Goal: Task Accomplishment & Management: Manage account settings

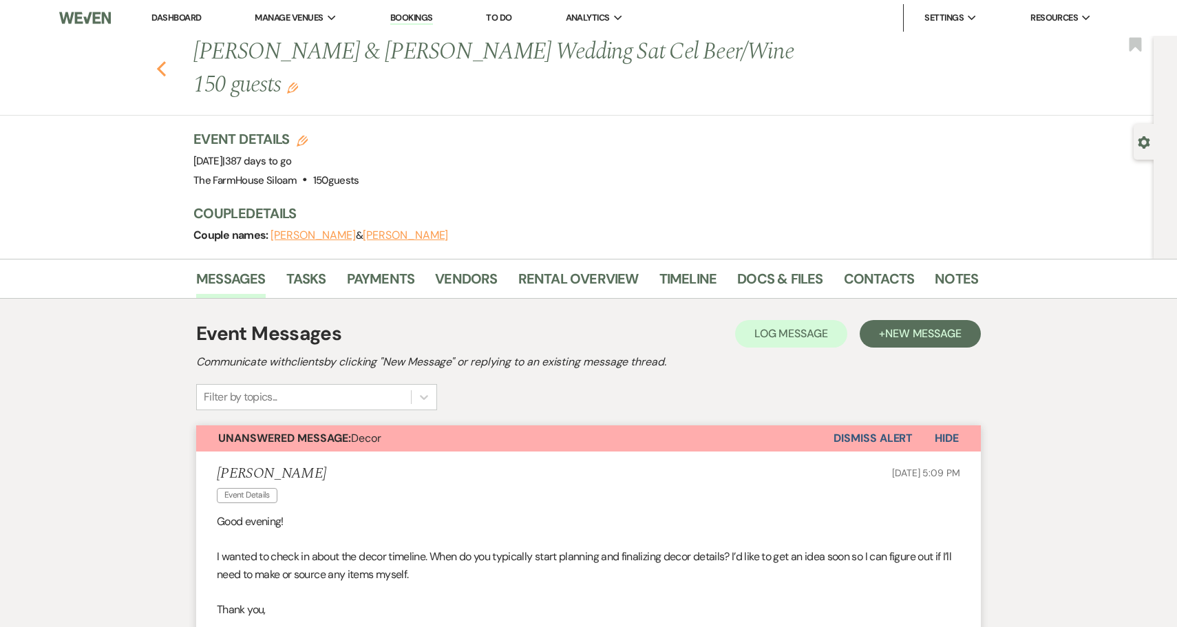
click at [158, 70] on icon "Previous" at bounding box center [161, 69] width 10 height 17
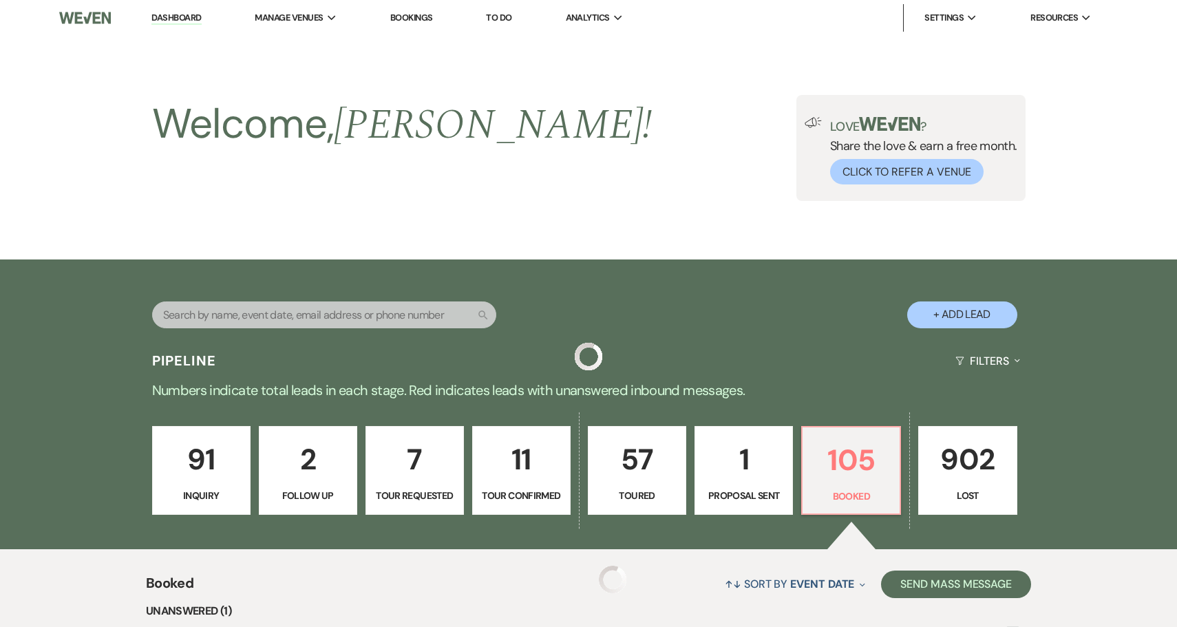
scroll to position [400, 0]
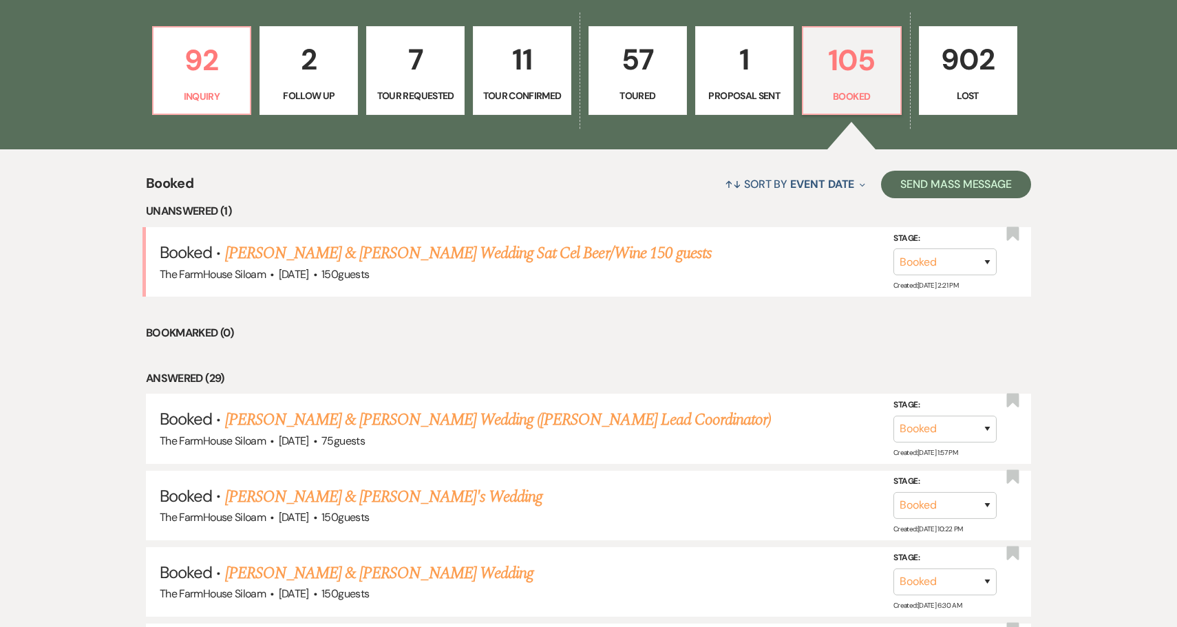
click at [745, 88] on p "Proposal Sent" at bounding box center [744, 95] width 81 height 15
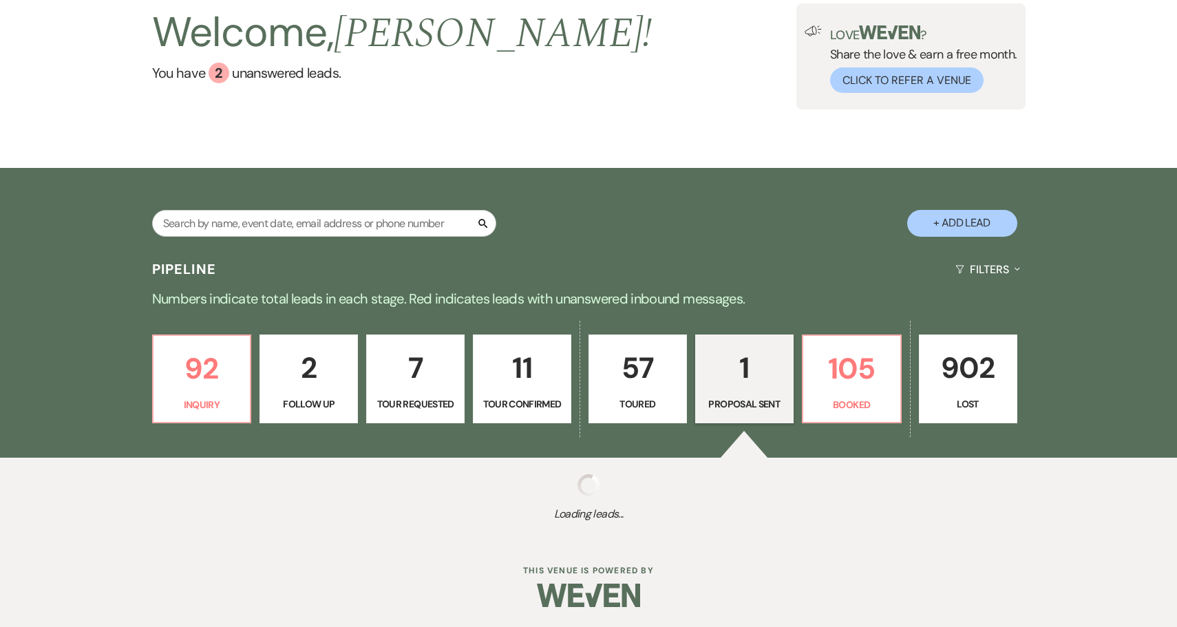
select select "6"
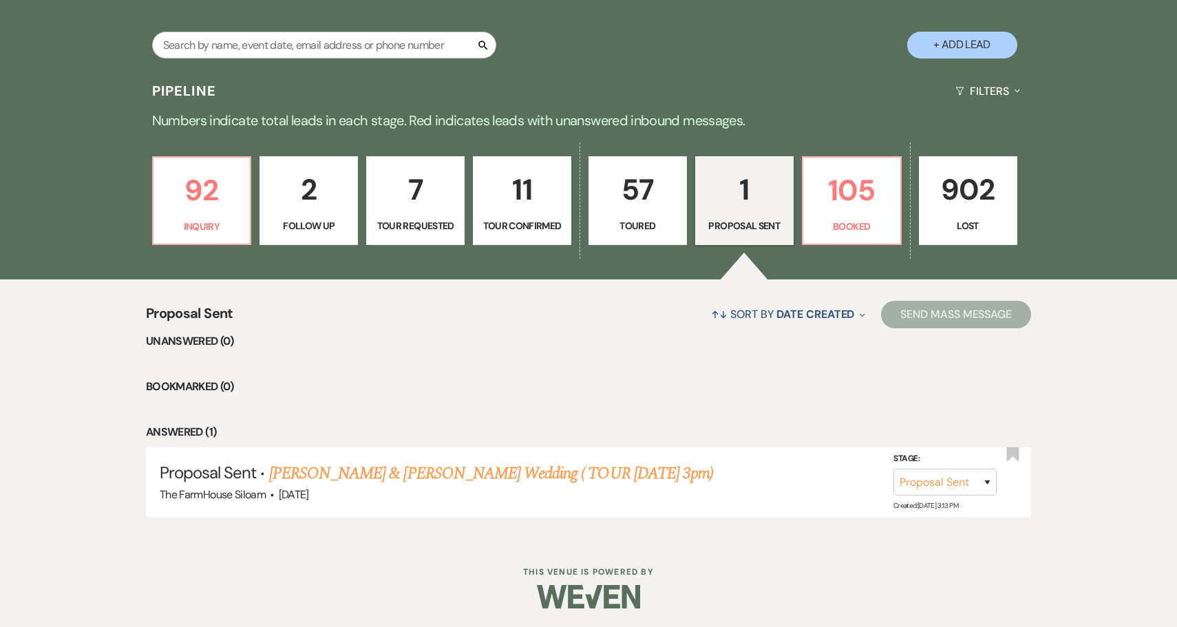
scroll to position [268, 0]
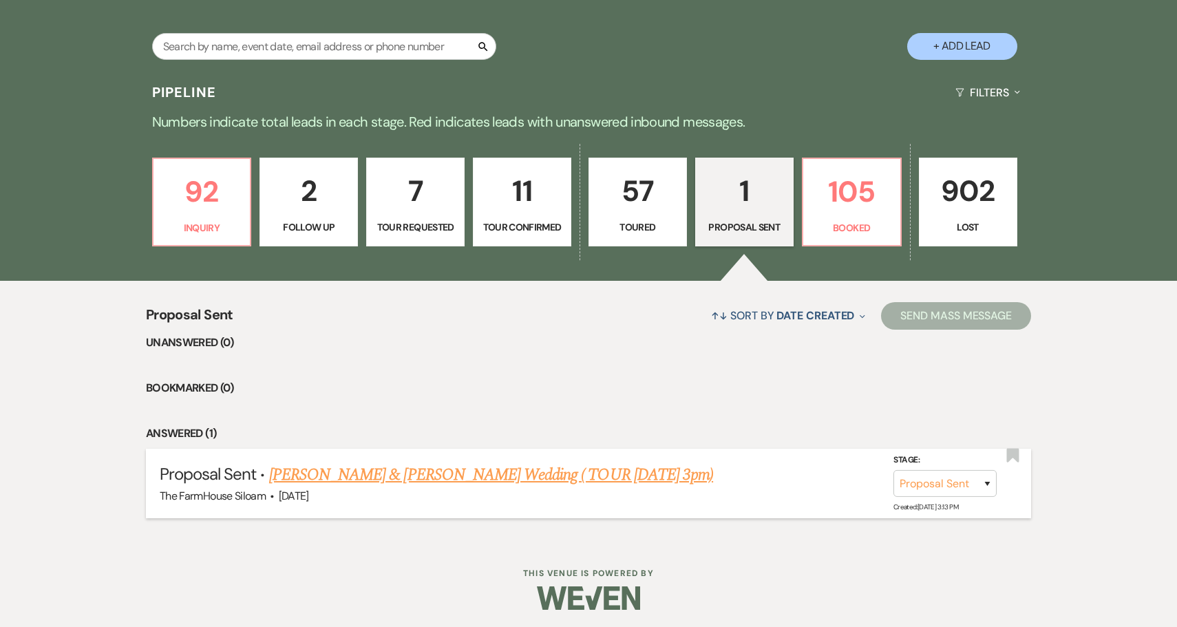
click at [516, 469] on link "[PERSON_NAME] & [PERSON_NAME] Wedding ( TOUR [DATE] 3pm)" at bounding box center [491, 474] width 444 height 25
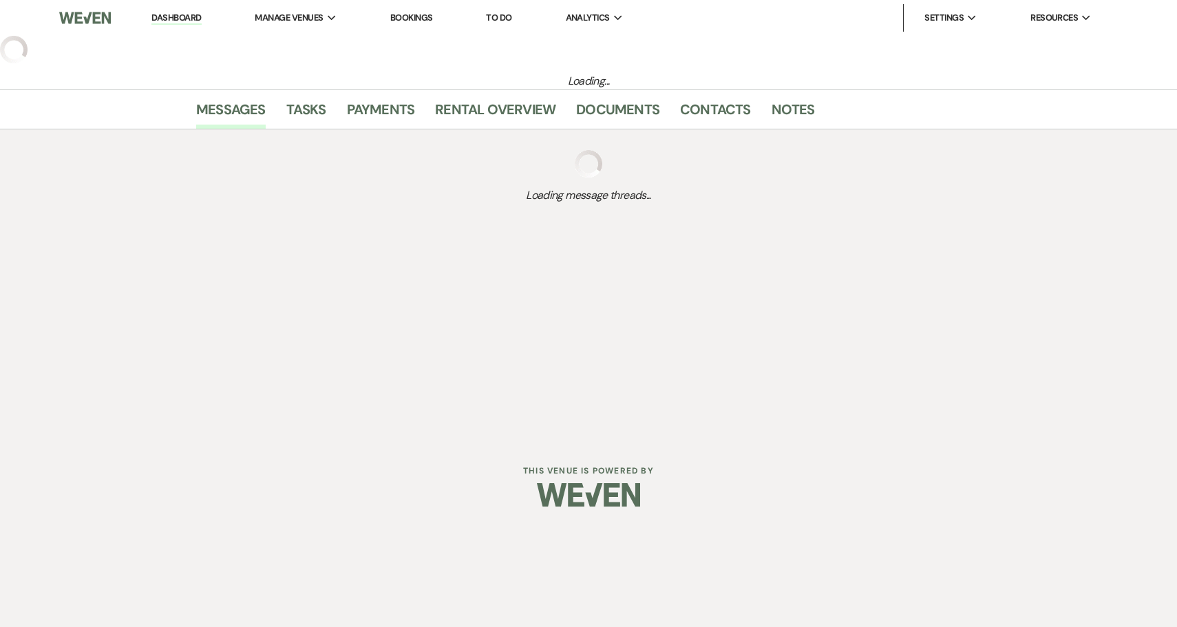
select select "6"
select select "5"
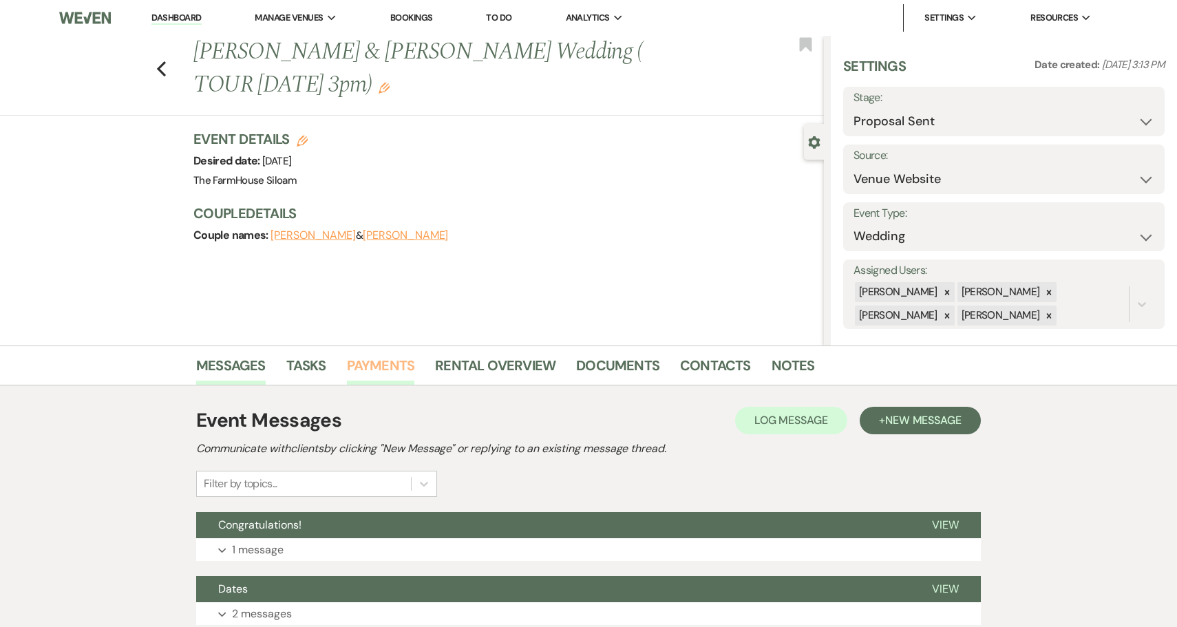
click at [379, 360] on link "Payments" at bounding box center [381, 369] width 68 height 30
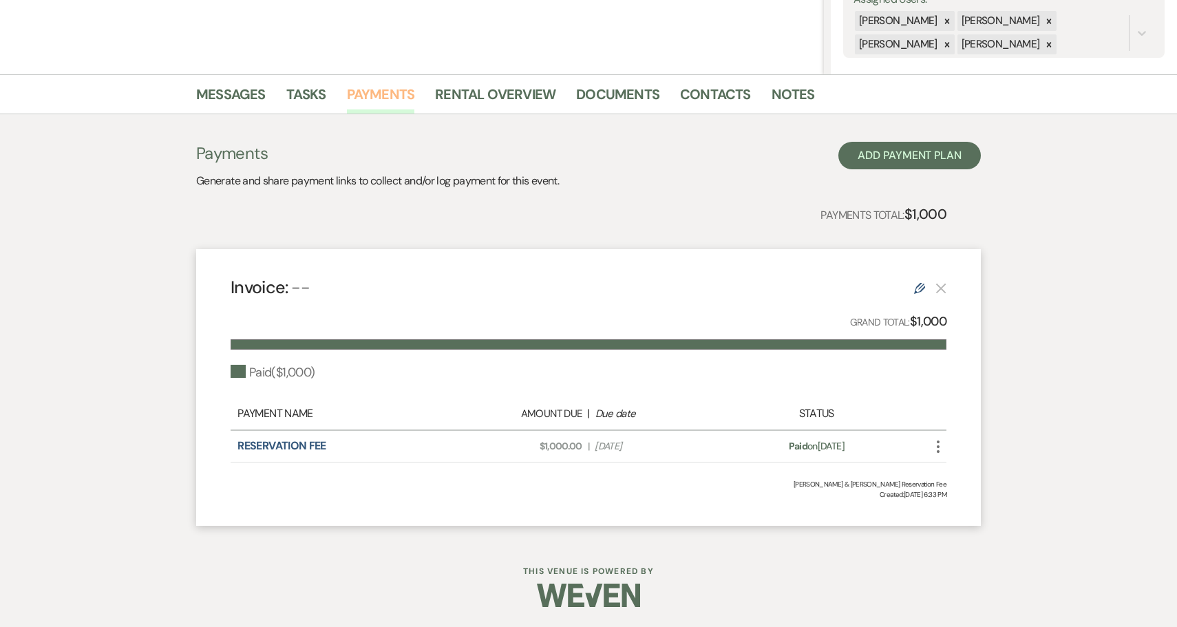
scroll to position [270, 0]
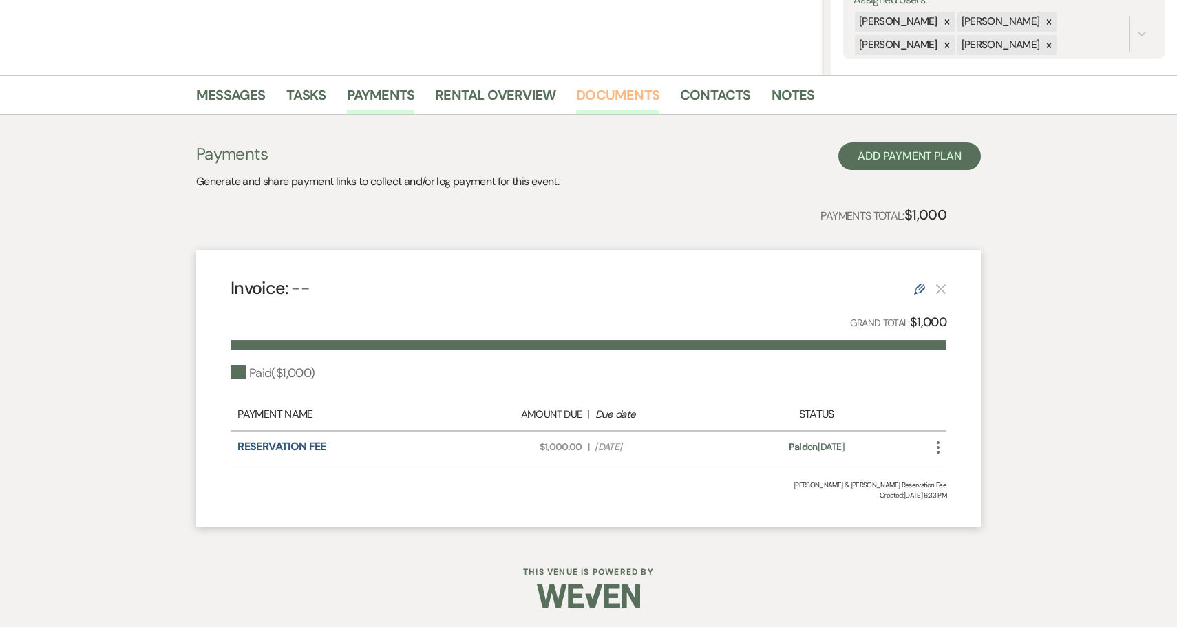
click at [602, 100] on link "Documents" at bounding box center [617, 99] width 83 height 30
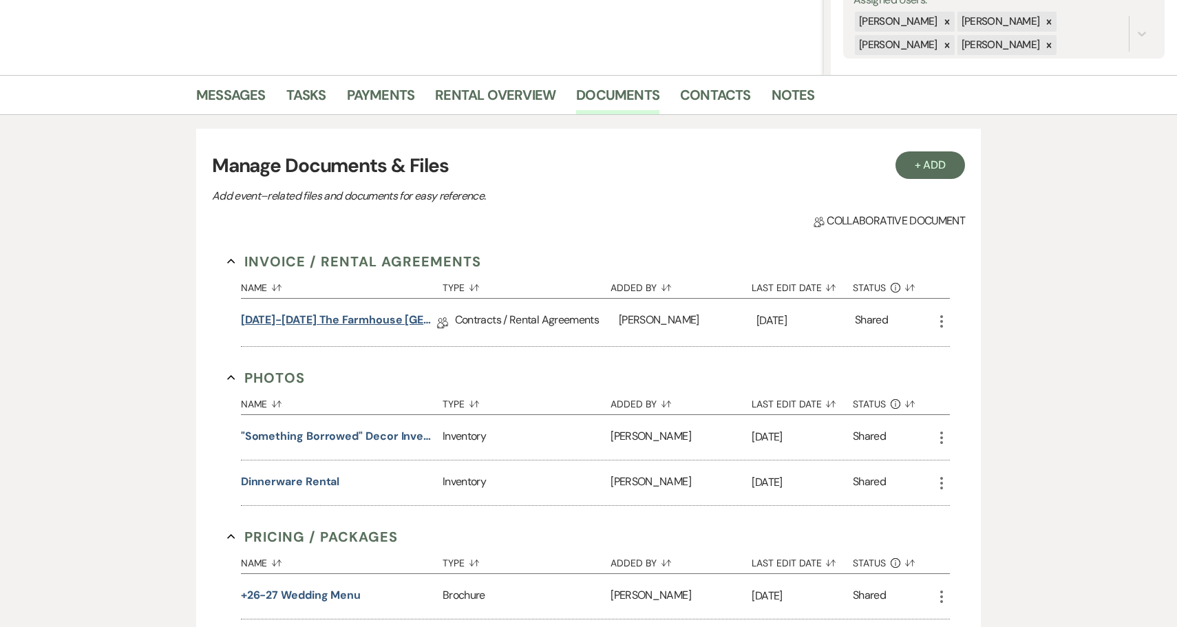
click at [330, 319] on link "[DATE]-[DATE] The Farmhouse [GEOGRAPHIC_DATA] Contract" at bounding box center [339, 322] width 196 height 21
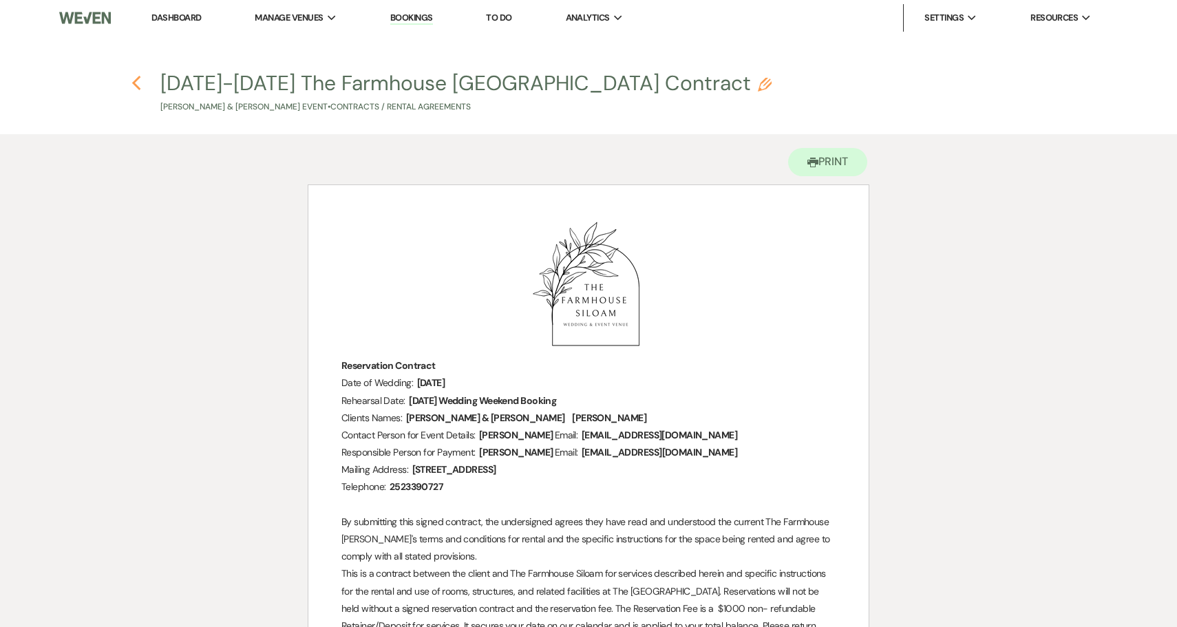
click at [135, 81] on use "button" at bounding box center [135, 83] width 9 height 15
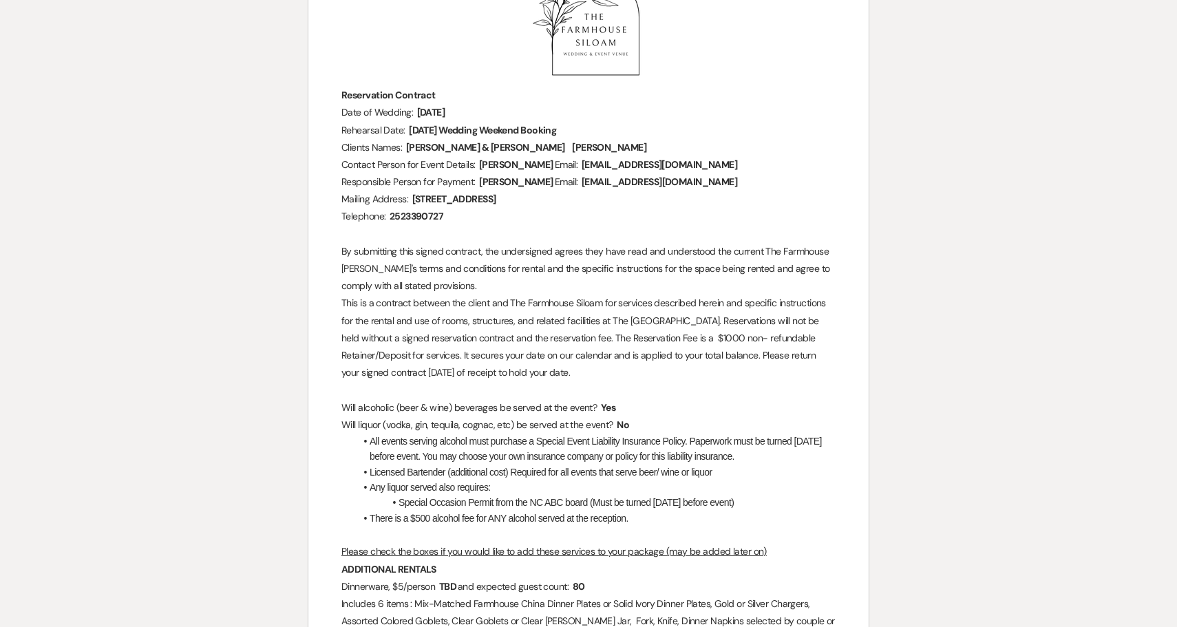
select select "6"
select select "5"
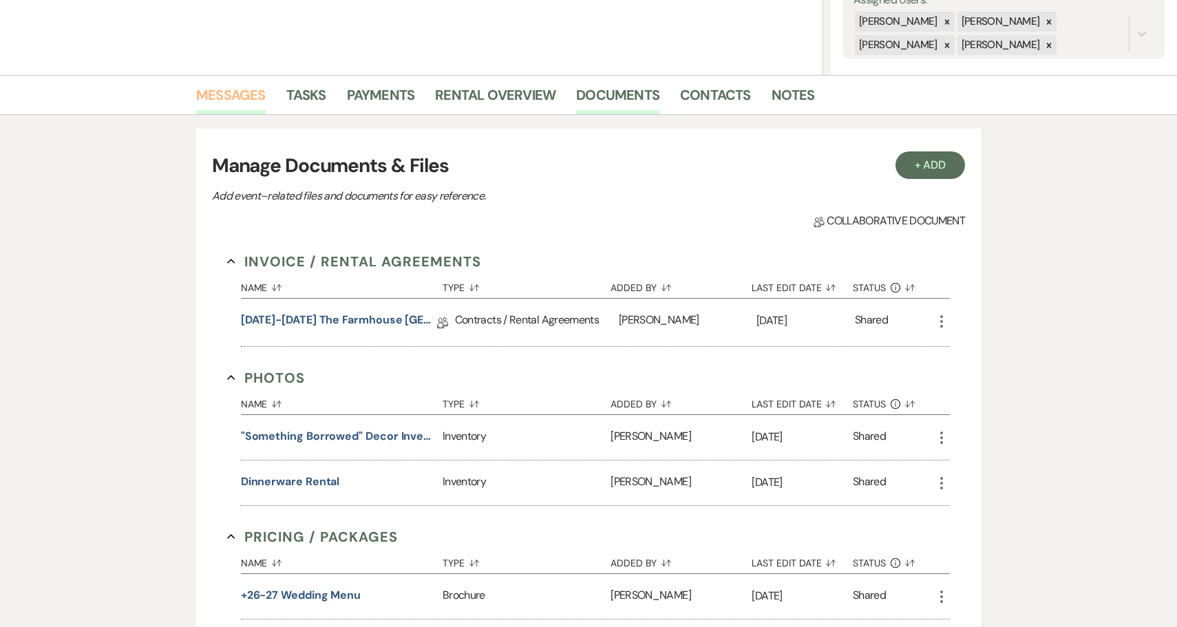
click at [252, 95] on link "Messages" at bounding box center [231, 99] width 70 height 30
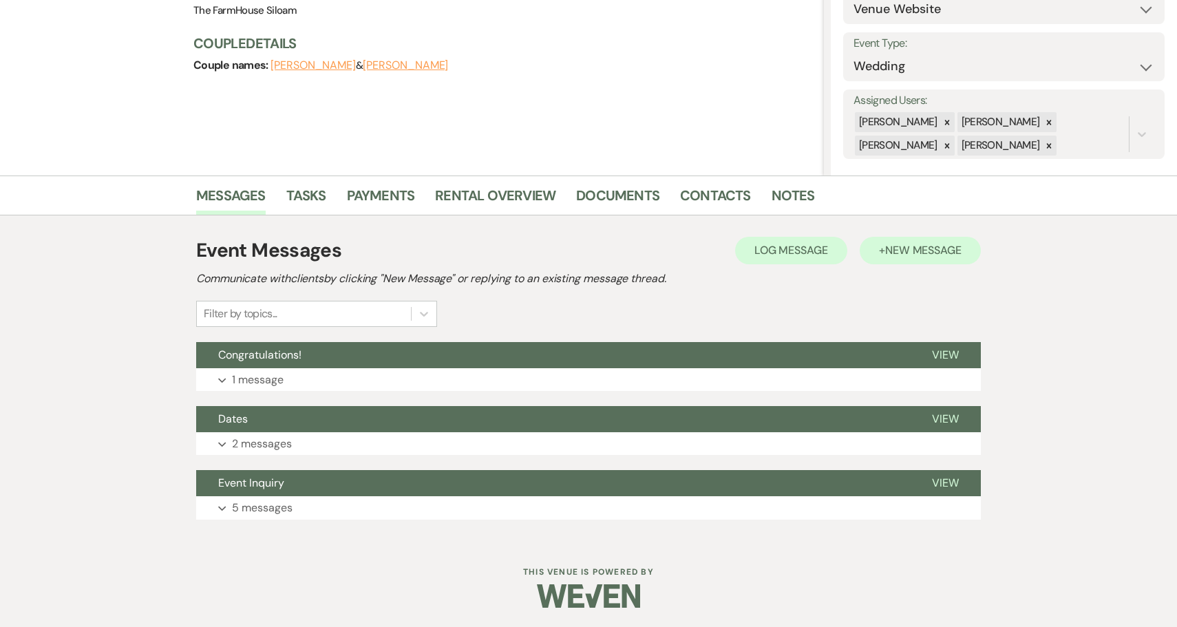
click at [917, 255] on span "New Message" at bounding box center [923, 250] width 76 height 14
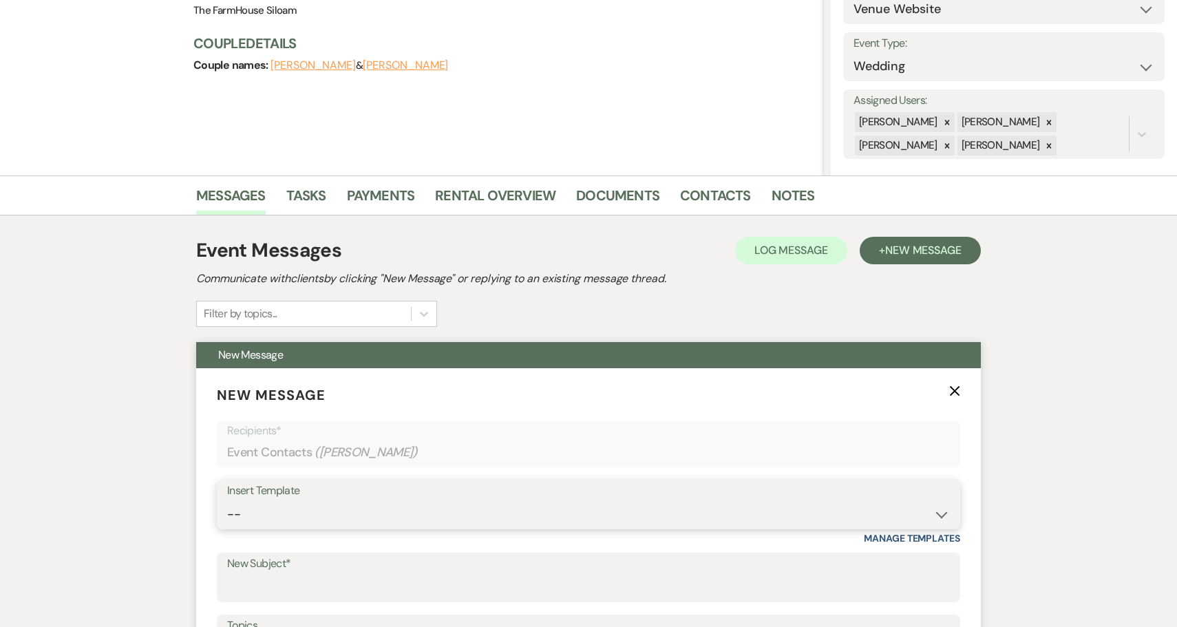
select select "175"
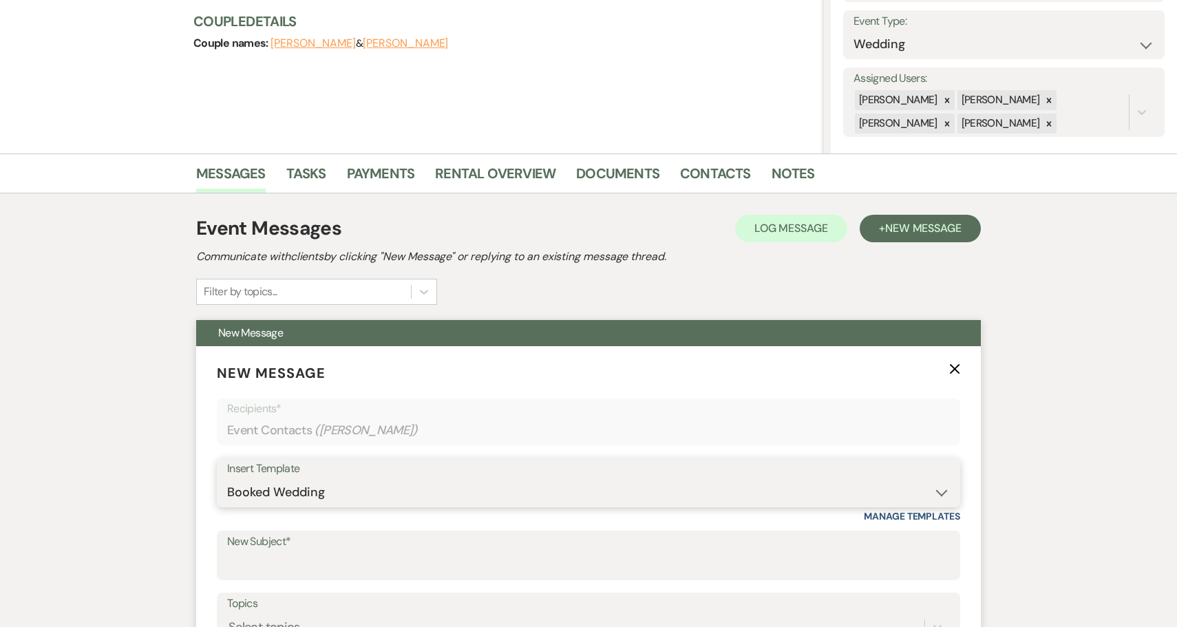
type input "Congratulations!"
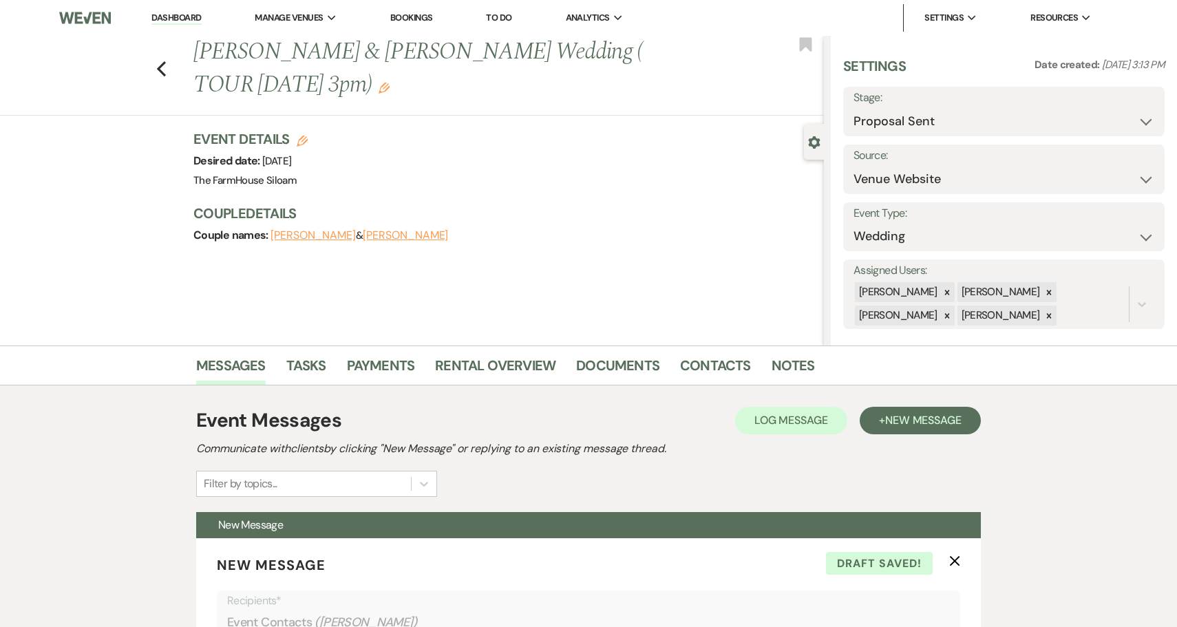
scroll to position [0, 0]
click at [950, 557] on use "button" at bounding box center [955, 560] width 10 height 10
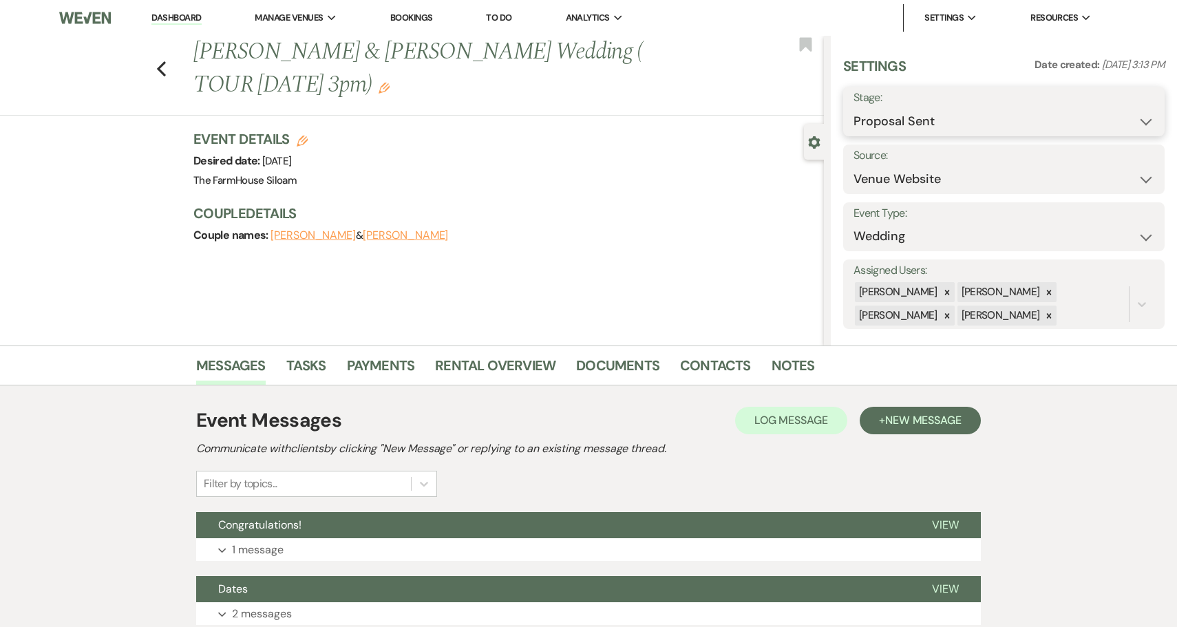
select select "7"
click at [1120, 114] on button "Save" at bounding box center [1130, 112] width 68 height 28
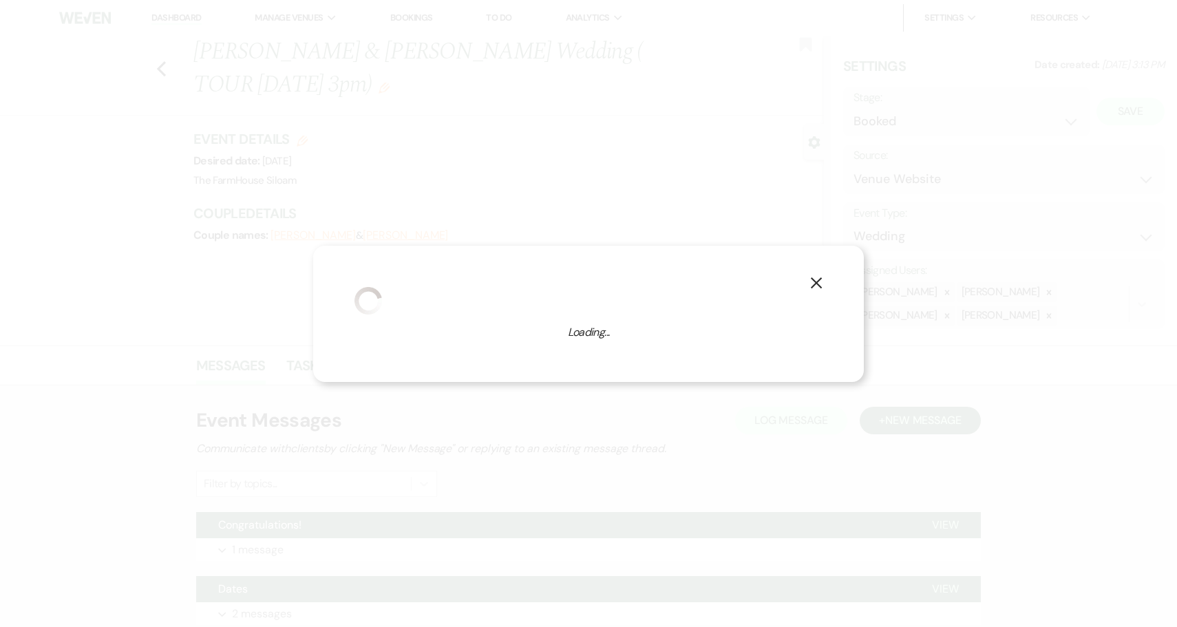
select select "1"
select select "468"
select select "false"
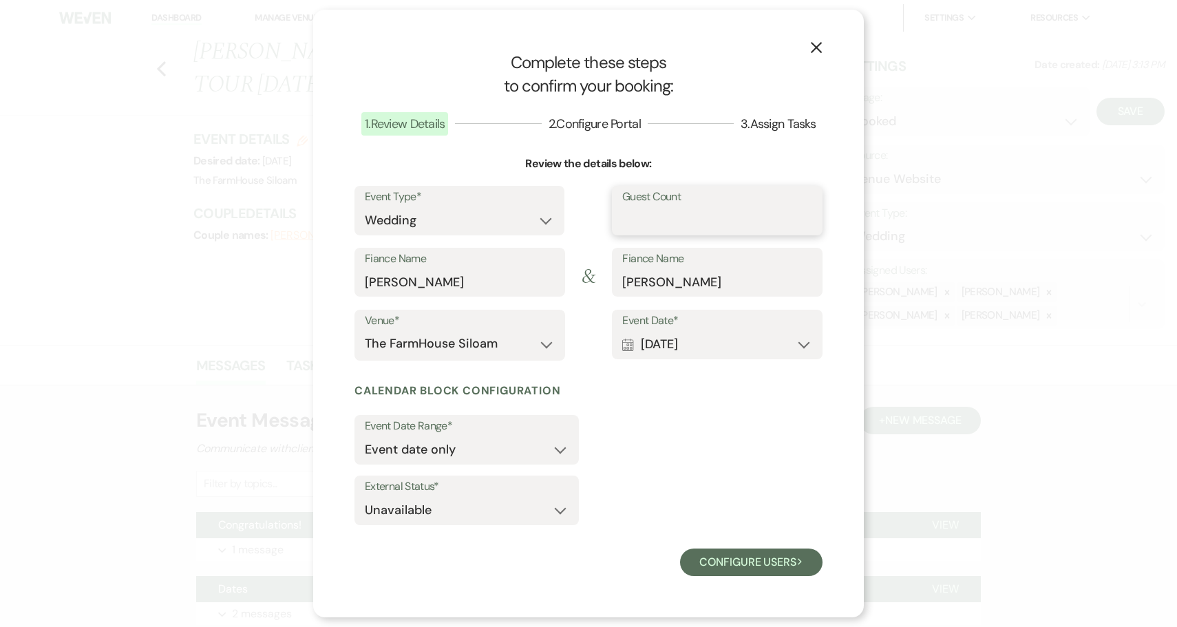
click at [654, 222] on input "Guest Count" at bounding box center [717, 220] width 190 height 27
type input "80"
select select "eventDateAnd"
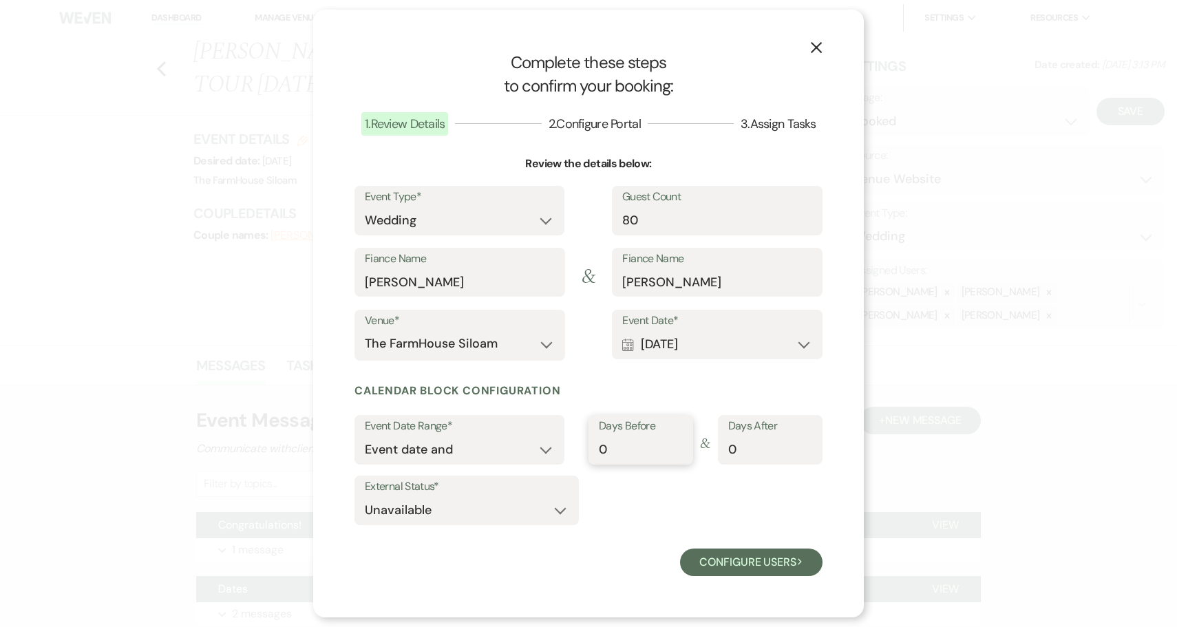
type input "1"
click at [677, 444] on input "1" at bounding box center [641, 449] width 84 height 27
click at [718, 557] on button "Configure users Next" at bounding box center [751, 562] width 142 height 28
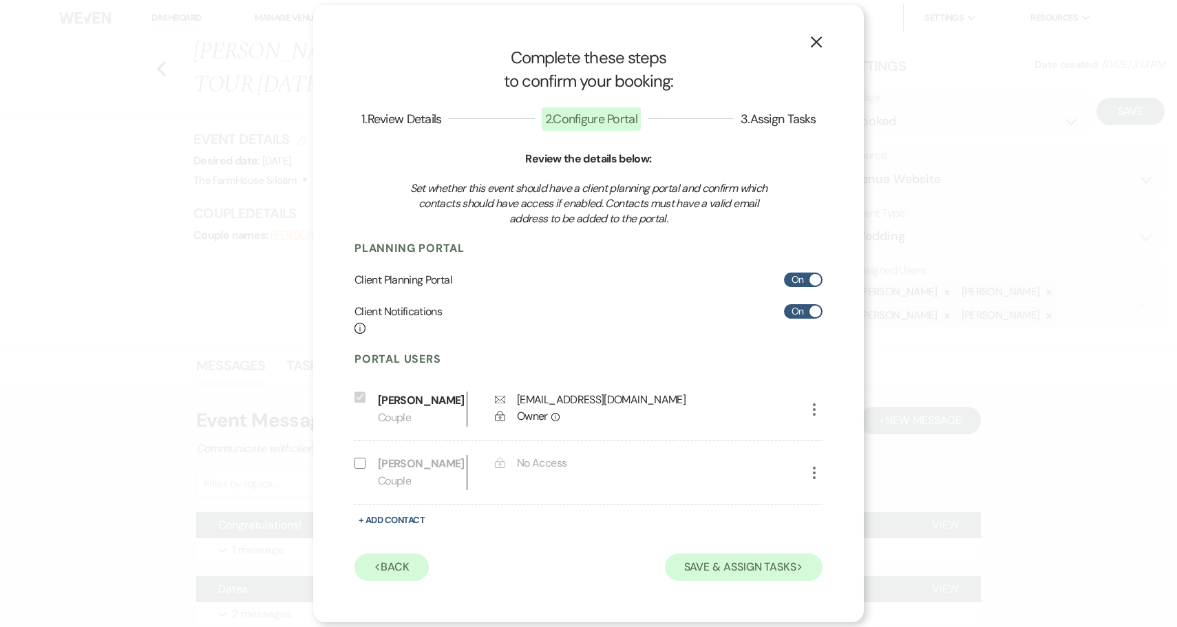
click at [721, 573] on button "Save & Assign Tasks Next" at bounding box center [744, 567] width 158 height 28
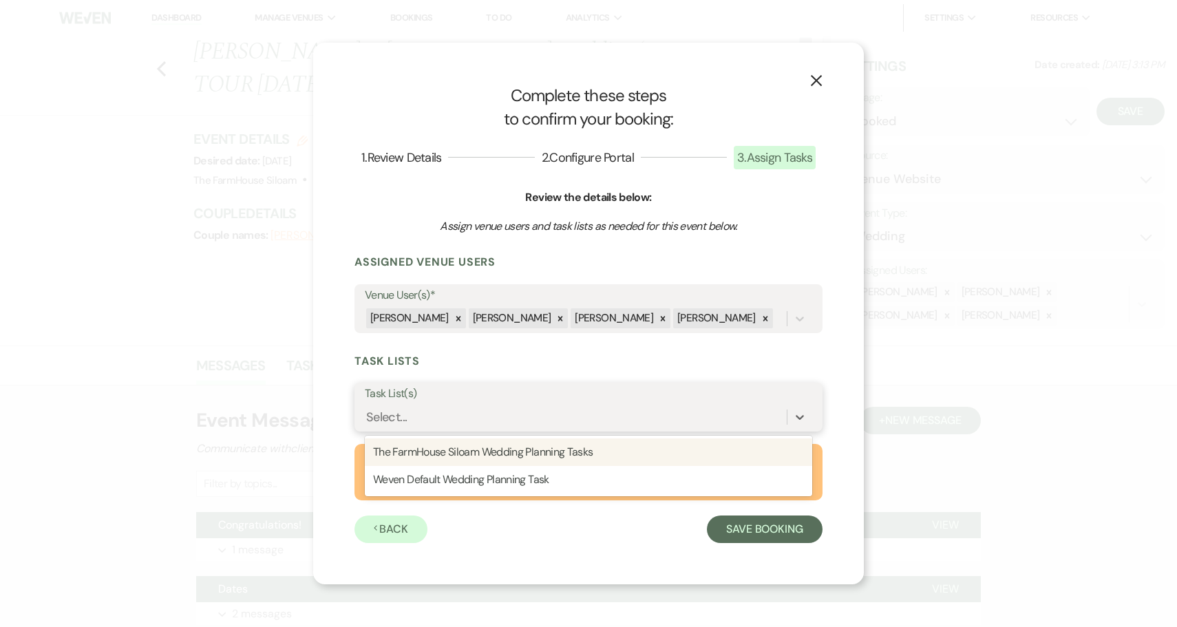
click at [437, 410] on div "Select..." at bounding box center [576, 417] width 422 height 24
click at [444, 450] on div "The FarmHouse Siloam Wedding Planning Tasks" at bounding box center [588, 452] width 447 height 28
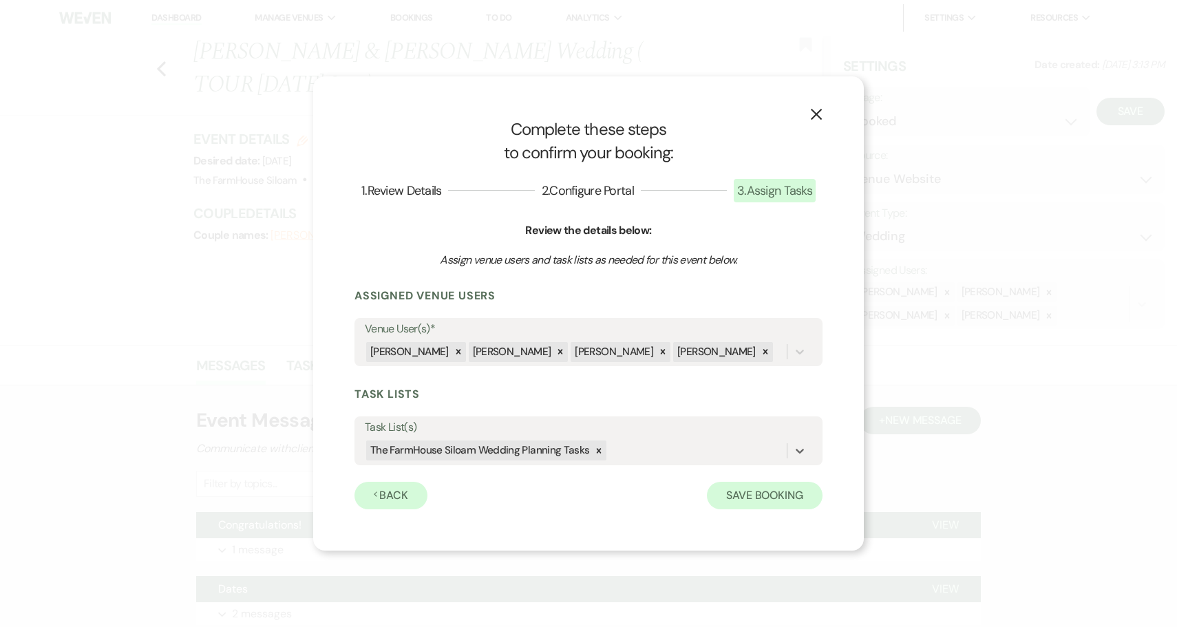
click at [752, 498] on button "Save Booking" at bounding box center [765, 496] width 116 height 28
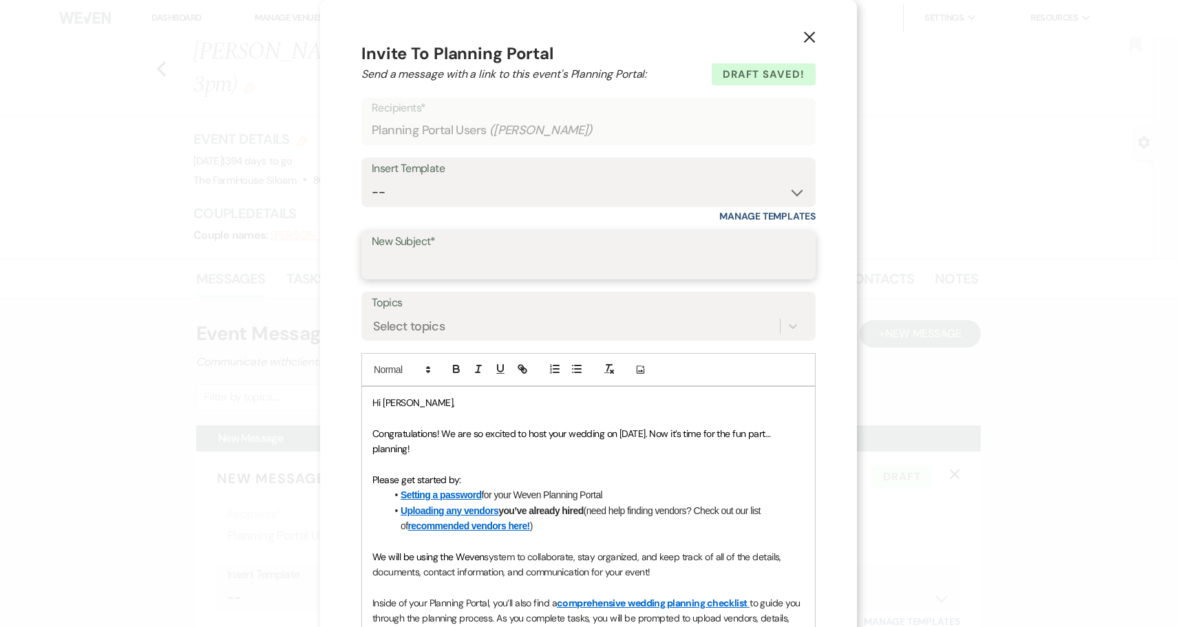
click at [457, 263] on input "New Subject*" at bounding box center [589, 264] width 434 height 27
click at [407, 262] on input "Your [DATE]" at bounding box center [589, 264] width 434 height 27
click at [473, 257] on input "Your [DATE]" at bounding box center [589, 264] width 434 height 27
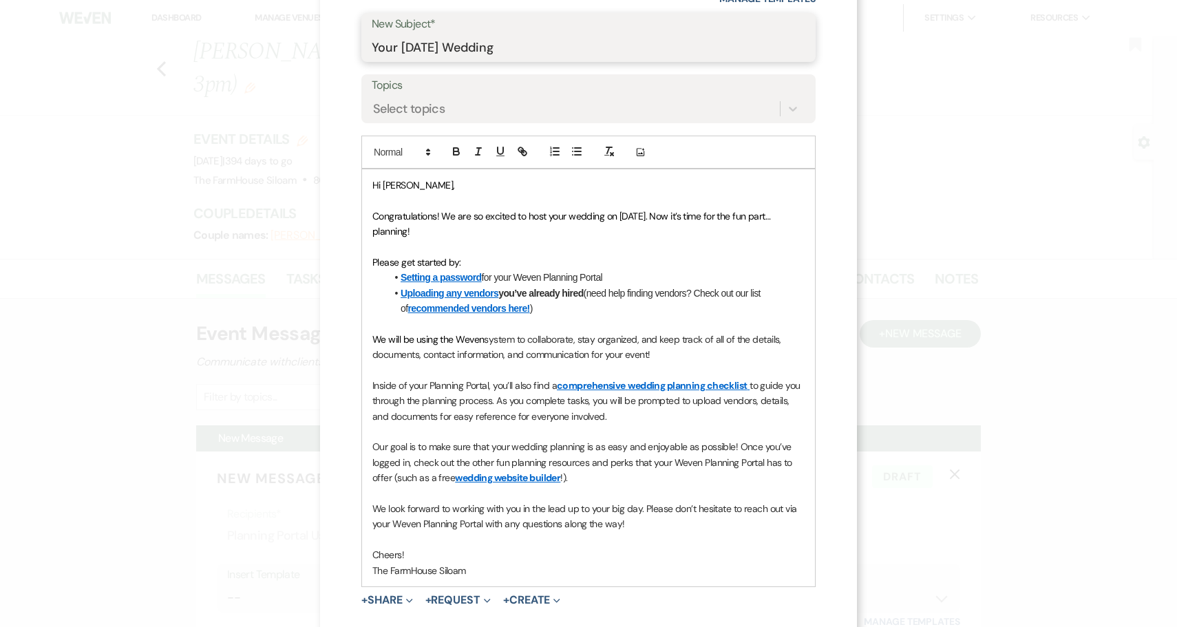
scroll to position [221, 0]
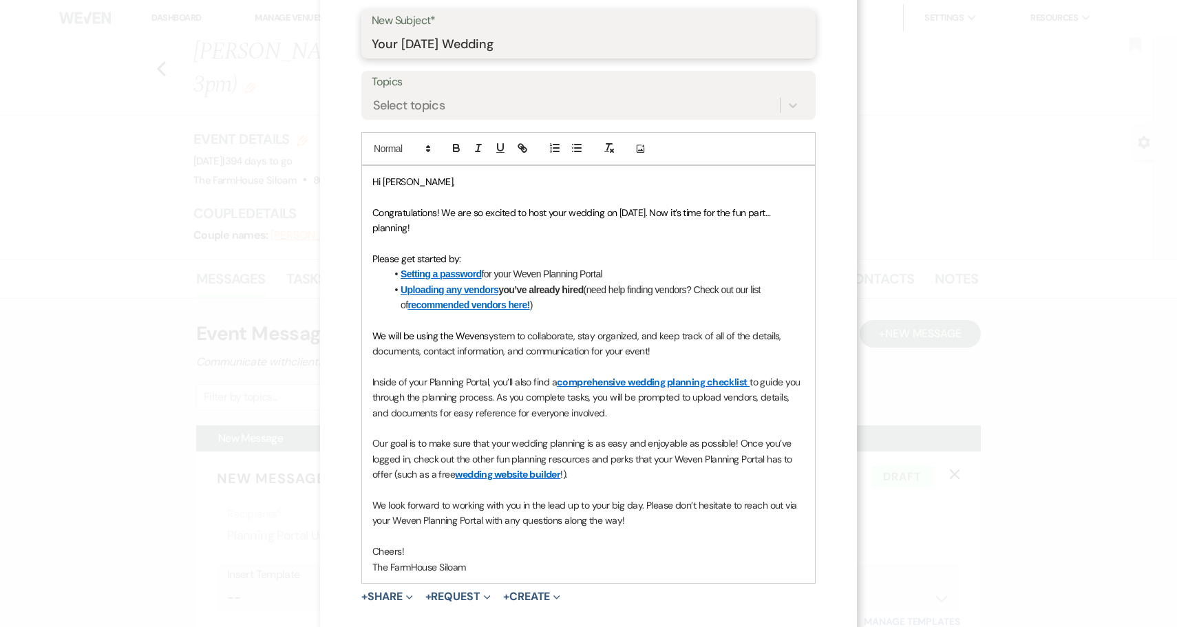
type input "Your [DATE] Wedding"
click at [671, 348] on p "We will be using the Weven system to collaborate, stay organized, and keep trac…" at bounding box center [588, 343] width 432 height 31
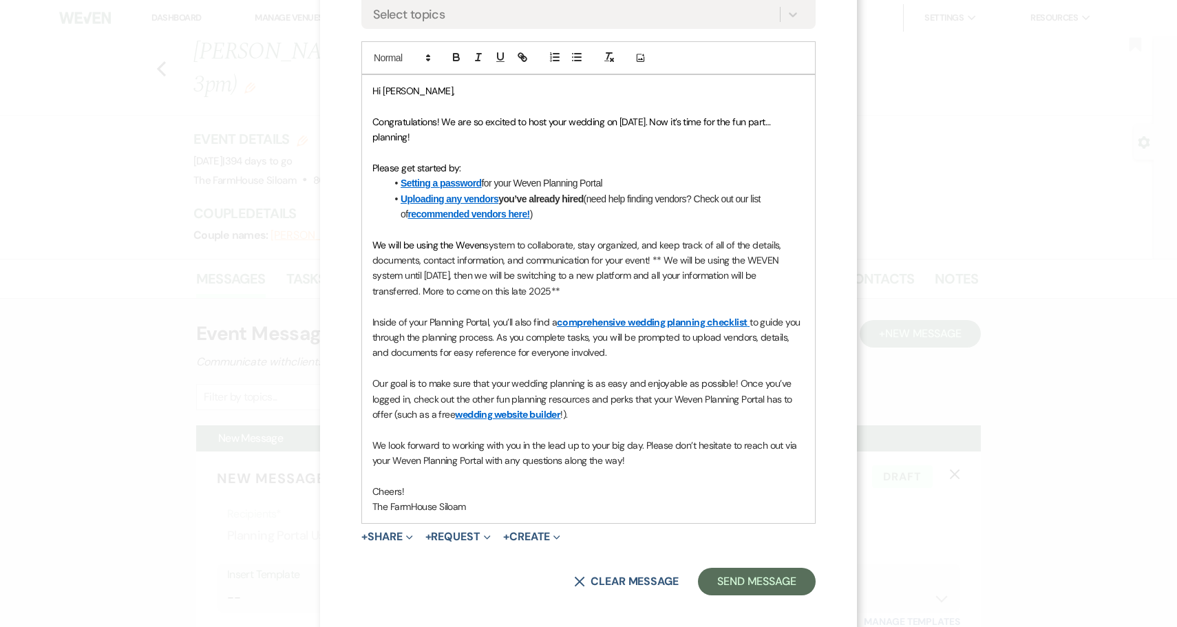
scroll to position [311, 0]
click at [606, 407] on p "Our goal is to make sure that your wedding planning is as easy and enjoyable as…" at bounding box center [588, 399] width 432 height 46
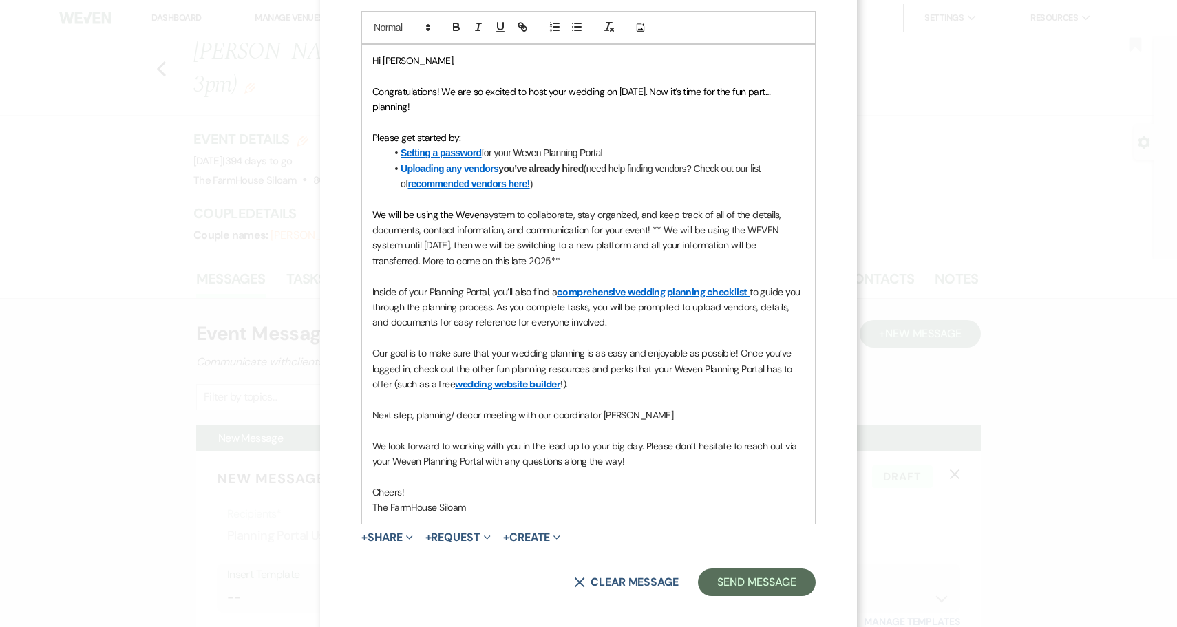
scroll to position [341, 0]
click at [392, 533] on button "+ Share Expand" at bounding box center [387, 538] width 52 height 11
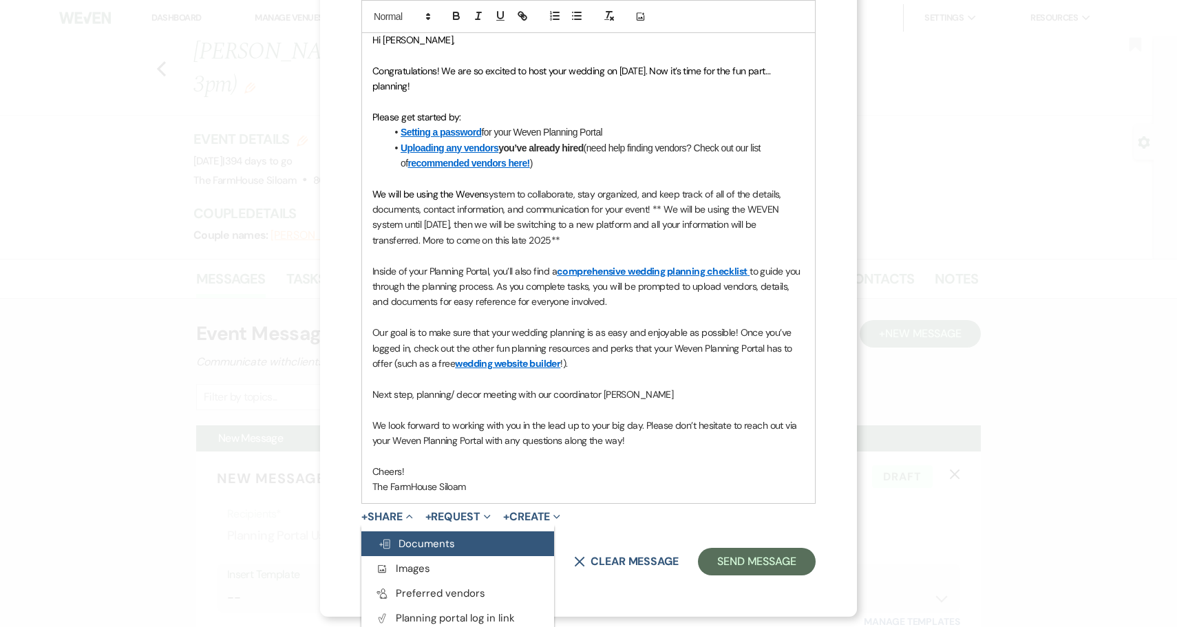
scroll to position [362, 0]
click at [425, 537] on span "Doc Upload Documents" at bounding box center [416, 544] width 77 height 14
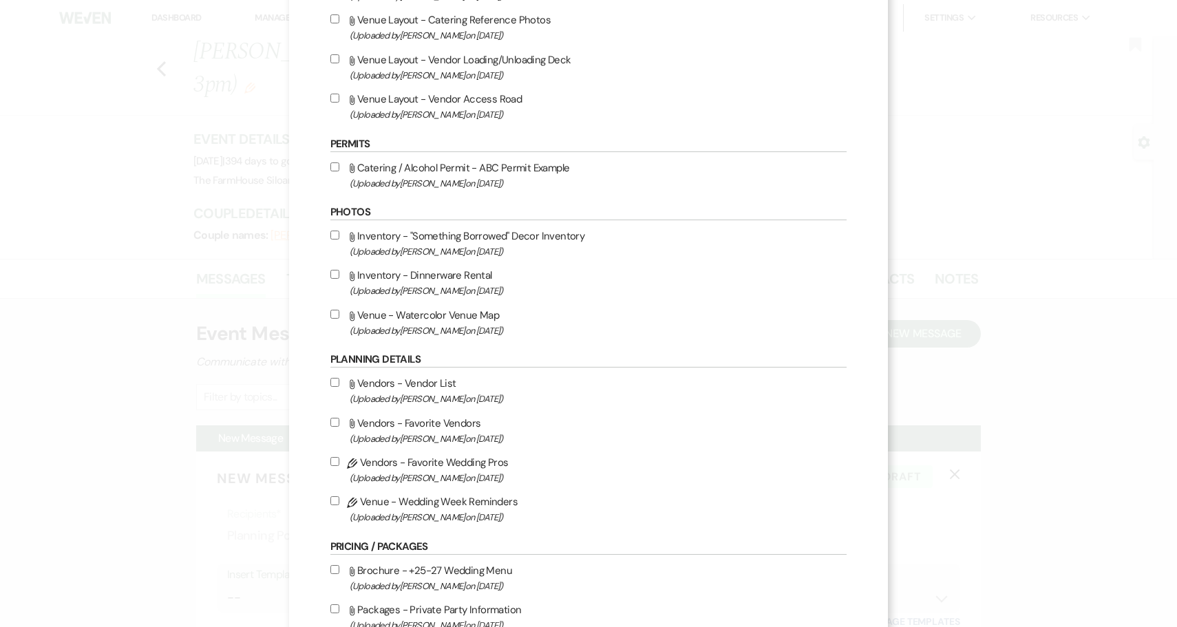
scroll to position [626, 0]
click at [339, 464] on input "Pencil Vendors - Favorite Wedding Pros (Uploaded by [PERSON_NAME] on [DATE] )" at bounding box center [334, 459] width 9 height 9
checkbox input "true"
click at [345, 445] on label "Attach File Vendors - Favorite Vendors (Uploaded by [PERSON_NAME] on [DATE] )" at bounding box center [588, 428] width 517 height 32
click at [339, 425] on input "Attach File Vendors - Favorite Vendors (Uploaded by [PERSON_NAME] on [DATE] )" at bounding box center [334, 420] width 9 height 9
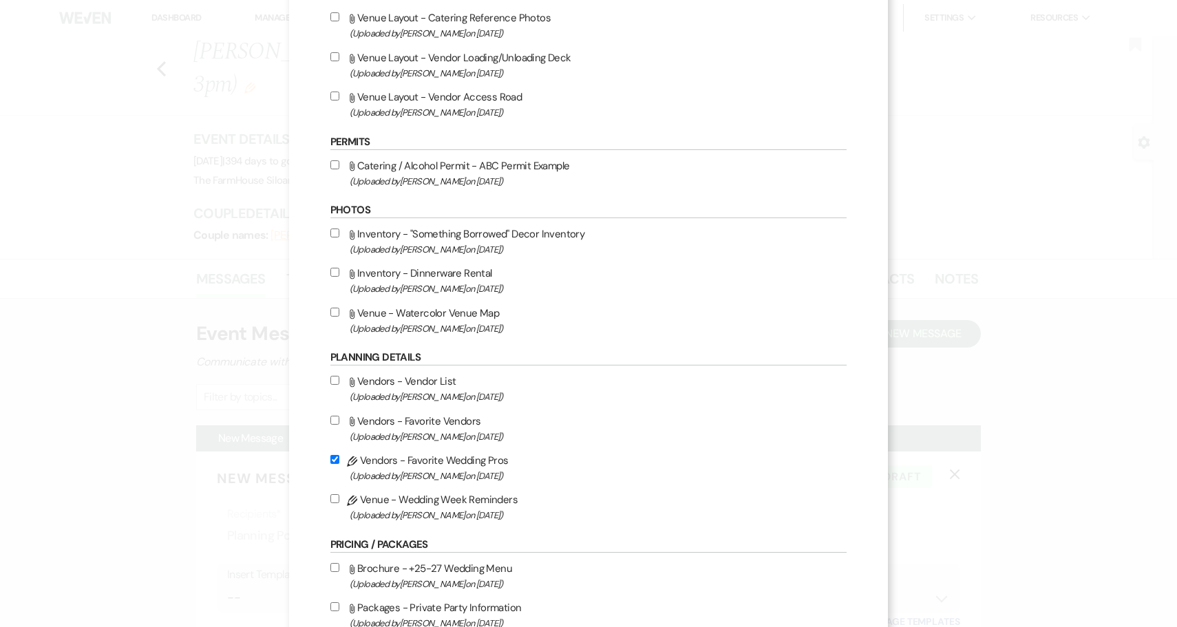
checkbox input "true"
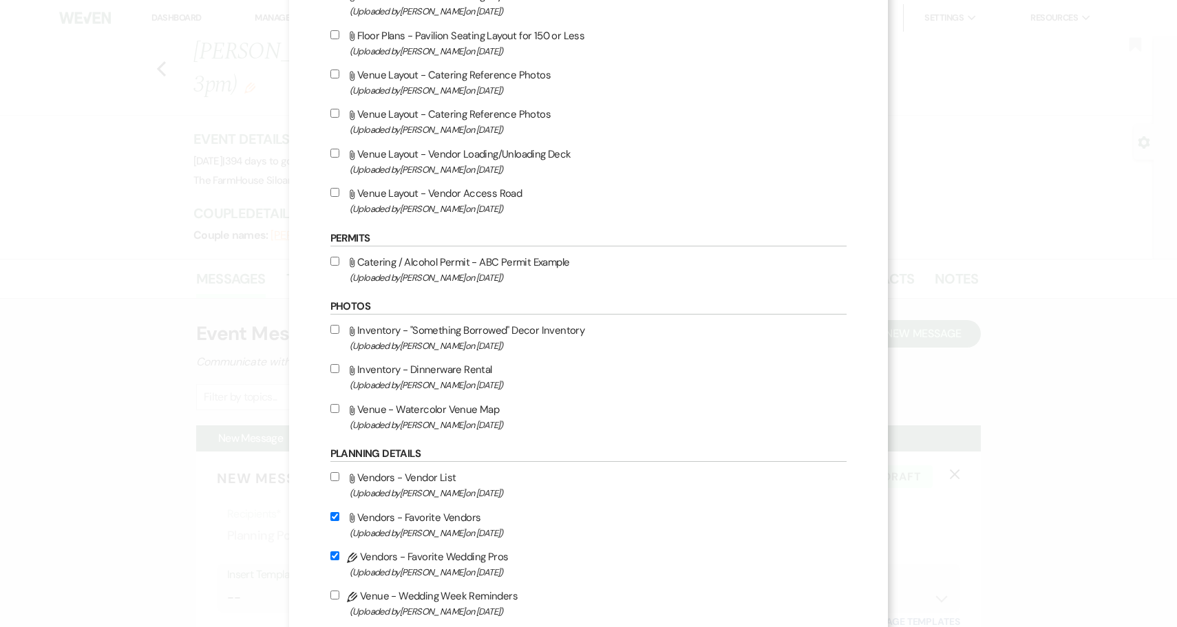
scroll to position [529, 0]
click at [339, 414] on input "Attach File Venue - Watercolor Venue Map (Uploaded by [PERSON_NAME] on [DATE] )" at bounding box center [334, 409] width 9 height 9
checkbox input "true"
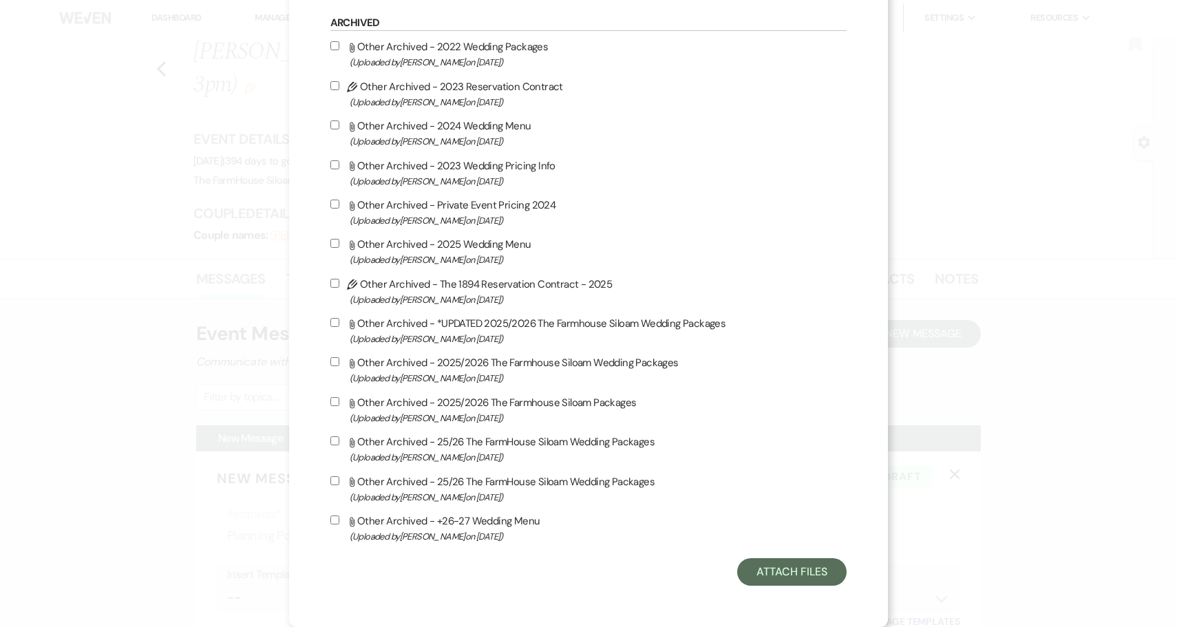
scroll to position [1407, 0]
click at [789, 573] on button "Attach Files" at bounding box center [791, 572] width 109 height 28
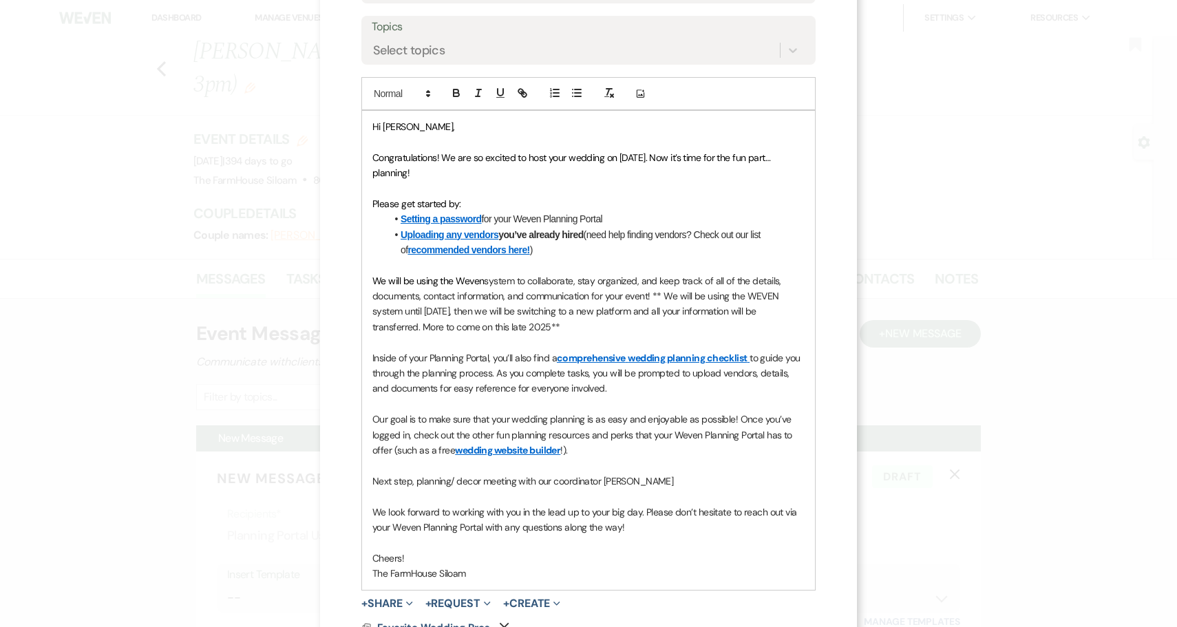
scroll to position [277, 0]
click at [684, 475] on p "Next step, planning/ decor meeting with our coordinator [PERSON_NAME]" at bounding box center [588, 479] width 432 height 15
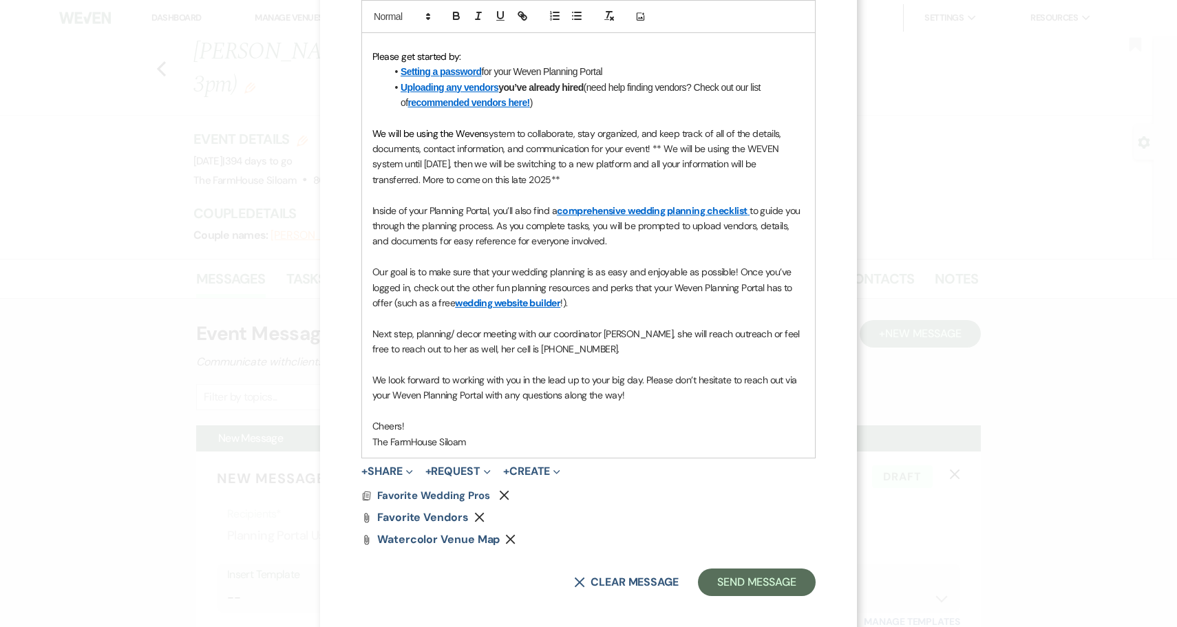
scroll to position [423, 0]
click at [782, 577] on button "Send Message" at bounding box center [757, 583] width 118 height 28
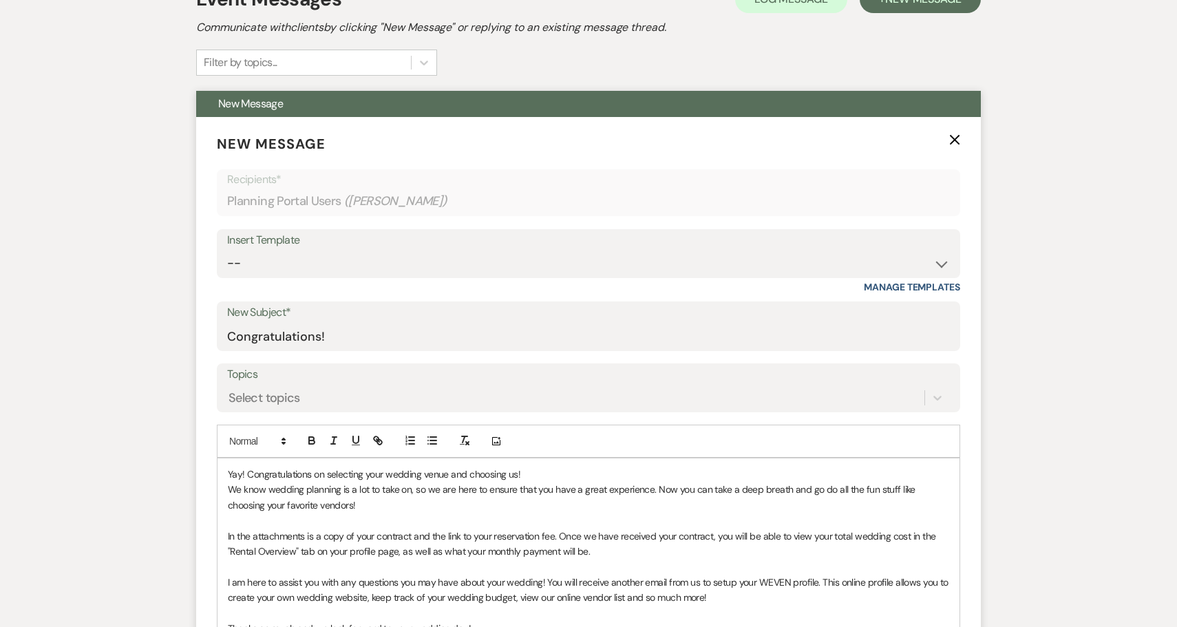
scroll to position [318, 0]
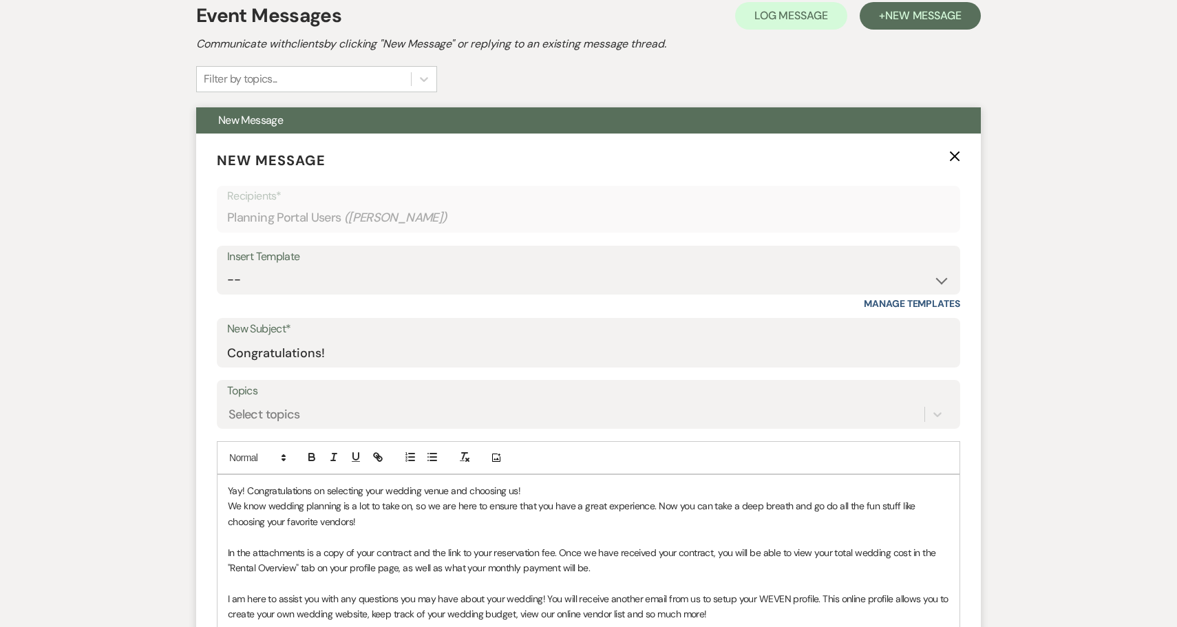
click at [956, 151] on use "button" at bounding box center [955, 156] width 10 height 10
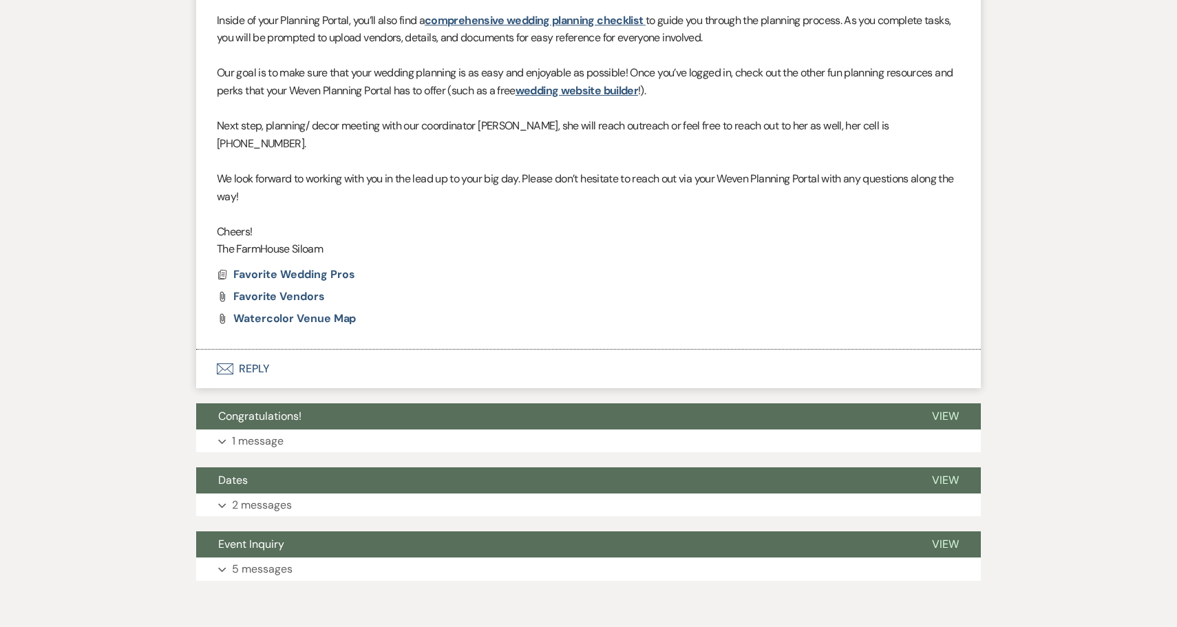
scroll to position [699, 0]
click at [288, 430] on button "Expand 1 message" at bounding box center [588, 441] width 784 height 23
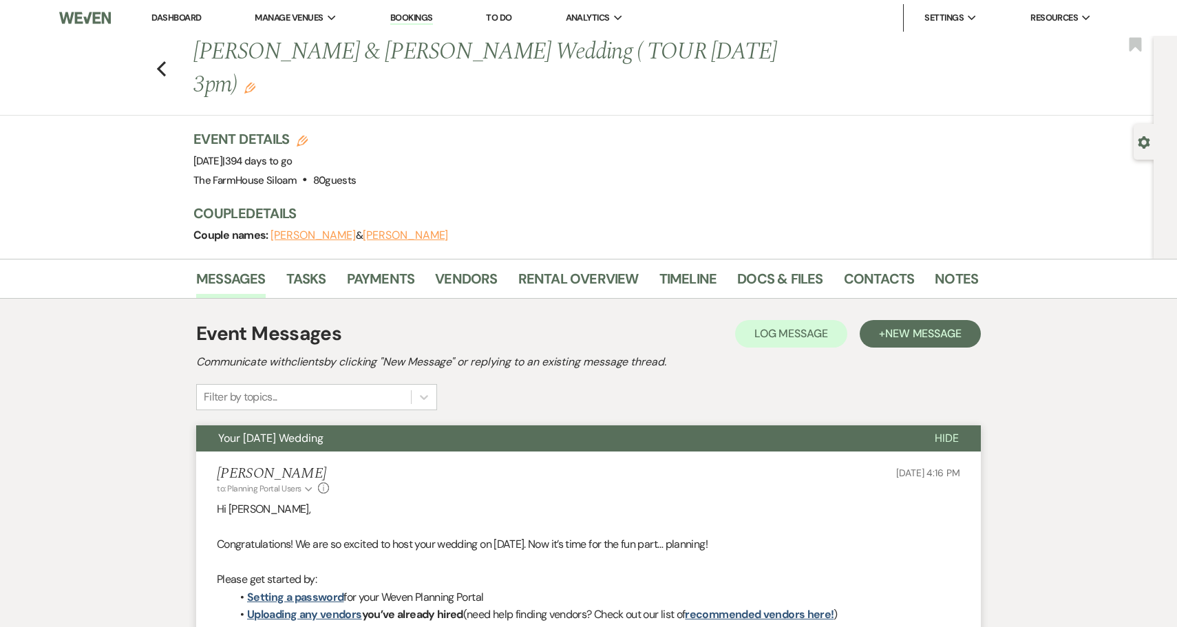
scroll to position [0, 0]
click at [575, 268] on link "Rental Overview" at bounding box center [578, 283] width 120 height 30
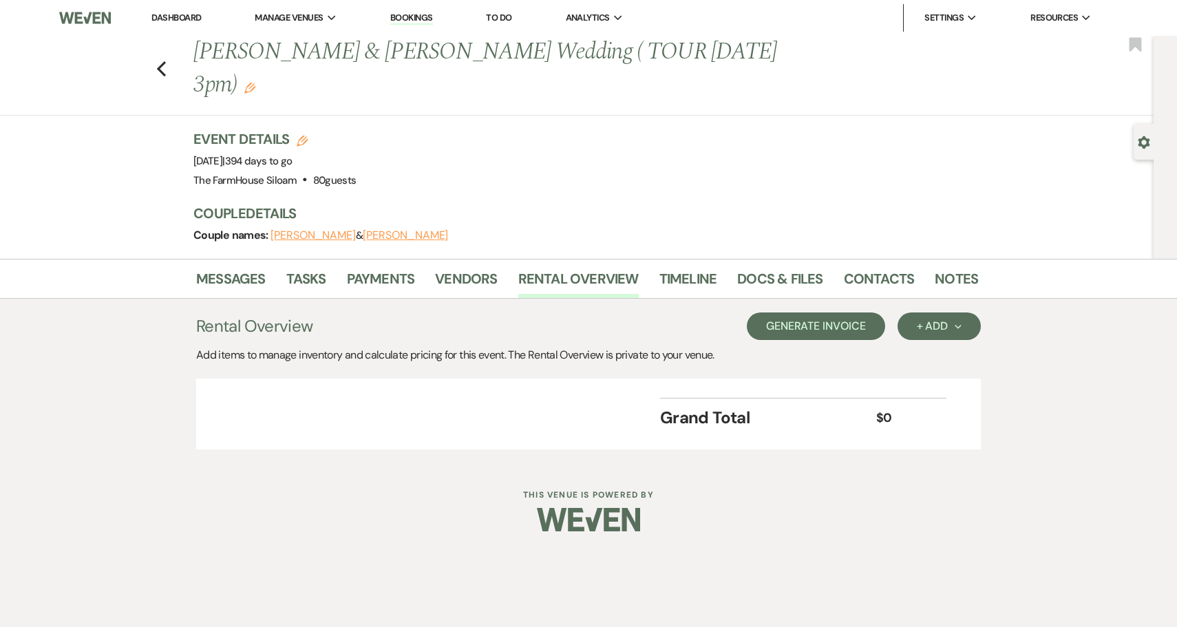
click at [824, 312] on button "Generate Invoice" at bounding box center [816, 326] width 138 height 28
click at [862, 312] on button "Cancel" at bounding box center [863, 326] width 83 height 28
click at [944, 321] on div "+ Add Next" at bounding box center [939, 326] width 45 height 11
click at [937, 347] on button "Item" at bounding box center [932, 357] width 70 height 21
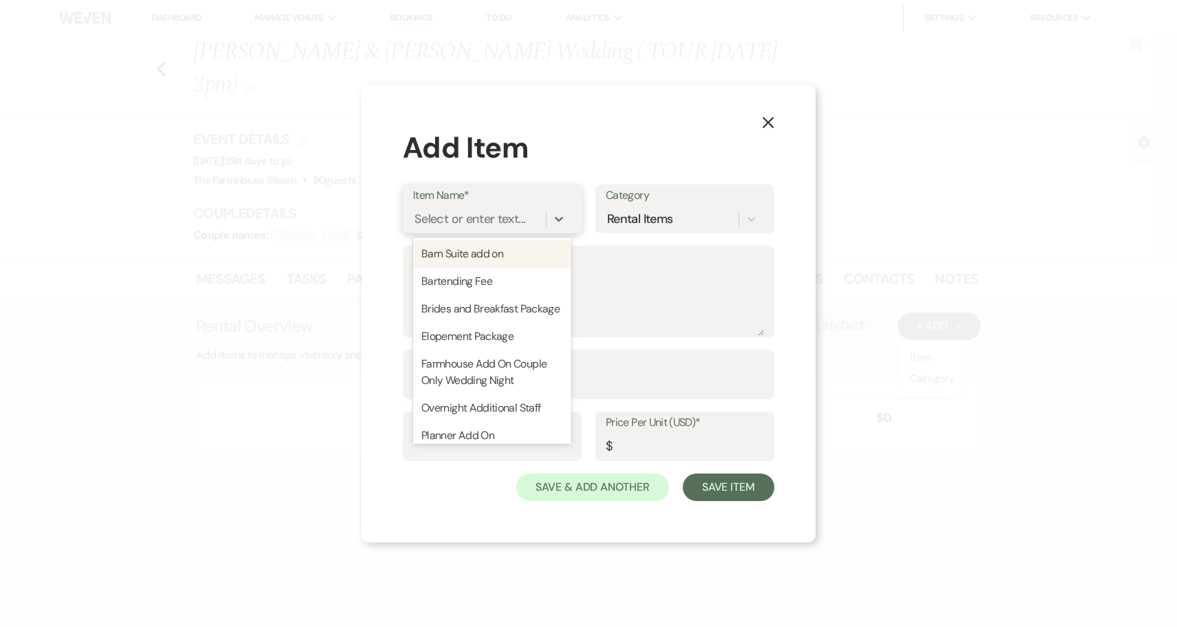
click at [495, 216] on div "Select or enter text..." at bounding box center [469, 219] width 111 height 19
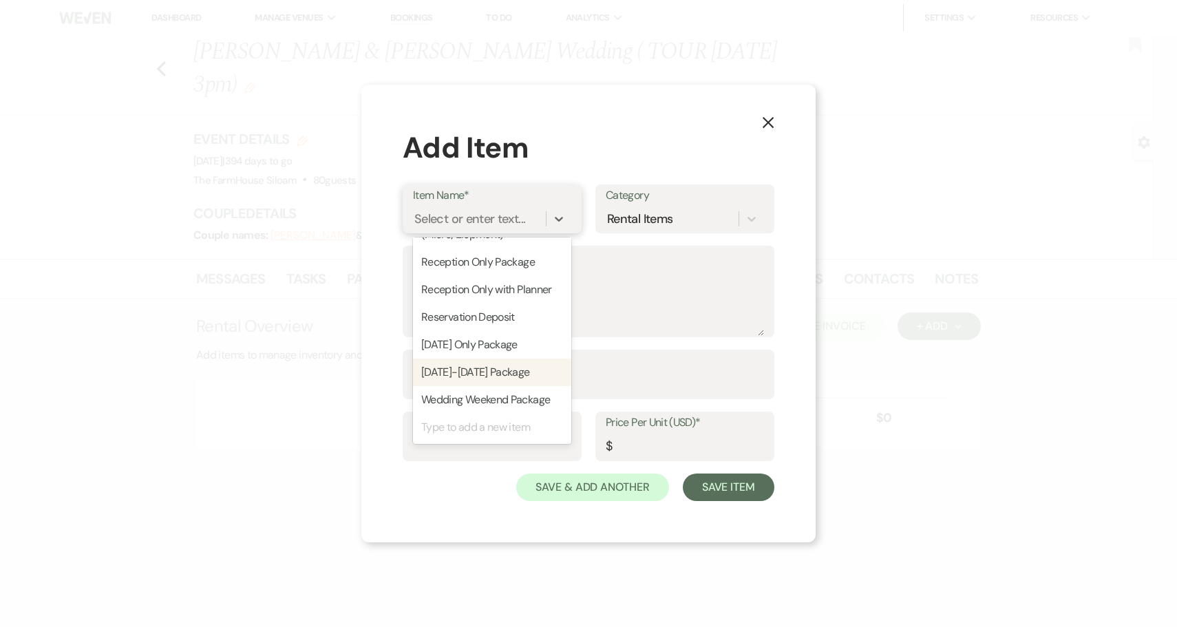
scroll to position [217, 0]
click at [465, 403] on div "Wedding Weekend Package" at bounding box center [492, 400] width 158 height 28
type input "7600"
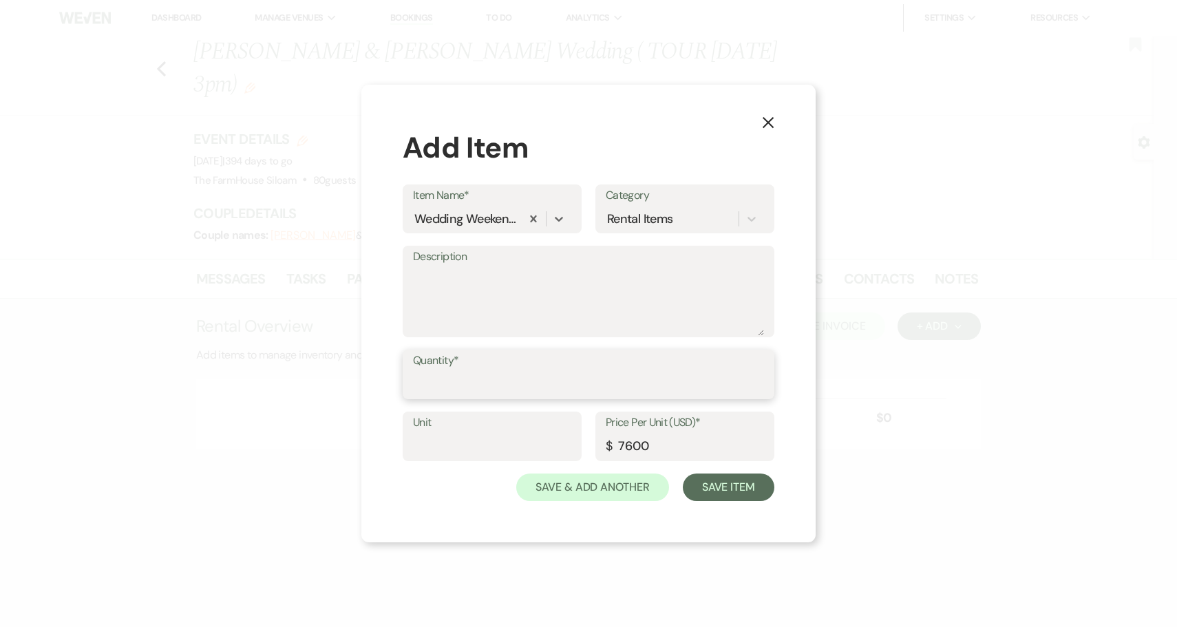
click at [502, 380] on input "Quantity*" at bounding box center [588, 384] width 351 height 27
type input "1"
click at [597, 491] on button "Save & Add Another" at bounding box center [592, 487] width 153 height 28
click at [515, 217] on div "Select or enter text..." at bounding box center [469, 219] width 111 height 19
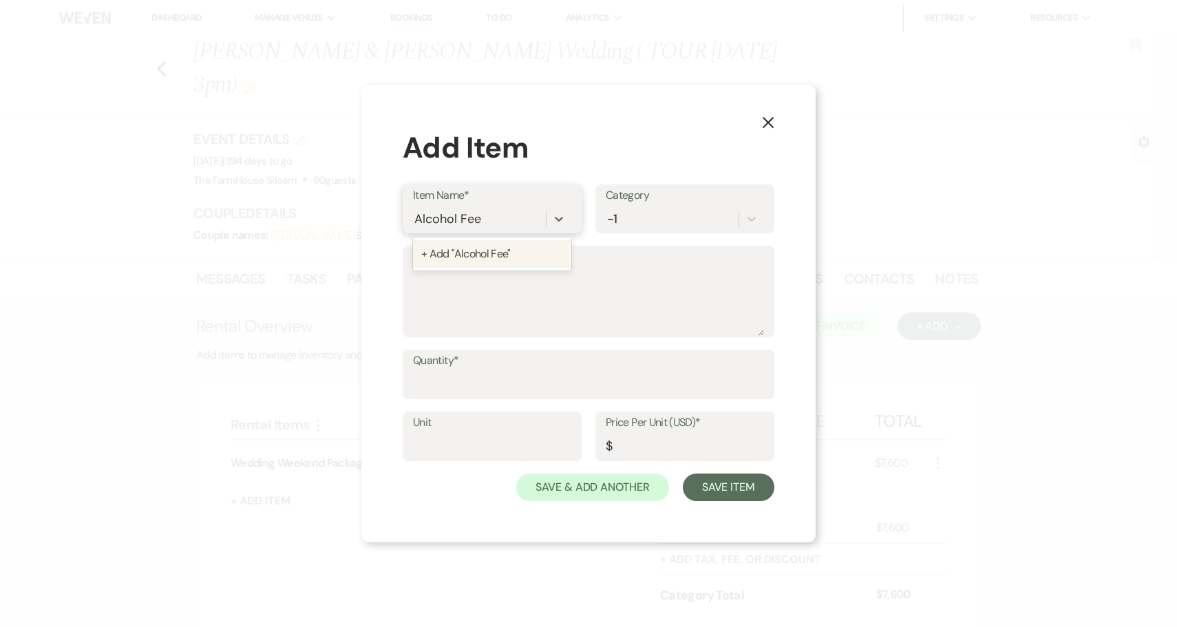
type input "Alcohol Fee"
click at [540, 286] on textarea "Description" at bounding box center [588, 301] width 351 height 69
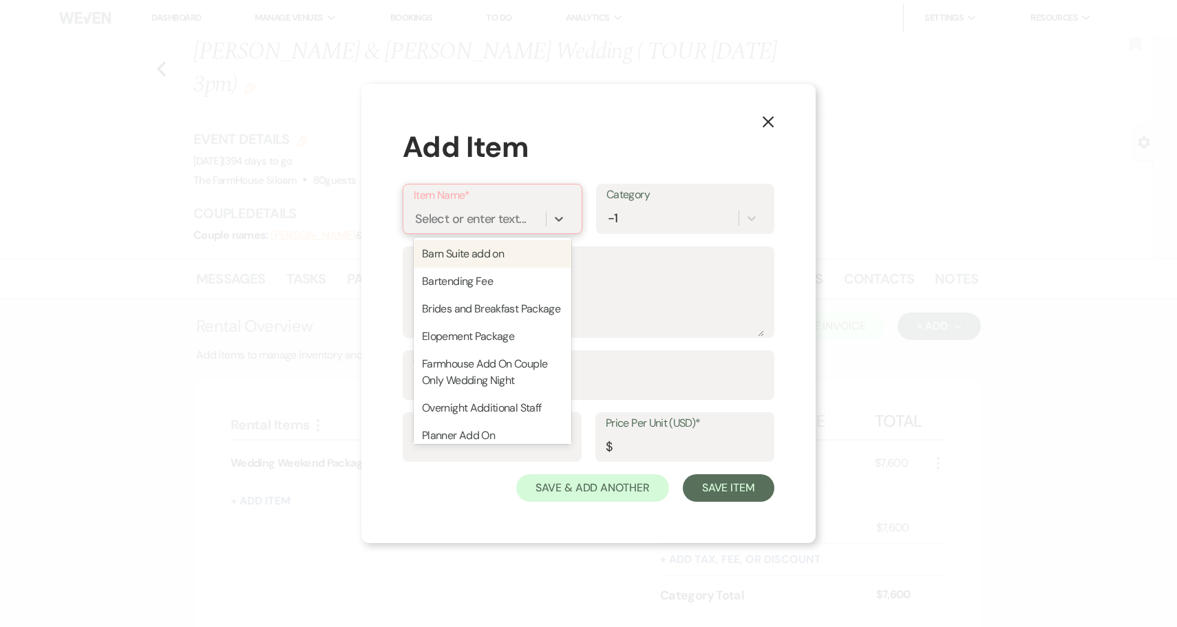
click at [504, 219] on div "Select or enter text..." at bounding box center [470, 219] width 111 height 19
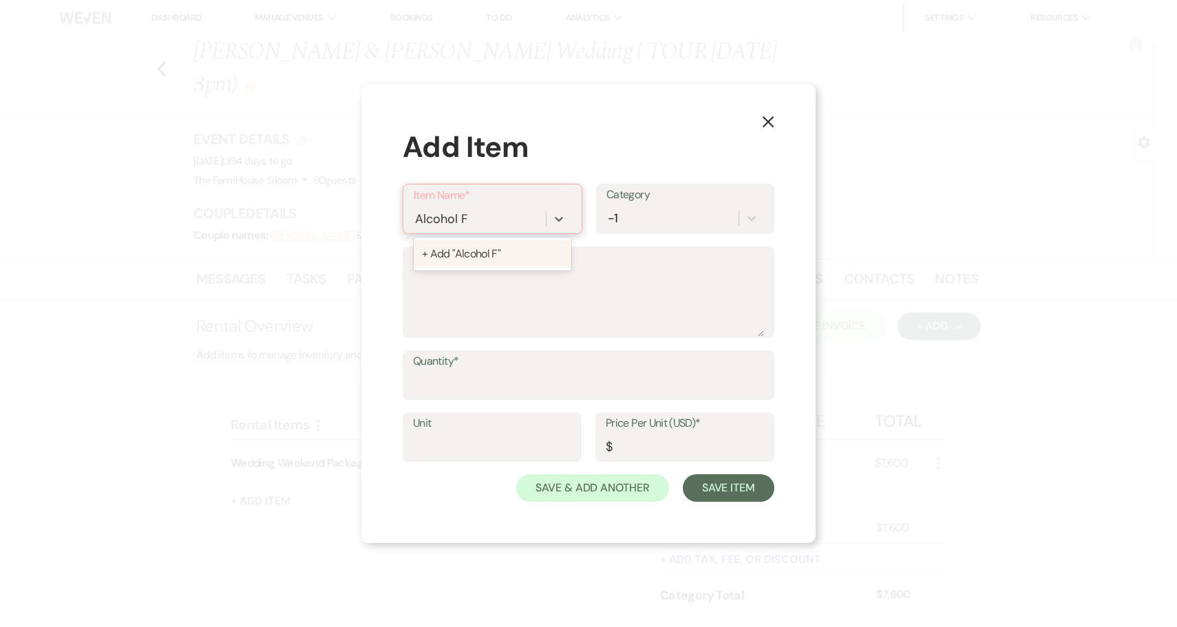
type input "Alcohol Fee"
click at [497, 253] on div "+ Add "Alcohol Fee"" at bounding box center [493, 254] width 158 height 28
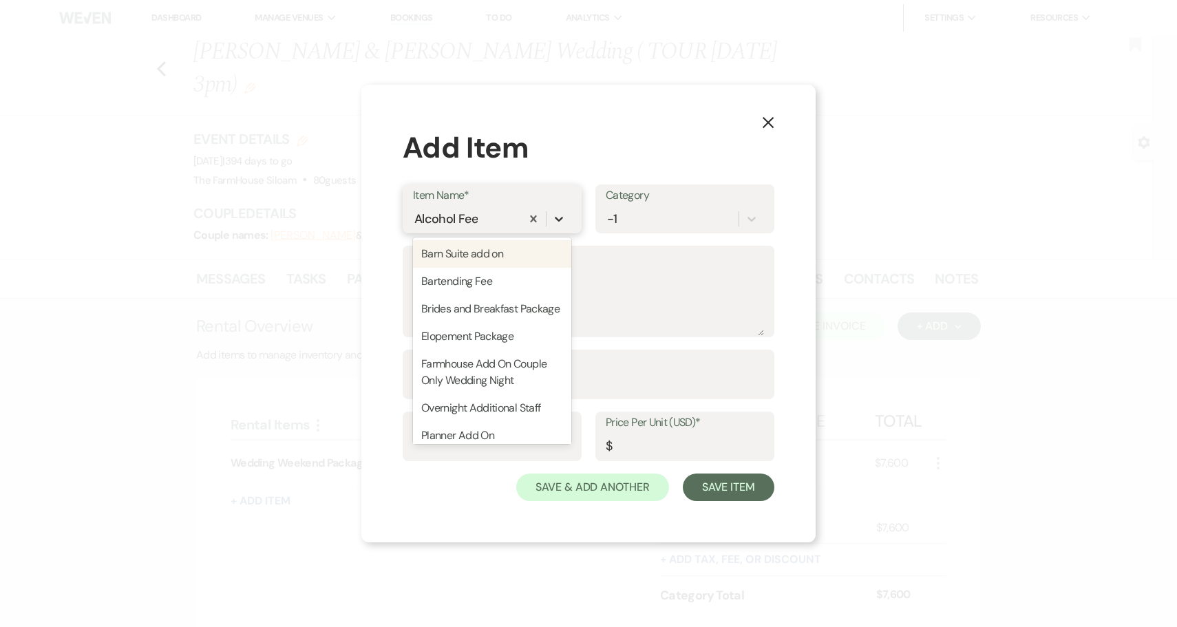
click at [557, 222] on icon at bounding box center [559, 219] width 14 height 14
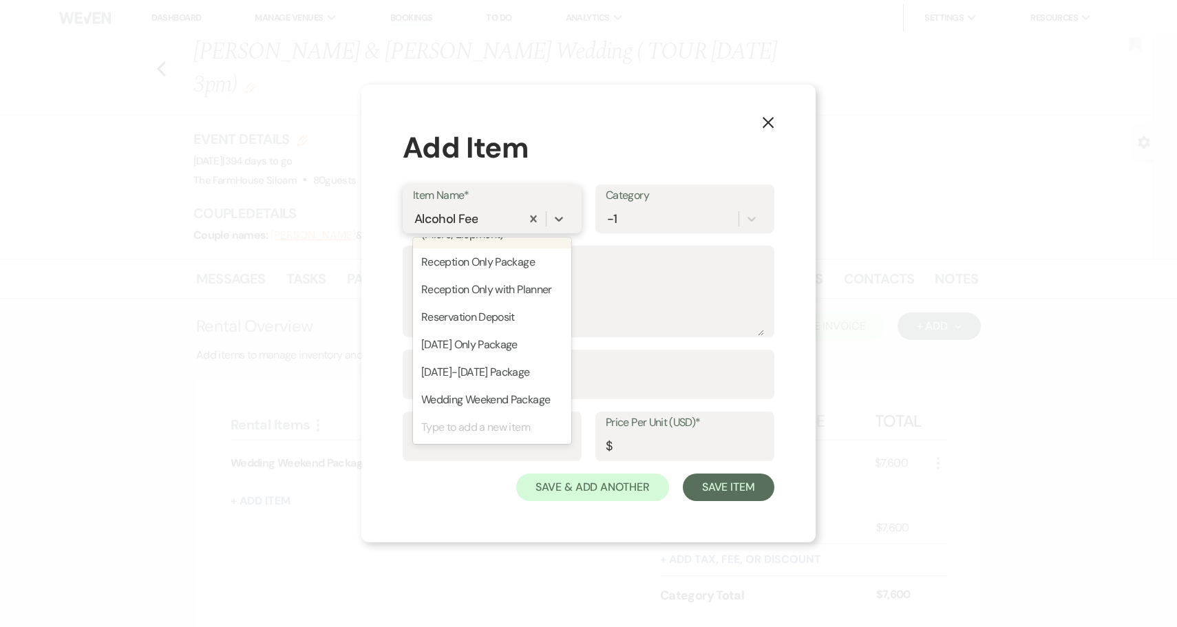
click at [476, 428] on div "Type to add a new item" at bounding box center [492, 428] width 158 height 28
click at [476, 429] on div "Type to add a new item" at bounding box center [492, 428] width 158 height 28
click at [394, 480] on div "X Add Item Item Name* option + Add "Alcohol Fee", selected. option Planner Add …" at bounding box center [588, 314] width 454 height 458
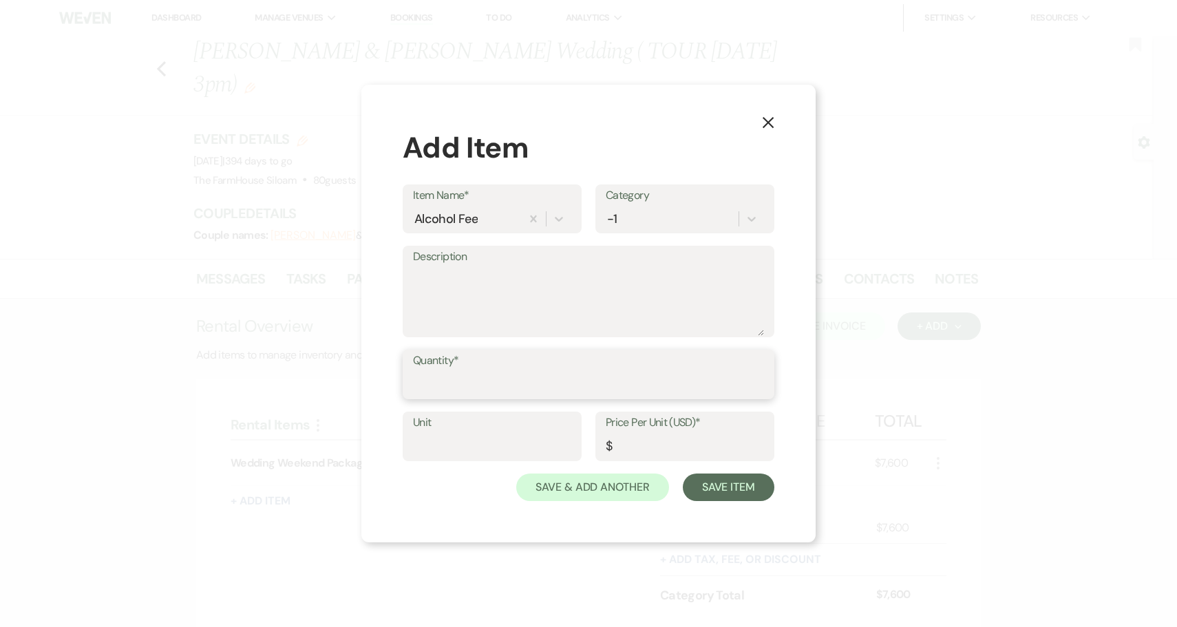
click at [445, 378] on input "Quantity*" at bounding box center [588, 384] width 351 height 27
type input "1"
click at [755, 216] on icon at bounding box center [752, 219] width 14 height 14
click at [506, 286] on textarea "Description" at bounding box center [588, 301] width 351 height 69
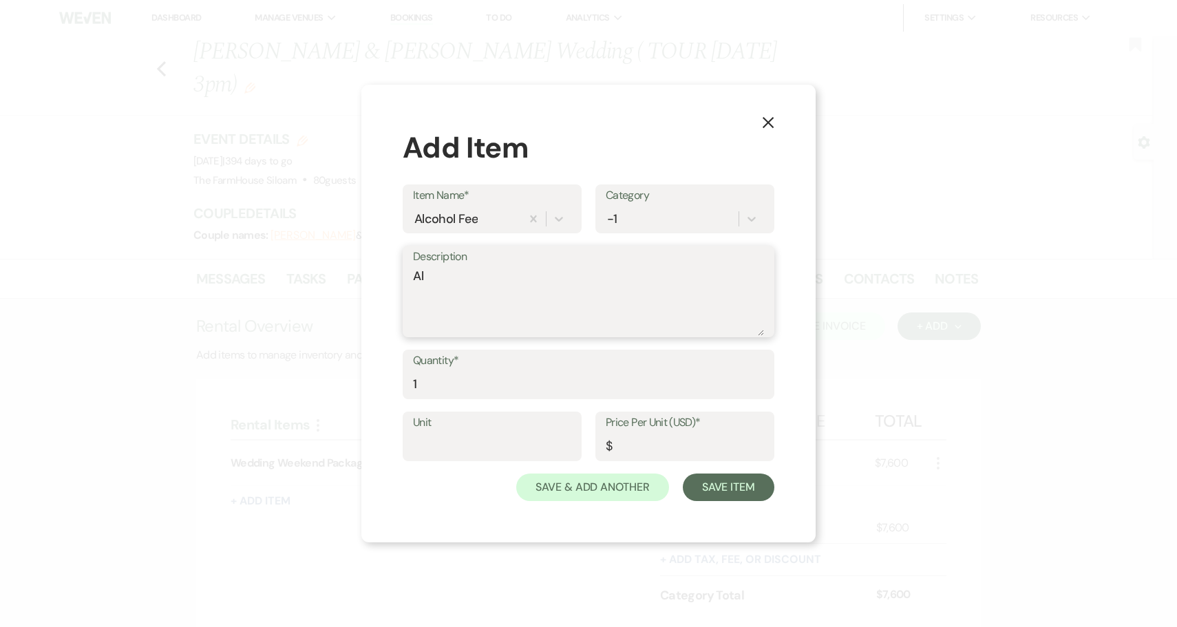
type textarea "A"
click at [460, 276] on textarea "Couple provides" at bounding box center [588, 301] width 351 height 69
click at [623, 279] on textarea "Couple Hires bartender, provides" at bounding box center [588, 301] width 351 height 69
click at [547, 278] on textarea "Couple Hires bartender, provides beer/wine," at bounding box center [588, 301] width 351 height 69
click at [682, 273] on textarea "Couple Hires bartender, provides beer/wine," at bounding box center [588, 301] width 351 height 69
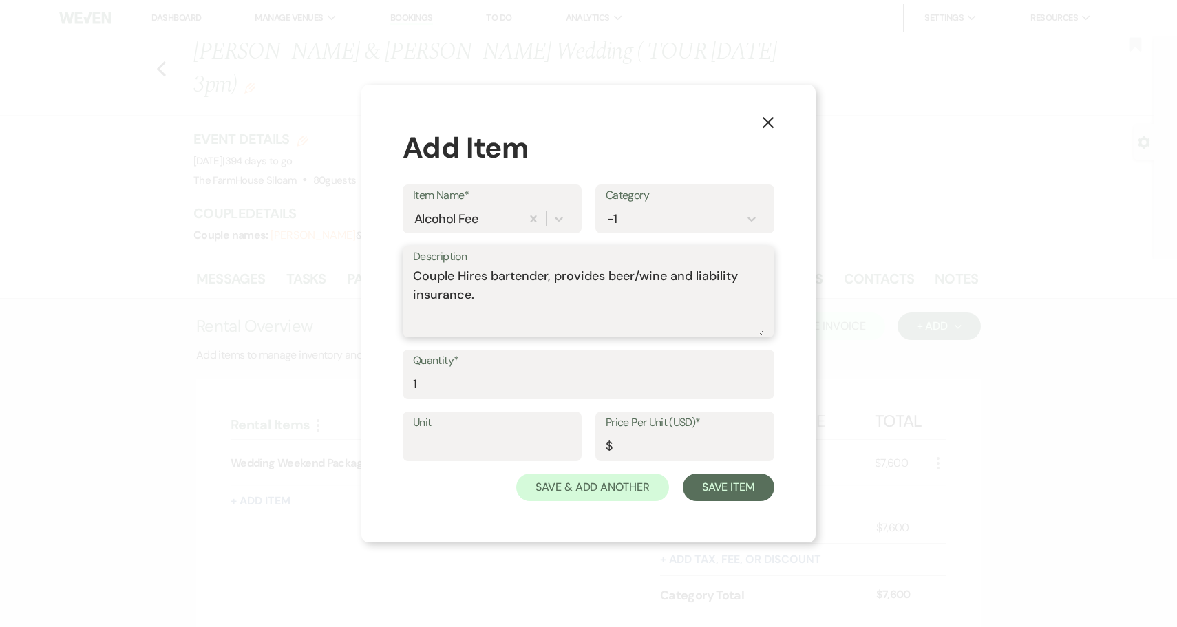
type textarea "Couple Hires bartender, provides beer/wine and liability insurance."
click at [681, 453] on input "Price Per Unit (USD)*" at bounding box center [685, 446] width 158 height 27
type input "500"
click at [734, 489] on button "Save Item" at bounding box center [729, 487] width 92 height 28
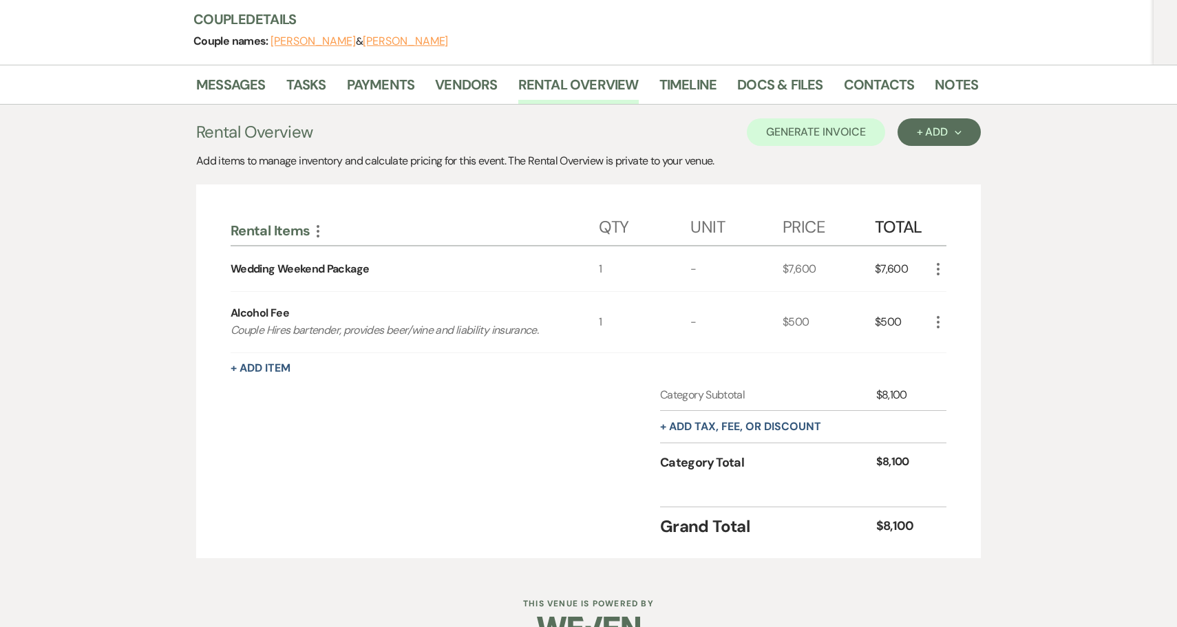
scroll to position [193, 0]
click at [266, 363] on button "+ Add Item" at bounding box center [261, 368] width 60 height 11
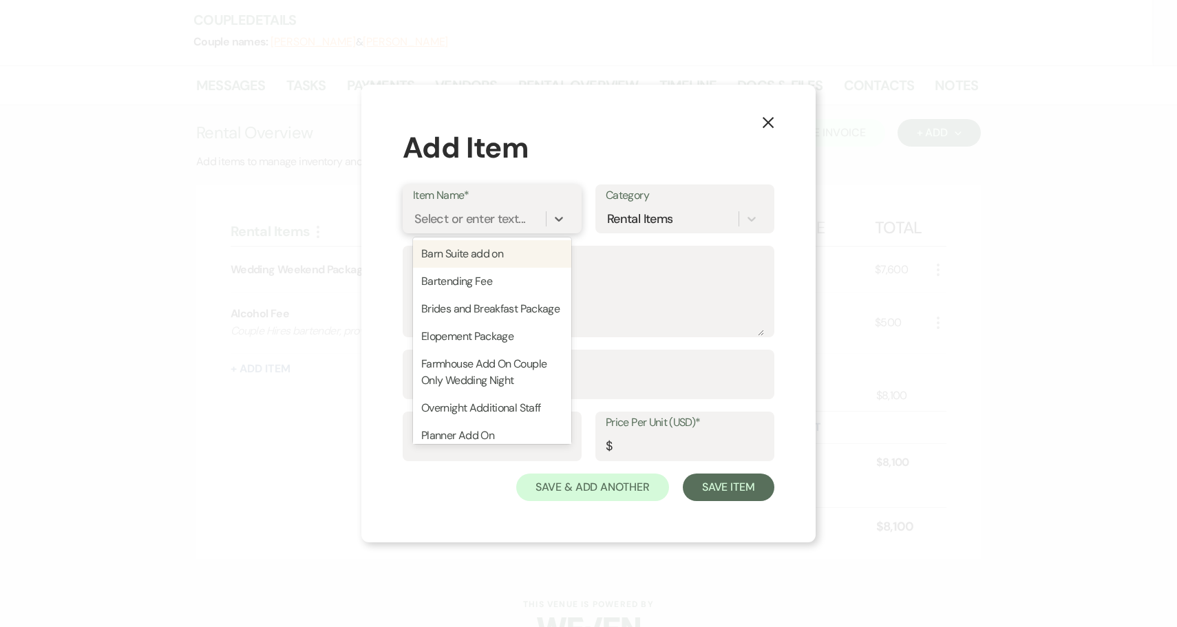
click at [504, 219] on div "Select or enter text..." at bounding box center [469, 219] width 111 height 19
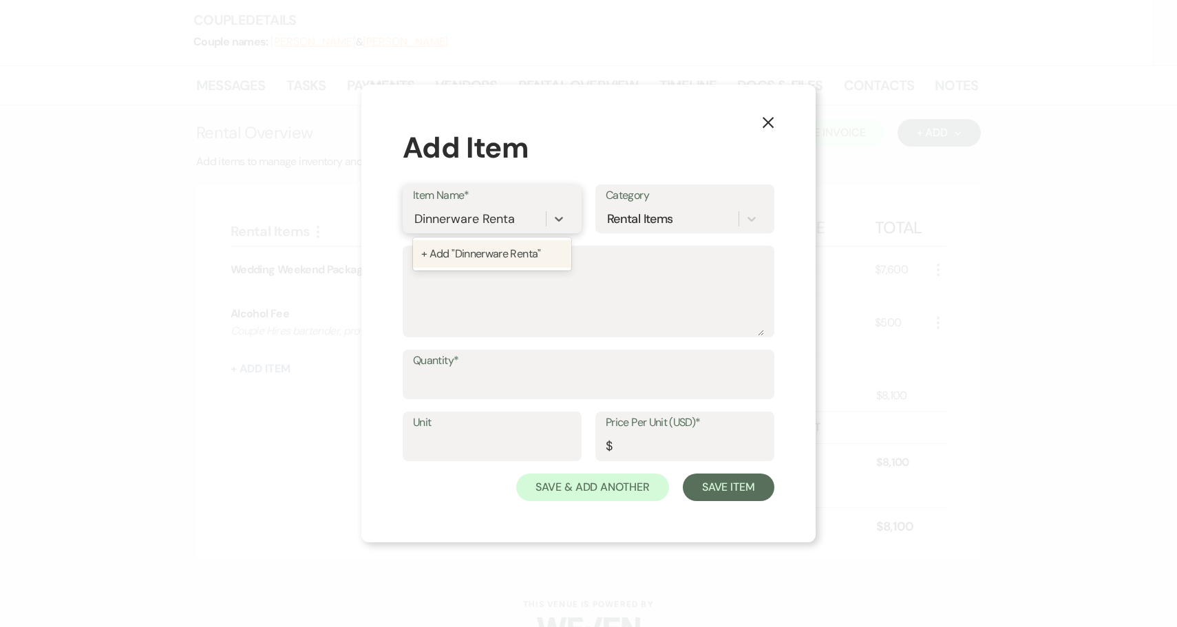
type input "Dinnerware Rental"
click at [486, 254] on div "+ Add "Dinnerware Rental"" at bounding box center [492, 254] width 158 height 28
click at [512, 290] on textarea "Description" at bounding box center [588, 301] width 351 height 69
type textarea "T"
click at [495, 379] on input "Quantity*" at bounding box center [588, 384] width 351 height 27
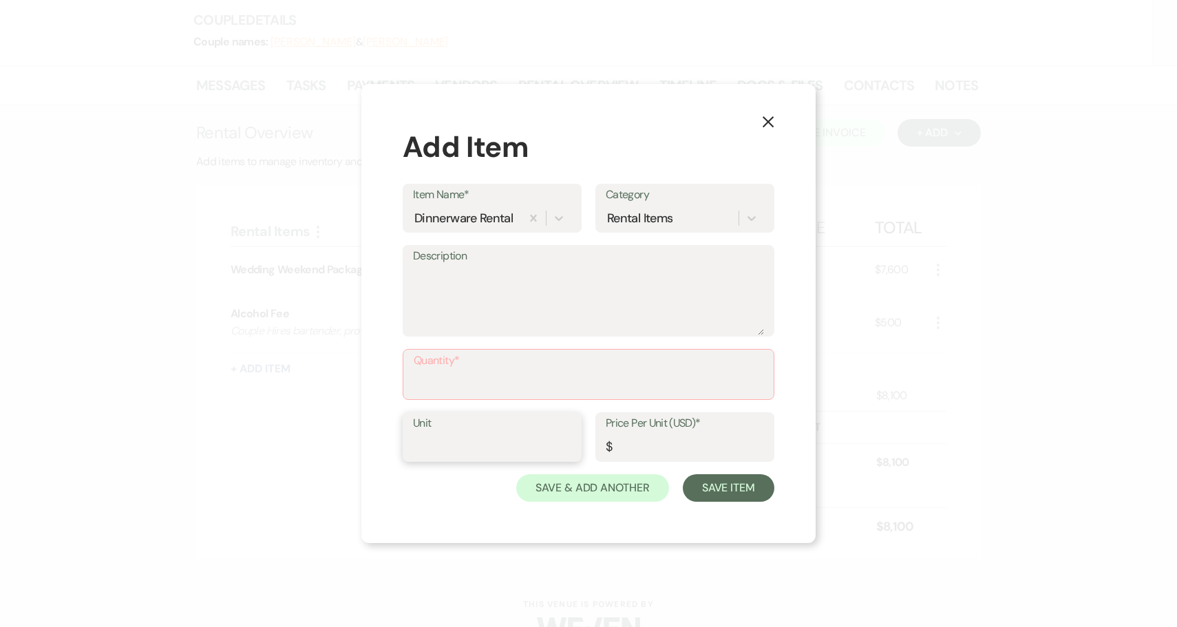
click at [487, 445] on input "Unit" at bounding box center [492, 447] width 158 height 27
click at [501, 389] on input "Quantity*" at bounding box center [589, 384] width 350 height 27
drag, startPoint x: 501, startPoint y: 389, endPoint x: 378, endPoint y: 385, distance: 123.2
click at [378, 385] on div "X Add Item Item Name* Dinnerware Rental Category Rental Items Description Quant…" at bounding box center [588, 313] width 454 height 459
type input "1"
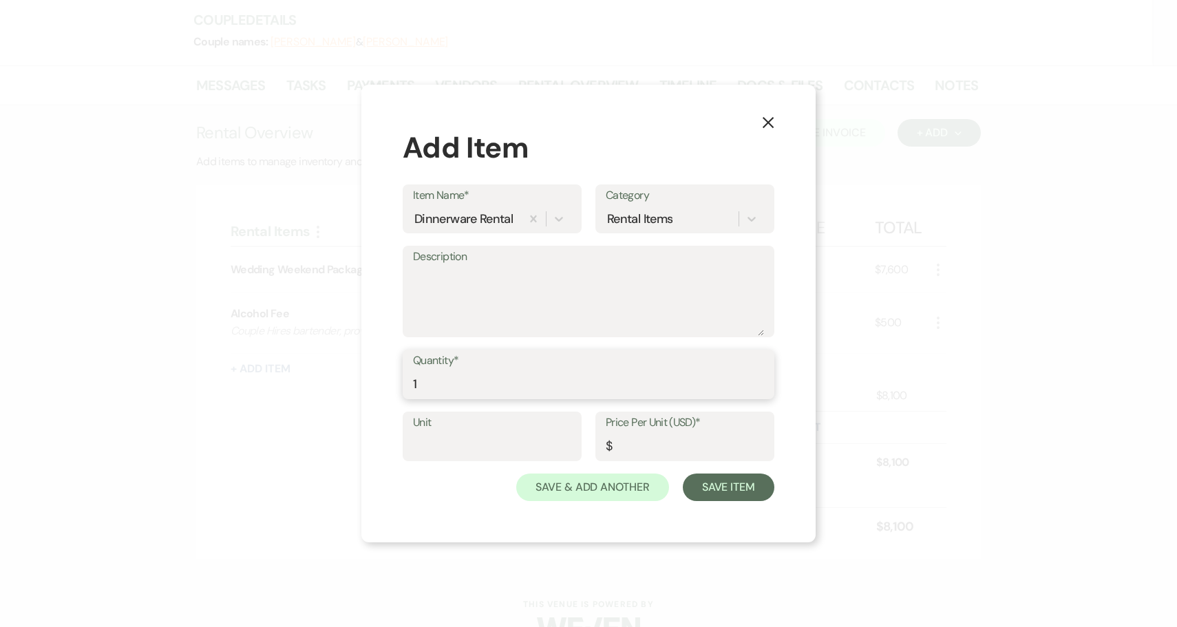
type input "1"
click at [643, 448] on input "Price Per Unit (USD)*" at bounding box center [685, 446] width 158 height 27
type input "0"
click at [442, 387] on input "1" at bounding box center [588, 384] width 351 height 27
type input "80"
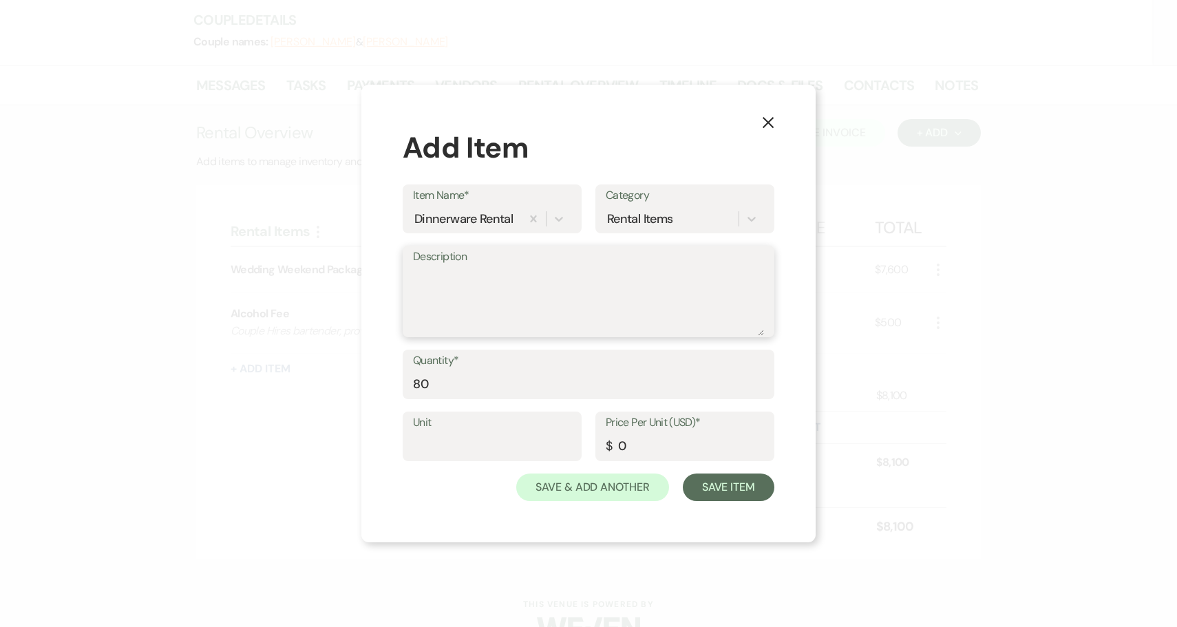
click at [487, 284] on textarea "Description" at bounding box center [588, 301] width 351 height 69
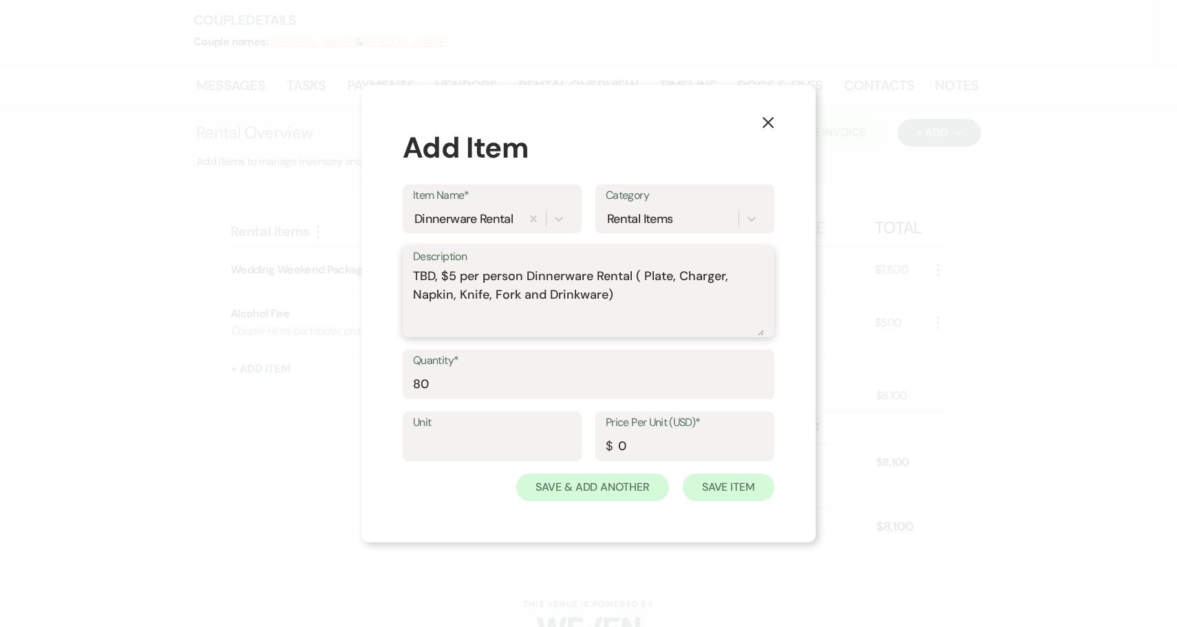
type textarea "TBD, $5 per person Dinnerware Rental ( Plate, Charger, Napkin, Knife, Fork and …"
click at [737, 484] on button "Save Item" at bounding box center [729, 487] width 92 height 28
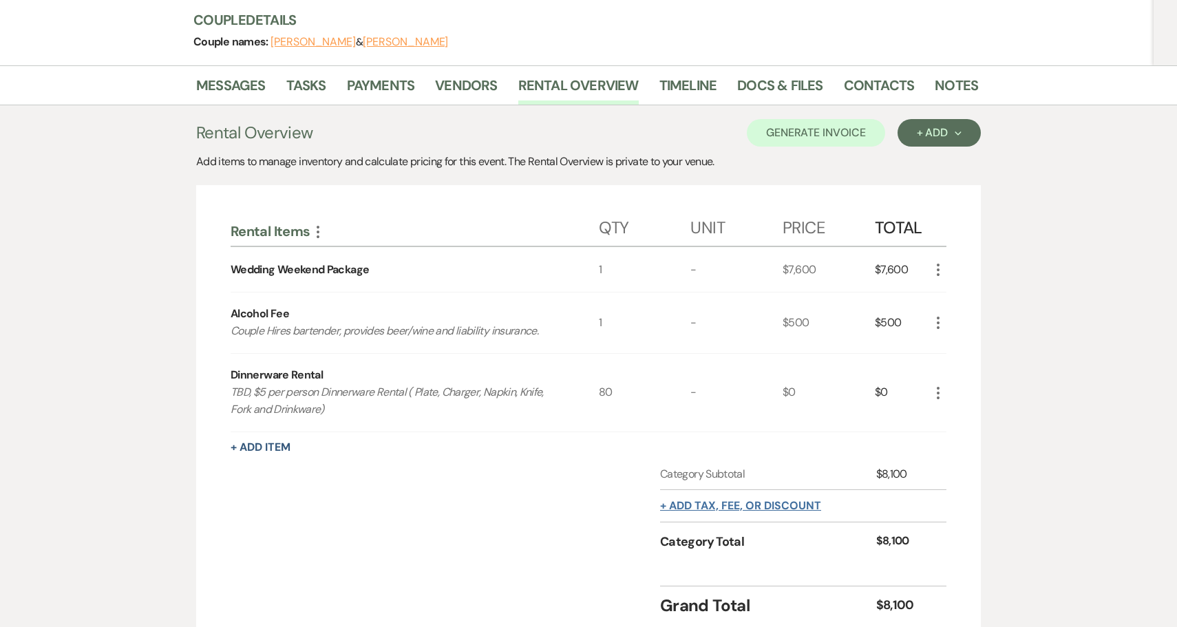
click at [709, 500] on button "+ Add tax, fee, or discount" at bounding box center [740, 505] width 161 height 11
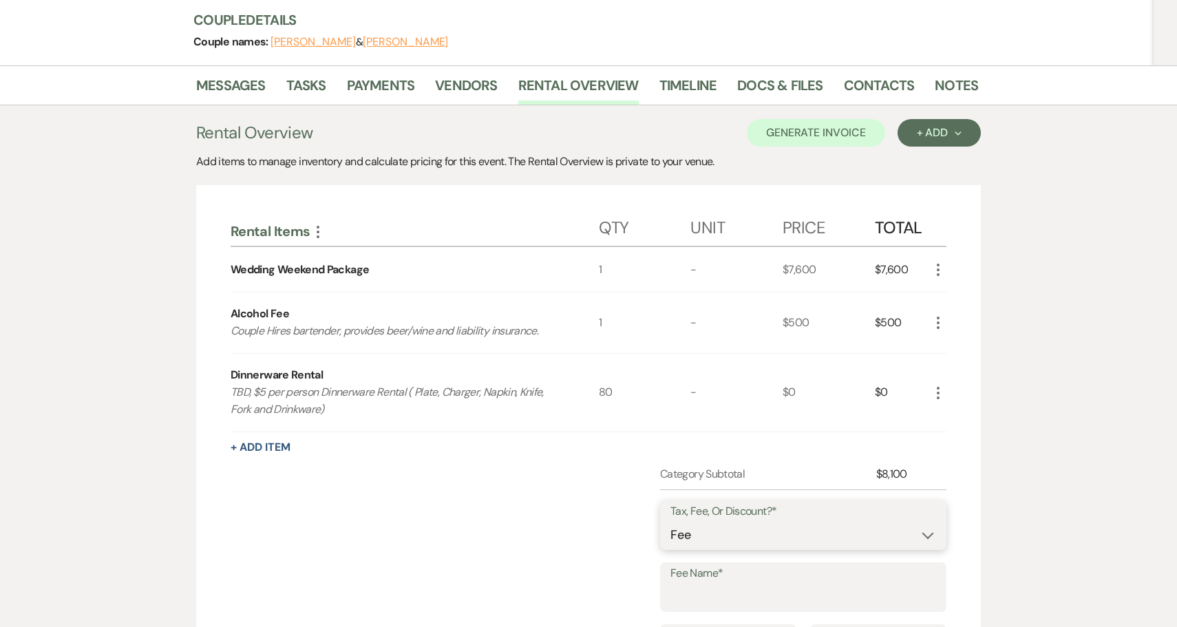
select select "2"
click at [712, 584] on input "Fee Name*" at bounding box center [803, 597] width 266 height 27
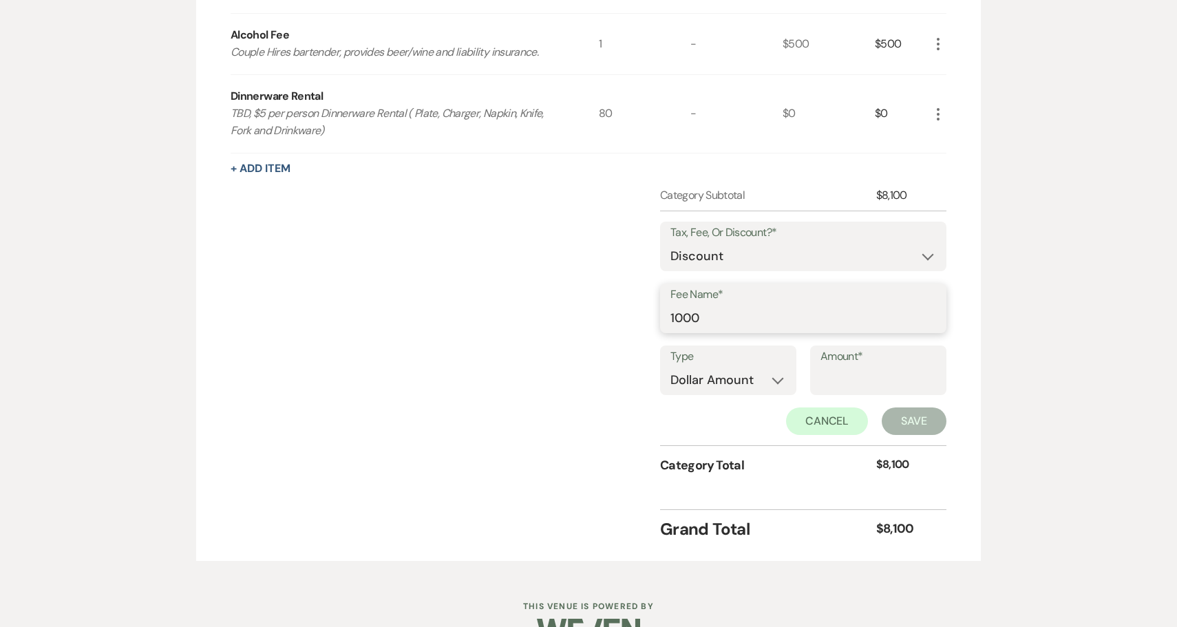
scroll to position [471, 0]
type input "1"
type input "Reservation Fee"
click at [852, 367] on input "Amount*" at bounding box center [878, 380] width 116 height 27
type input "1000"
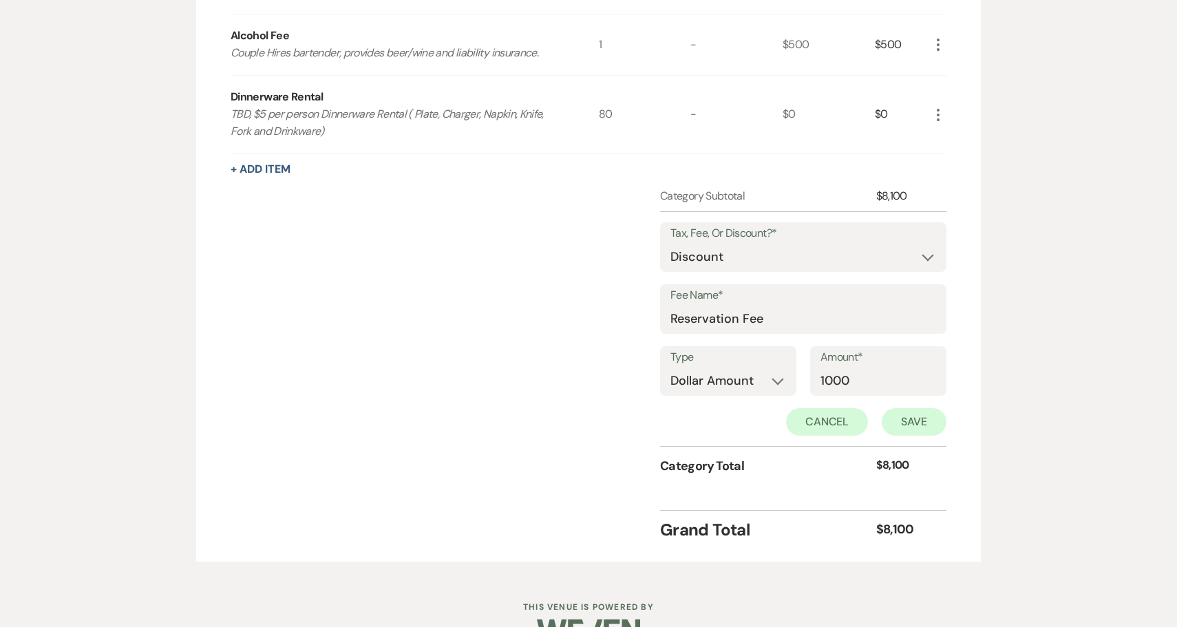
click at [913, 408] on button "Save" at bounding box center [914, 422] width 65 height 28
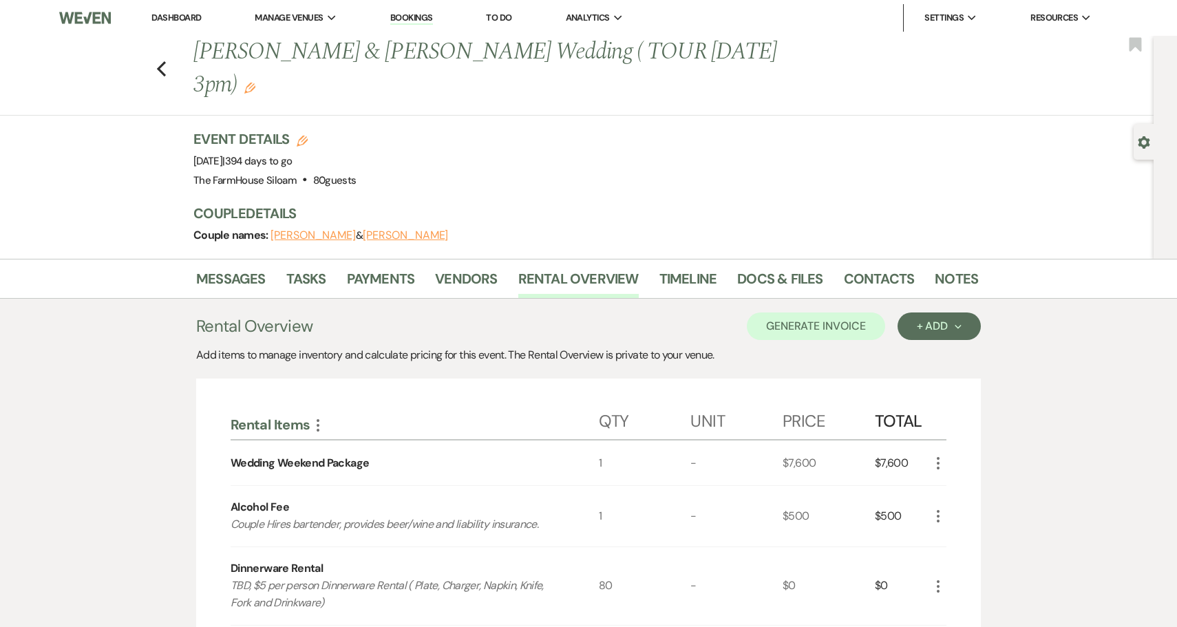
scroll to position [0, 0]
click at [861, 312] on button "Generate Invoice" at bounding box center [816, 326] width 138 height 28
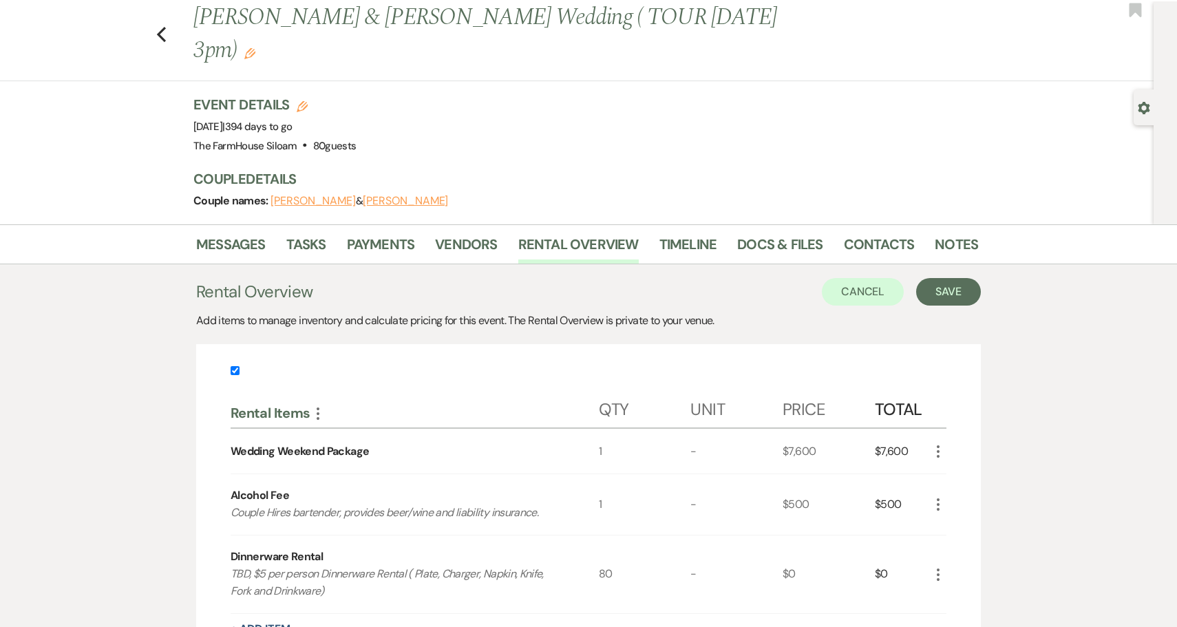
scroll to position [31, 0]
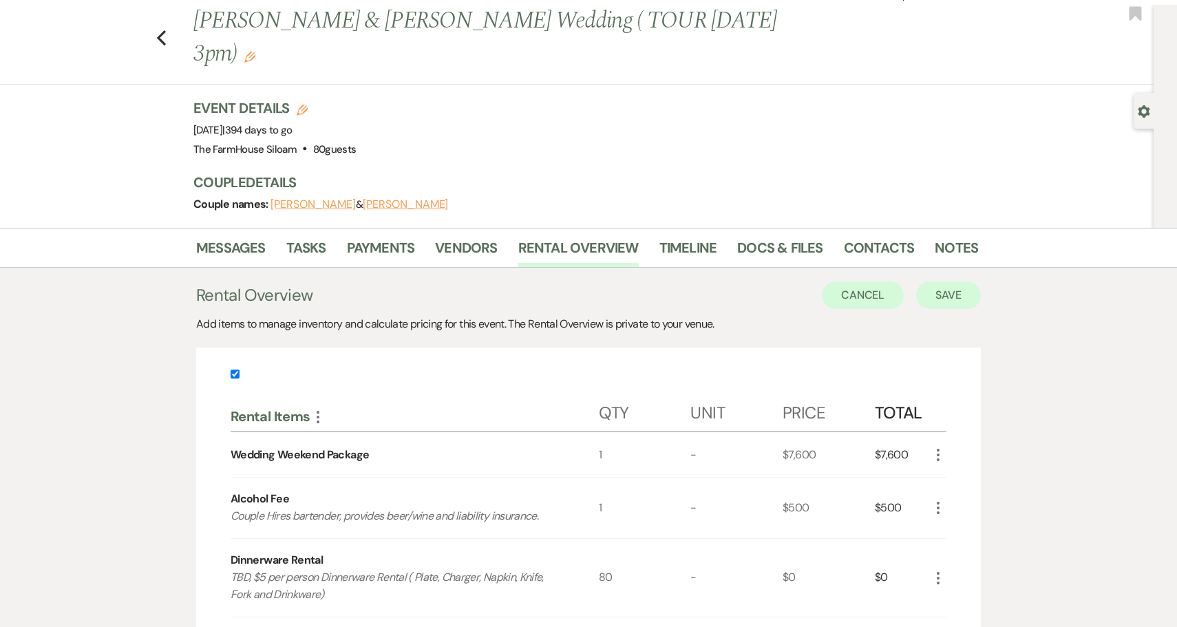
click at [945, 281] on button "Save" at bounding box center [948, 295] width 65 height 28
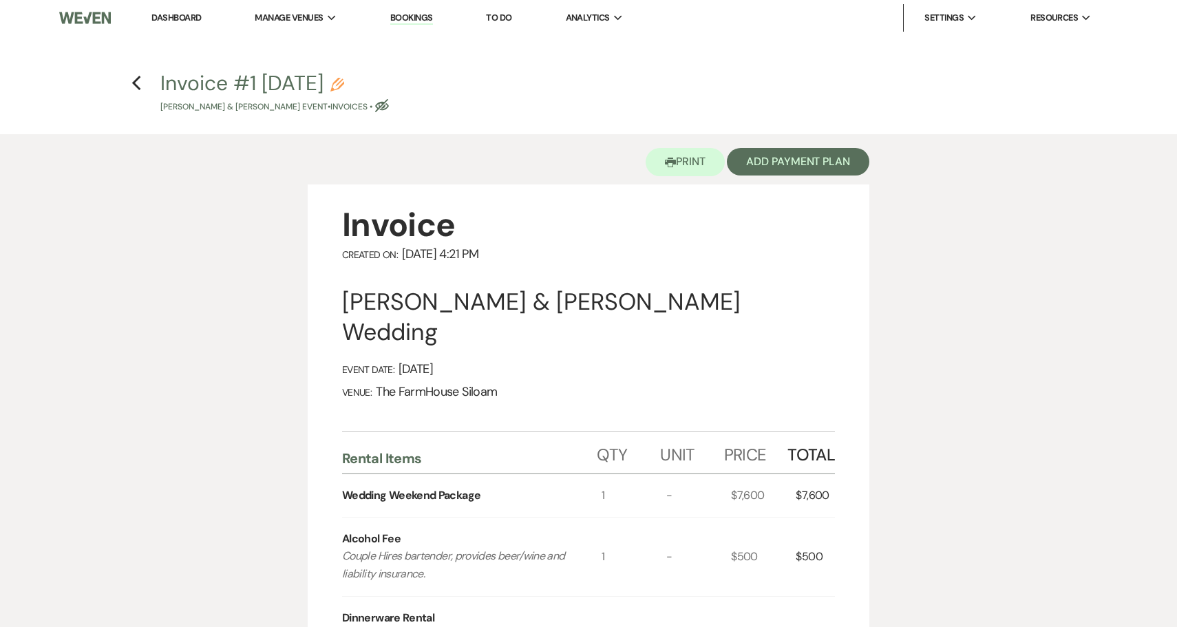
click at [344, 84] on icon "Pencil" at bounding box center [337, 85] width 14 height 14
select select "22"
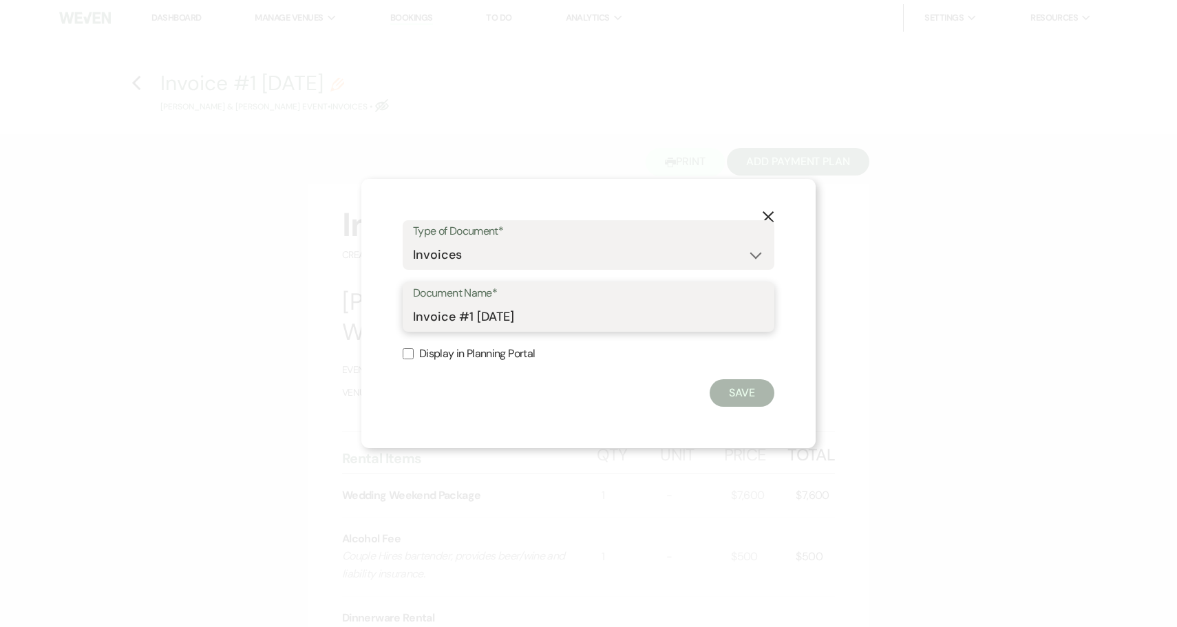
drag, startPoint x: 573, startPoint y: 317, endPoint x: 399, endPoint y: 312, distance: 173.5
click at [399, 312] on div "X Type of Document* Special Event Insurance Vendor Certificate of Insurance Con…" at bounding box center [588, 313] width 454 height 269
type input "Wedding Estimate"
click at [412, 354] on input "Display in Planning Portal" at bounding box center [408, 353] width 11 height 11
checkbox input "true"
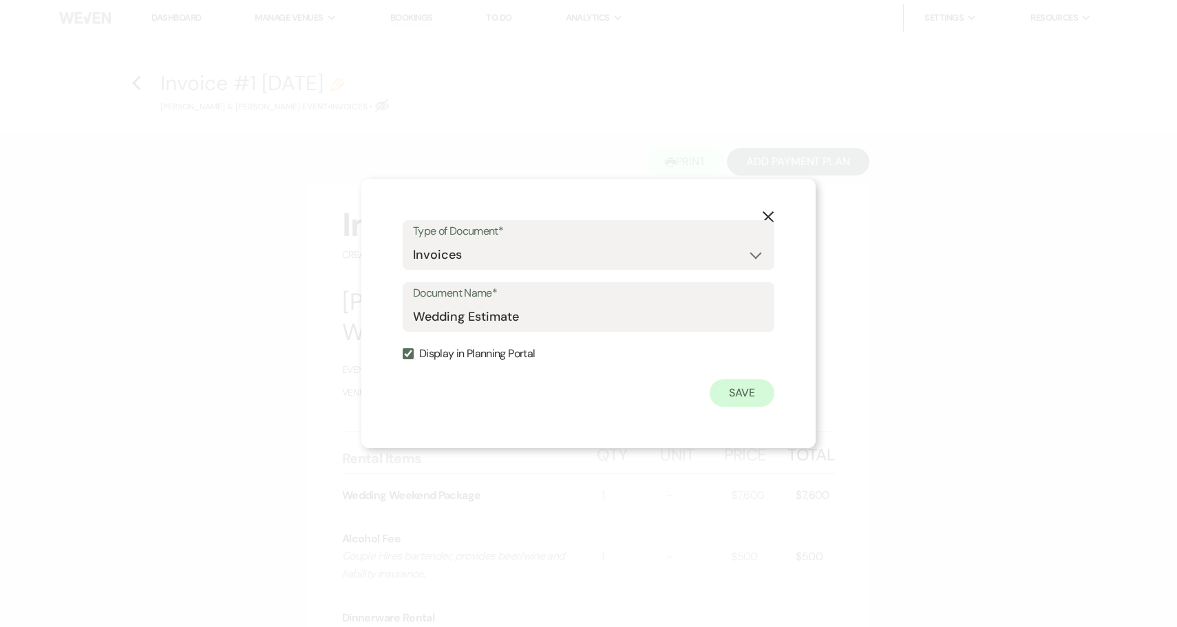
click at [742, 397] on button "Save" at bounding box center [741, 393] width 65 height 28
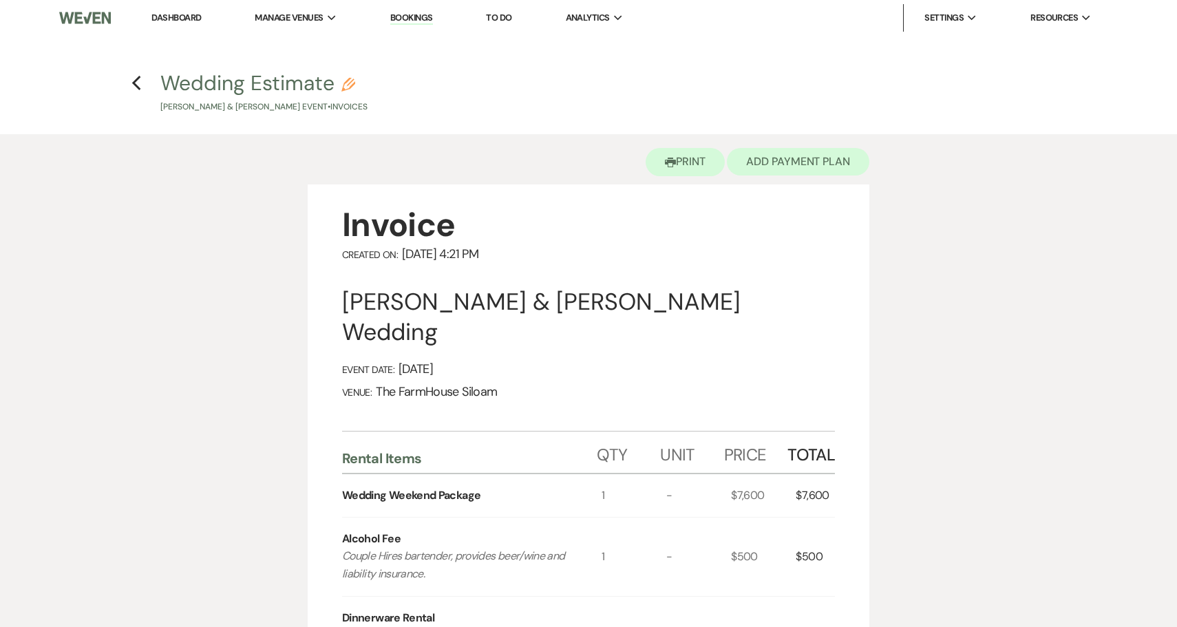
click at [814, 160] on button "Add Payment Plan" at bounding box center [798, 162] width 142 height 28
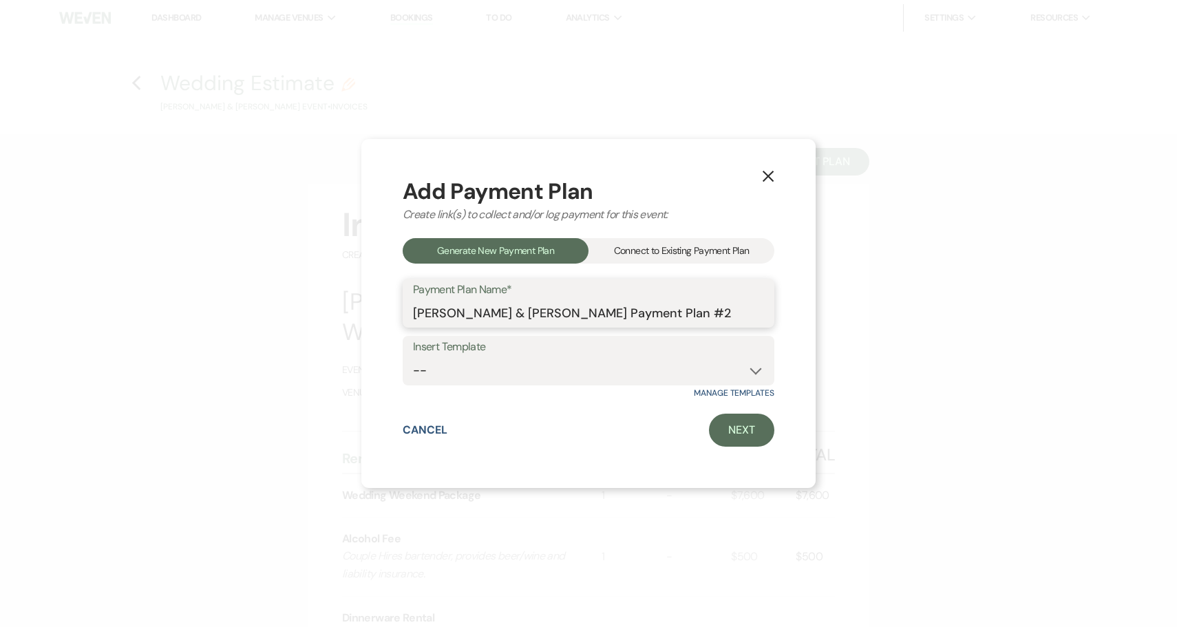
click at [732, 315] on input "[PERSON_NAME] & [PERSON_NAME] Payment Plan #2" at bounding box center [588, 312] width 351 height 27
type input "[PERSON_NAME] & [PERSON_NAME] Payment Plan"
click at [743, 431] on link "Next" at bounding box center [741, 430] width 65 height 33
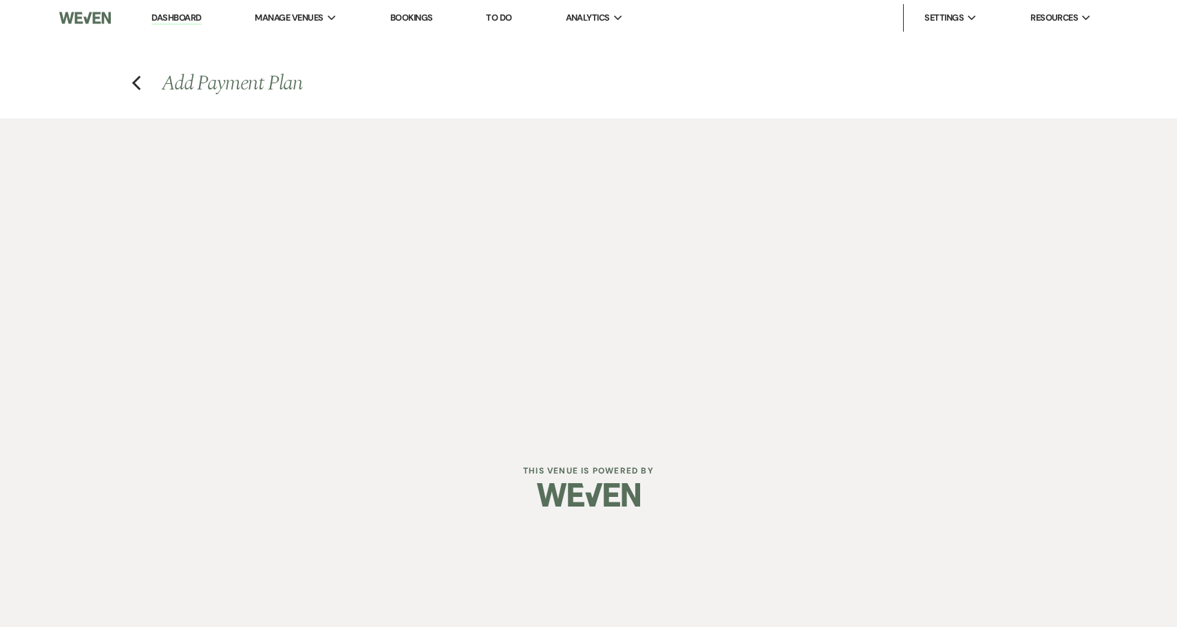
select select "27677"
select select "2"
select select "percentage"
select select "true"
select select "client"
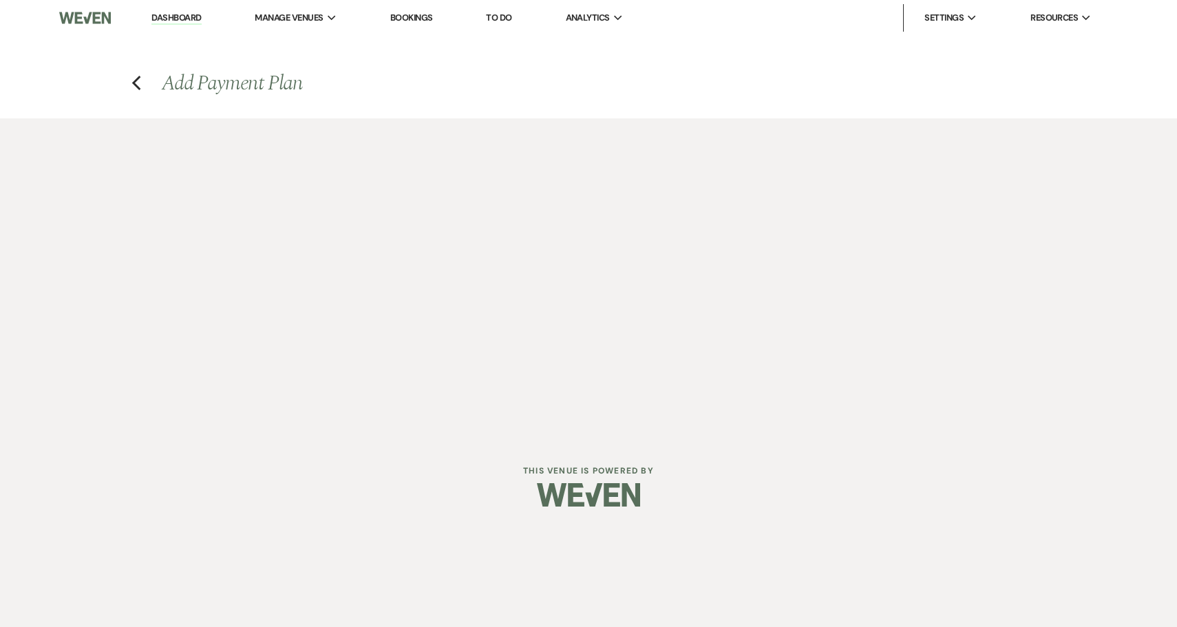
select select "weeks"
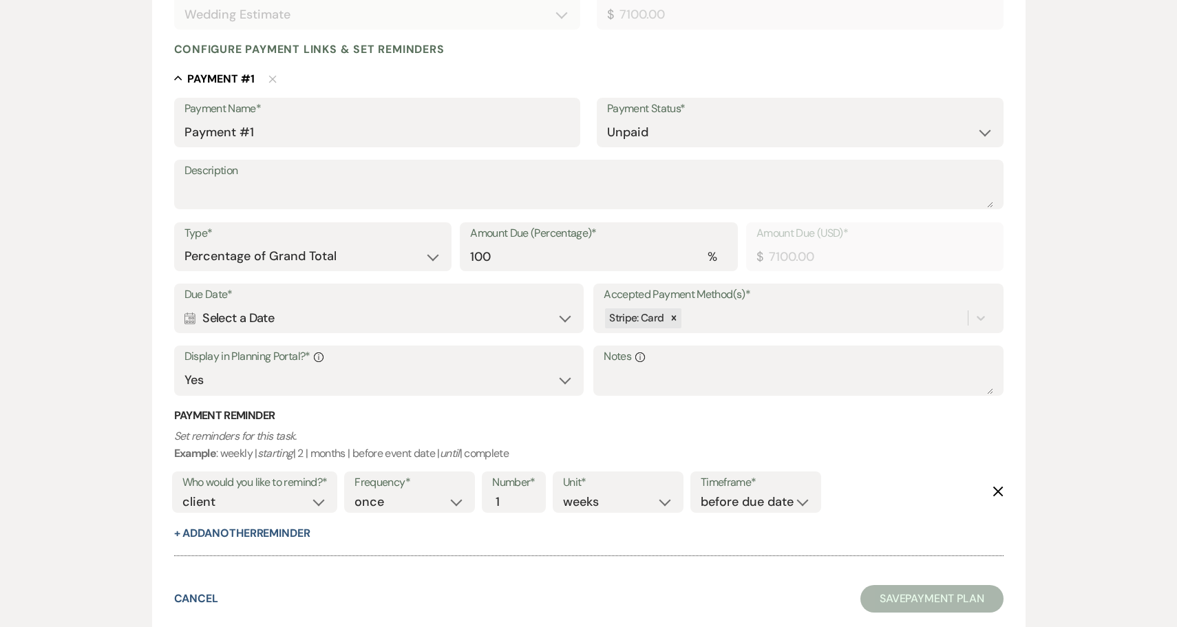
scroll to position [325, 0]
click at [464, 313] on div "Calendar Select a Date Expand" at bounding box center [378, 316] width 389 height 27
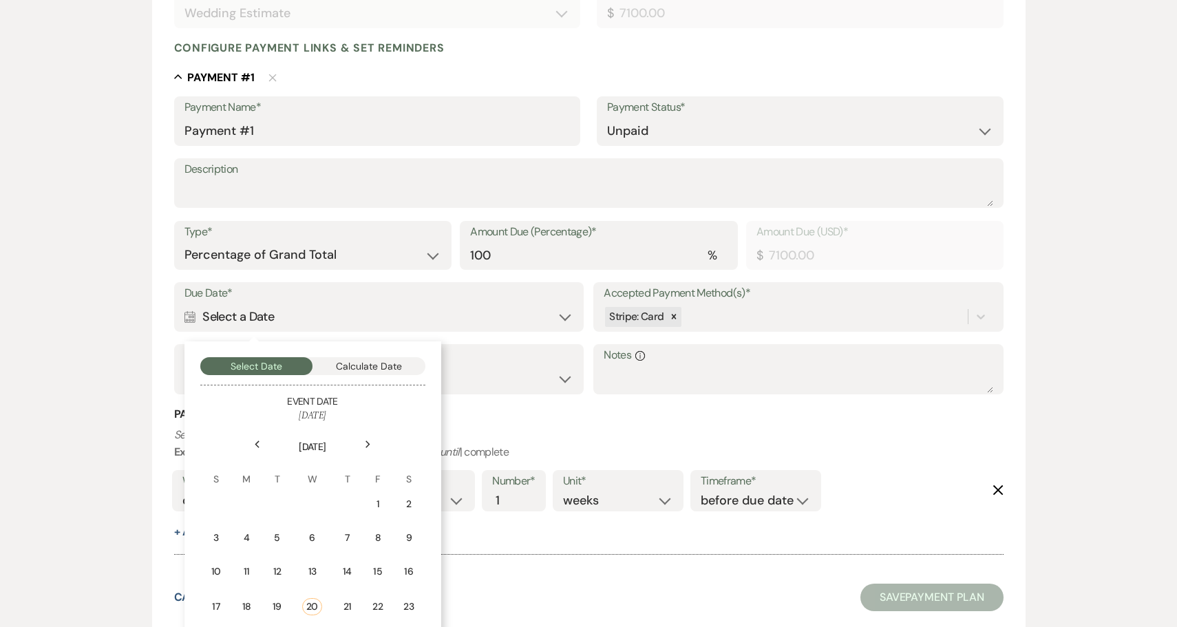
click at [363, 437] on div "Next" at bounding box center [368, 445] width 22 height 22
click at [248, 499] on div "1" at bounding box center [248, 504] width 12 height 14
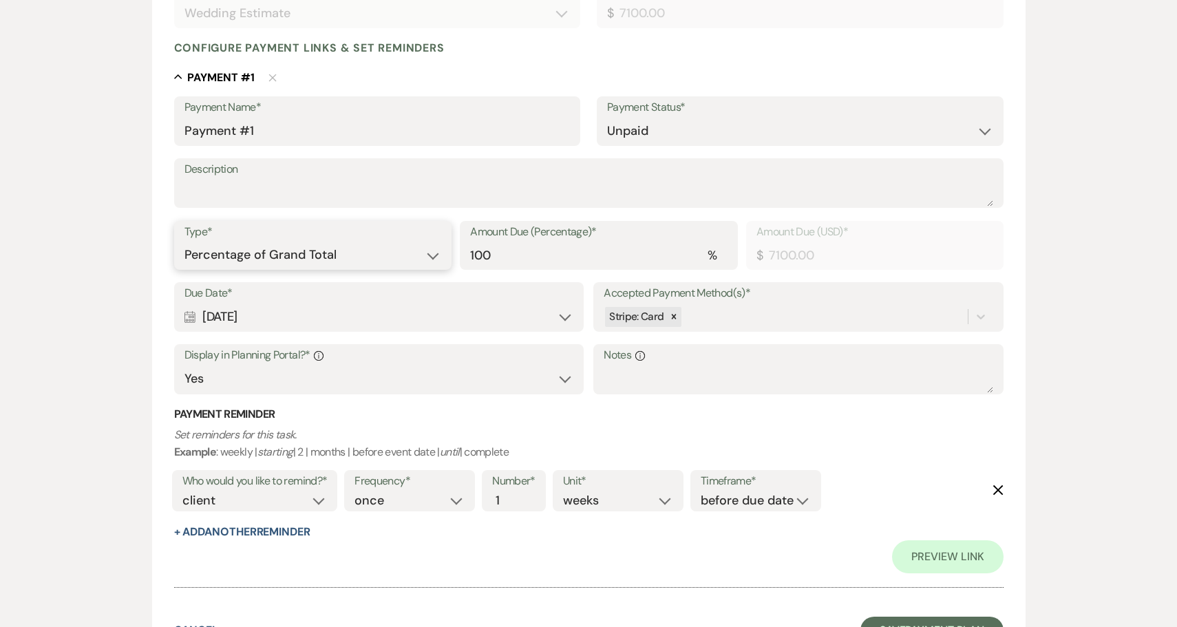
select select "flat"
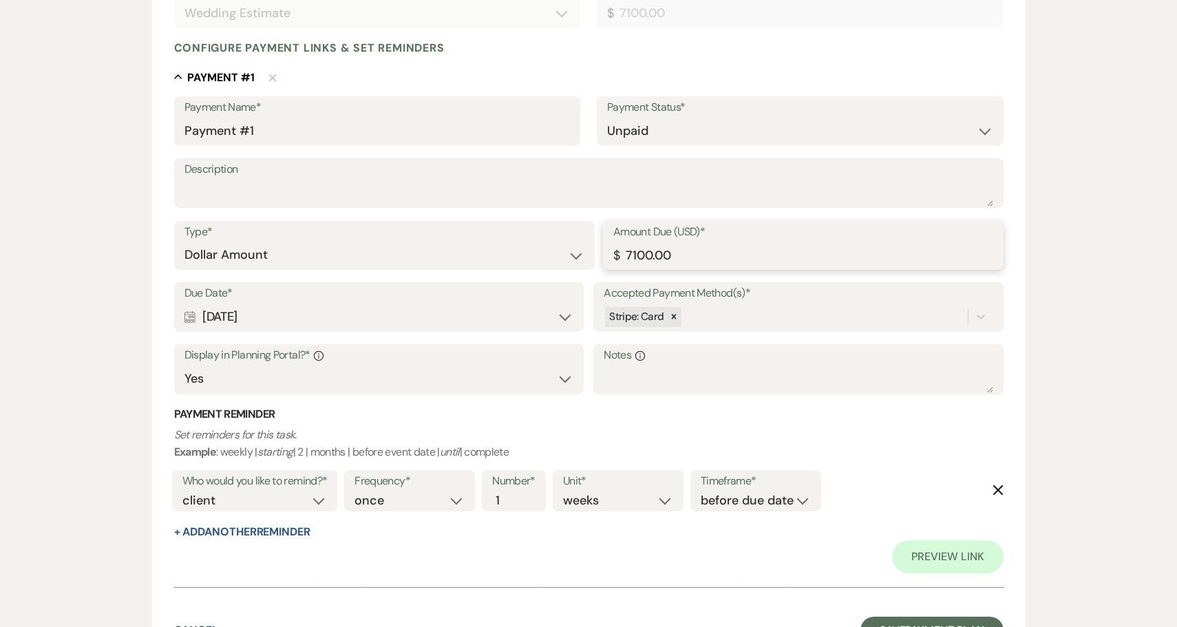
drag, startPoint x: 714, startPoint y: 253, endPoint x: 566, endPoint y: 235, distance: 148.3
click at [566, 235] on div "Type* Dollar Amount Percentage of Grand Total Amount Due (USD)* $ 7100.00" at bounding box center [588, 252] width 829 height 62
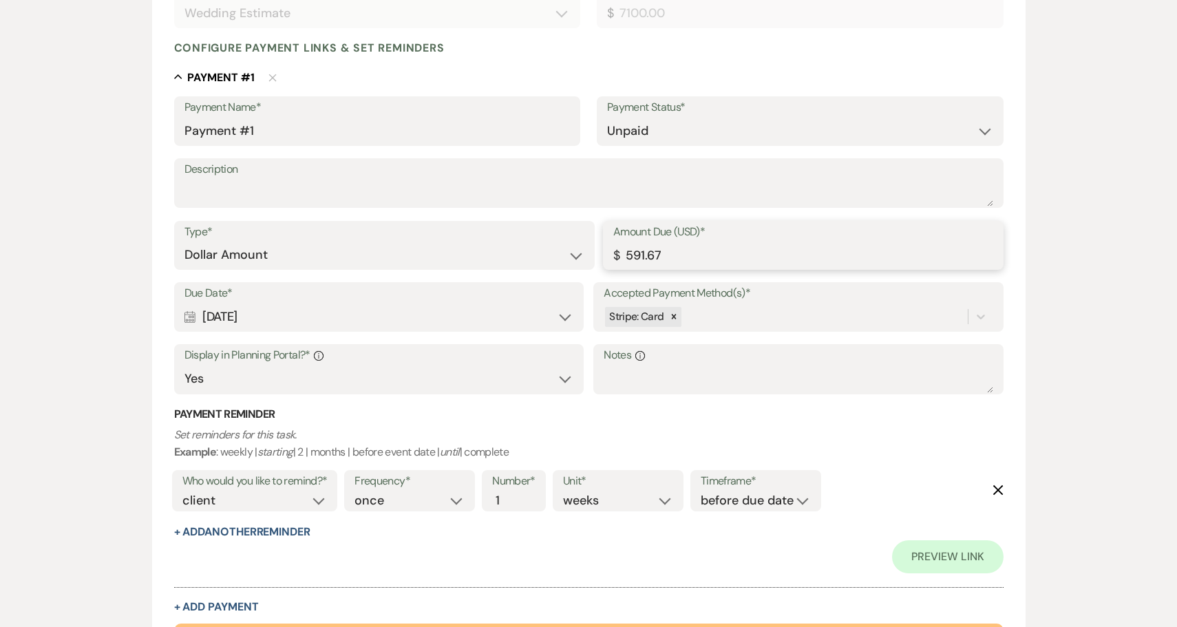
drag, startPoint x: 681, startPoint y: 250, endPoint x: 601, endPoint y: 250, distance: 79.8
click at [601, 250] on div "Type* Dollar Amount Percentage of Grand Total Amount Due (USD)* $ 591.67" at bounding box center [588, 252] width 829 height 62
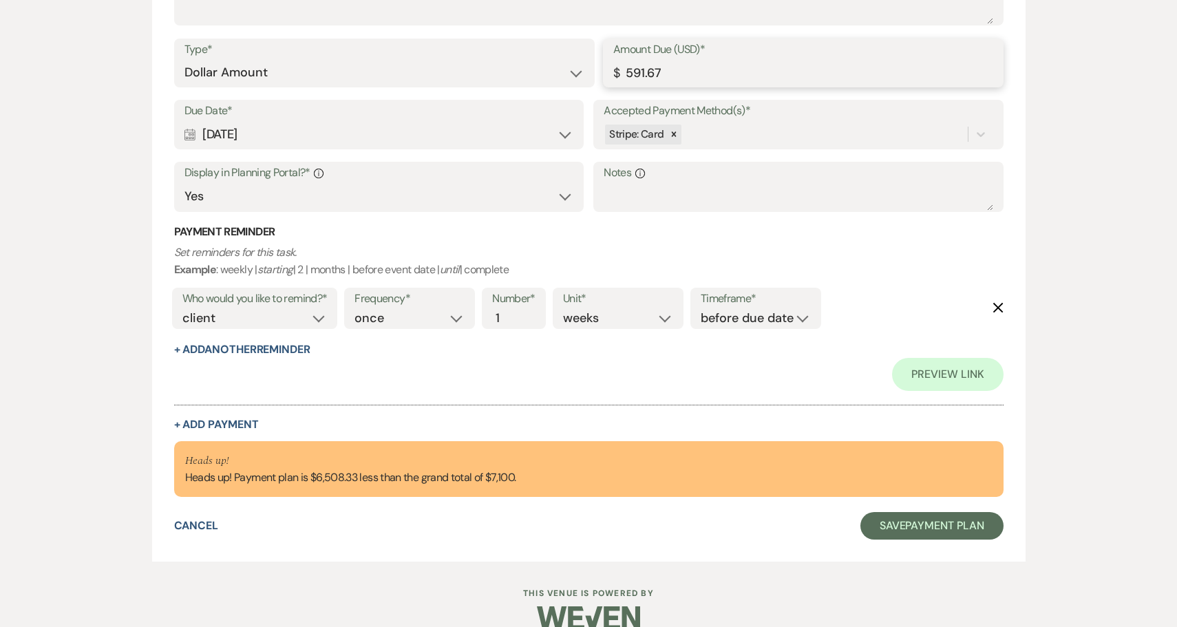
scroll to position [511, 0]
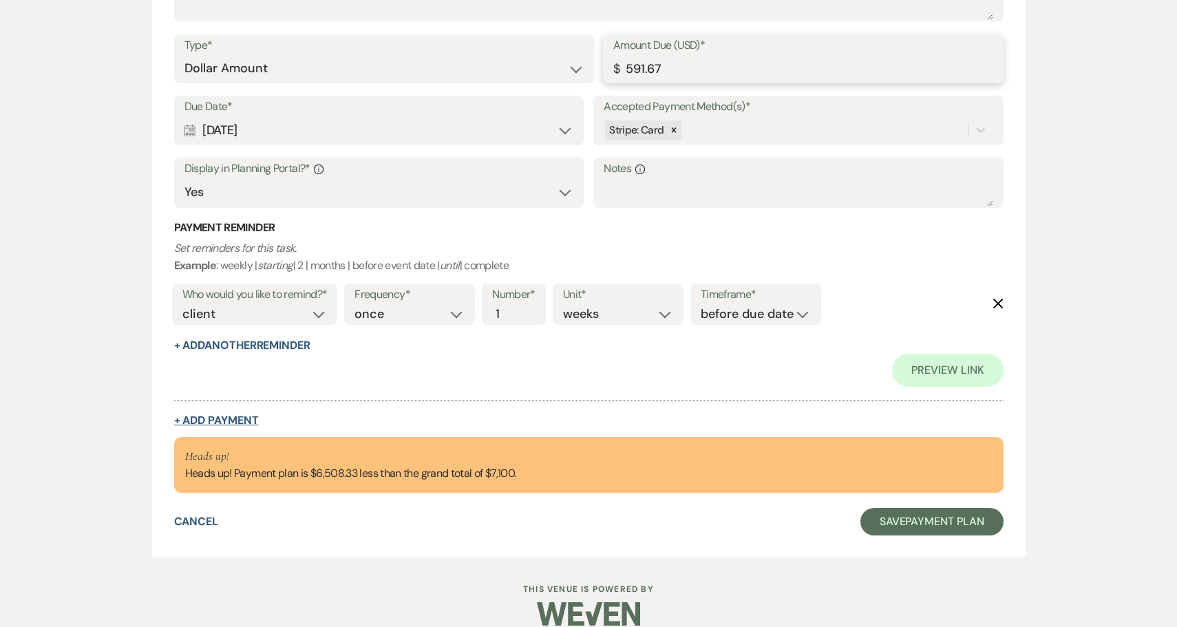
type input "591.67"
click at [229, 415] on button "+ Add Payment" at bounding box center [216, 420] width 85 height 11
select select "2"
select select "flat"
select select "true"
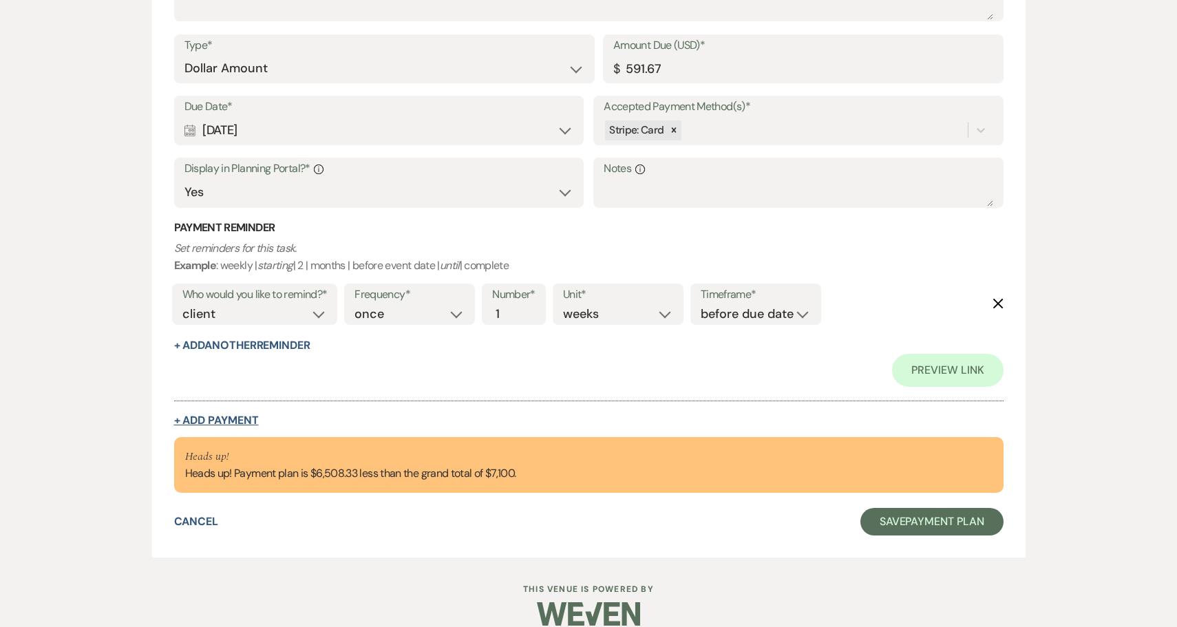
select select "client"
select select "weeks"
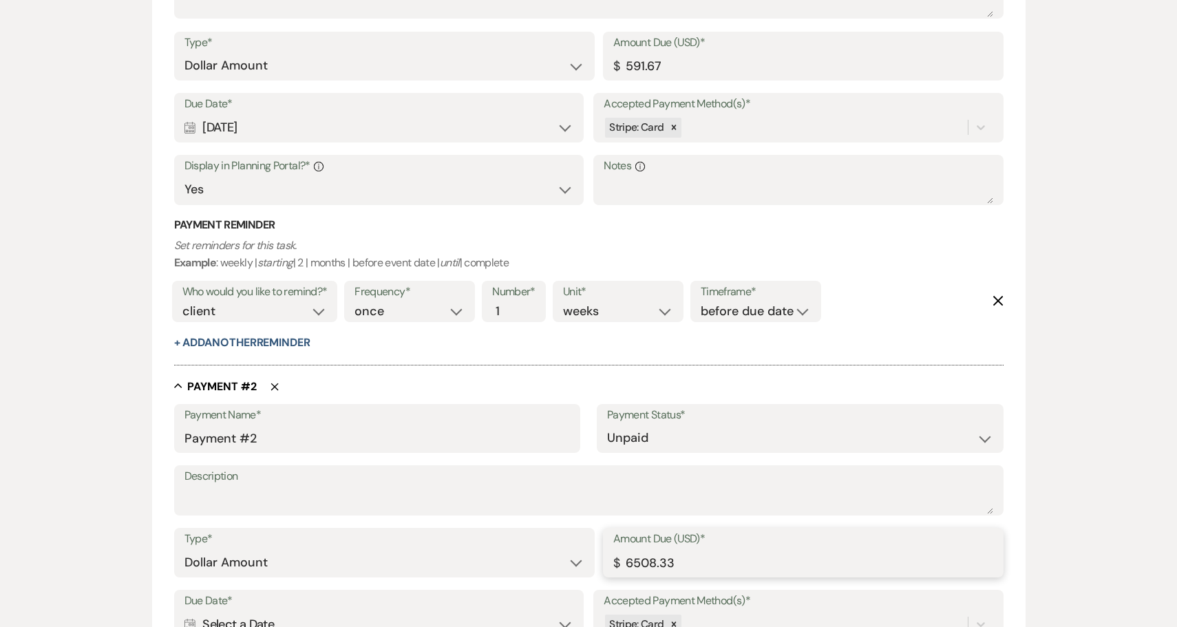
drag, startPoint x: 696, startPoint y: 557, endPoint x: 608, endPoint y: 553, distance: 87.5
click at [608, 553] on div "Amount Due (USD)* $ 6508.33" at bounding box center [803, 553] width 401 height 50
paste input "591.67"
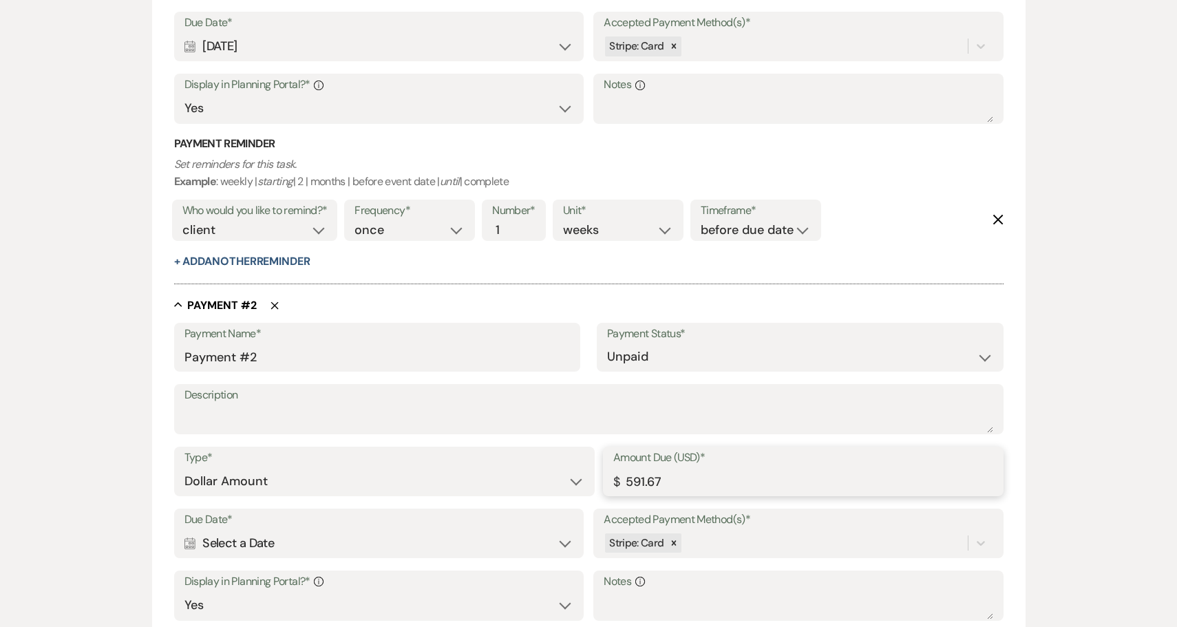
scroll to position [771, 0]
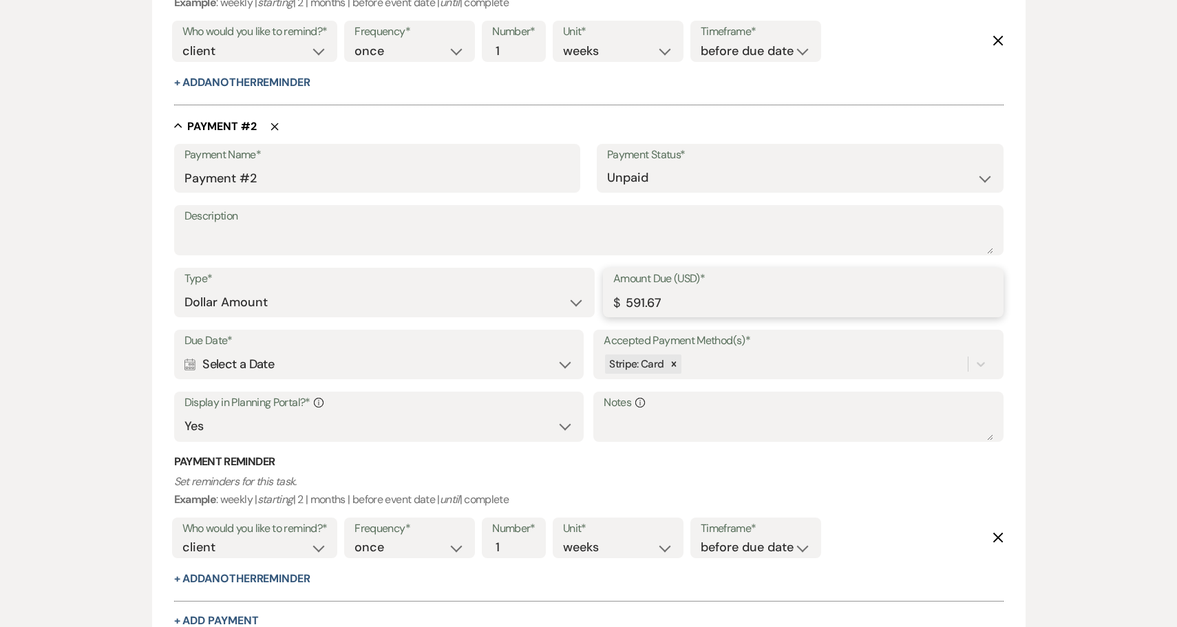
type input "591.67"
click at [369, 362] on div "Calendar Select a Date Expand" at bounding box center [378, 364] width 389 height 27
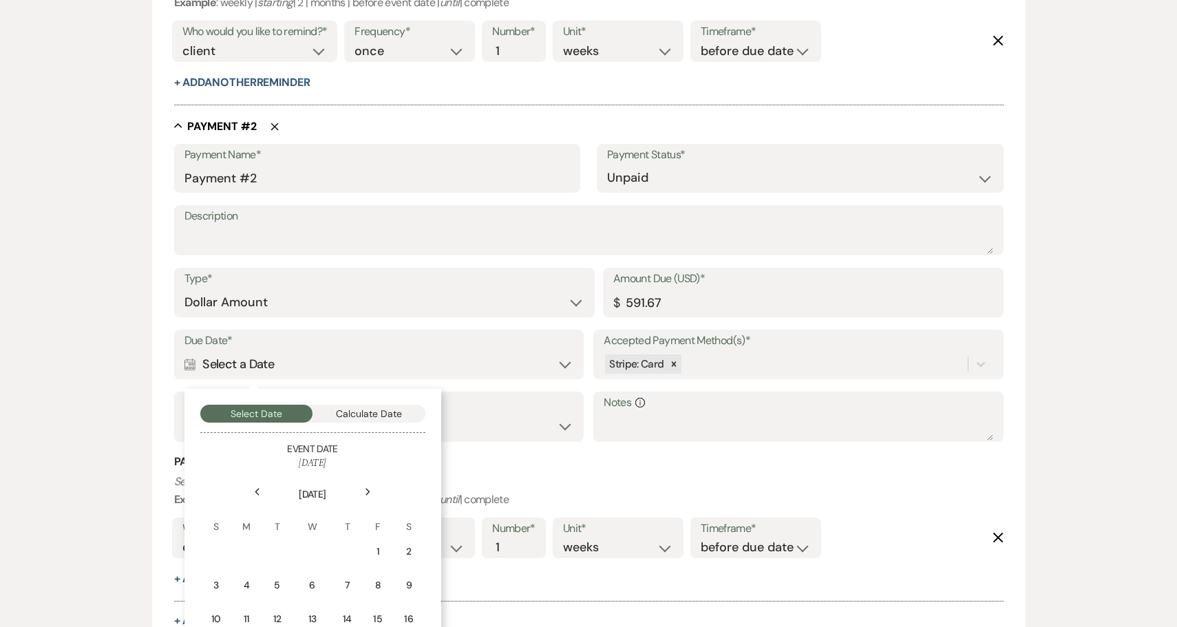
click at [367, 488] on use at bounding box center [367, 492] width 5 height 8
click at [315, 544] on div "1" at bounding box center [312, 551] width 12 height 14
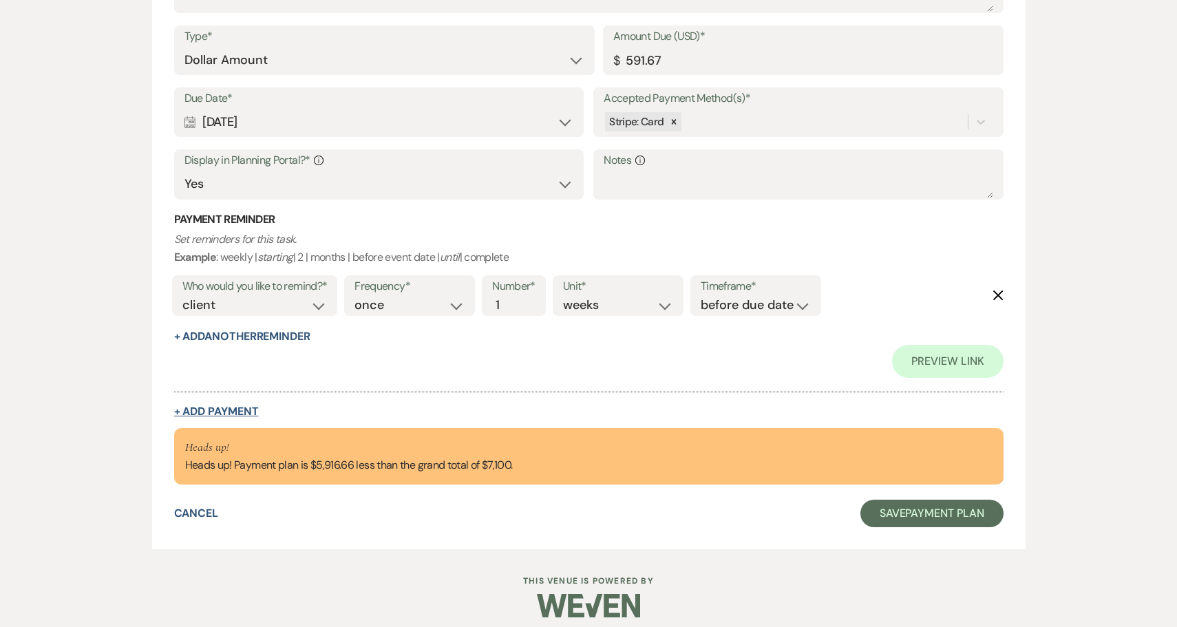
scroll to position [1046, 0]
click at [217, 407] on button "+ Add Payment" at bounding box center [216, 412] width 85 height 11
select select "2"
select select "flat"
select select "true"
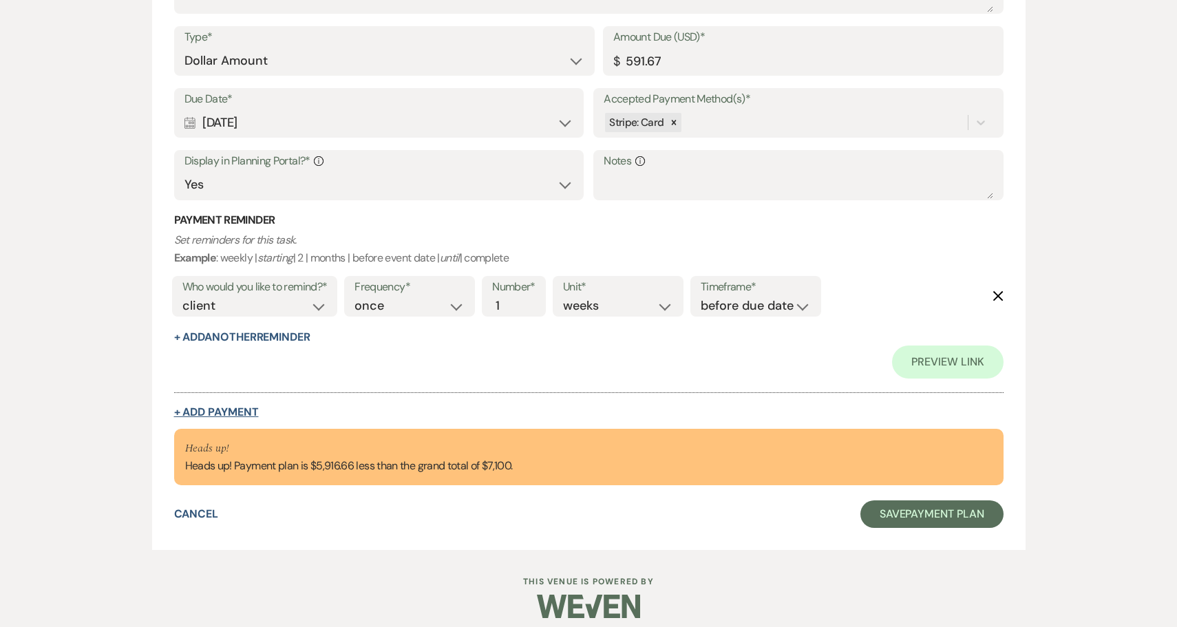
select select "client"
select select "weeks"
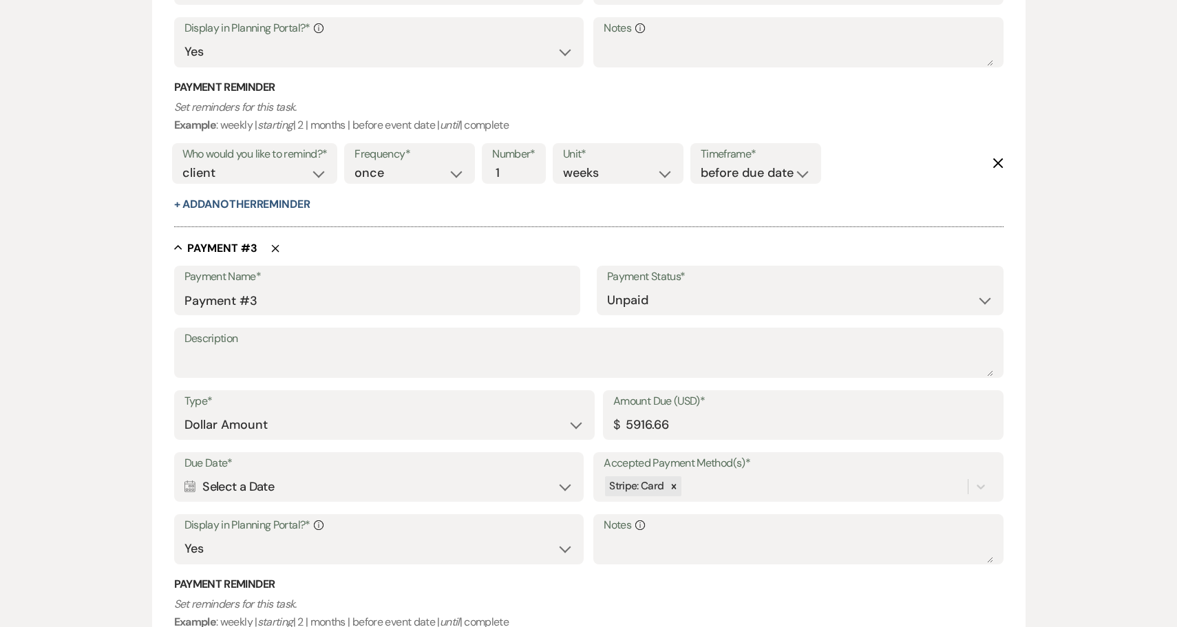
scroll to position [1263, 0]
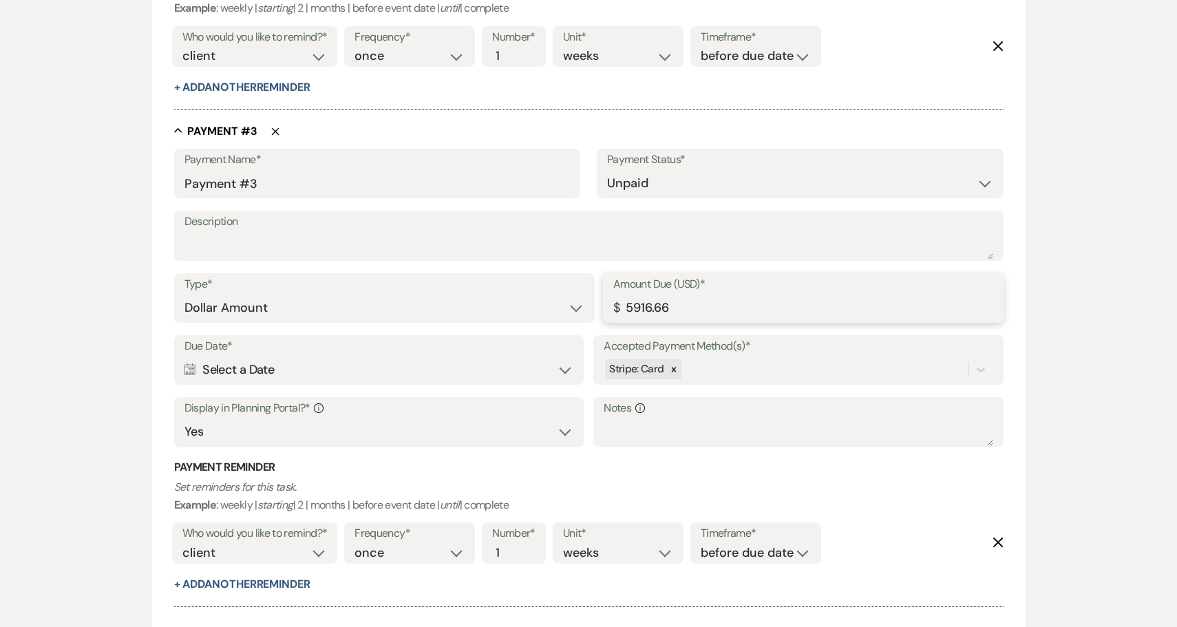
drag, startPoint x: 682, startPoint y: 298, endPoint x: 583, endPoint y: 296, distance: 99.1
click at [583, 296] on div "Type* Dollar Amount Percentage of Grand Total Amount Due (USD)* $ 5916.66" at bounding box center [588, 304] width 829 height 62
paste input ".67"
type input "591.67"
click at [331, 356] on div "Calendar Select a Date Expand" at bounding box center [378, 369] width 389 height 27
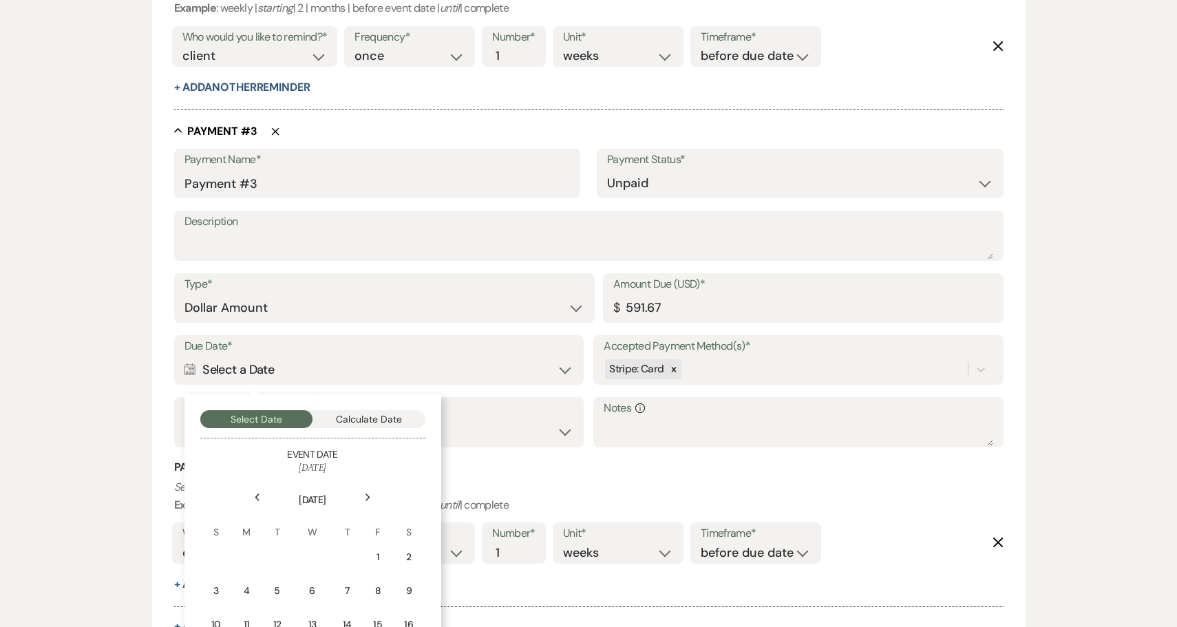
click at [366, 493] on icon "Next" at bounding box center [368, 497] width 7 height 8
click at [407, 550] on div "1" at bounding box center [408, 557] width 12 height 14
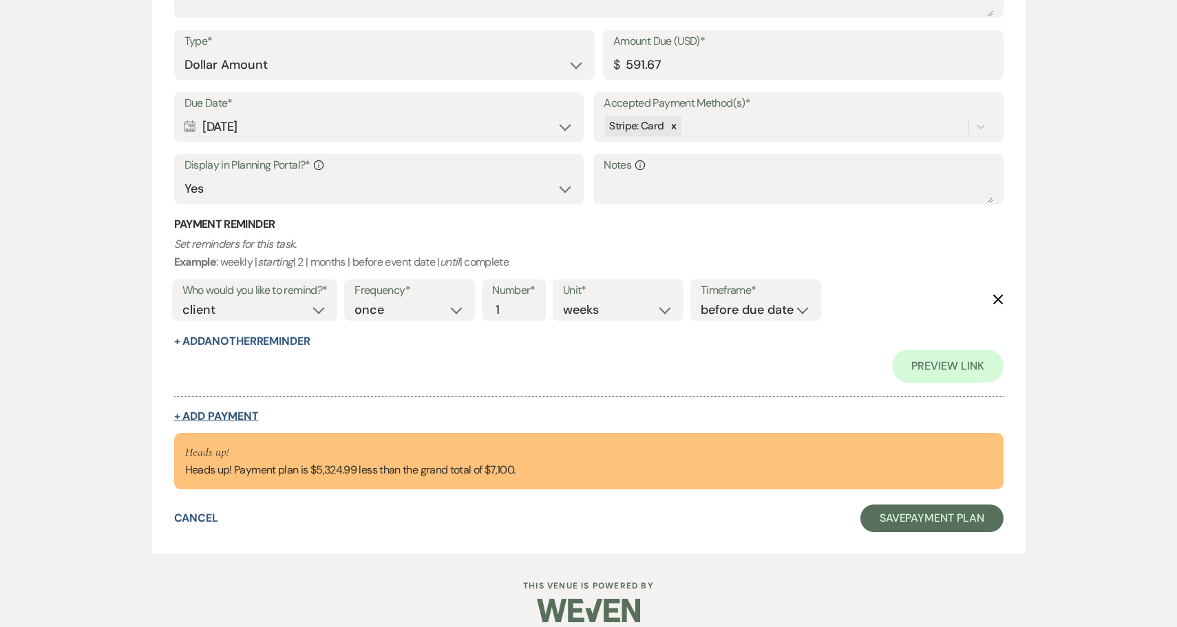
scroll to position [1571, 0]
click at [236, 412] on button "+ Add Payment" at bounding box center [216, 417] width 85 height 11
select select "2"
select select "flat"
select select "true"
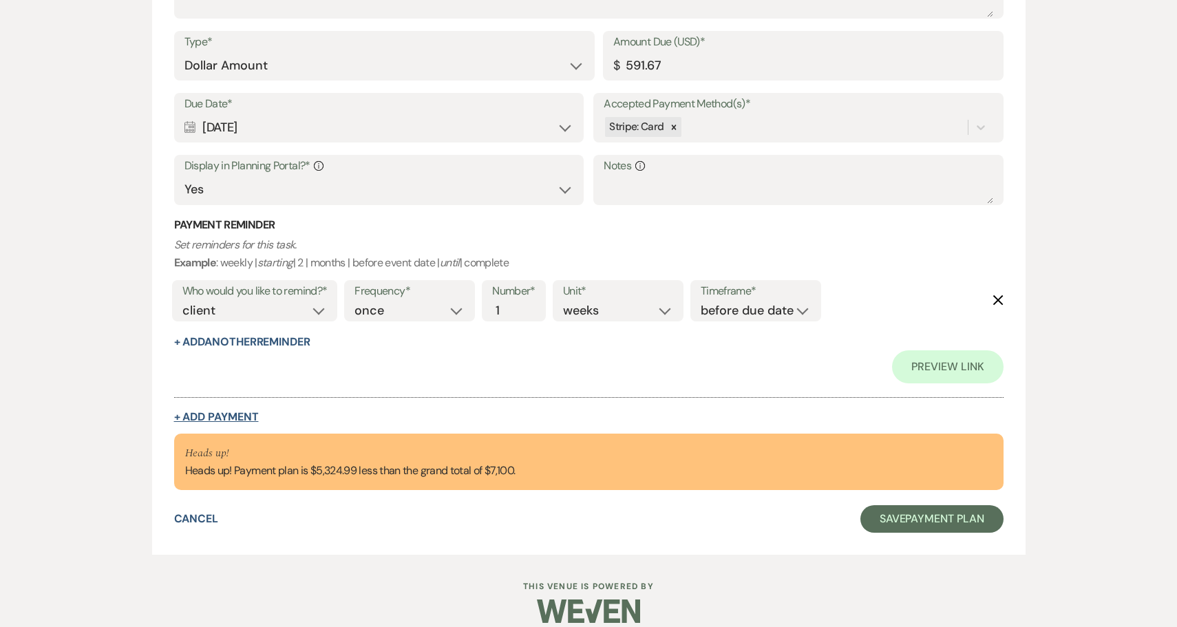
select select "client"
select select "weeks"
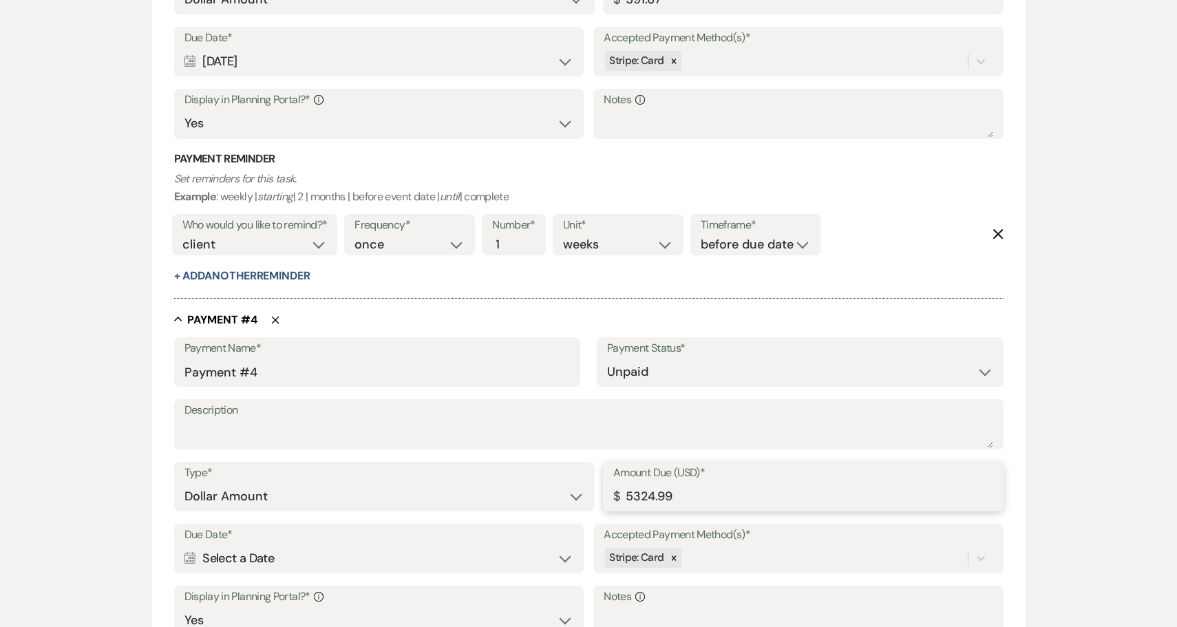
drag, startPoint x: 706, startPoint y: 479, endPoint x: 584, endPoint y: 471, distance: 122.1
click at [584, 471] on div "Type* Dollar Amount Percentage of Grand Total Amount Due (USD)* $ 5324.99" at bounding box center [588, 493] width 829 height 62
paste input "91.67"
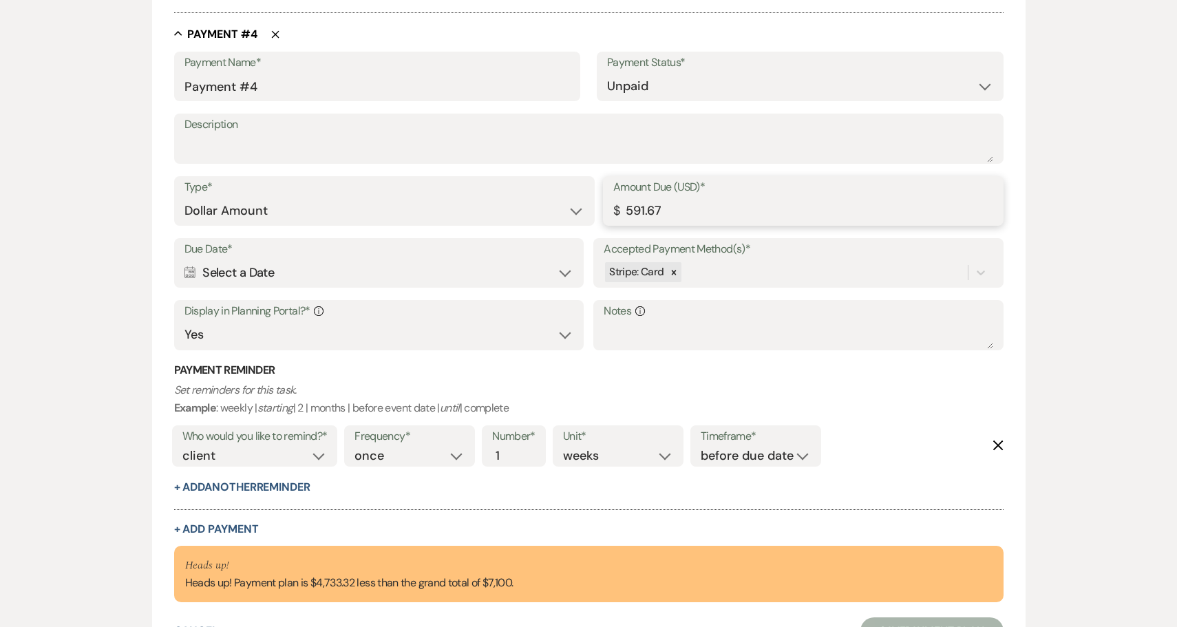
scroll to position [1905, 0]
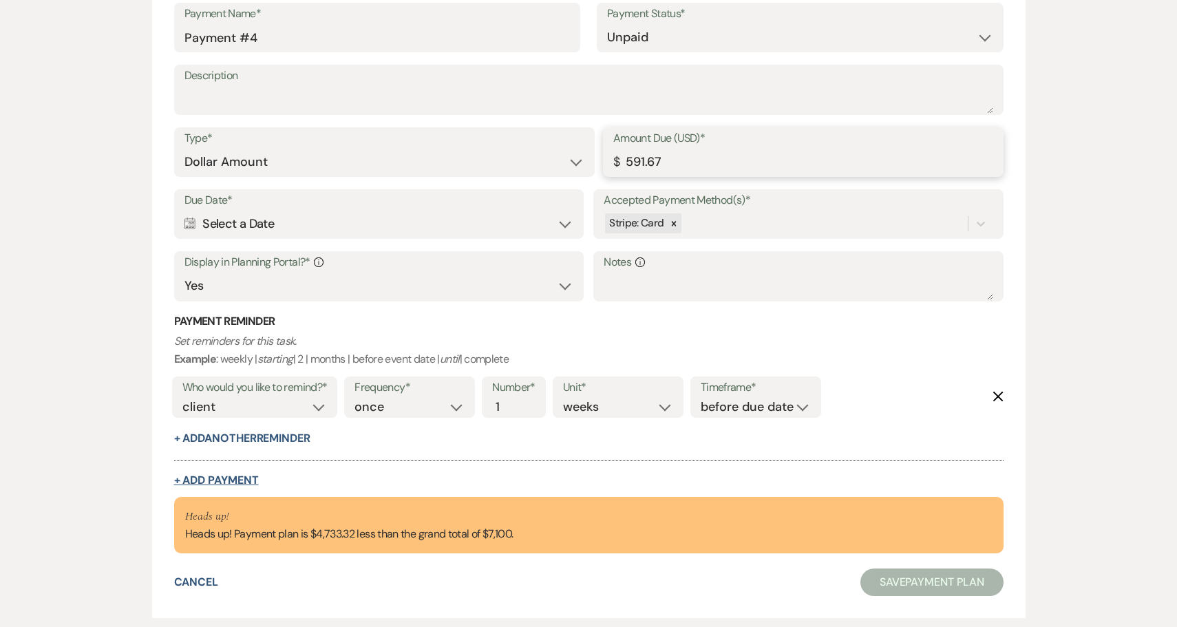
type input "591.67"
click at [225, 475] on button "+ Add Payment" at bounding box center [216, 480] width 85 height 11
select select "2"
select select "flat"
select select "true"
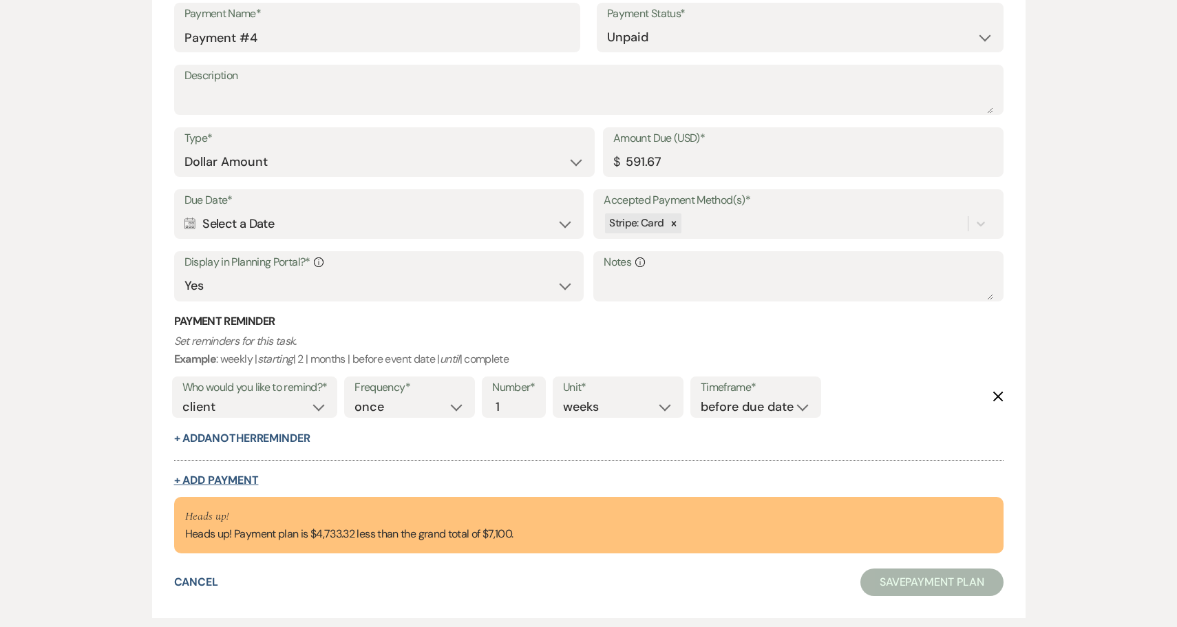
select select "client"
select select "weeks"
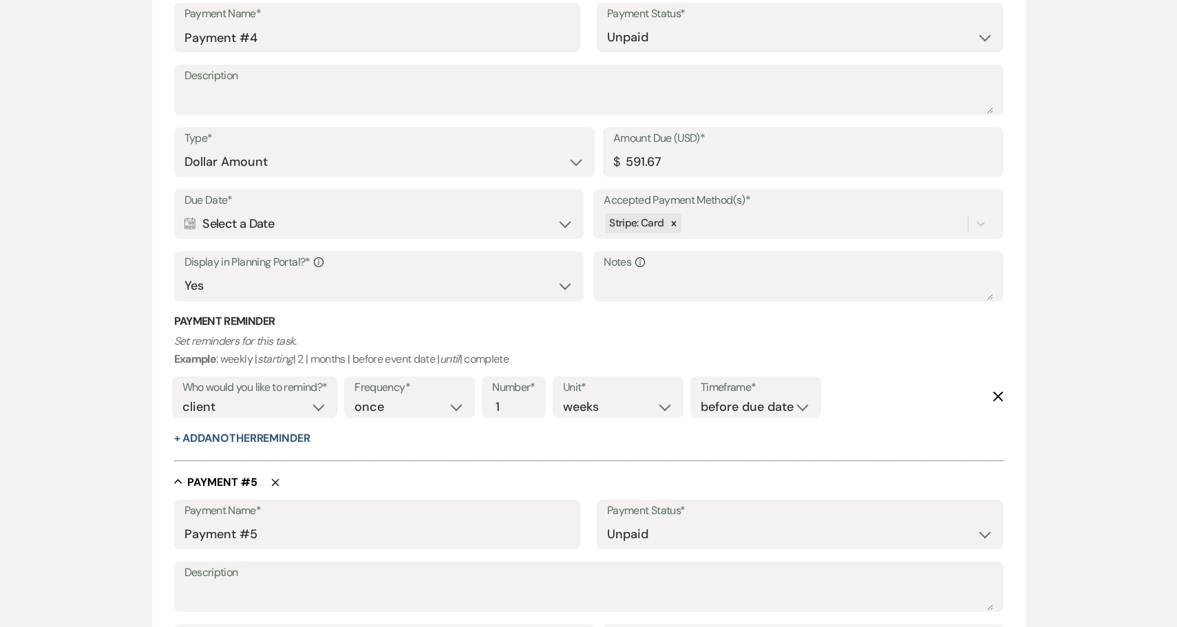
click at [292, 212] on div "Calendar Select a Date Expand" at bounding box center [378, 224] width 389 height 27
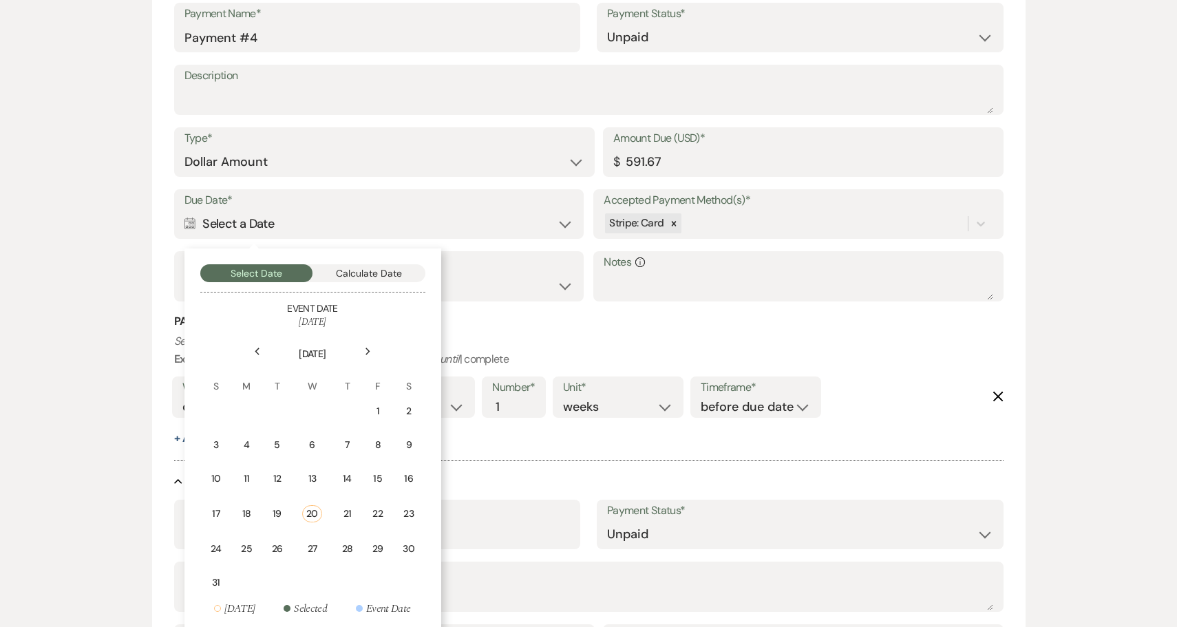
click at [371, 348] on icon "Next" at bounding box center [368, 352] width 7 height 8
click at [246, 404] on div "1" at bounding box center [248, 411] width 12 height 14
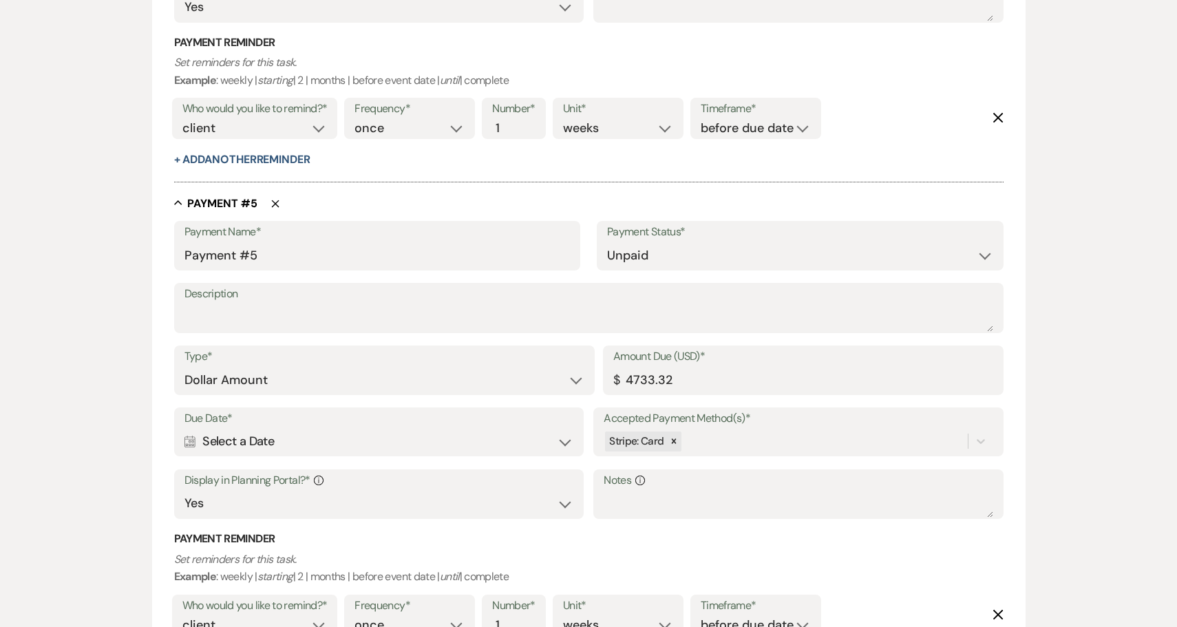
scroll to position [2199, 0]
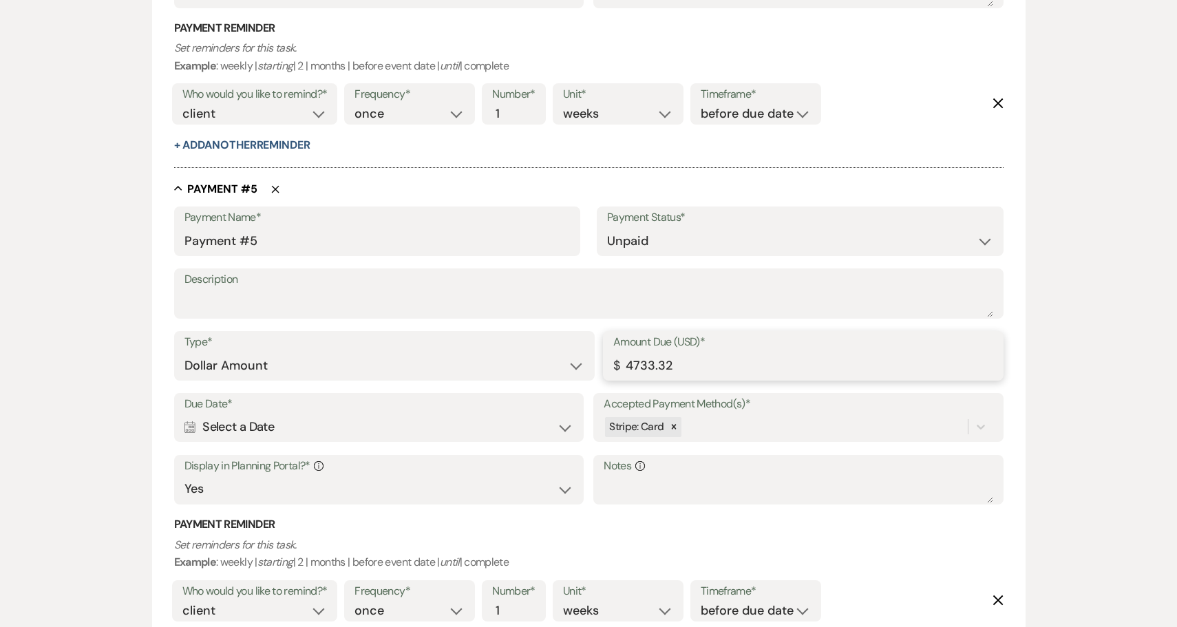
drag, startPoint x: 701, startPoint y: 345, endPoint x: 599, endPoint y: 343, distance: 101.2
click at [599, 344] on div "Type* Dollar Amount Percentage of Grand Total Amount Due (USD)* $ 4733.32" at bounding box center [588, 362] width 829 height 62
paste input "591.67"
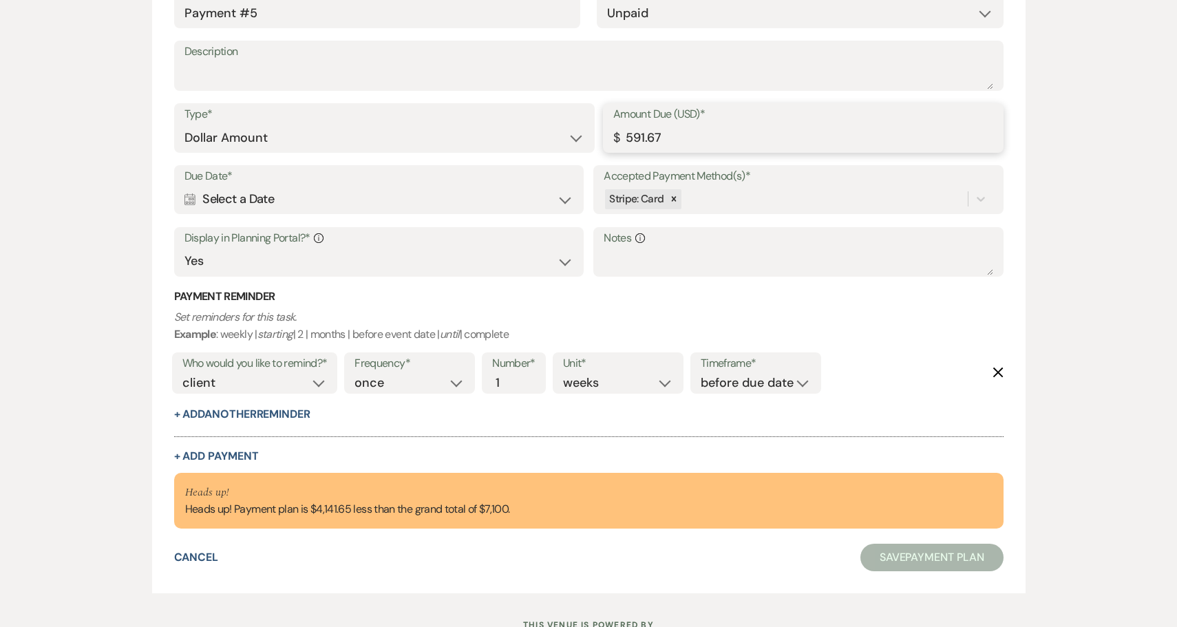
scroll to position [2435, 0]
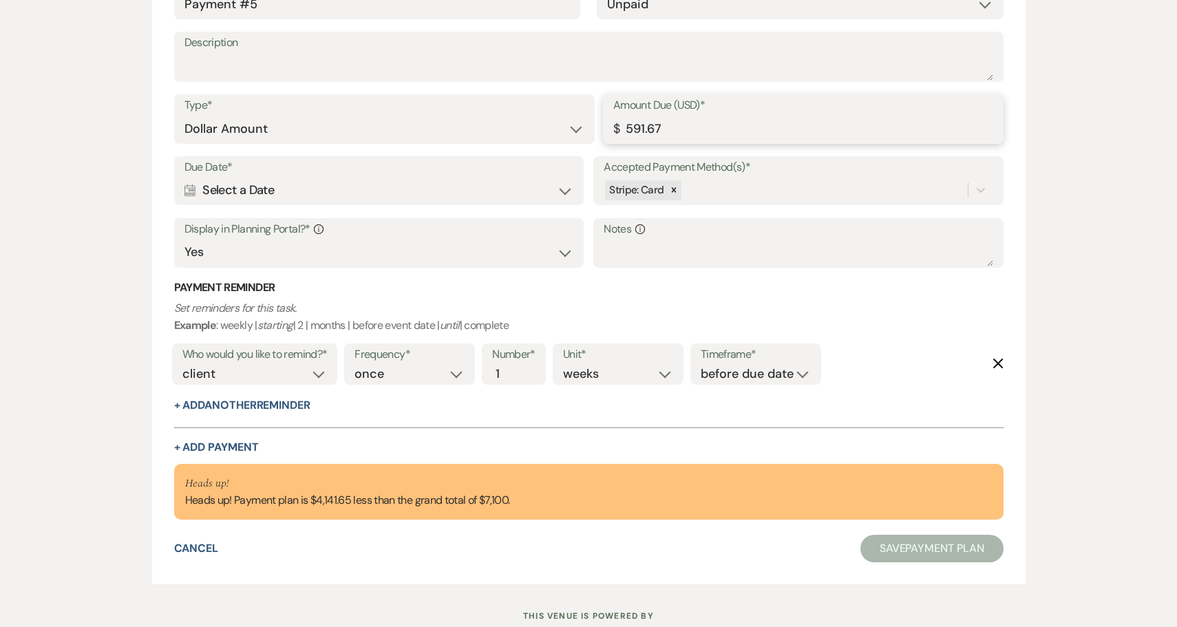
type input "591.67"
click at [381, 177] on div "Calendar Select a Date Expand" at bounding box center [378, 190] width 389 height 27
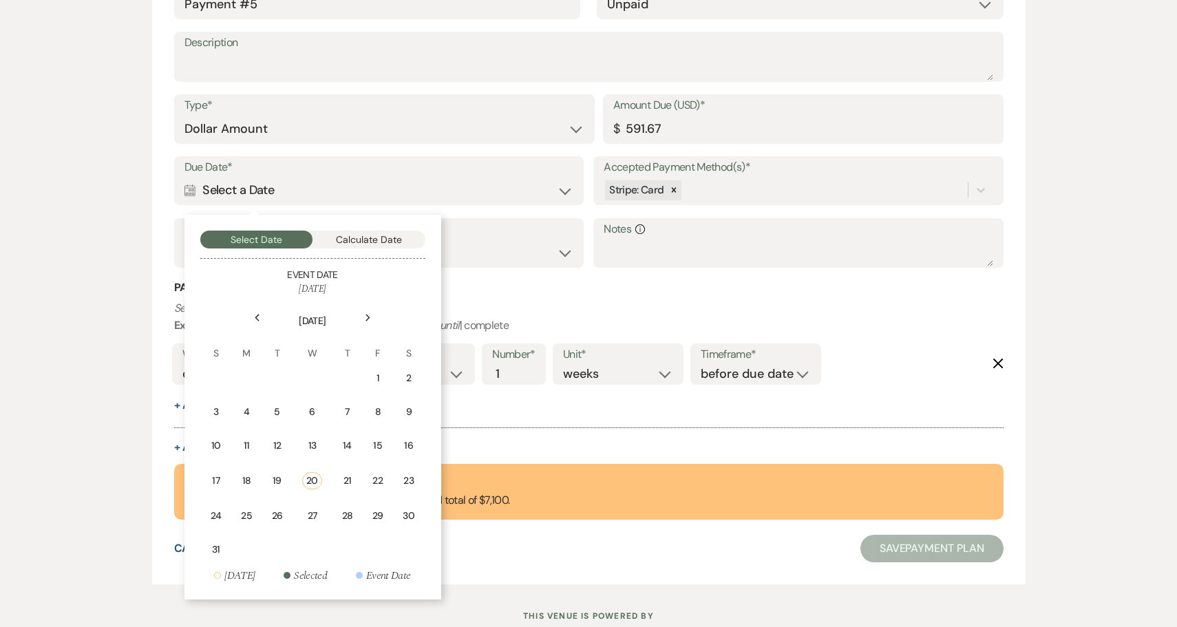
click at [370, 314] on icon "Next" at bounding box center [368, 318] width 7 height 8
click at [368, 314] on use at bounding box center [367, 318] width 5 height 8
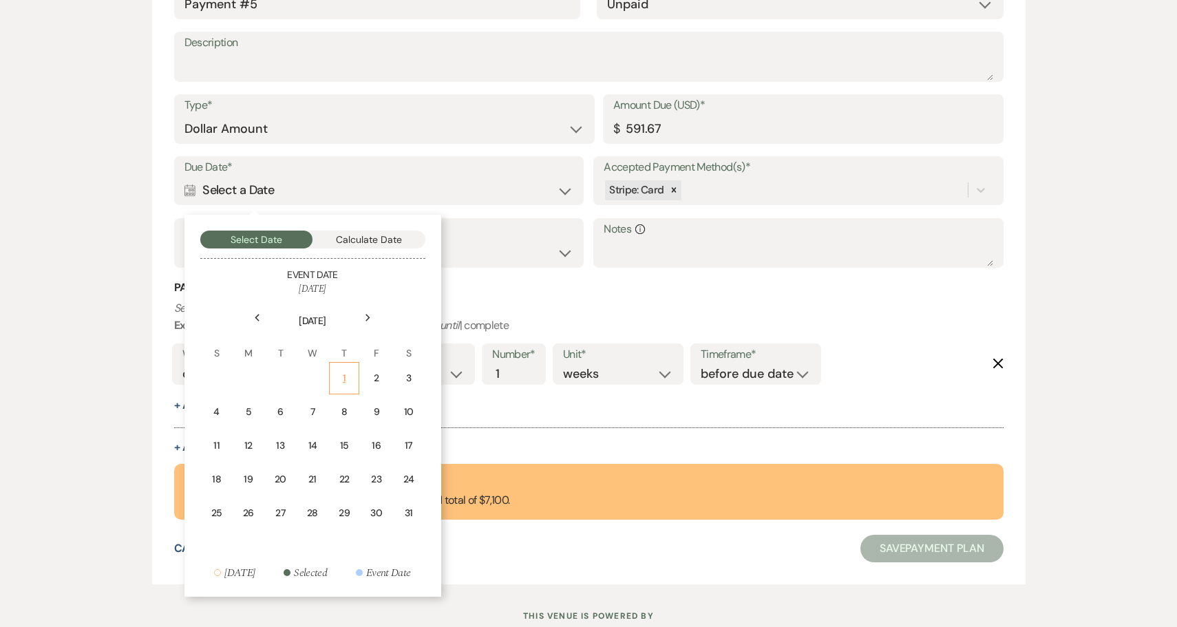
click at [347, 371] on div "1" at bounding box center [344, 378] width 12 height 14
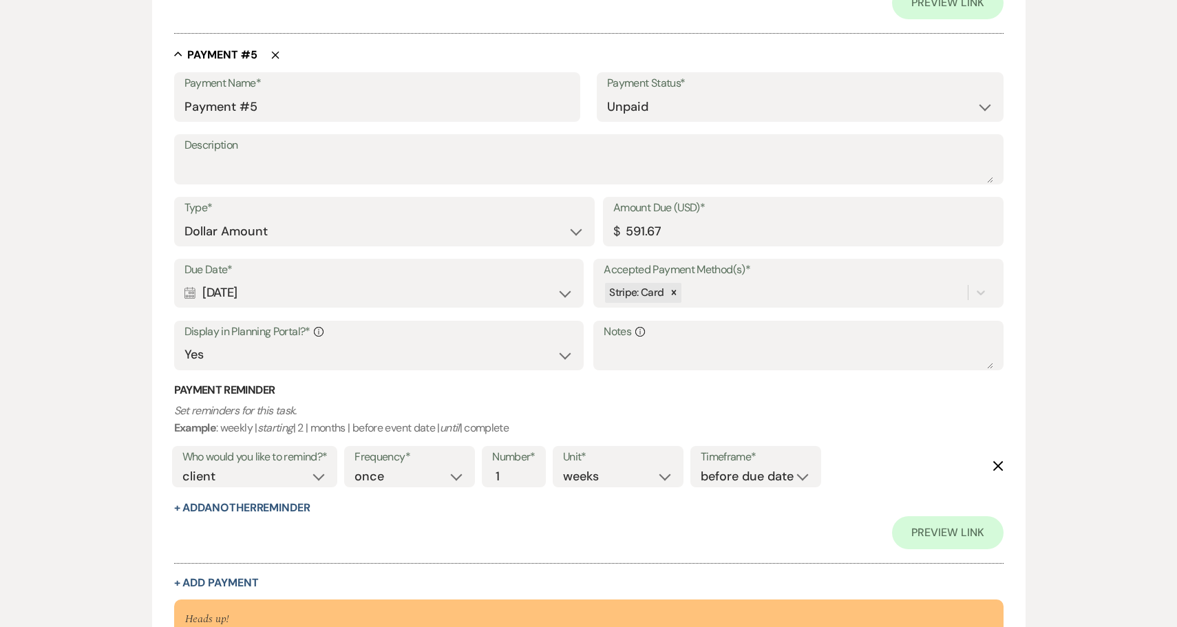
scroll to position [2498, 0]
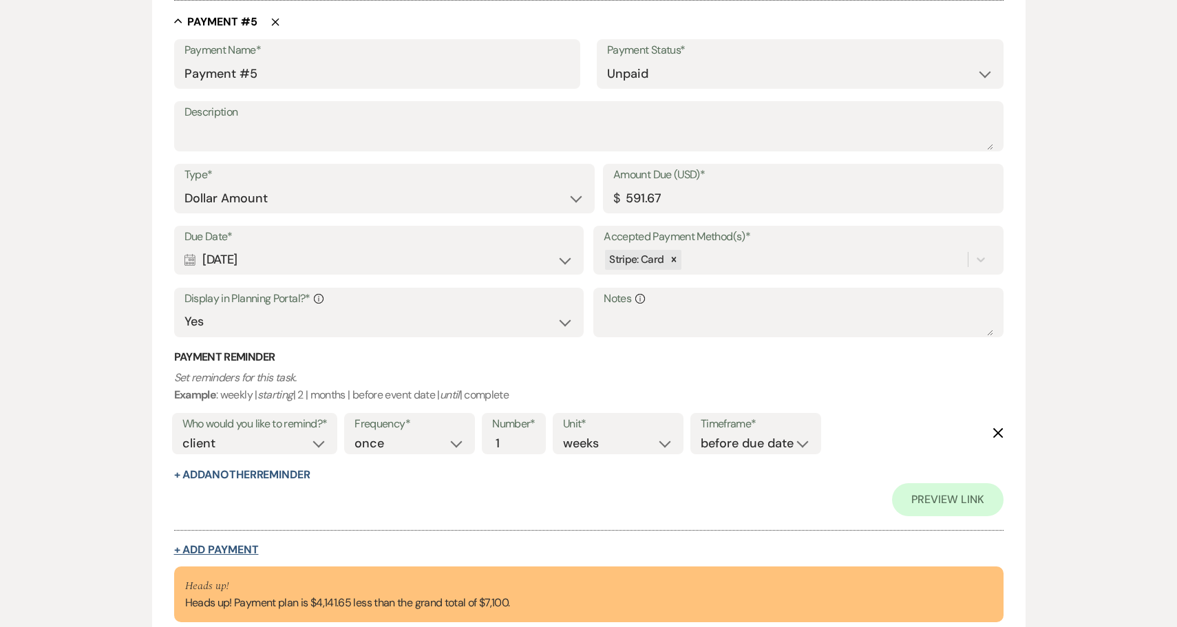
click at [224, 544] on button "+ Add Payment" at bounding box center [216, 549] width 85 height 11
select select "2"
select select "flat"
select select "true"
select select "client"
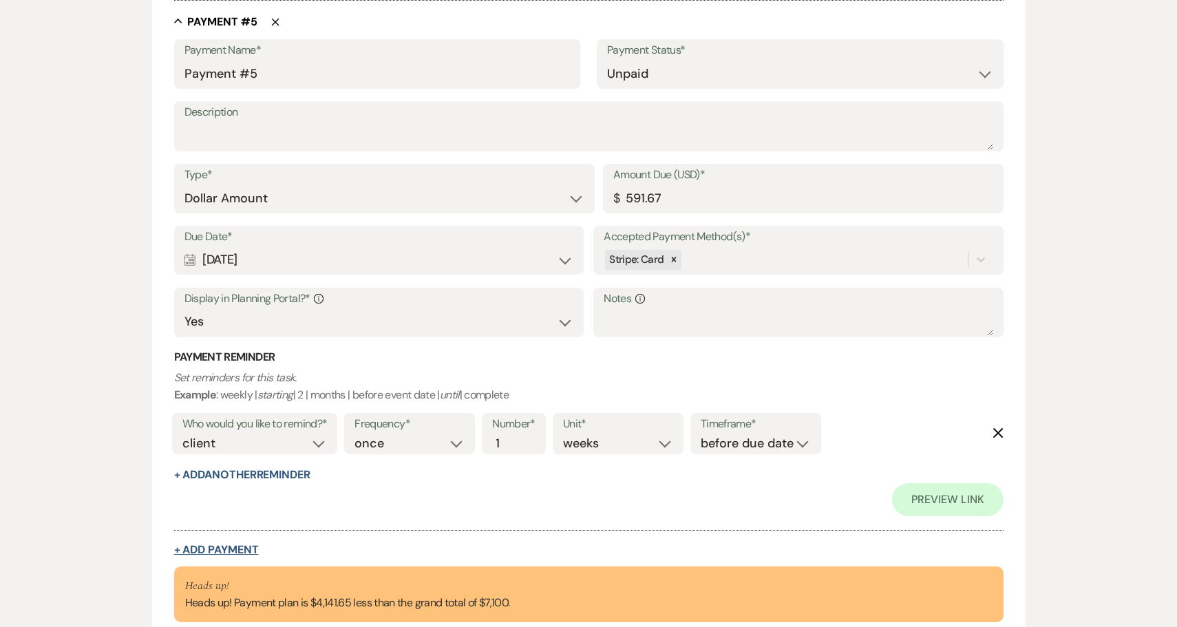
select select "weeks"
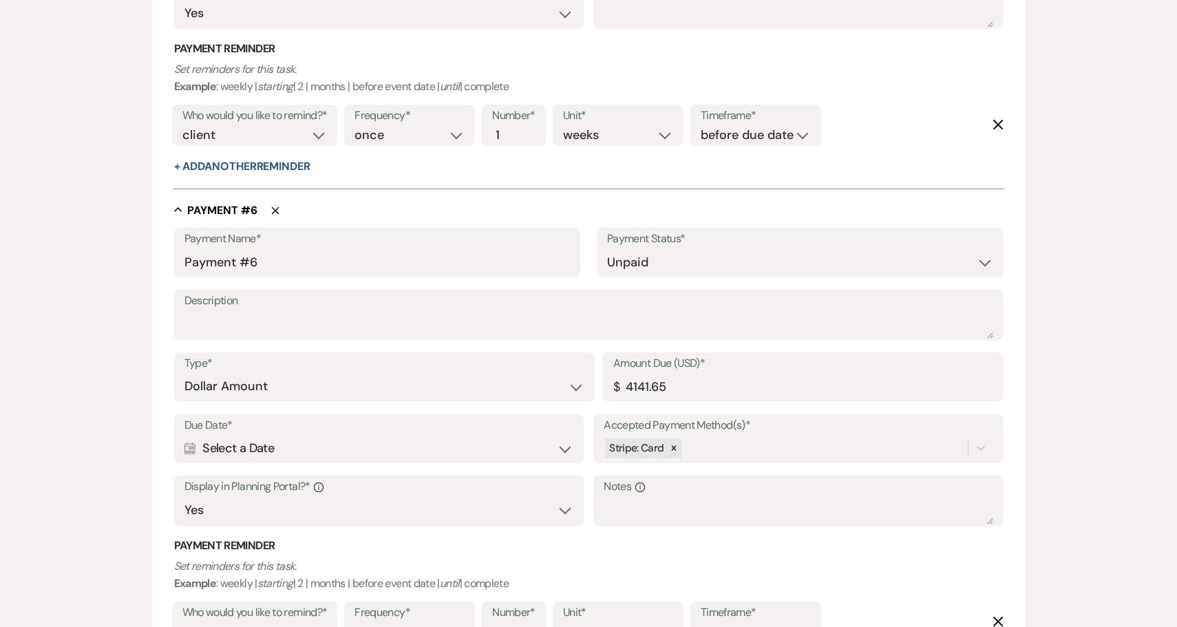
scroll to position [2870, 0]
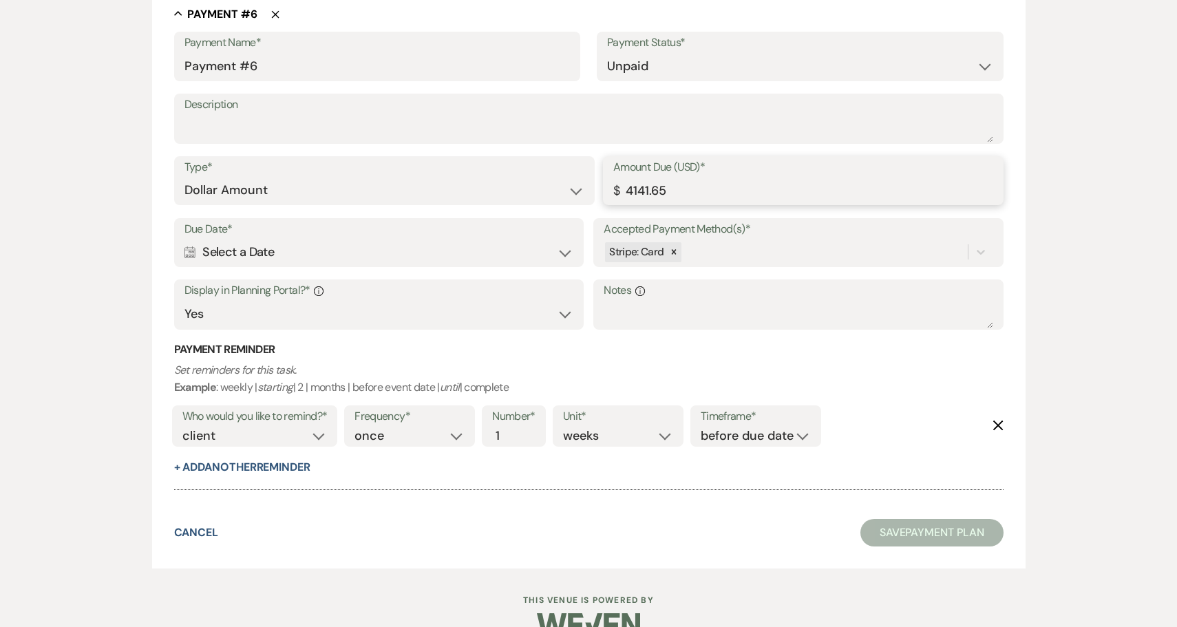
drag, startPoint x: 705, startPoint y: 167, endPoint x: 577, endPoint y: 168, distance: 128.0
click at [577, 168] on div "Type* Dollar Amount Percentage of Grand Total Amount Due (USD)* $ 4141.65" at bounding box center [588, 187] width 829 height 62
paste input "591.67"
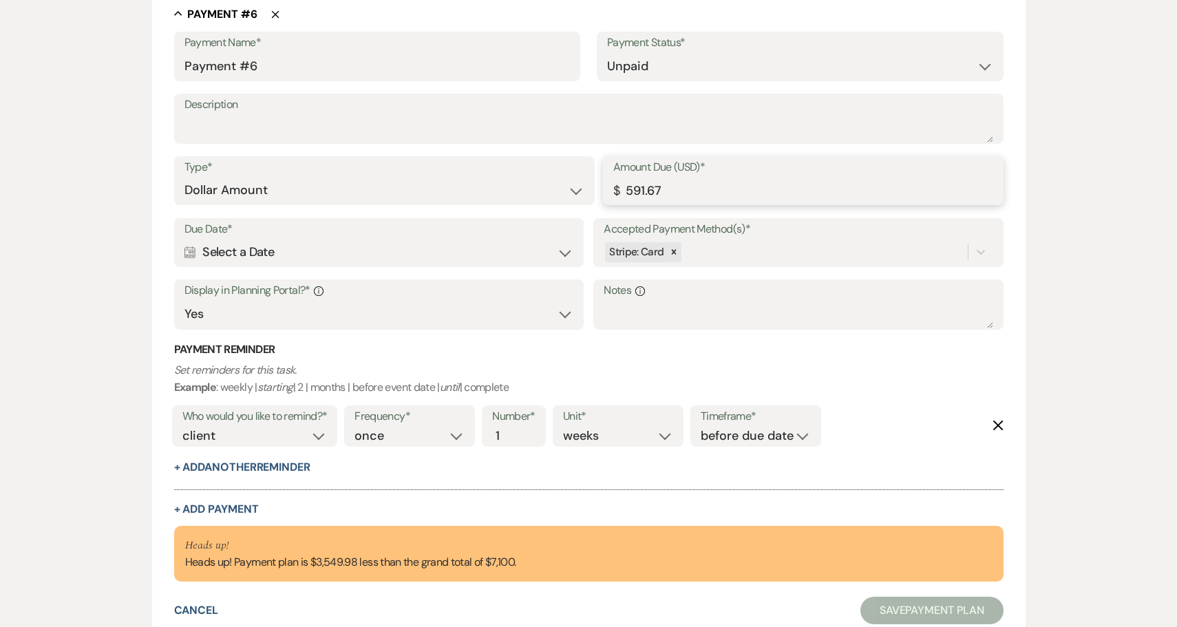
type input "591.67"
click at [317, 239] on div "Calendar Select a Date Expand" at bounding box center [378, 252] width 389 height 27
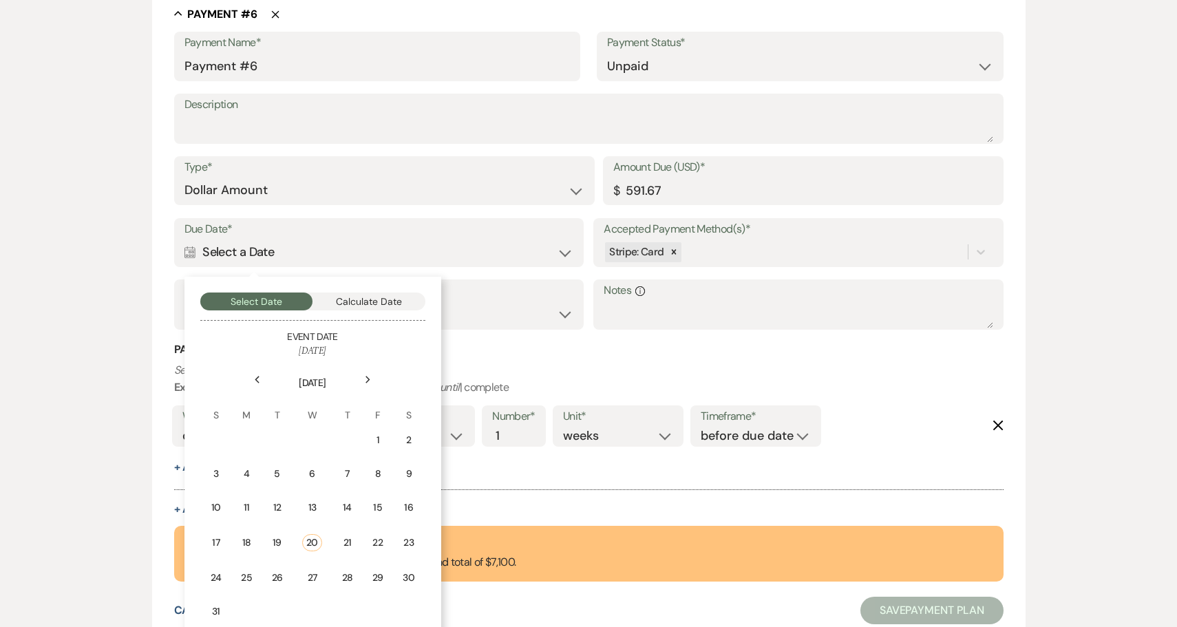
click at [363, 369] on div "Next" at bounding box center [368, 380] width 22 height 22
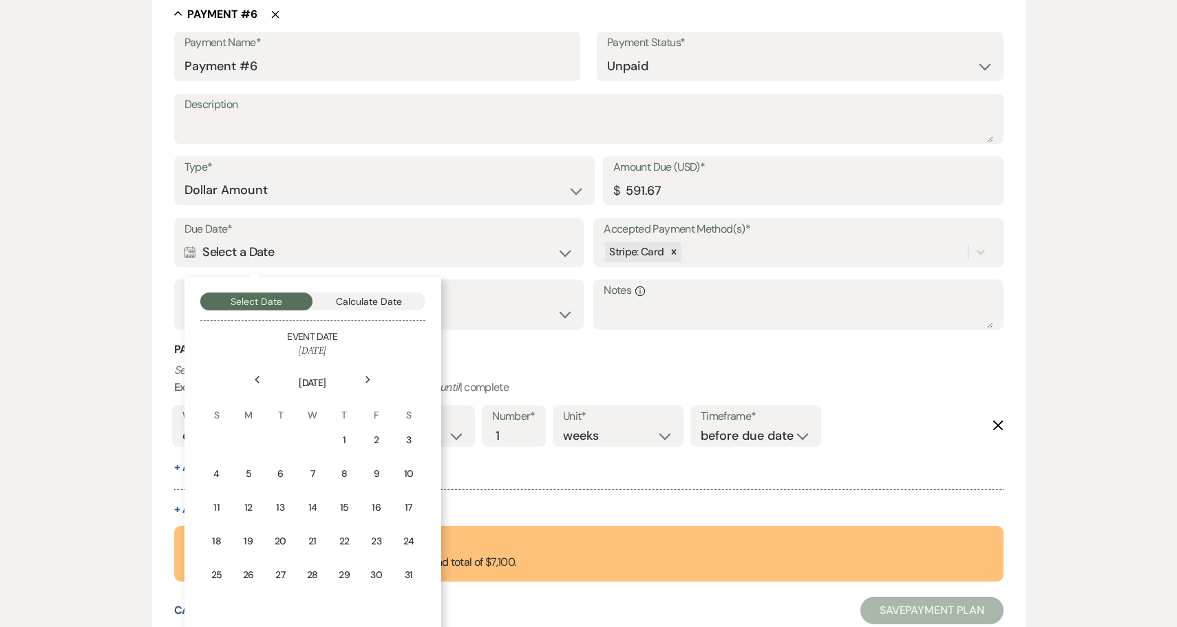
click at [363, 369] on div "Next" at bounding box center [368, 380] width 22 height 22
click at [220, 433] on div "1" at bounding box center [217, 440] width 12 height 14
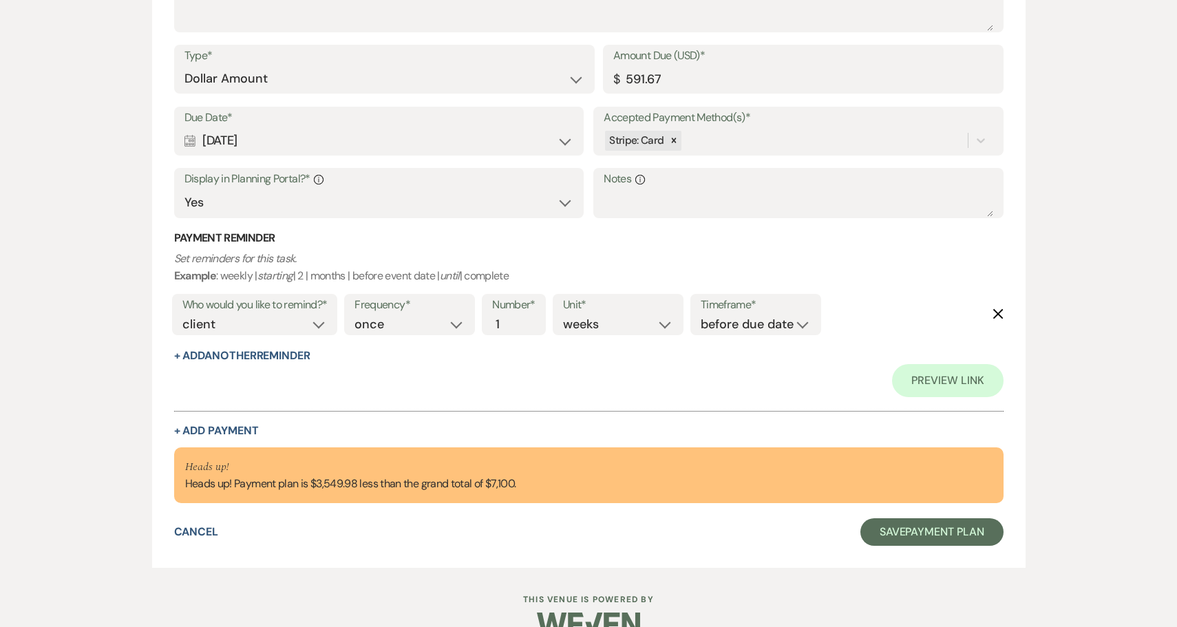
scroll to position [3146, 0]
click at [235, 426] on button "+ Add Payment" at bounding box center [216, 431] width 85 height 11
select select "2"
select select "flat"
select select "true"
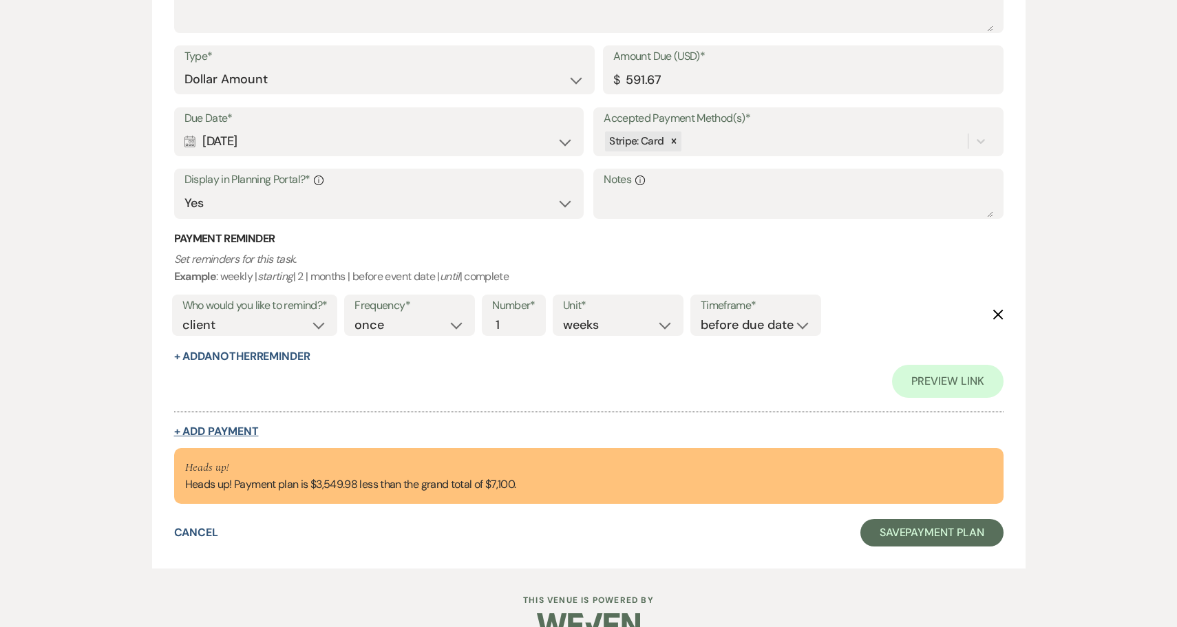
select select "client"
select select "weeks"
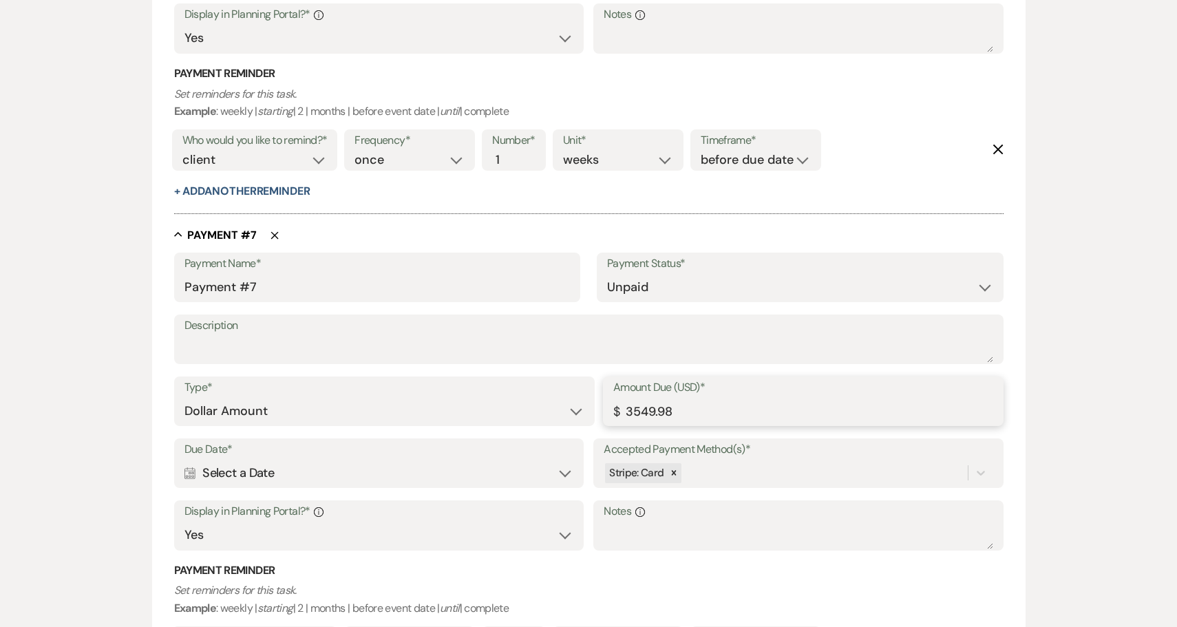
drag, startPoint x: 709, startPoint y: 378, endPoint x: 594, endPoint y: 378, distance: 115.6
click at [594, 378] on div "Type* Dollar Amount Percentage of Grand Total Amount Due (USD)* $ 3549.98" at bounding box center [588, 407] width 829 height 62
paste input "591.67"
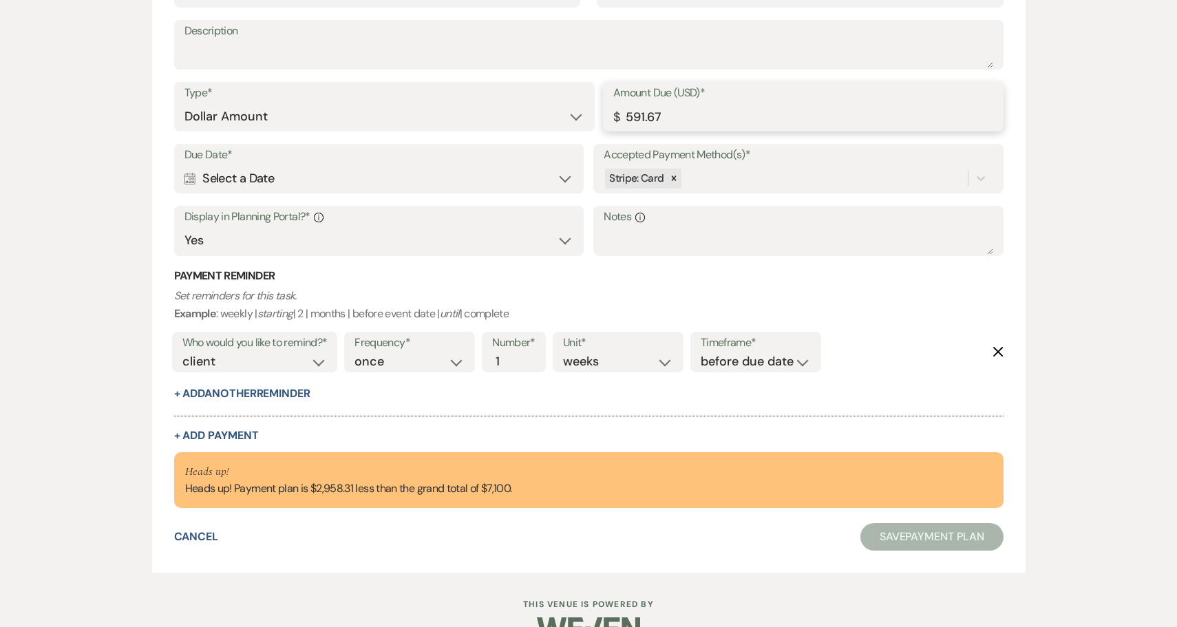
scroll to position [3440, 0]
type input "591.67"
click at [231, 431] on button "+ Add Payment" at bounding box center [216, 436] width 85 height 11
select select "2"
select select "flat"
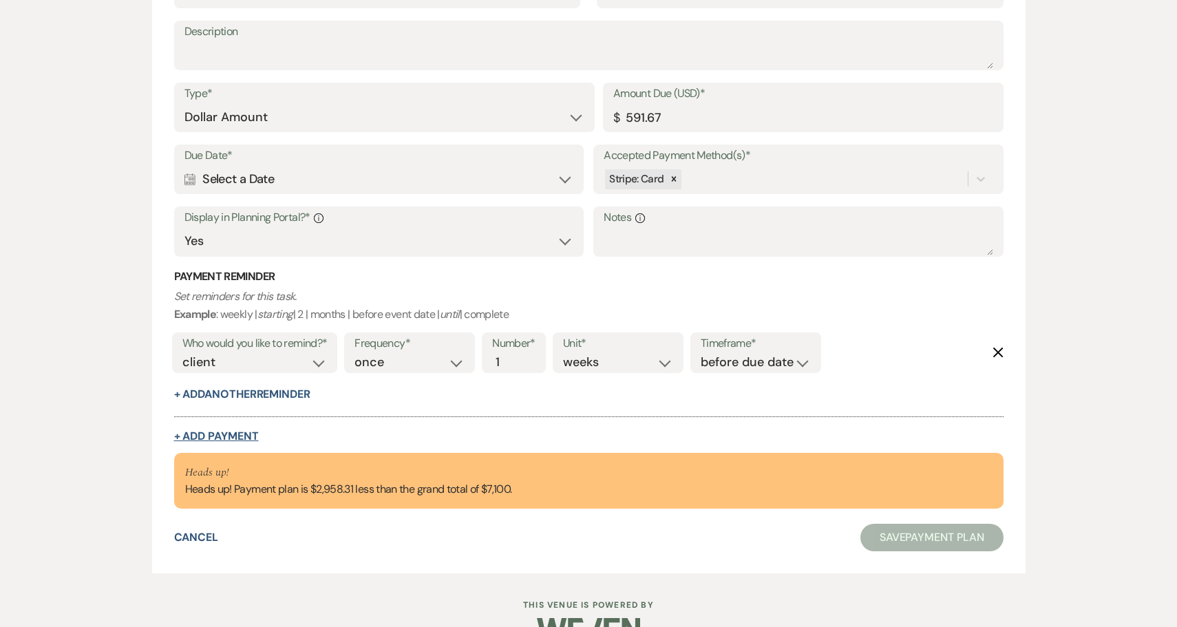
select select "true"
select select "client"
select select "weeks"
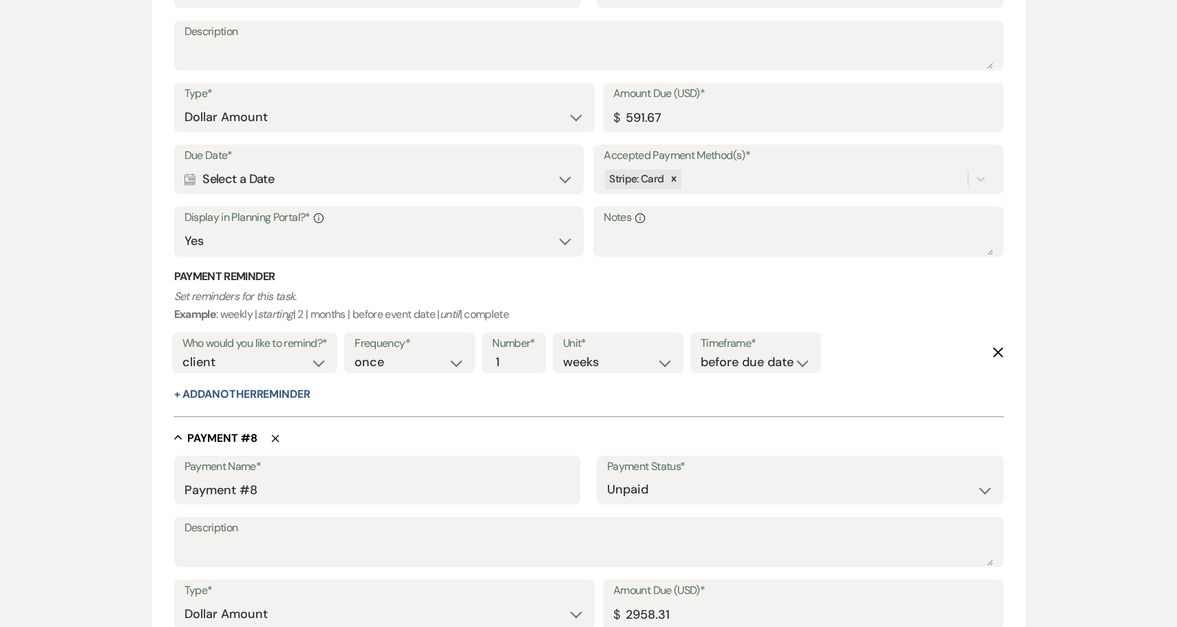
click at [339, 166] on div "Calendar Select a Date Expand" at bounding box center [378, 179] width 389 height 27
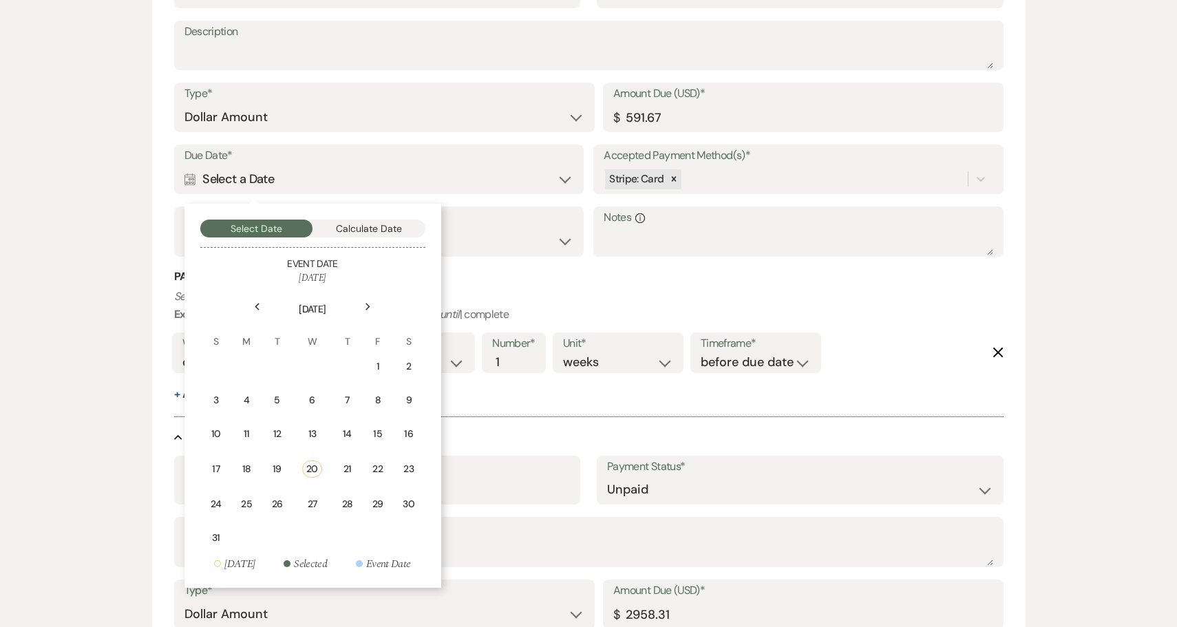
click at [365, 303] on icon "Next" at bounding box center [368, 307] width 7 height 8
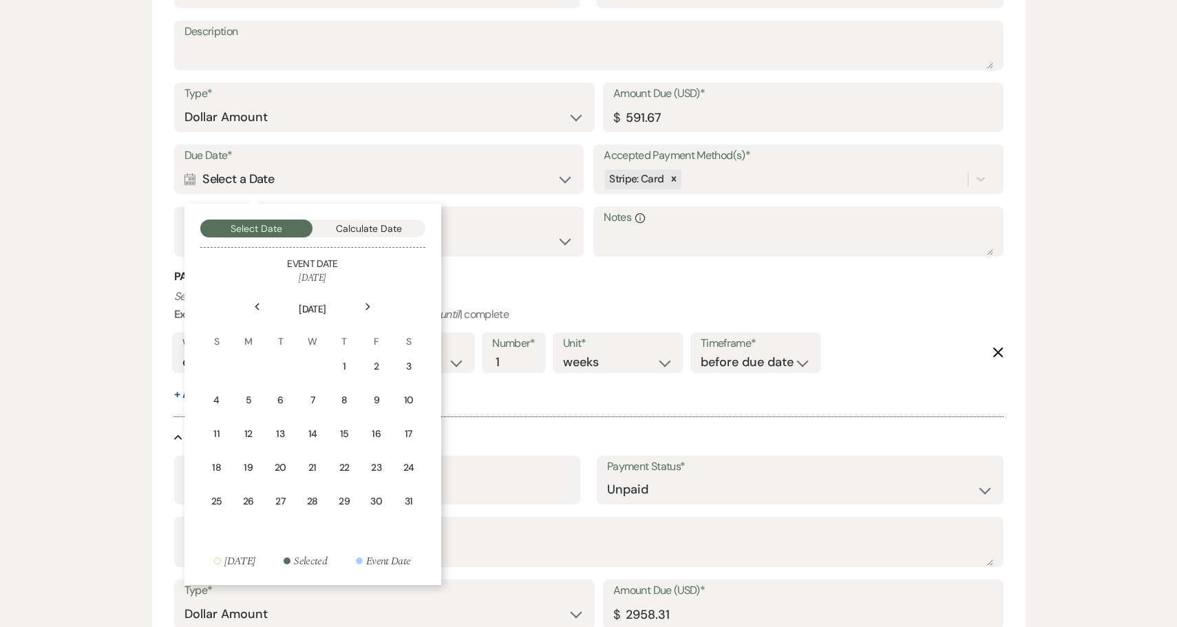
click at [365, 303] on icon "Next" at bounding box center [368, 307] width 7 height 8
click at [212, 359] on div "1" at bounding box center [217, 366] width 12 height 14
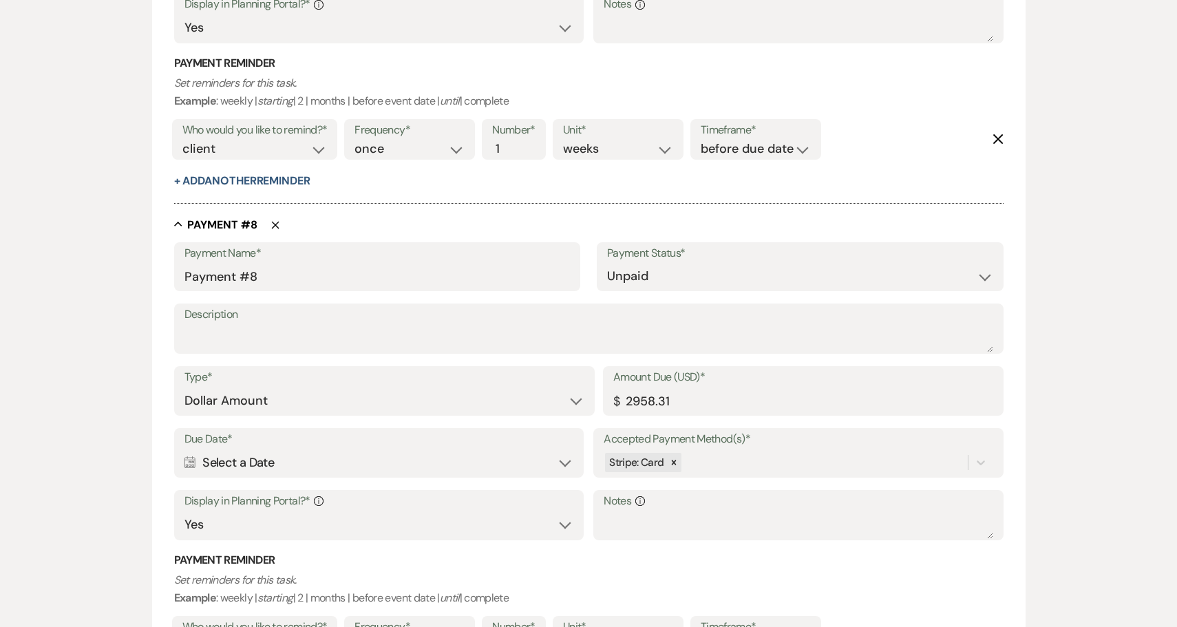
scroll to position [3658, 0]
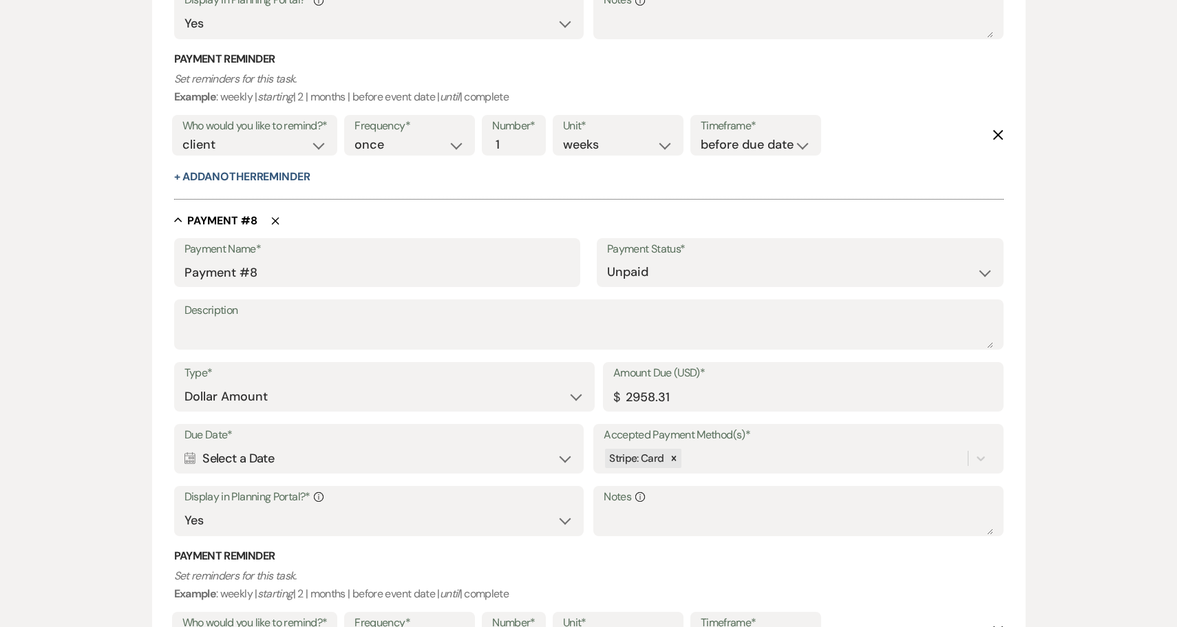
click at [332, 445] on div "Calendar Select a Date Expand" at bounding box center [378, 458] width 389 height 27
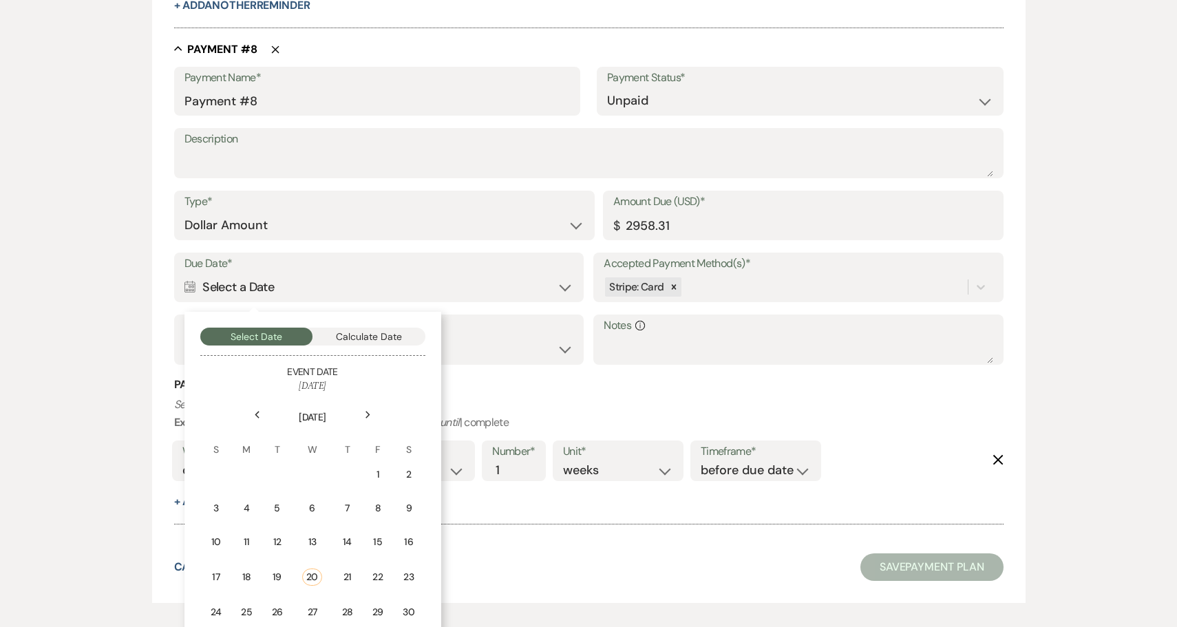
scroll to position [3854, 0]
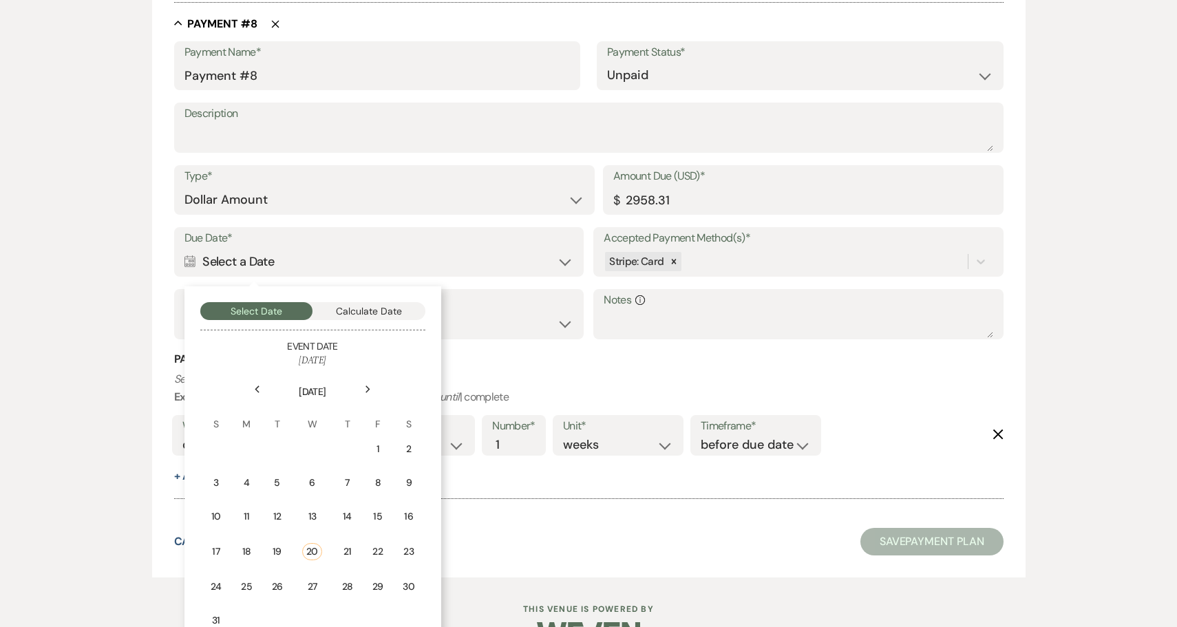
click at [367, 385] on use at bounding box center [367, 389] width 5 height 8
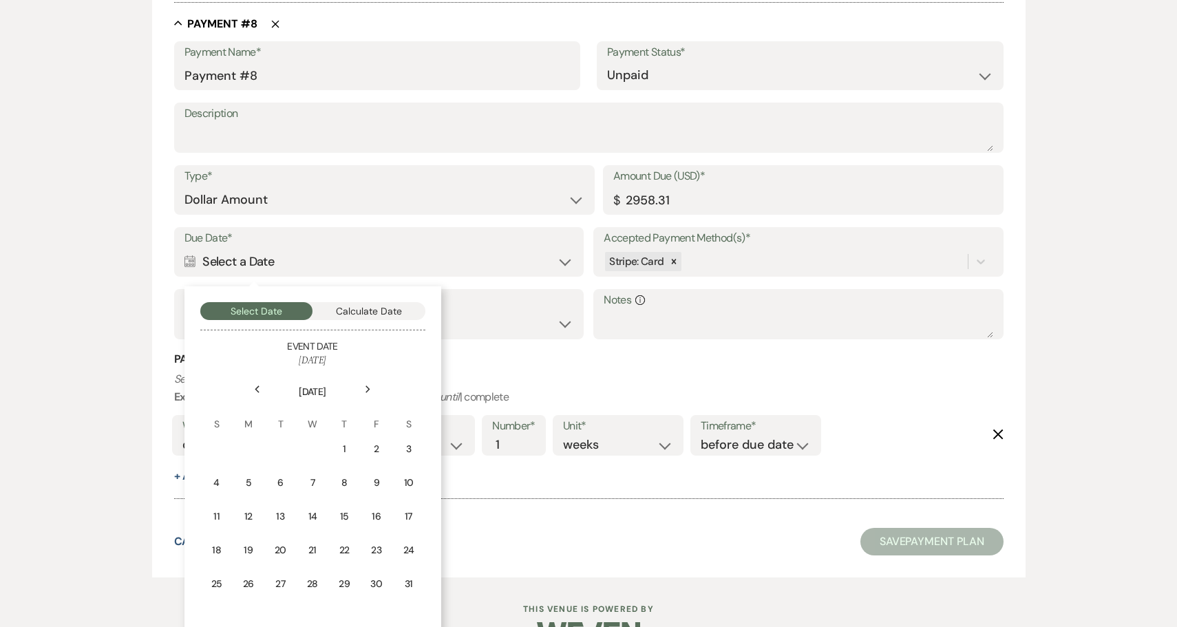
click at [367, 385] on use at bounding box center [367, 389] width 5 height 8
click at [314, 442] on div "1" at bounding box center [312, 449] width 12 height 14
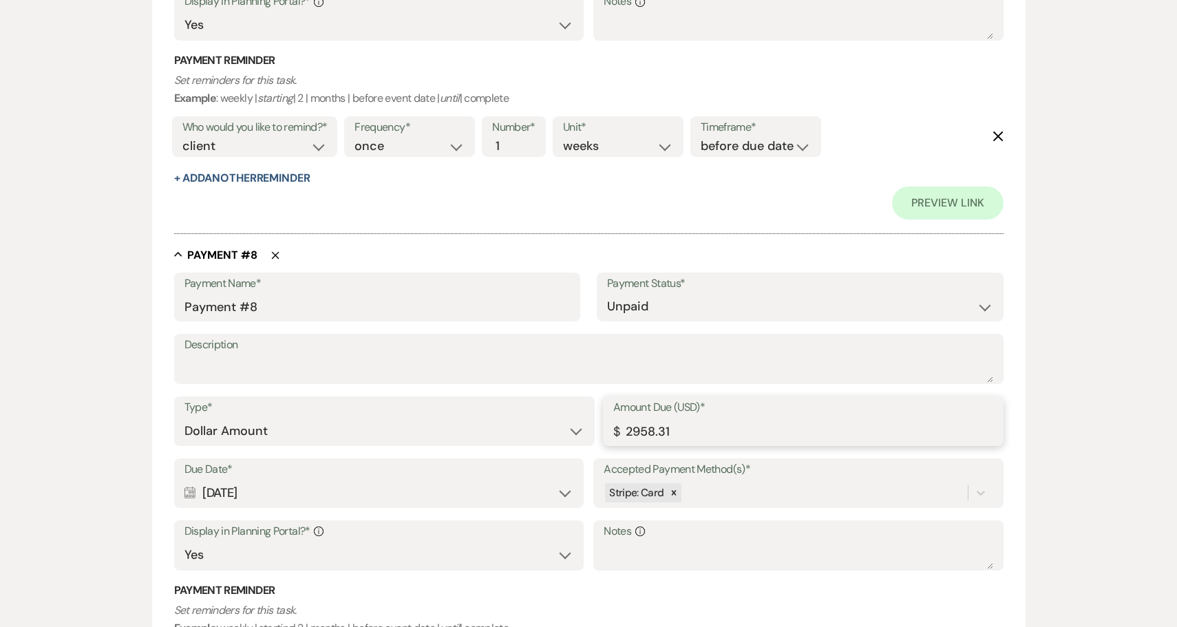
drag, startPoint x: 685, startPoint y: 397, endPoint x: 597, endPoint y: 397, distance: 88.1
click at [597, 397] on div "Type* Dollar Amount Percentage of Grand Total Amount Due (USD)* $ 2958.31" at bounding box center [588, 427] width 829 height 62
paste input "591.67"
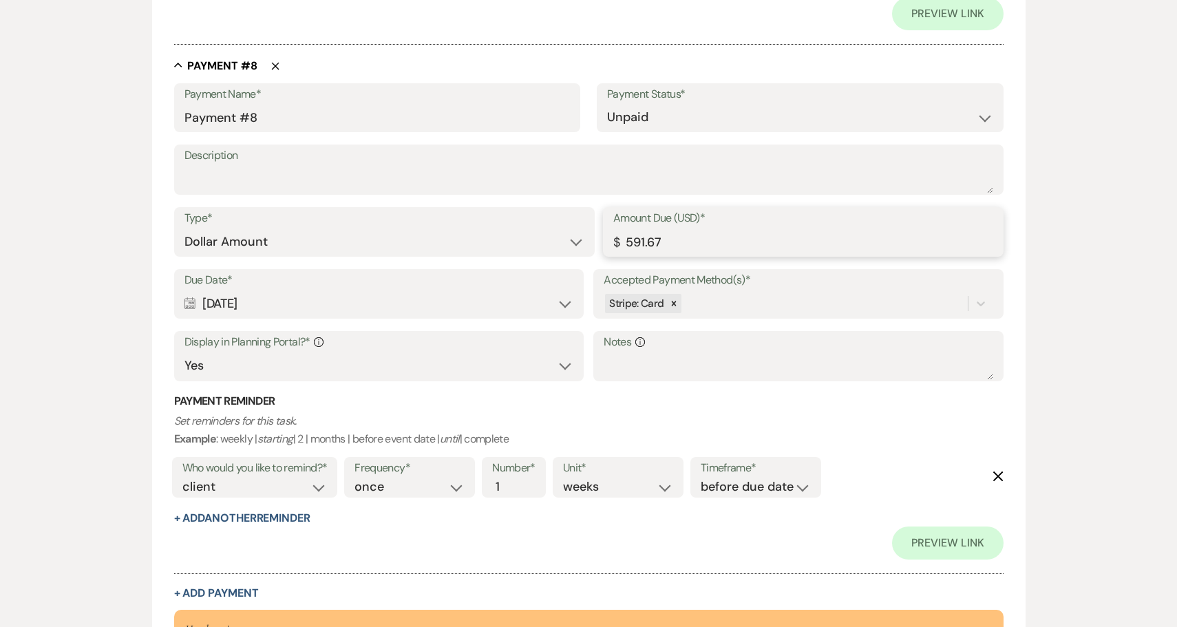
scroll to position [4081, 0]
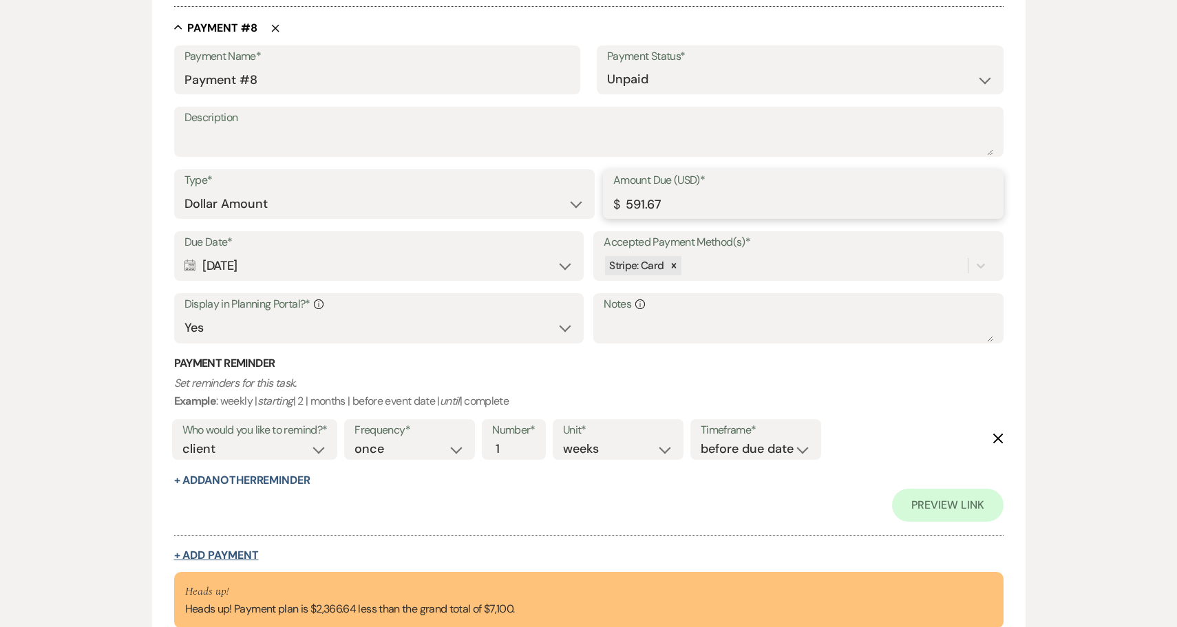
type input "591.67"
click at [229, 550] on button "+ Add Payment" at bounding box center [216, 555] width 85 height 11
select select "2"
select select "flat"
select select "true"
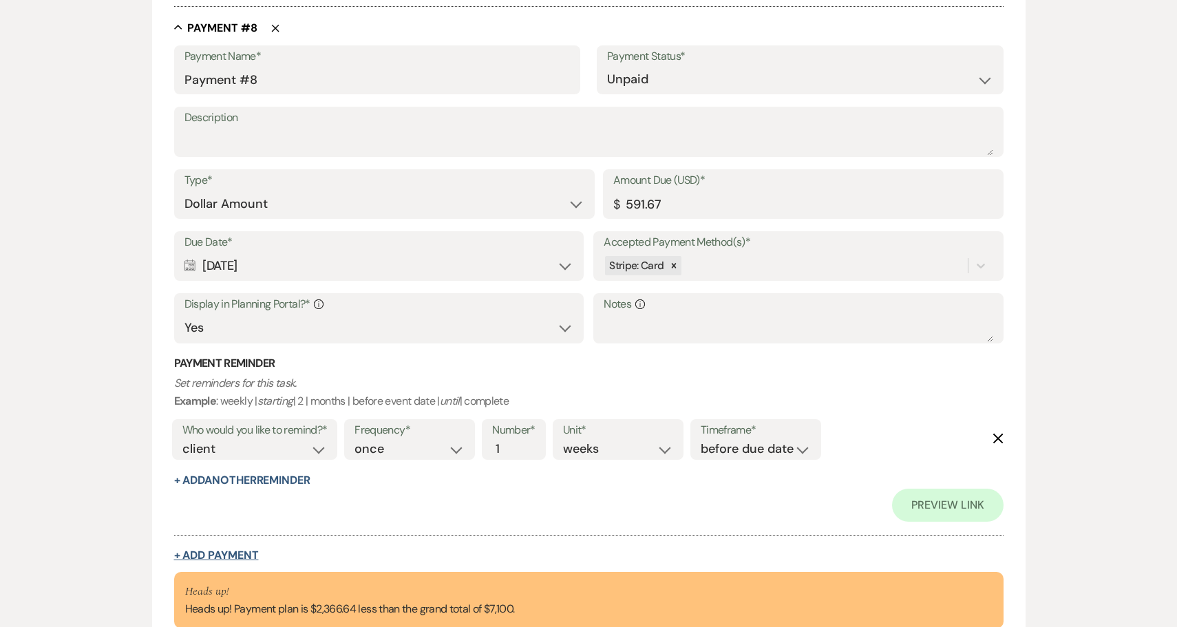
select select "client"
select select "weeks"
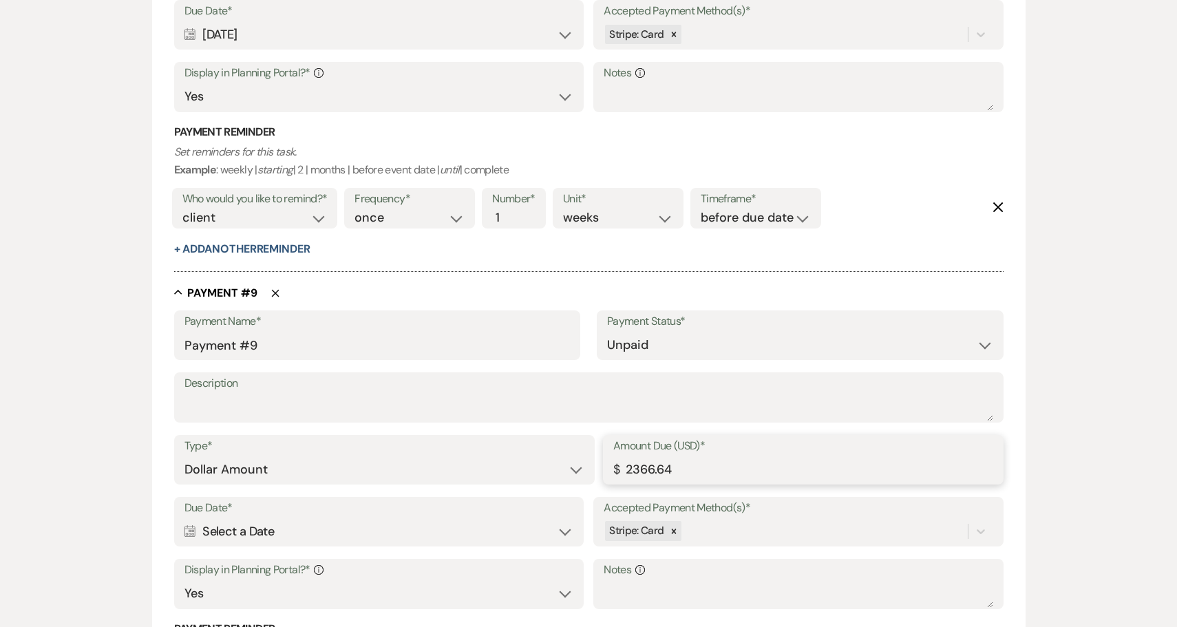
drag, startPoint x: 685, startPoint y: 430, endPoint x: 590, endPoint y: 430, distance: 95.7
click at [590, 435] on div "Type* Dollar Amount Percentage of Grand Total Amount Due (USD)* $ 2366.64" at bounding box center [588, 466] width 829 height 62
paste input "591.67"
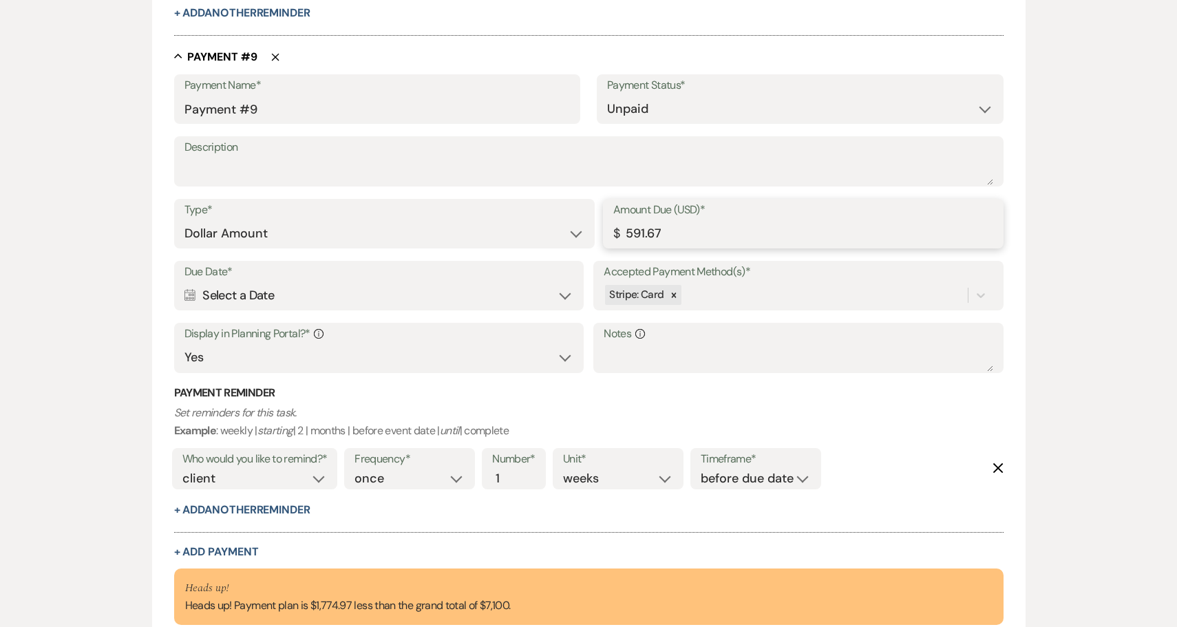
scroll to position [4325, 0]
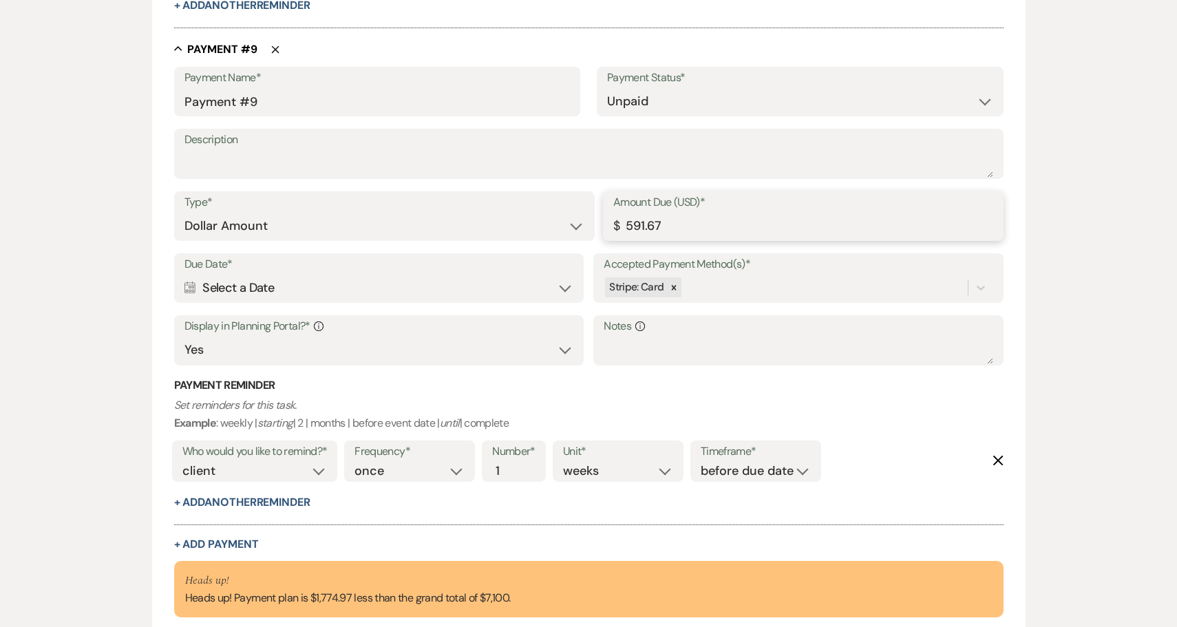
type input "591.67"
click at [372, 275] on div "Calendar Select a Date Expand" at bounding box center [378, 288] width 389 height 27
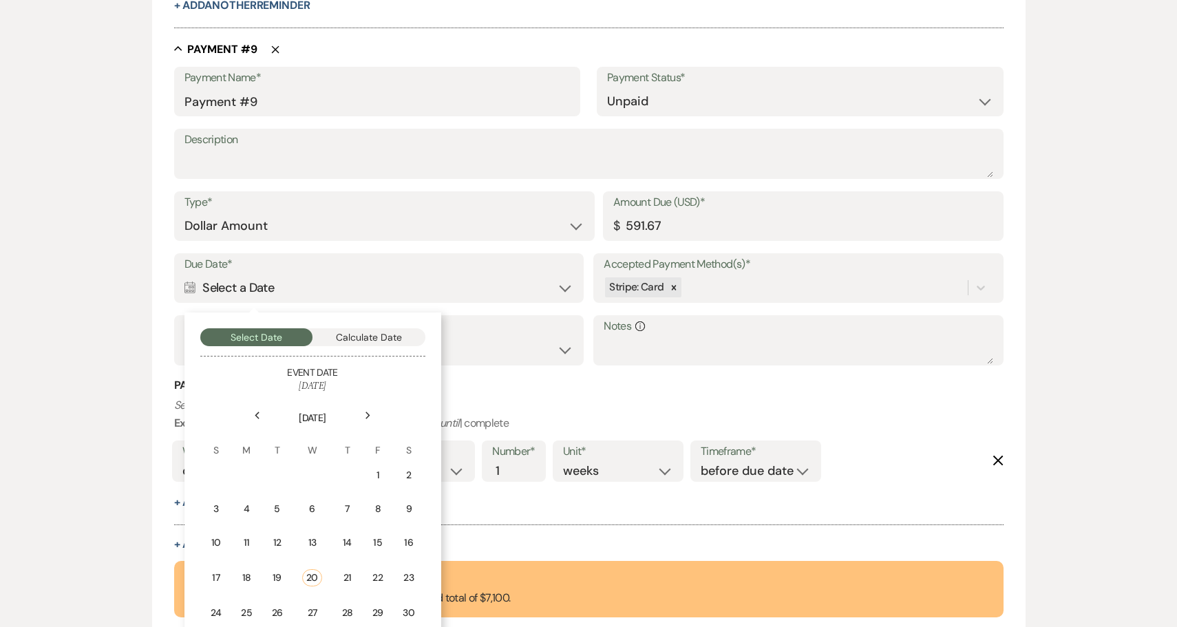
click at [365, 412] on icon "Next" at bounding box center [368, 416] width 7 height 8
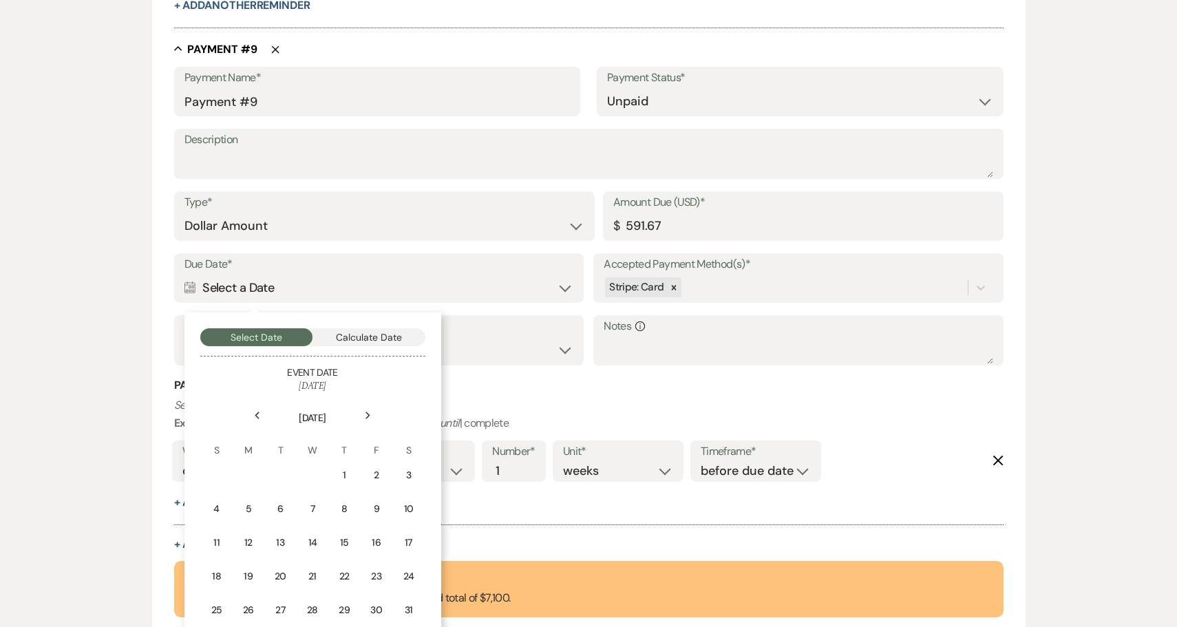
click at [365, 412] on icon "Next" at bounding box center [368, 416] width 7 height 8
click at [378, 468] on div "1" at bounding box center [376, 475] width 12 height 14
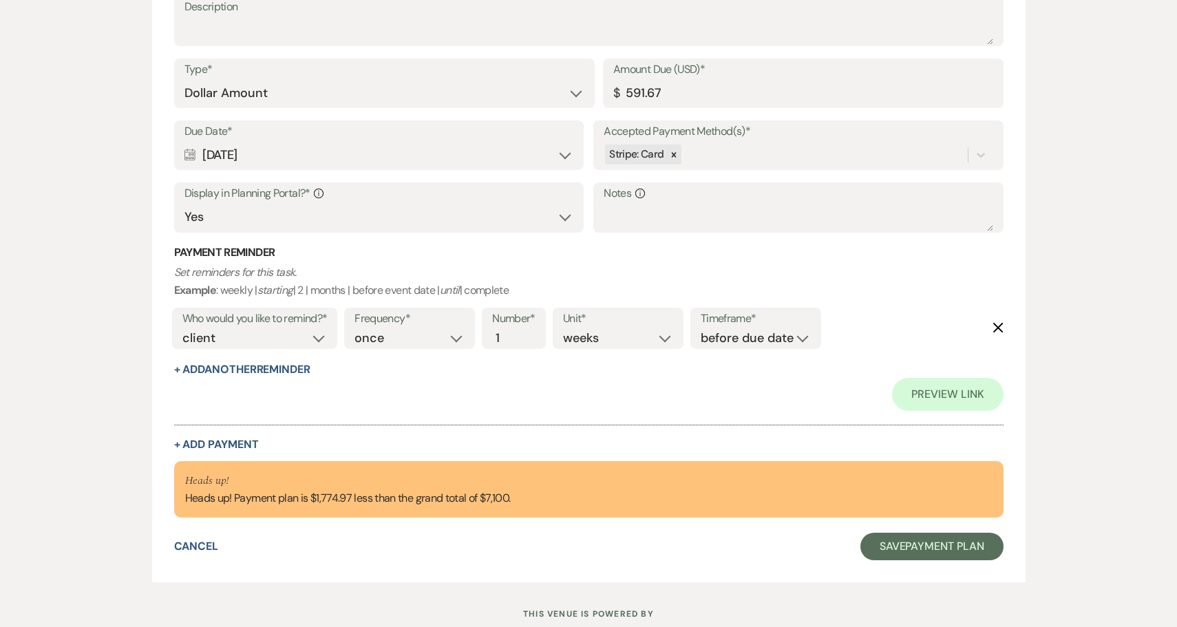
scroll to position [4721, 0]
click at [226, 440] on button "+ Add Payment" at bounding box center [216, 445] width 85 height 11
select select "2"
select select "flat"
select select "true"
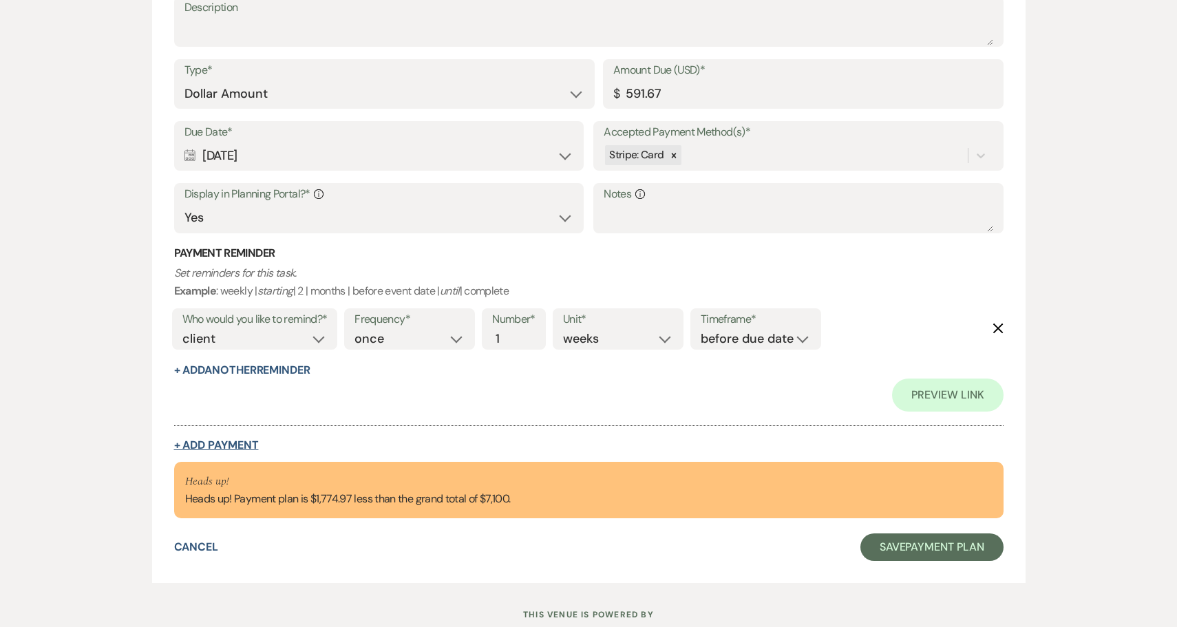
select select "client"
select select "weeks"
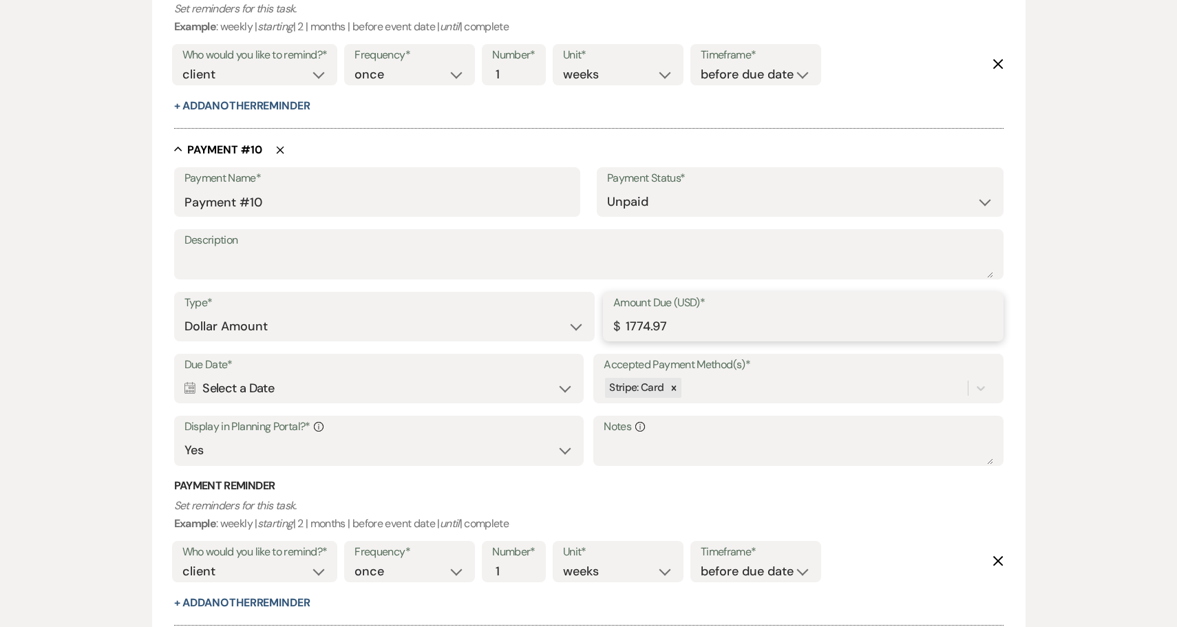
drag, startPoint x: 680, startPoint y: 275, endPoint x: 575, endPoint y: 274, distance: 105.3
click at [575, 292] on div "Type* Dollar Amount Percentage of Grand Total Amount Due (USD)* $ 1774.97" at bounding box center [588, 323] width 829 height 62
paste input "591.6"
type input "591.67"
click at [359, 375] on div "Calendar Select a Date Expand" at bounding box center [378, 388] width 389 height 27
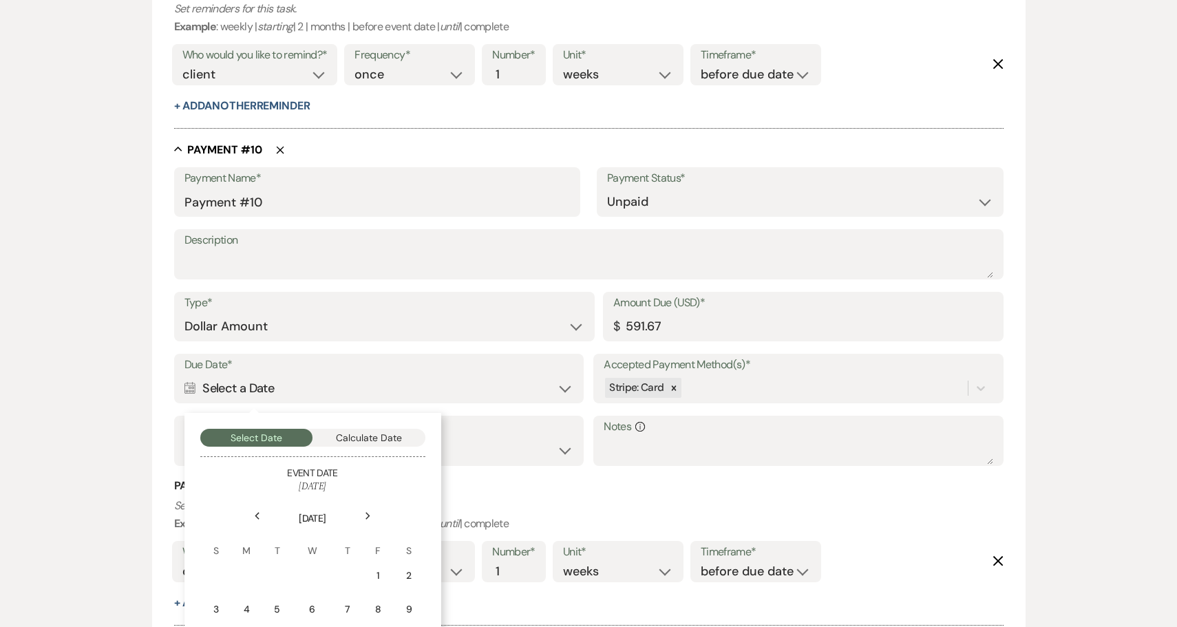
click at [365, 512] on icon "Next" at bounding box center [368, 516] width 7 height 8
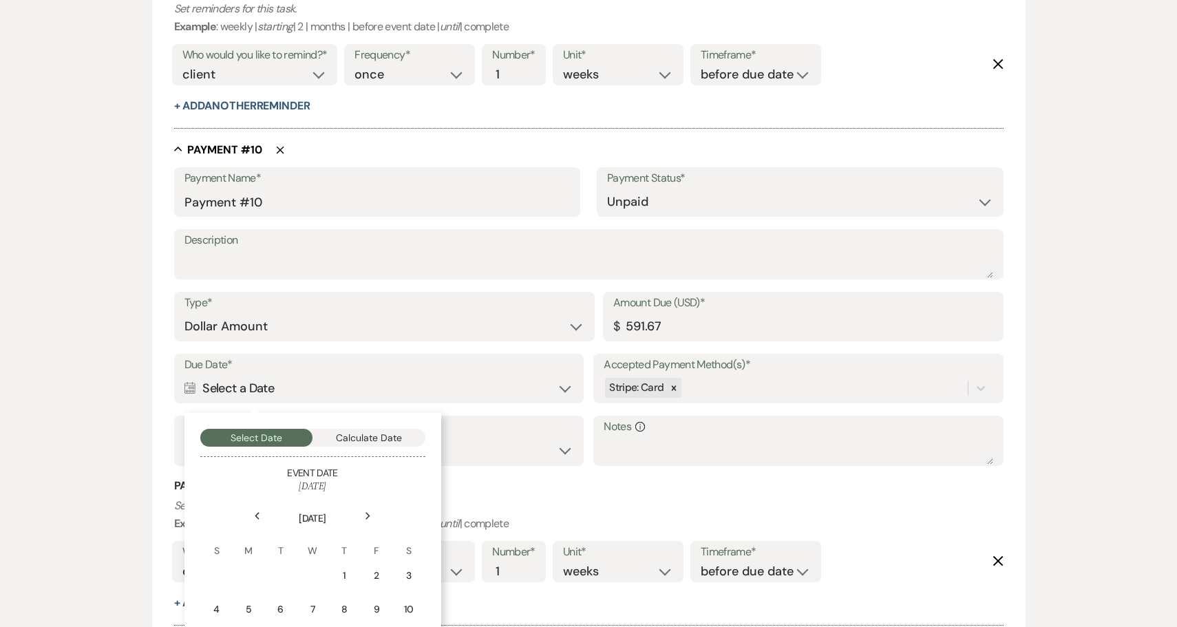
click at [365, 512] on icon "Next" at bounding box center [368, 516] width 7 height 8
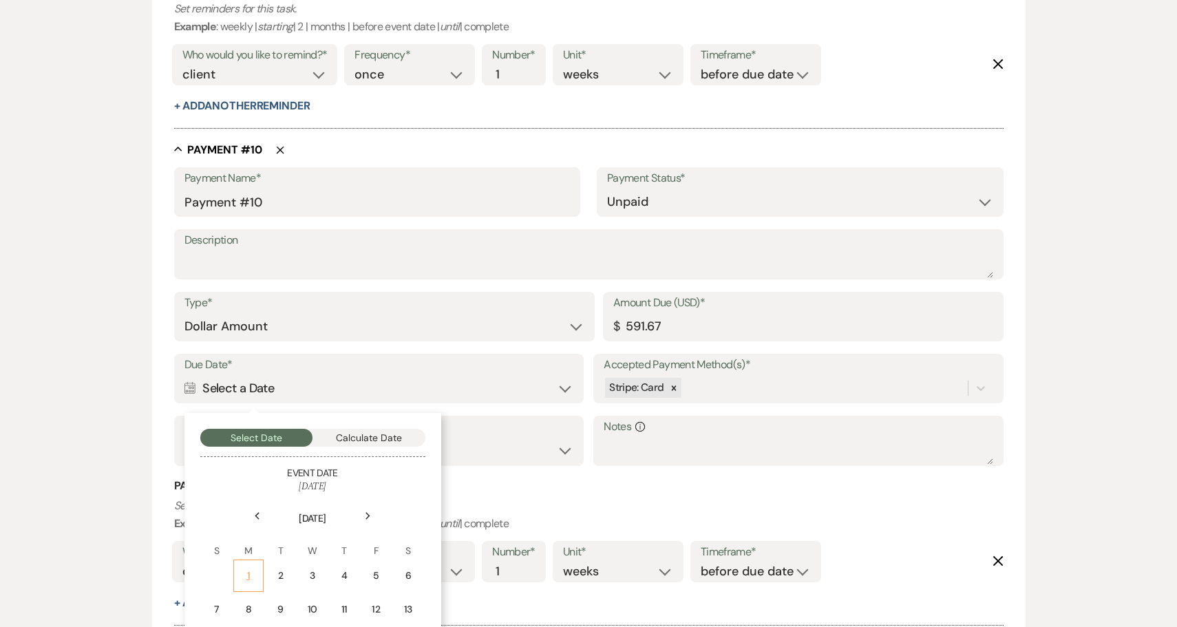
click at [242, 568] on div "1" at bounding box center [248, 575] width 12 height 14
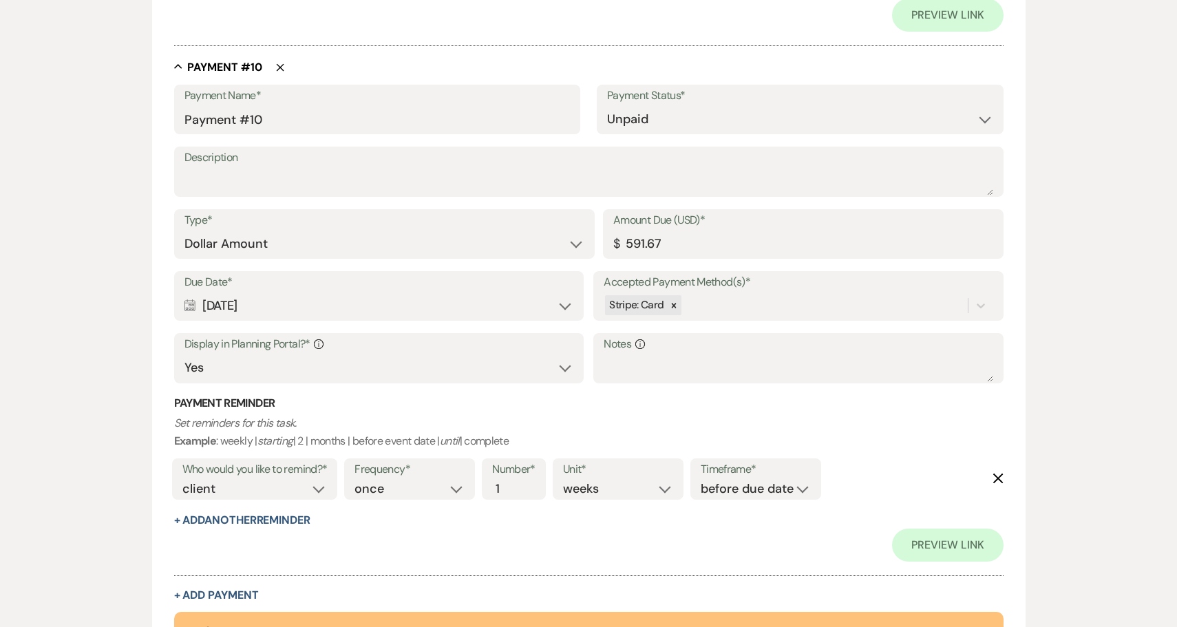
scroll to position [5121, 0]
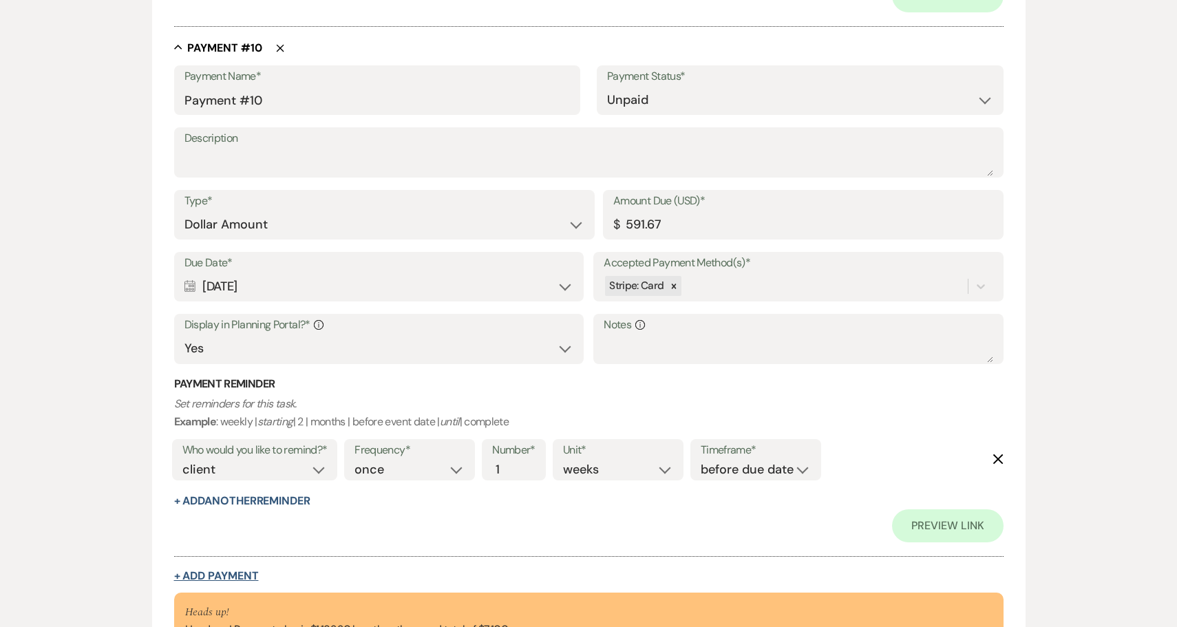
click at [245, 570] on button "+ Add Payment" at bounding box center [216, 575] width 85 height 11
select select "2"
select select "flat"
select select "true"
select select "client"
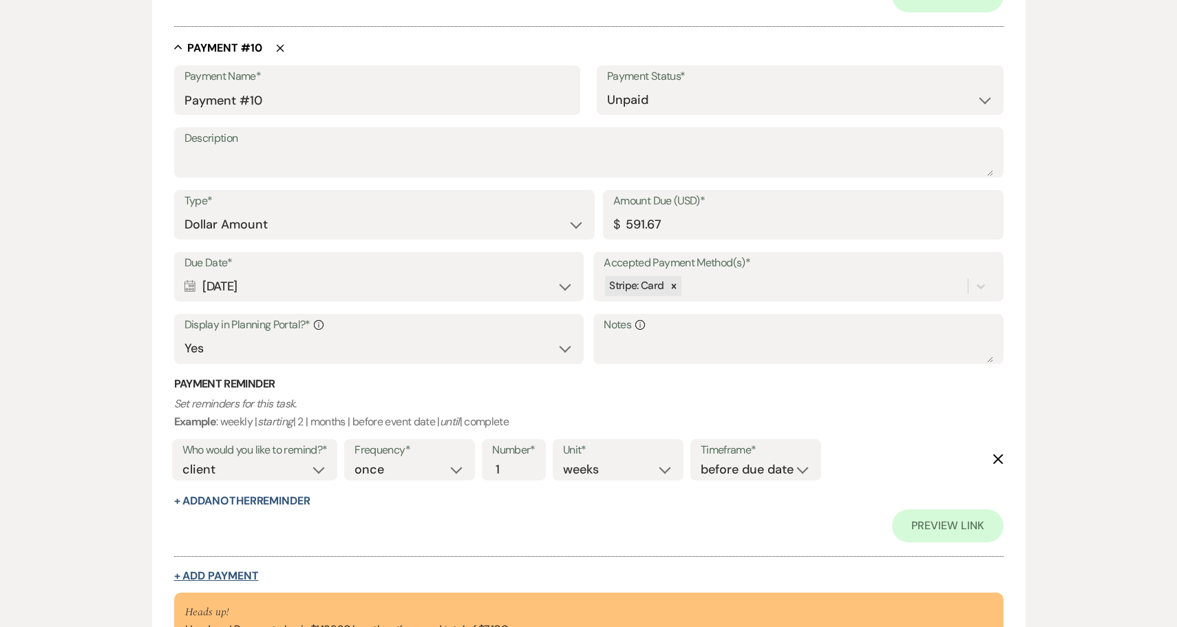
select select "weeks"
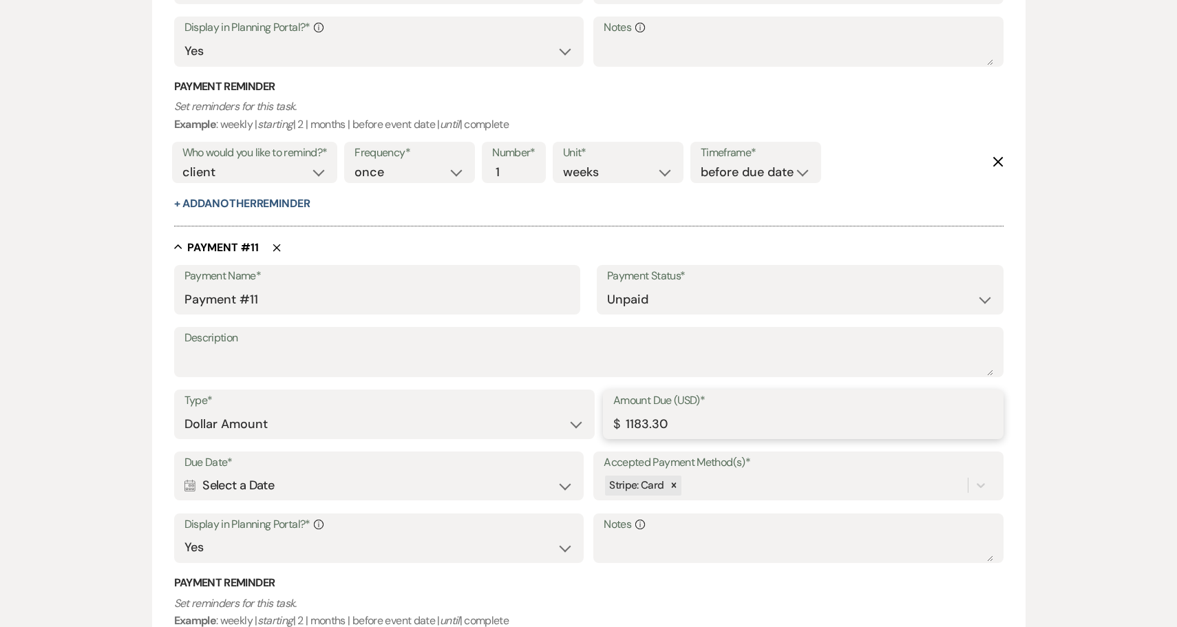
drag, startPoint x: 697, startPoint y: 377, endPoint x: 595, endPoint y: 376, distance: 101.8
click at [595, 389] on div "Type* Dollar Amount Percentage of Grand Total Amount Due (USD)* $ 1183.30" at bounding box center [588, 420] width 829 height 62
paste input "591.67"
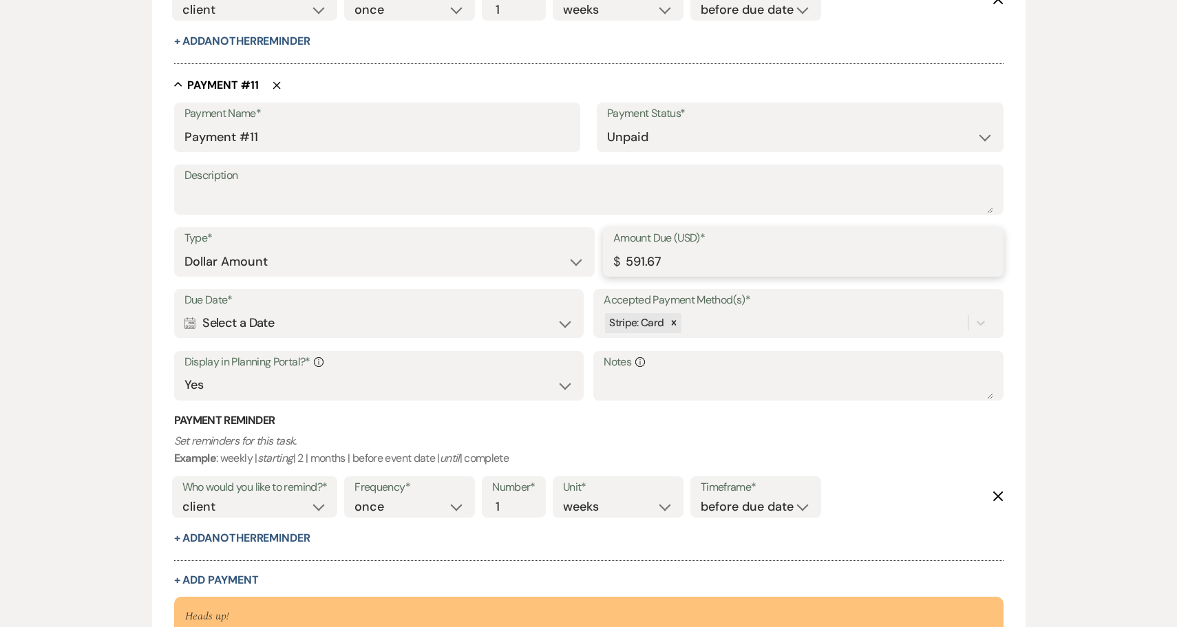
scroll to position [5324, 0]
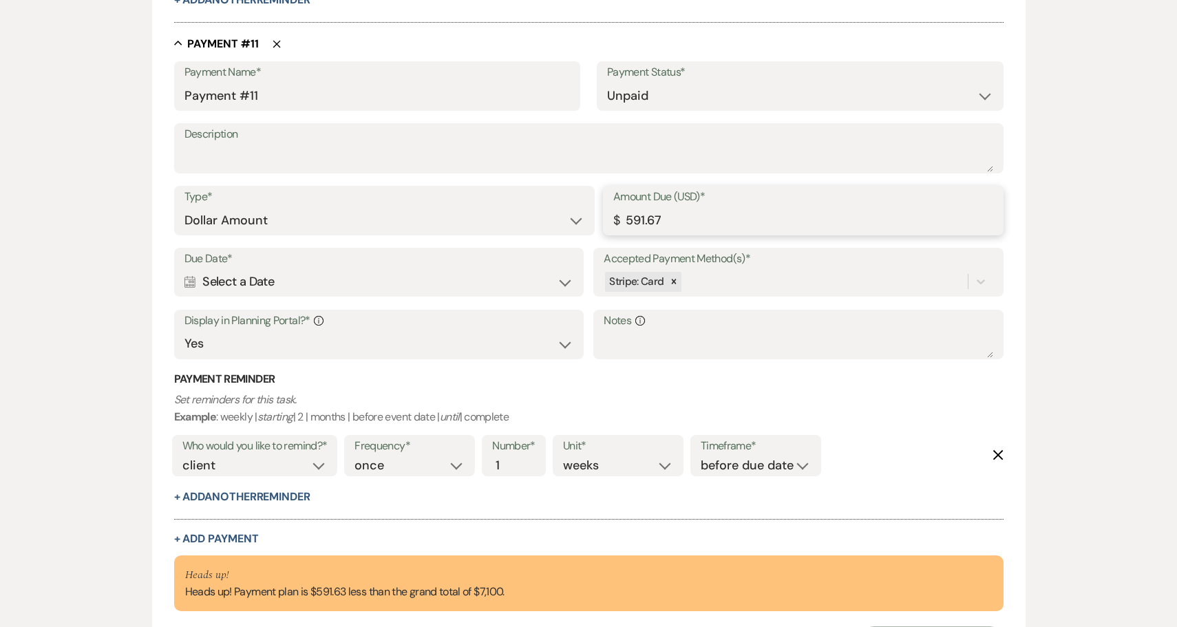
type input "591.67"
click at [340, 268] on div "Calendar Select a Date Expand" at bounding box center [378, 281] width 389 height 27
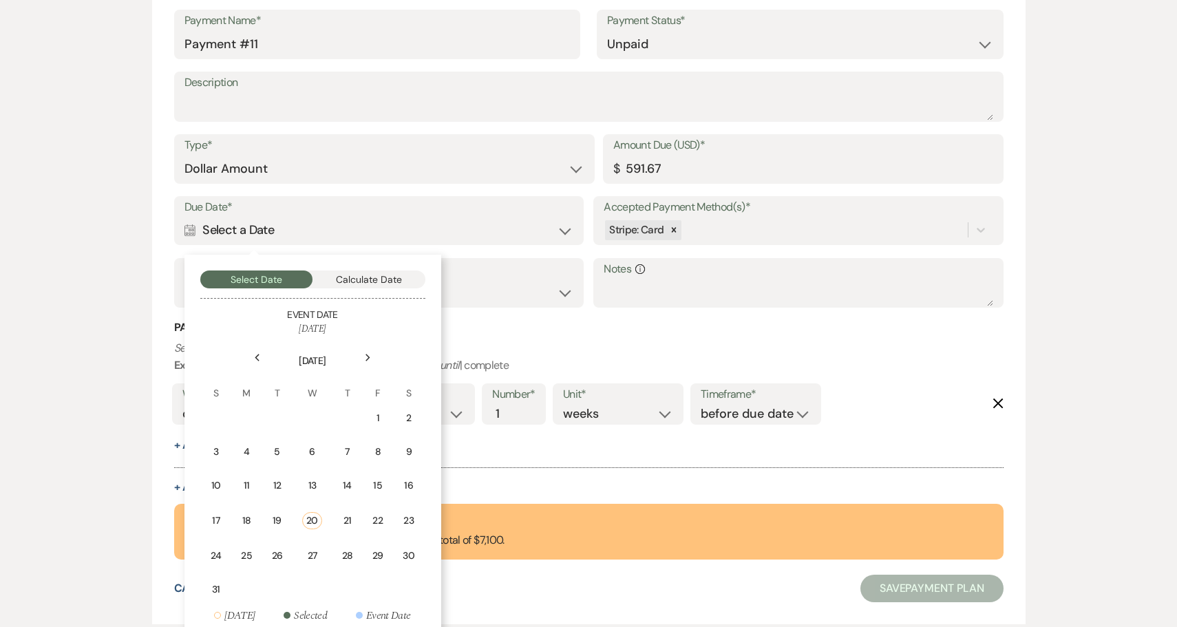
scroll to position [5406, 0]
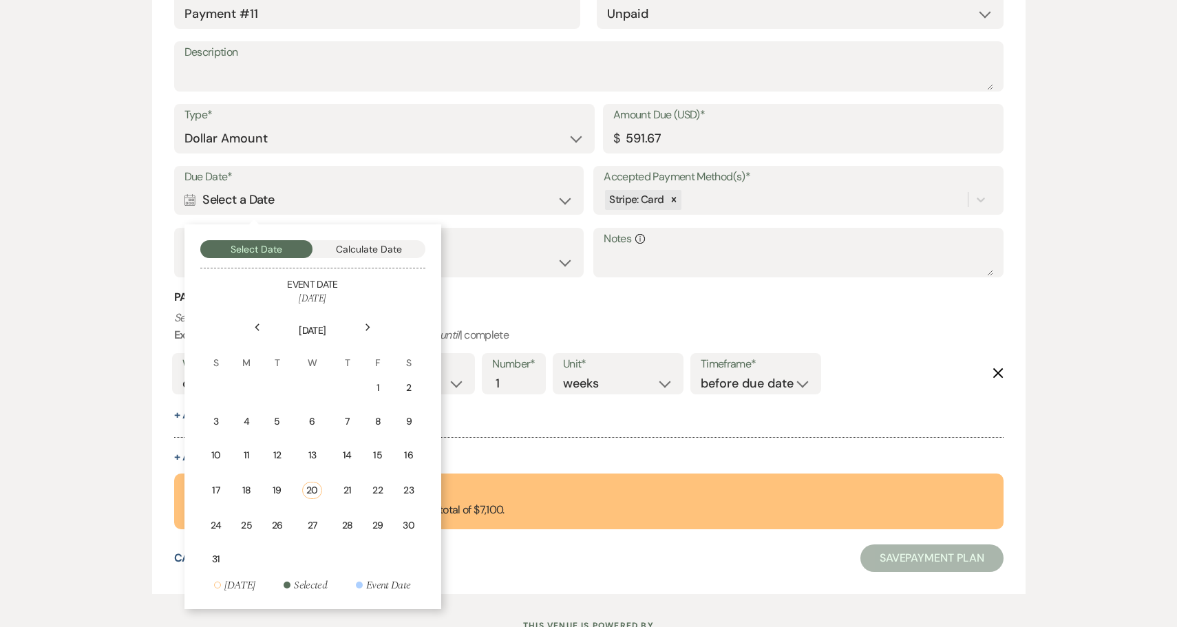
click at [365, 323] on icon "Next" at bounding box center [368, 327] width 7 height 8
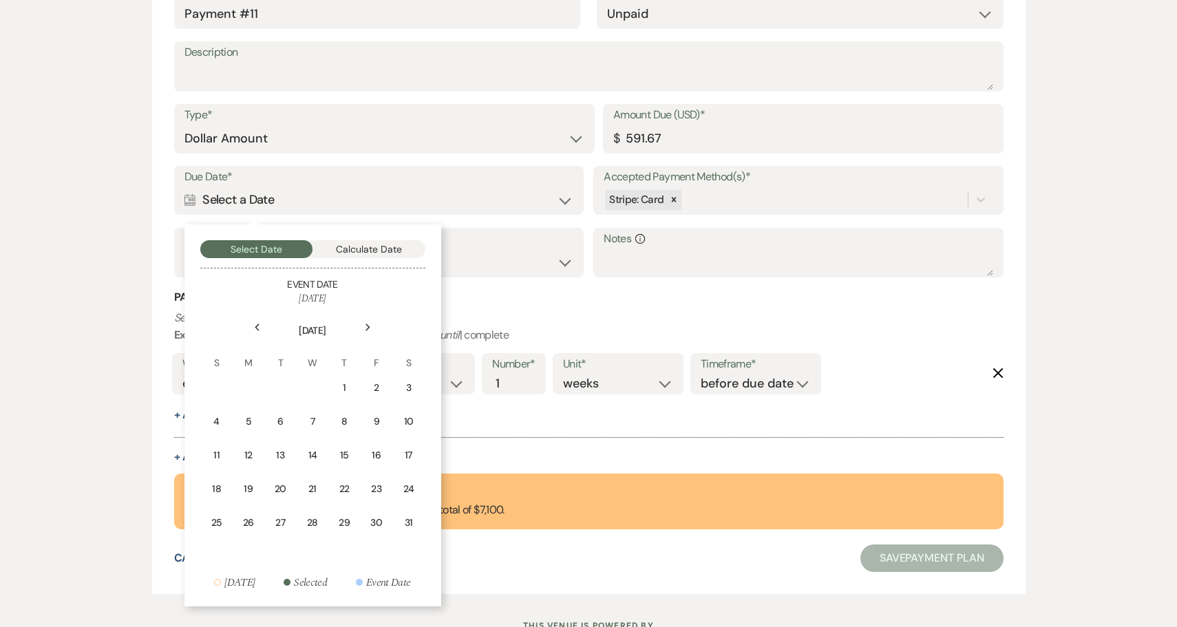
click at [365, 323] on icon "Next" at bounding box center [368, 327] width 7 height 8
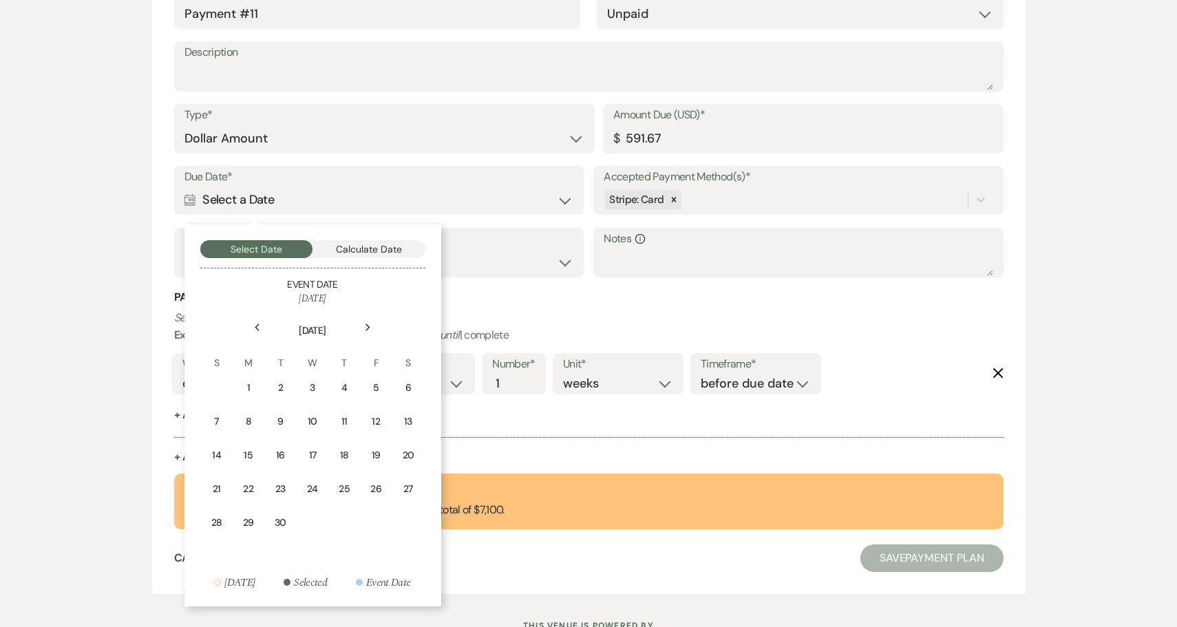
click at [365, 323] on icon "Next" at bounding box center [368, 327] width 7 height 8
click at [314, 381] on div "1" at bounding box center [312, 388] width 12 height 14
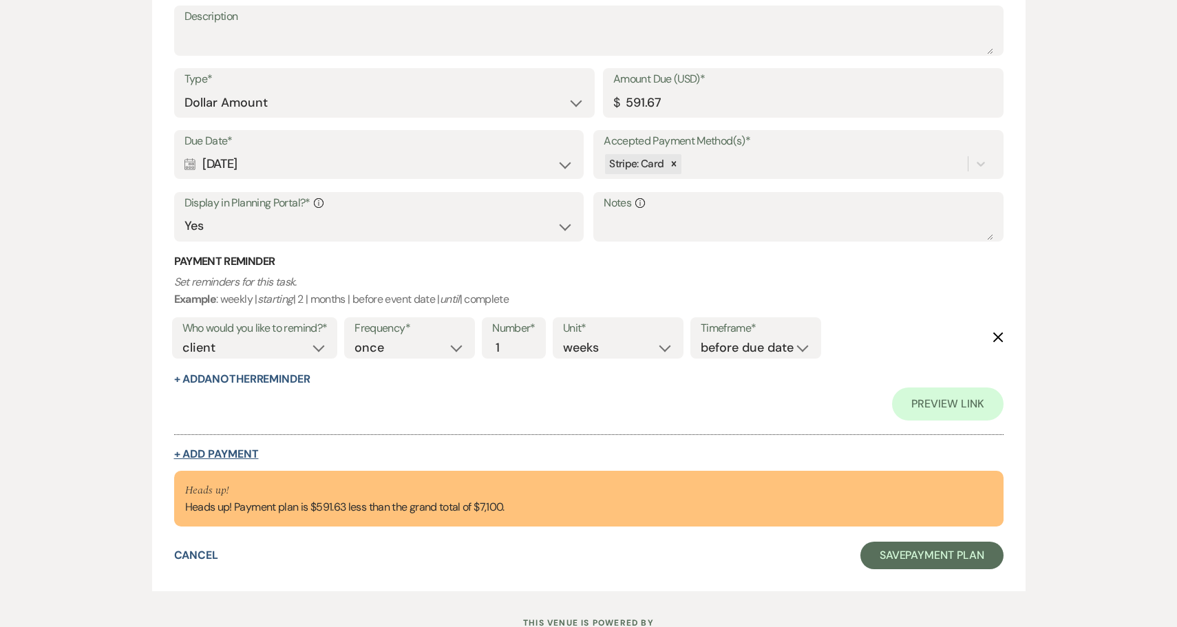
scroll to position [5772, 0]
click at [231, 449] on button "+ Add Payment" at bounding box center [216, 454] width 85 height 11
select select "2"
select select "flat"
select select "true"
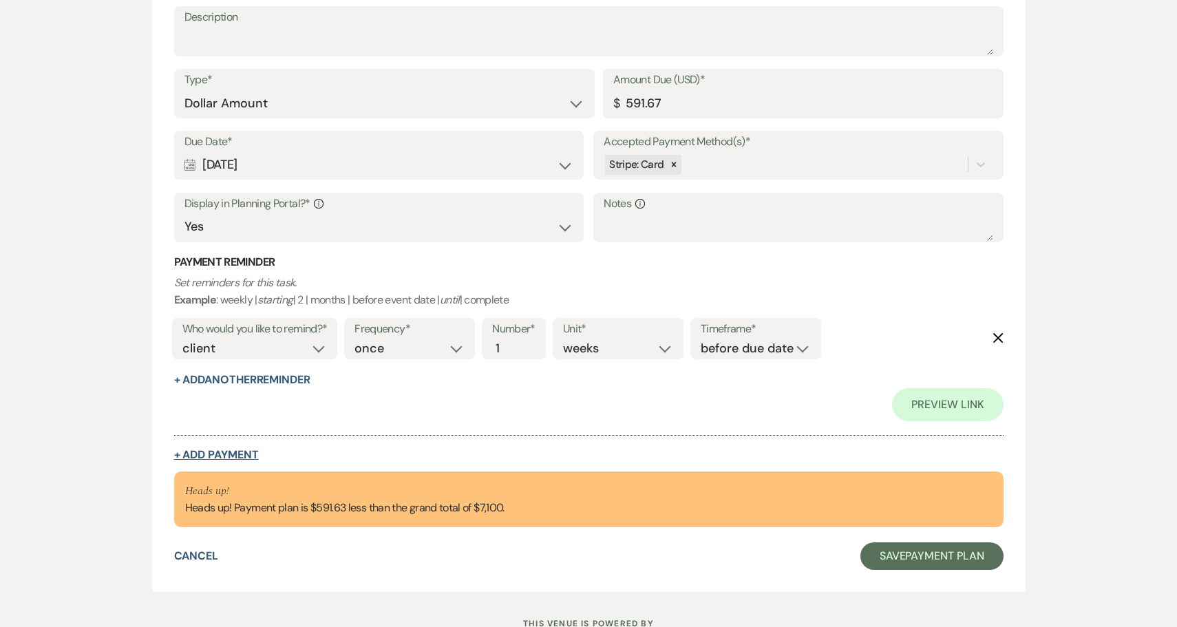
select select "client"
select select "weeks"
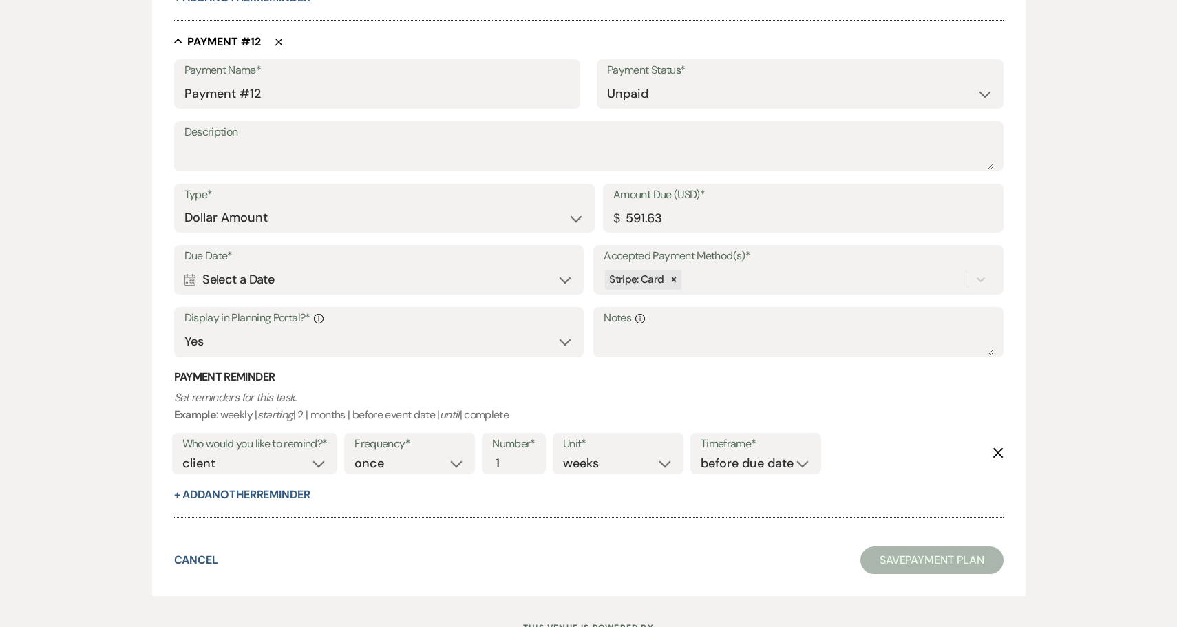
scroll to position [5822, 0]
click at [339, 267] on div "Calendar Select a Date Expand" at bounding box center [378, 280] width 389 height 27
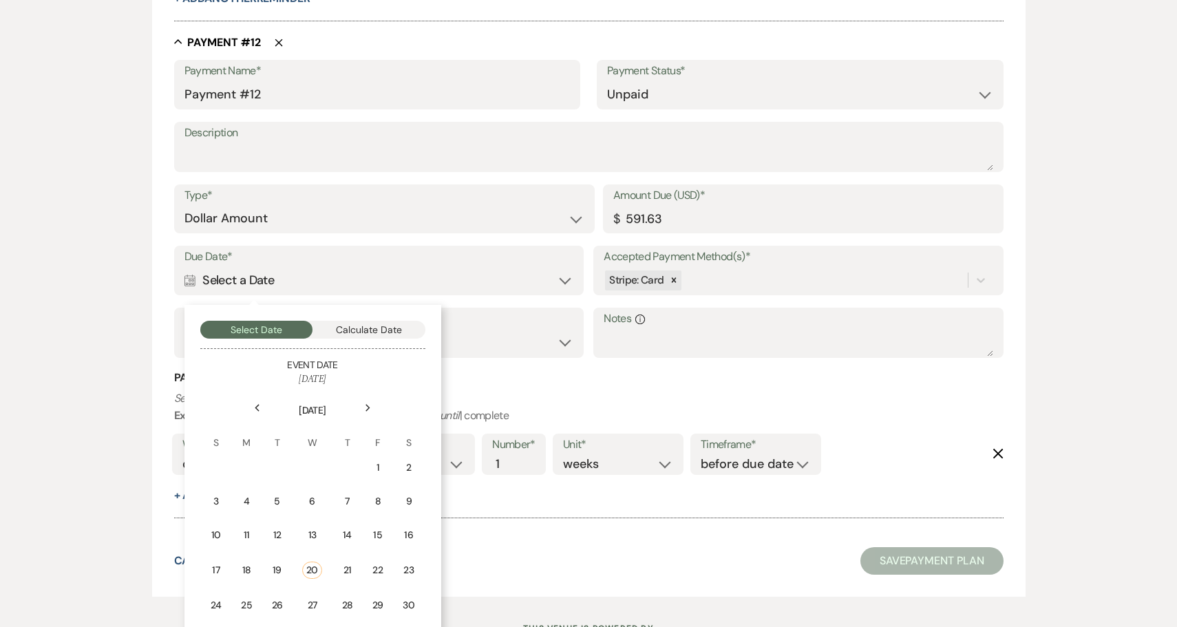
click at [365, 404] on icon "Next" at bounding box center [368, 408] width 7 height 8
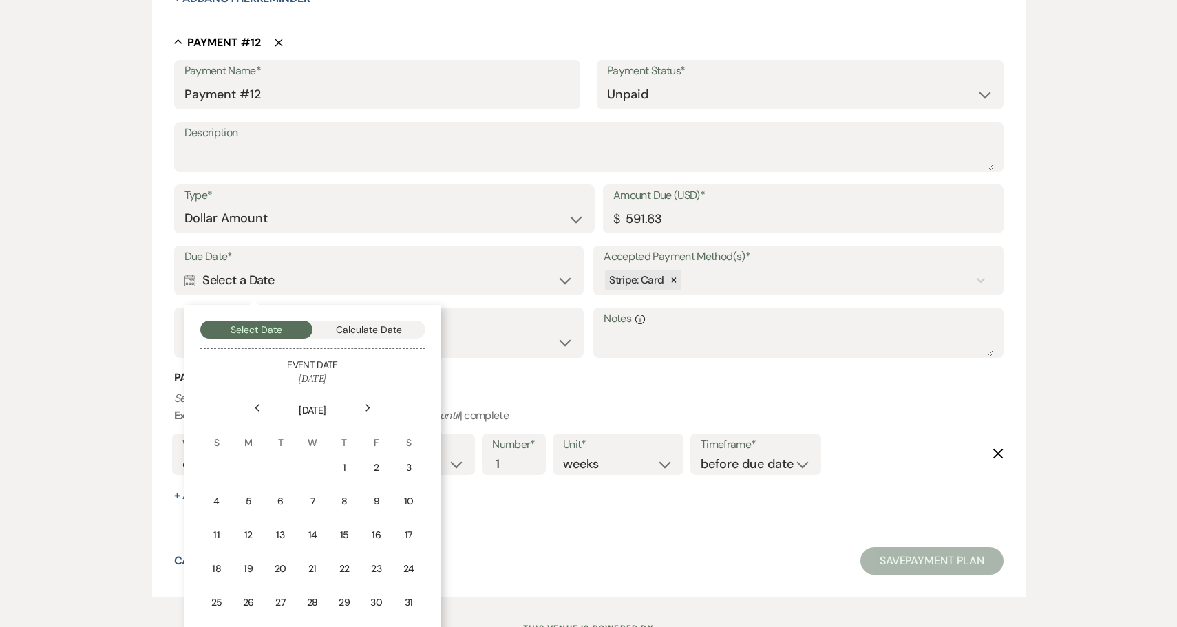
click at [365, 404] on icon "Next" at bounding box center [368, 408] width 7 height 8
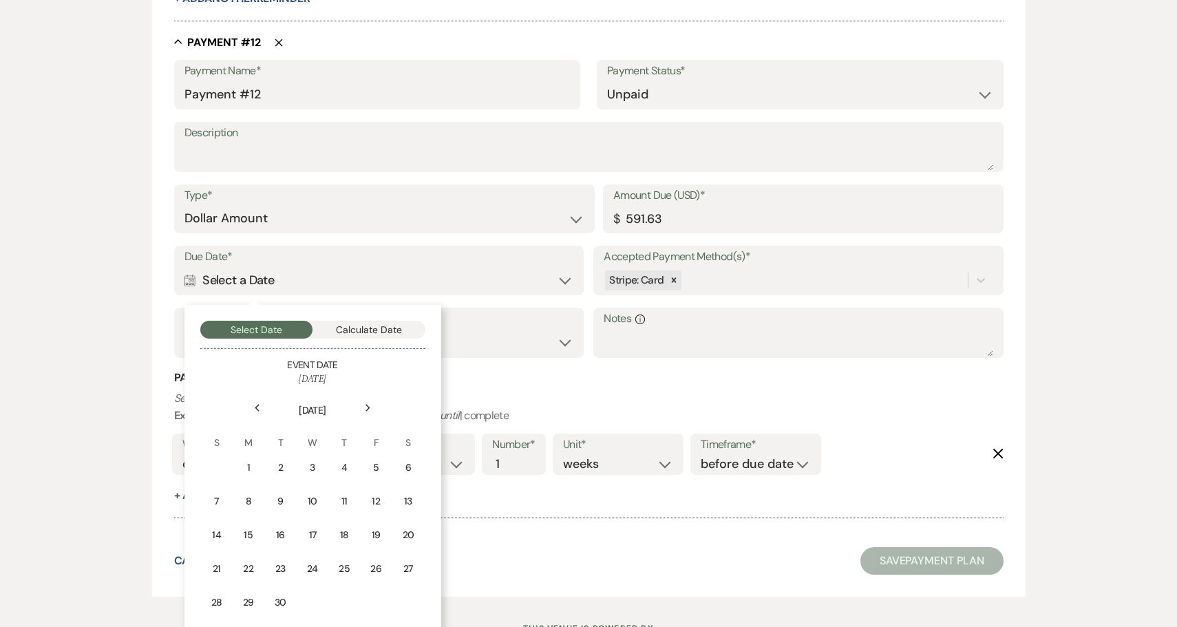
click at [365, 404] on icon "Next" at bounding box center [368, 408] width 7 height 8
click at [410, 460] on div "1" at bounding box center [408, 467] width 12 height 14
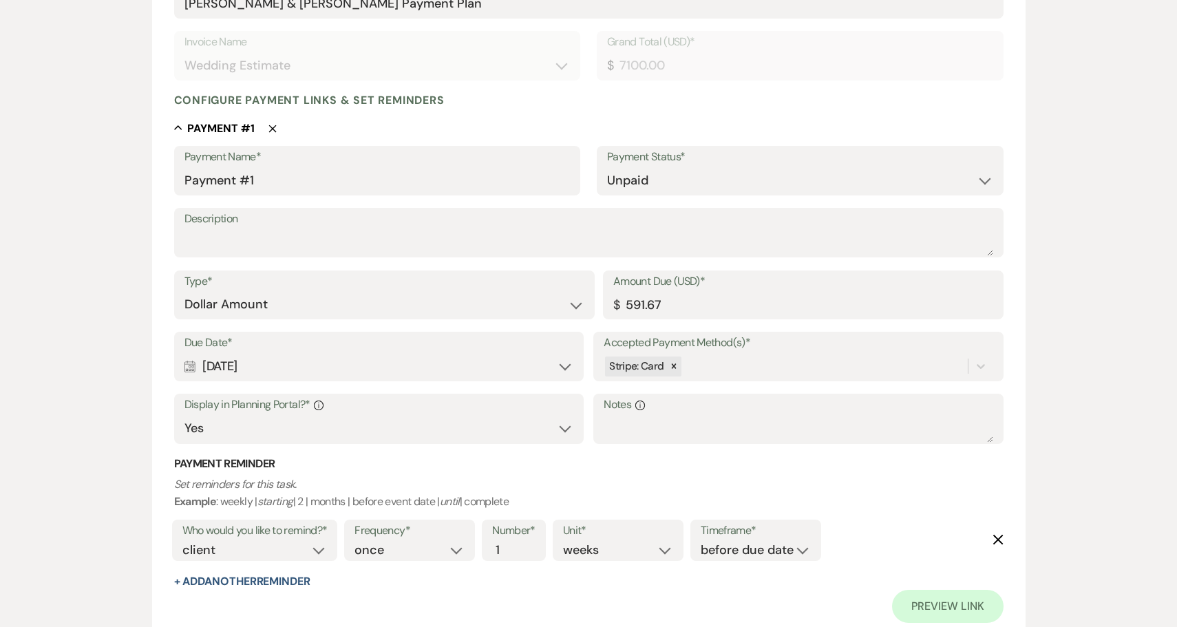
scroll to position [277, 0]
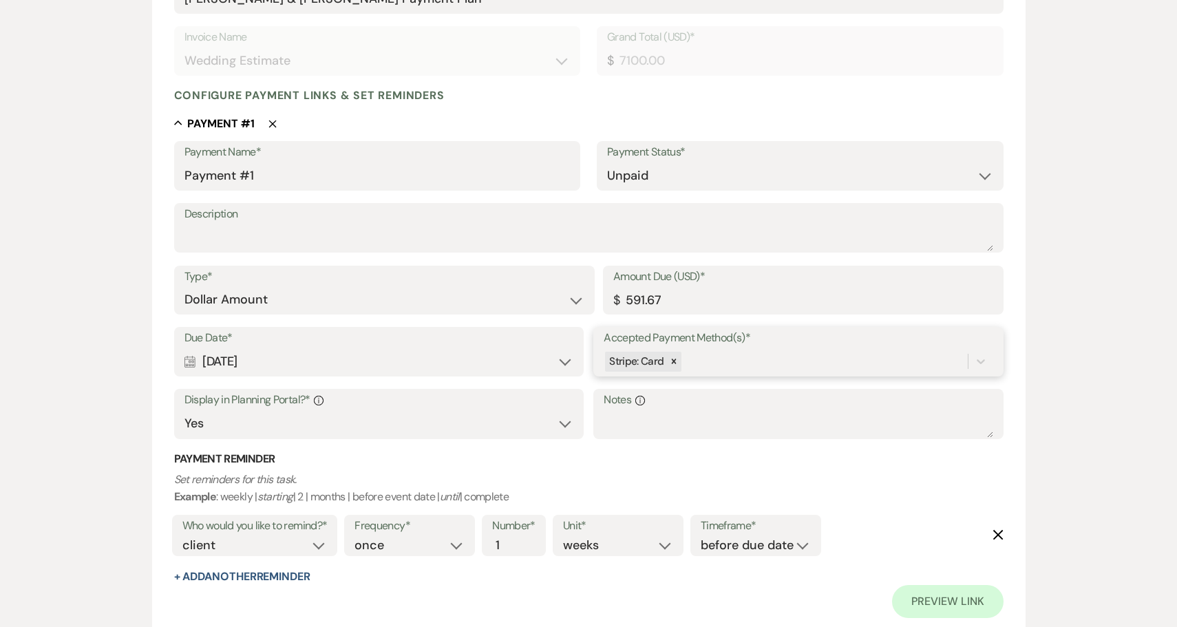
click at [747, 355] on div "Stripe: Card" at bounding box center [785, 362] width 363 height 24
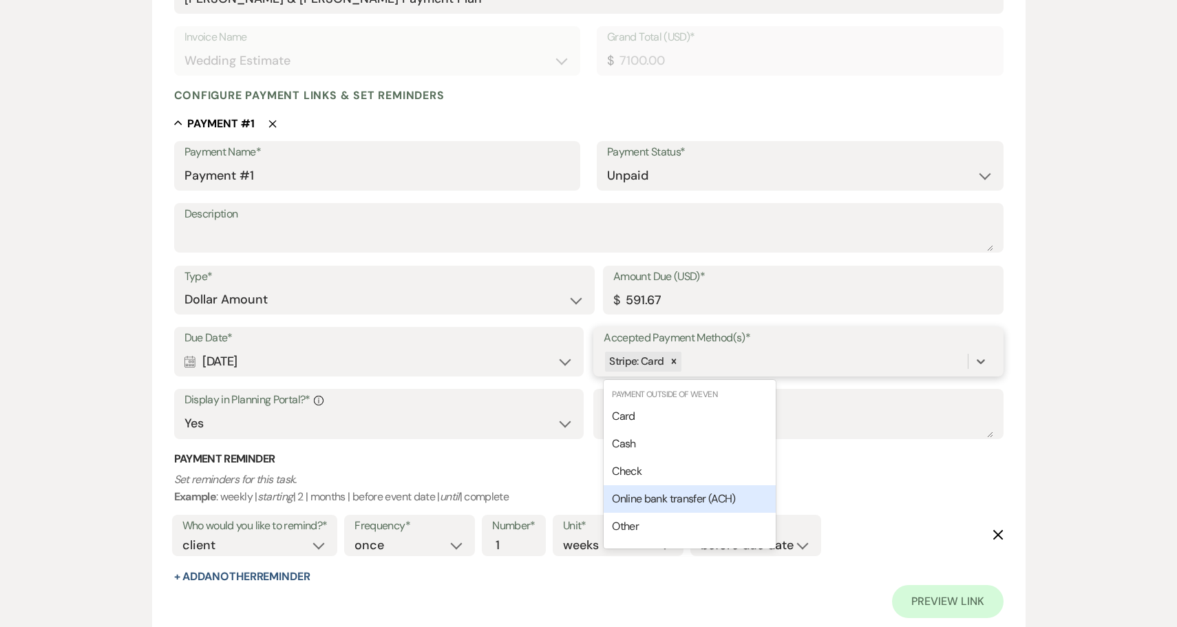
click at [677, 491] on span "Online bank transfer (ACH)" at bounding box center [673, 498] width 123 height 14
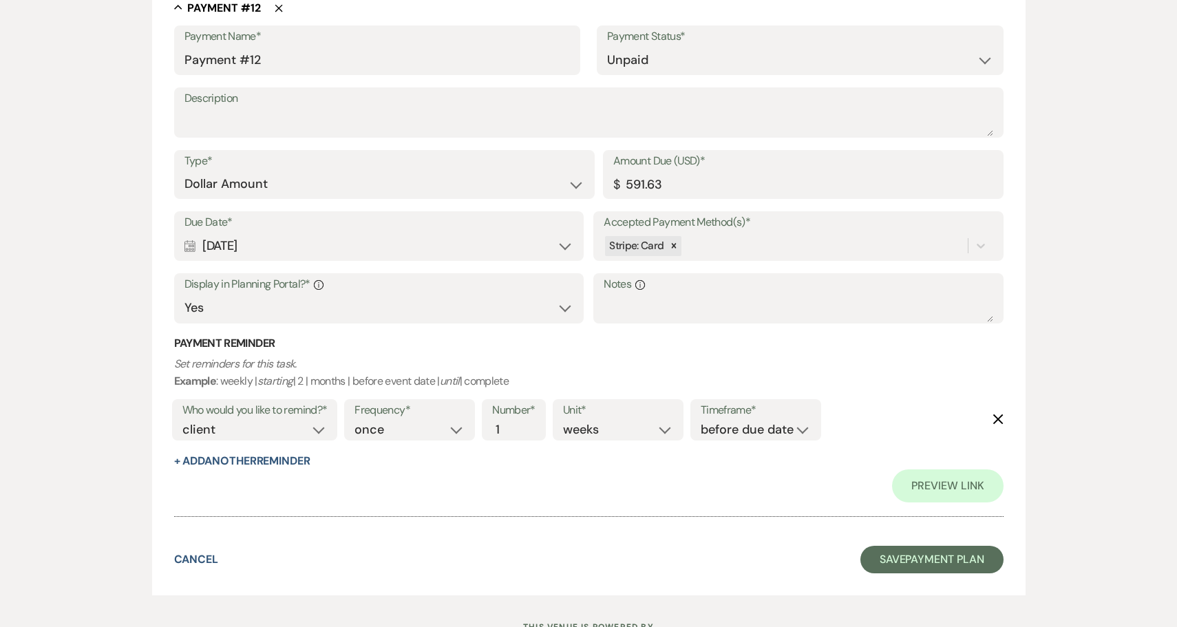
scroll to position [6219, 0]
click at [941, 547] on button "Save Payment Plan" at bounding box center [931, 561] width 143 height 28
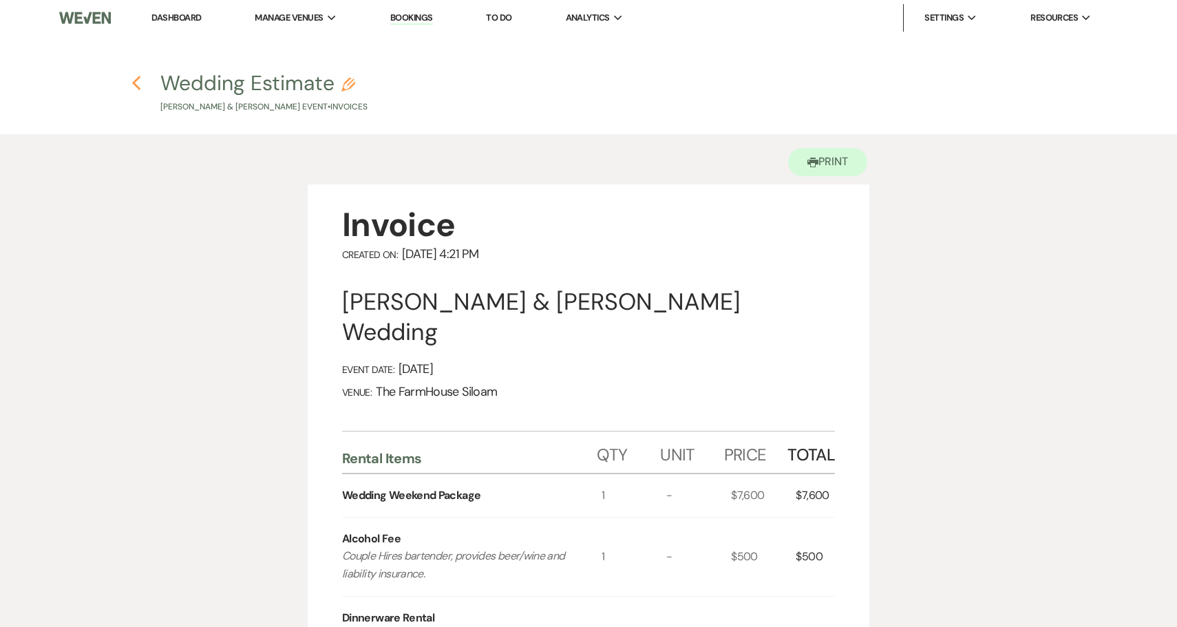
click at [137, 83] on icon "Previous" at bounding box center [136, 83] width 10 height 17
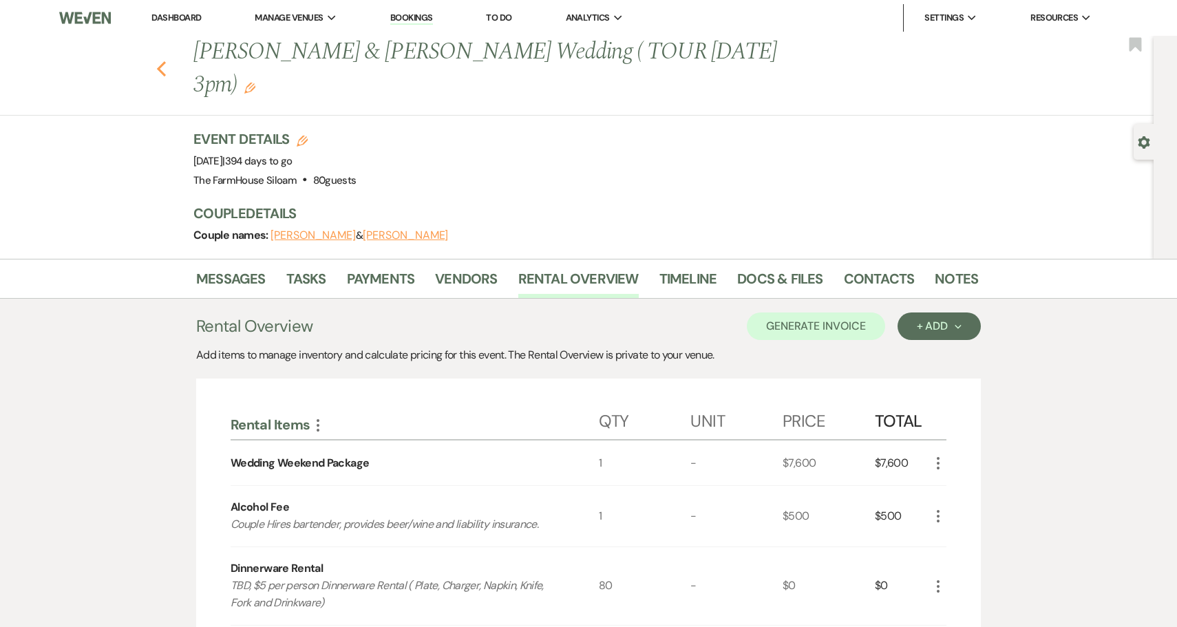
click at [163, 61] on icon "Previous" at bounding box center [161, 69] width 10 height 17
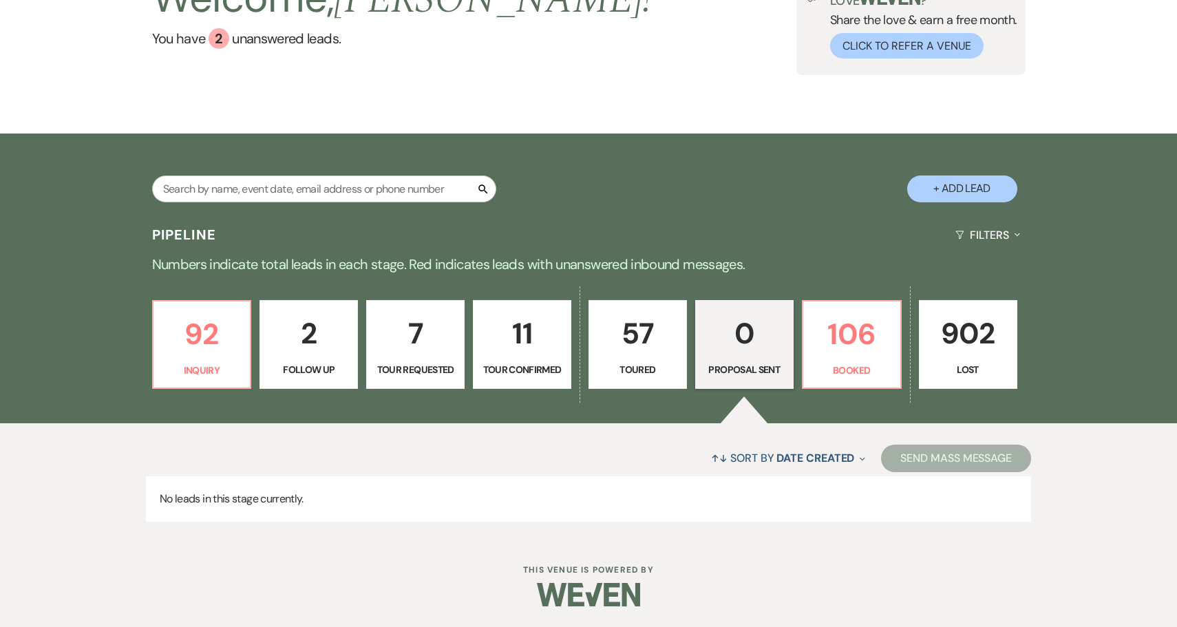
scroll to position [125, 0]
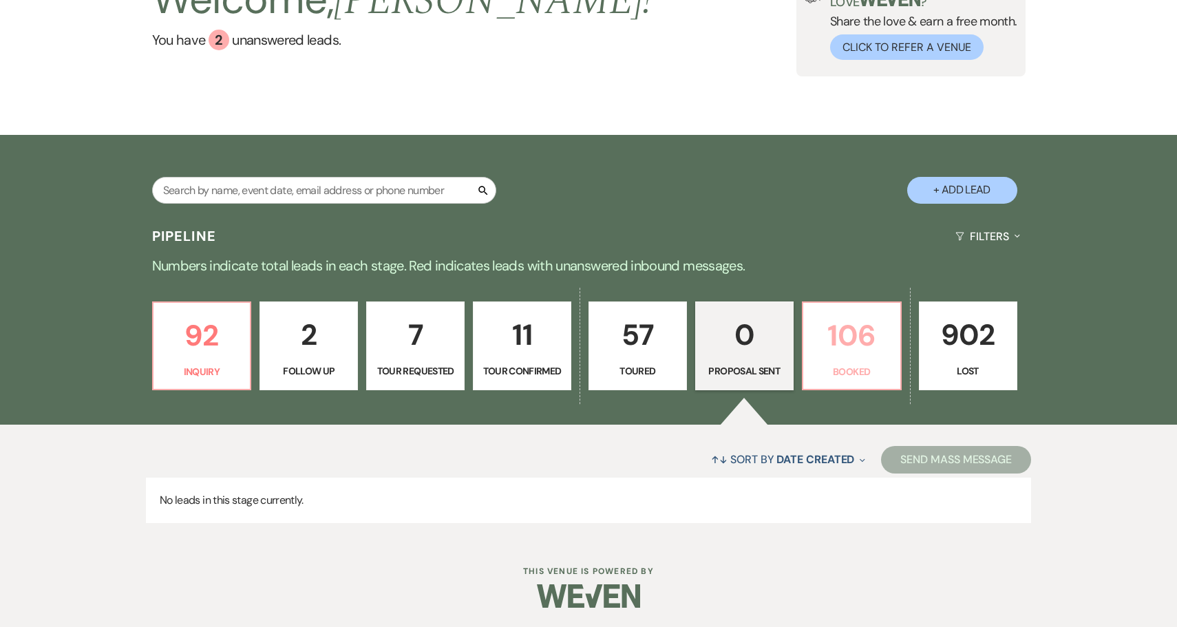
click at [865, 355] on p "106" at bounding box center [851, 335] width 81 height 46
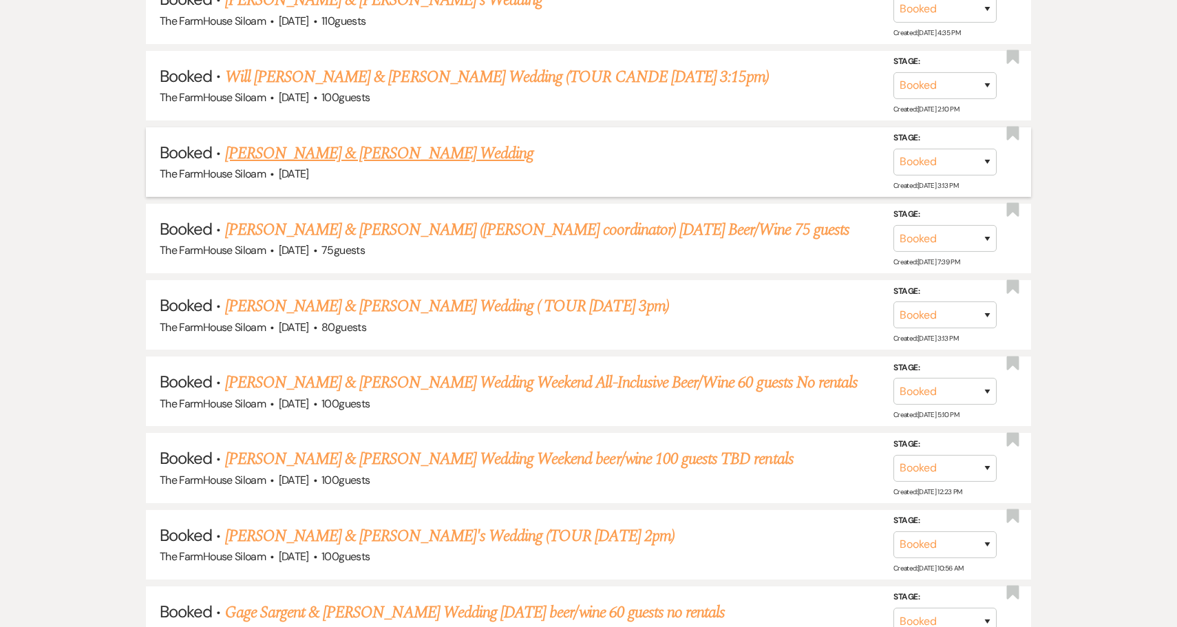
scroll to position [2048, 0]
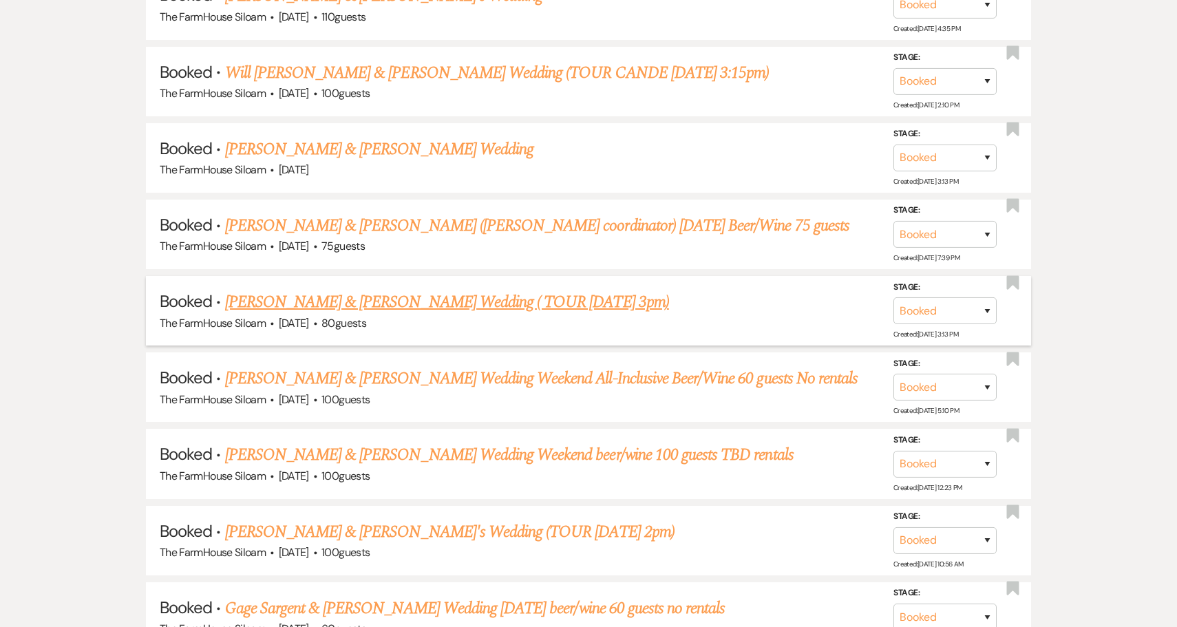
click at [479, 290] on link "[PERSON_NAME] & [PERSON_NAME] Wedding ( TOUR [DATE] 3pm)" at bounding box center [447, 302] width 444 height 25
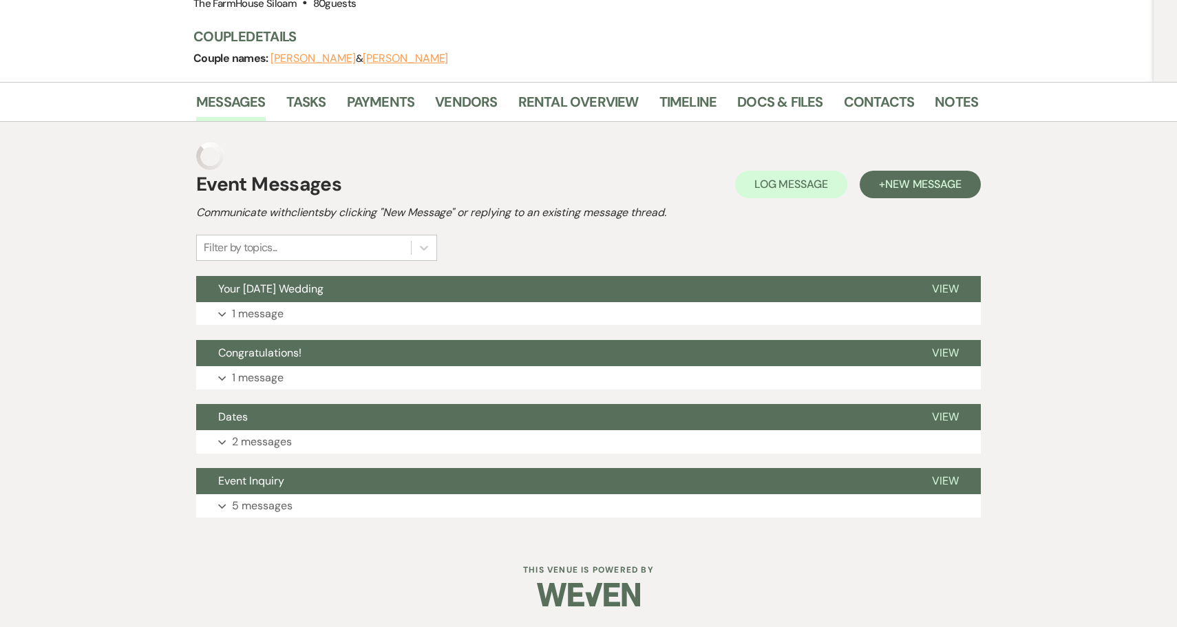
scroll to position [114, 0]
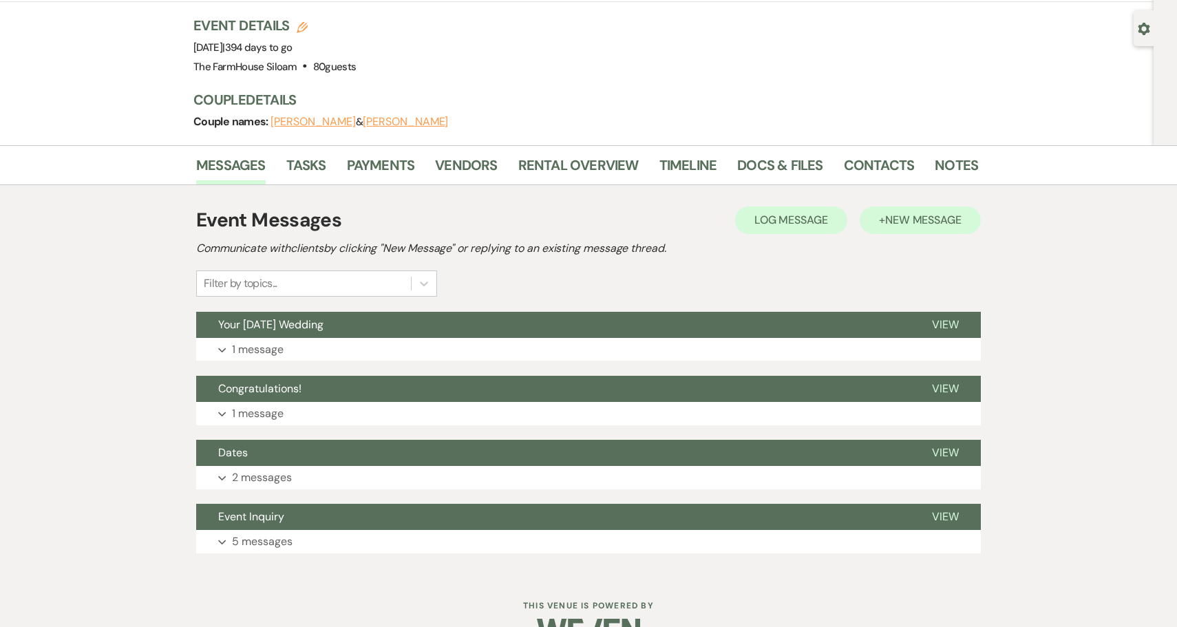
click at [915, 213] on span "New Message" at bounding box center [923, 220] width 76 height 14
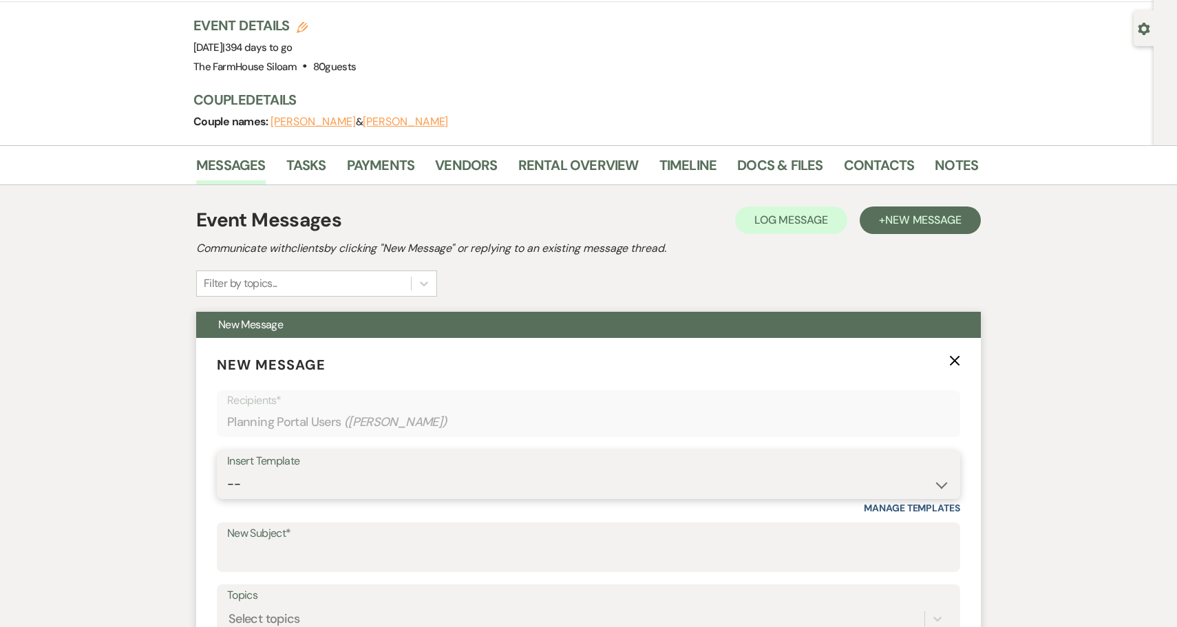
select select "5786"
type input "Intro to Payment Plan"
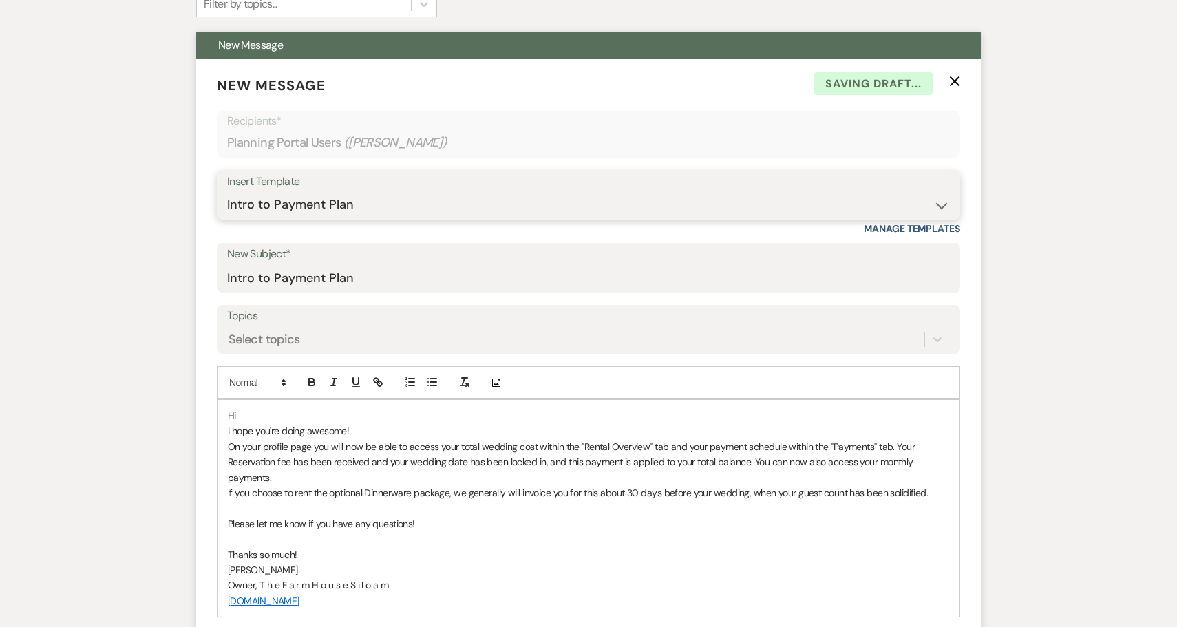
scroll to position [396, 0]
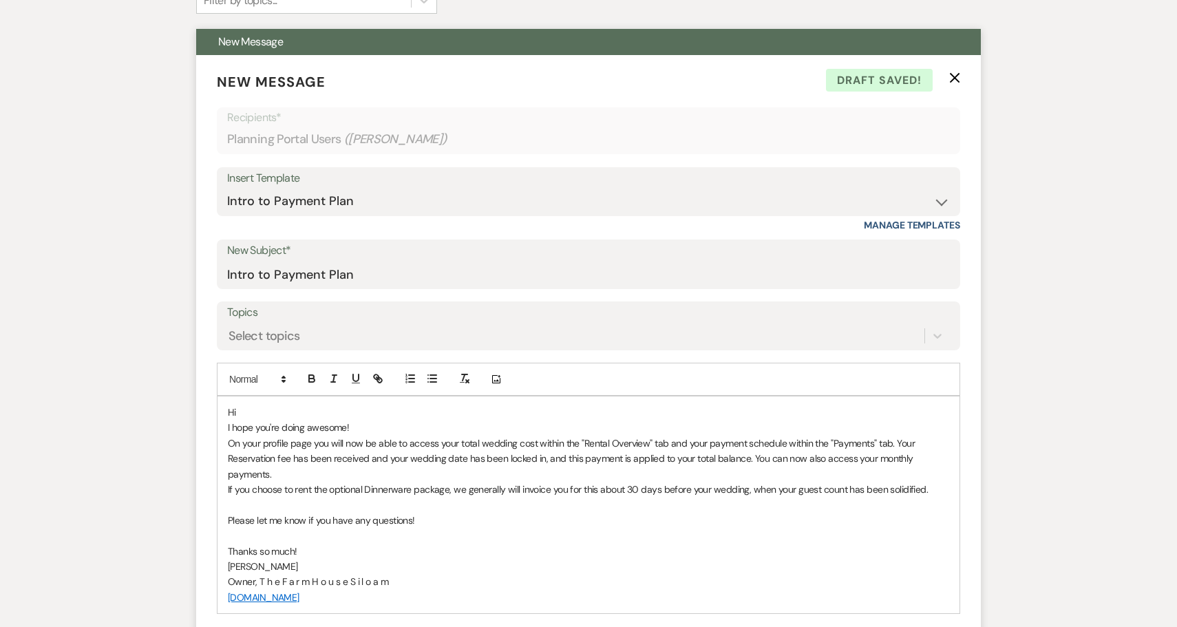
click at [317, 405] on p "Hi" at bounding box center [588, 412] width 721 height 15
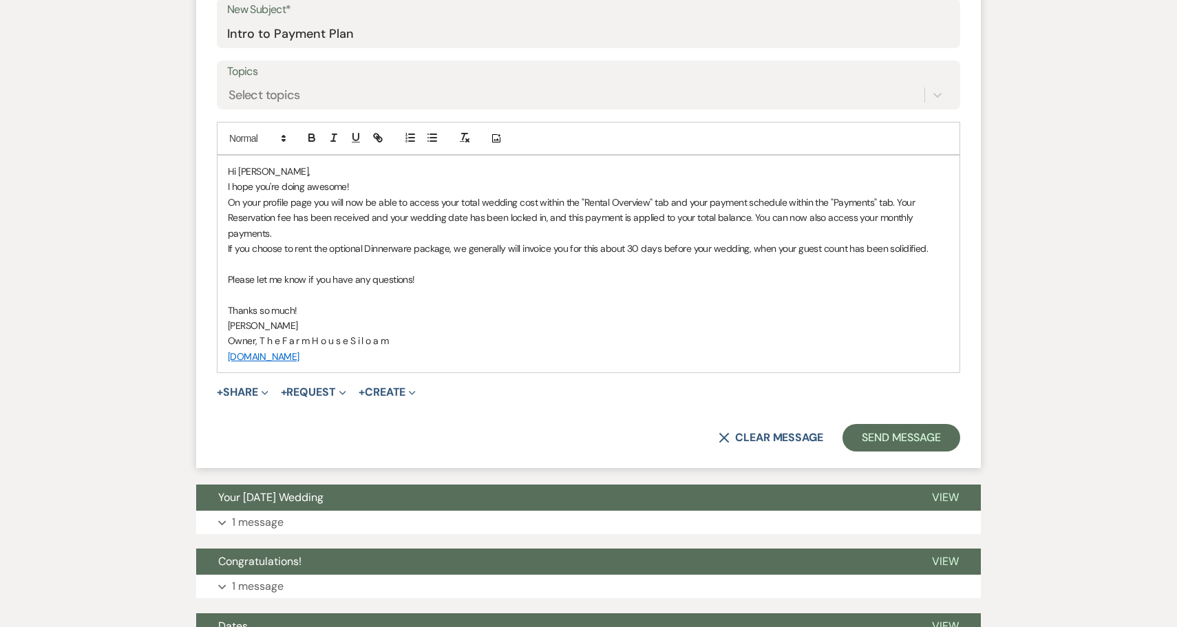
scroll to position [655, 0]
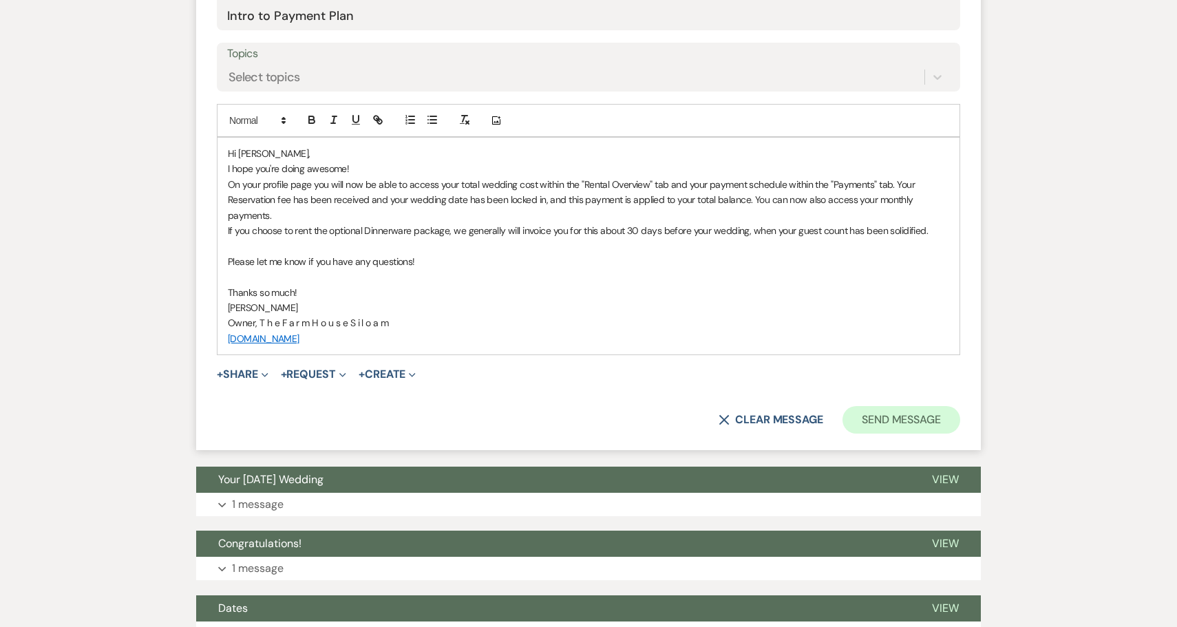
click at [916, 406] on button "Send Message" at bounding box center [901, 420] width 118 height 28
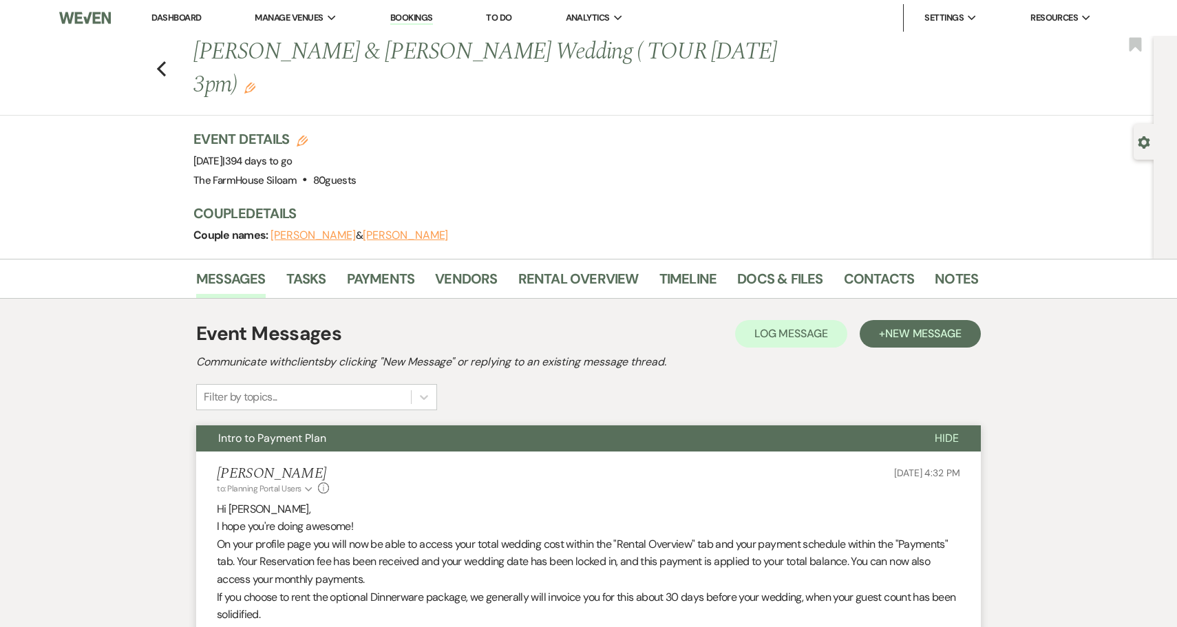
scroll to position [0, 0]
click at [160, 61] on use "button" at bounding box center [161, 68] width 9 height 15
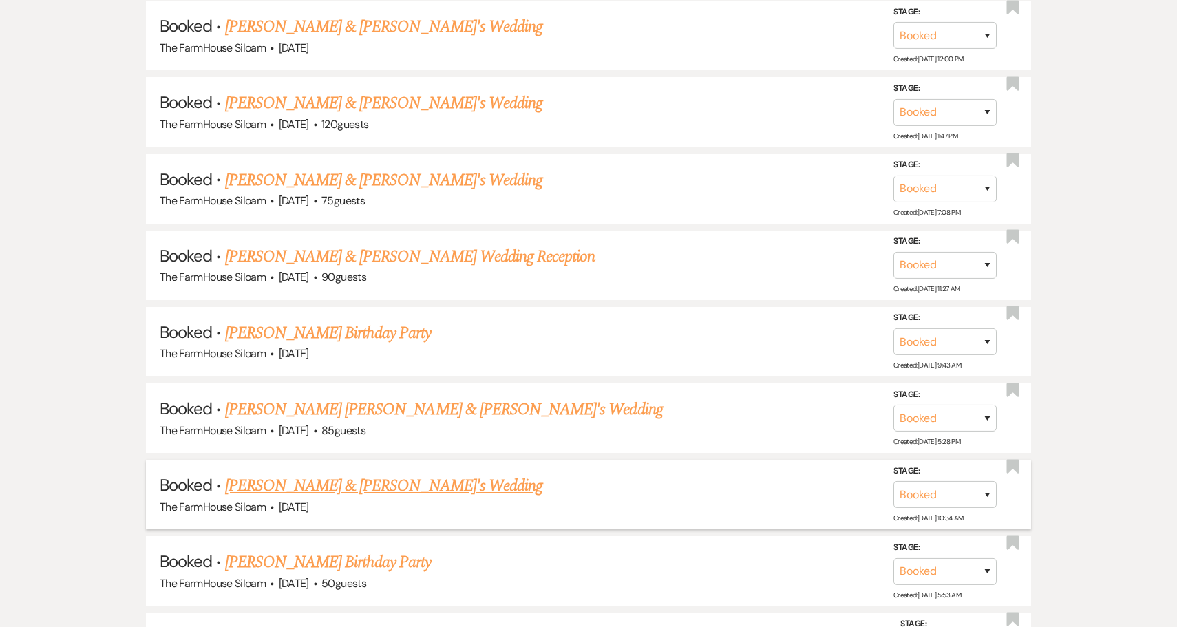
scroll to position [4384, 0]
select select "8"
click at [975, 479] on button "Save" at bounding box center [969, 493] width 69 height 28
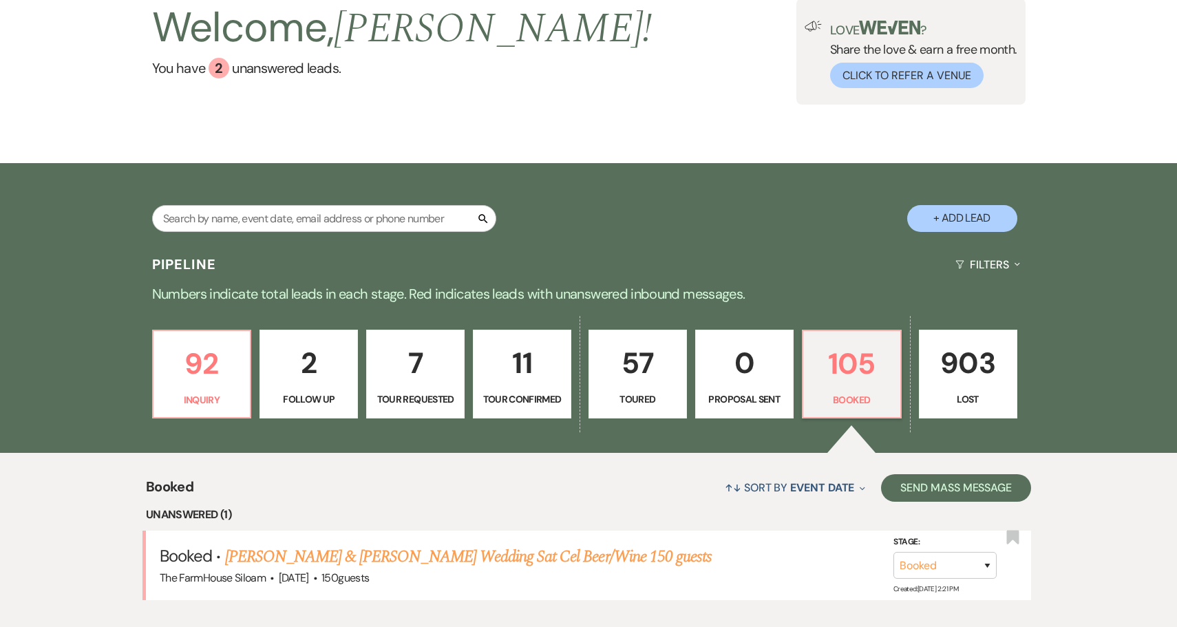
scroll to position [98, 0]
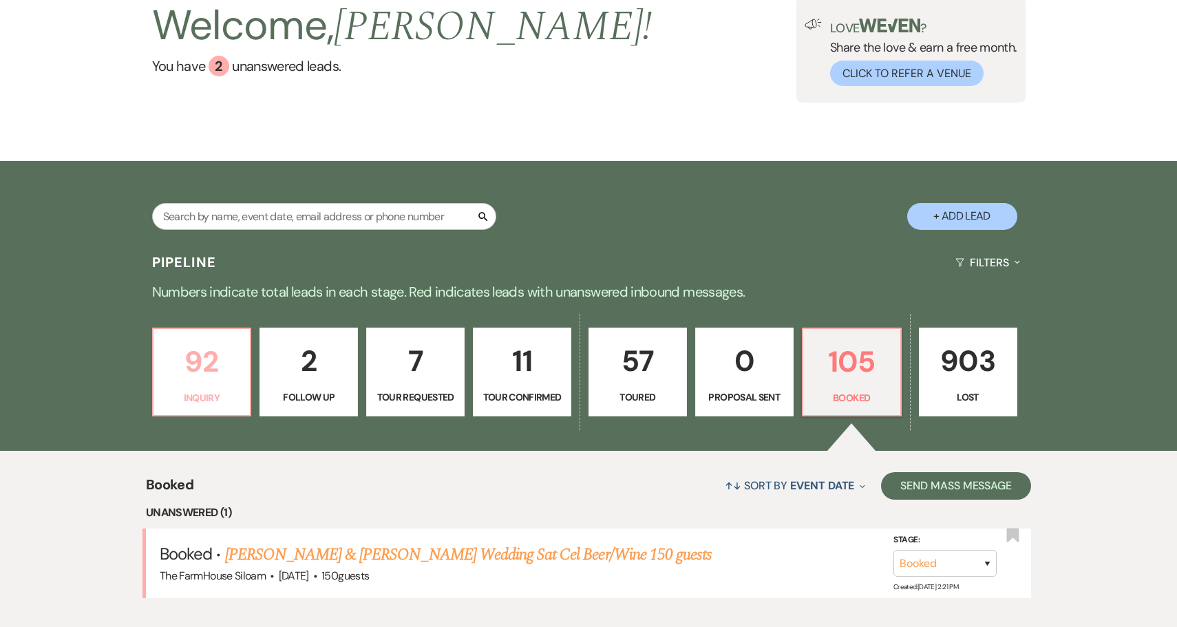
click at [202, 376] on p "92" at bounding box center [202, 362] width 81 height 46
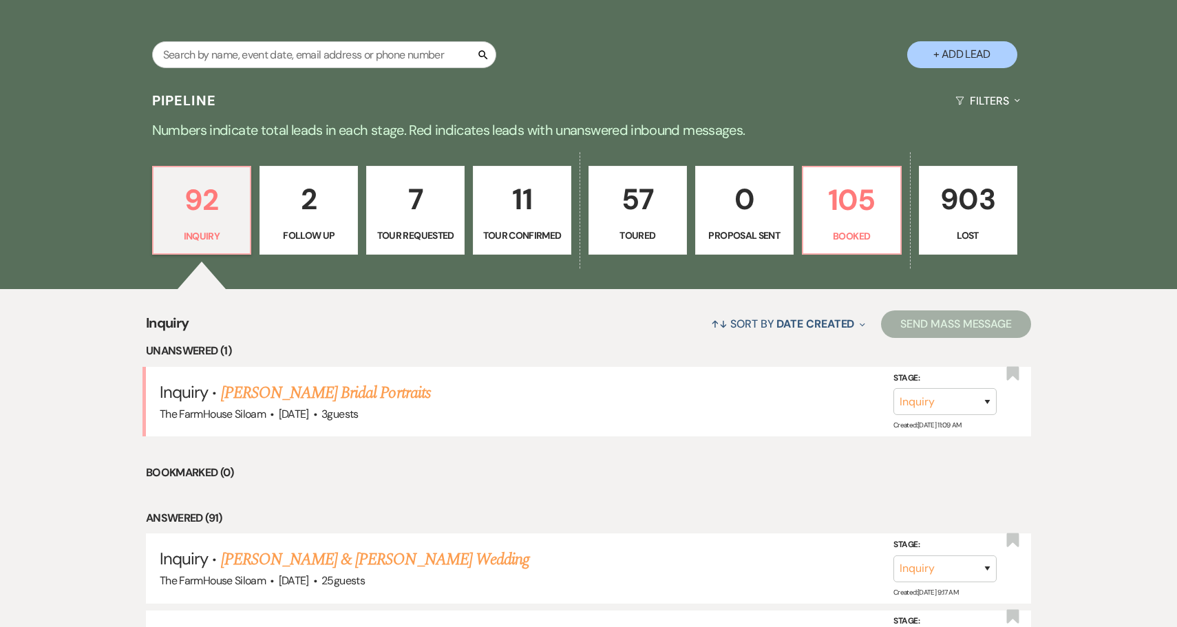
scroll to position [261, 0]
